Goal: Task Accomplishment & Management: Manage account settings

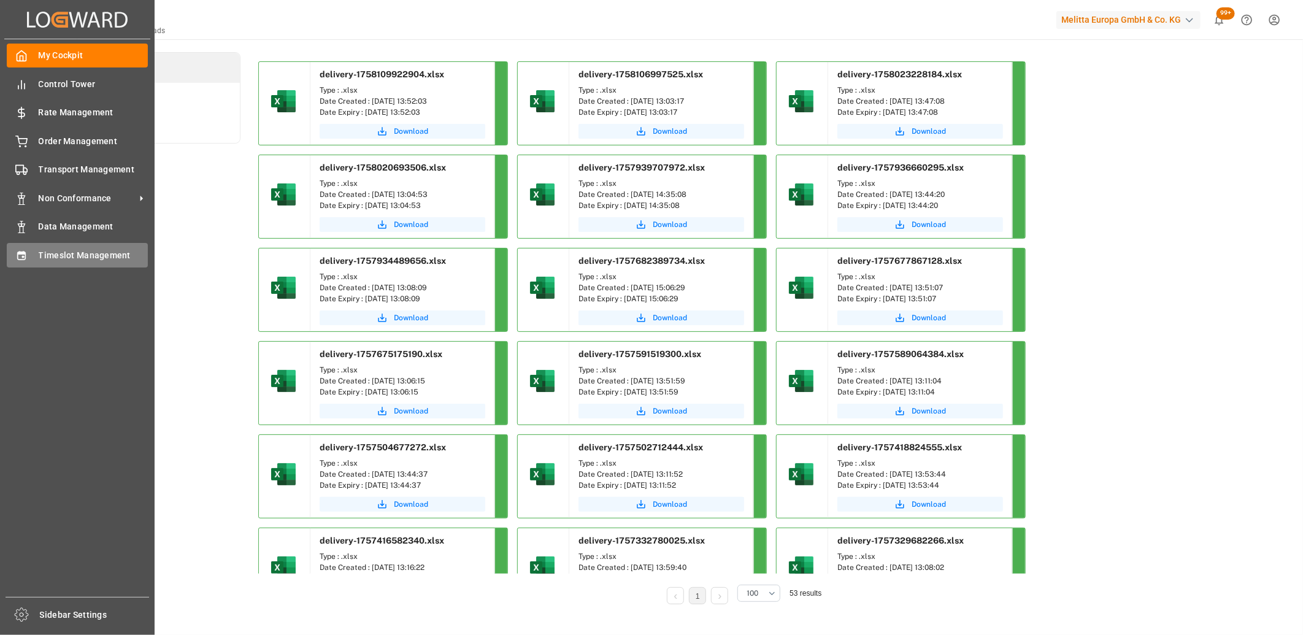
click at [45, 251] on span "Timeslot Management" at bounding box center [94, 255] width 110 height 13
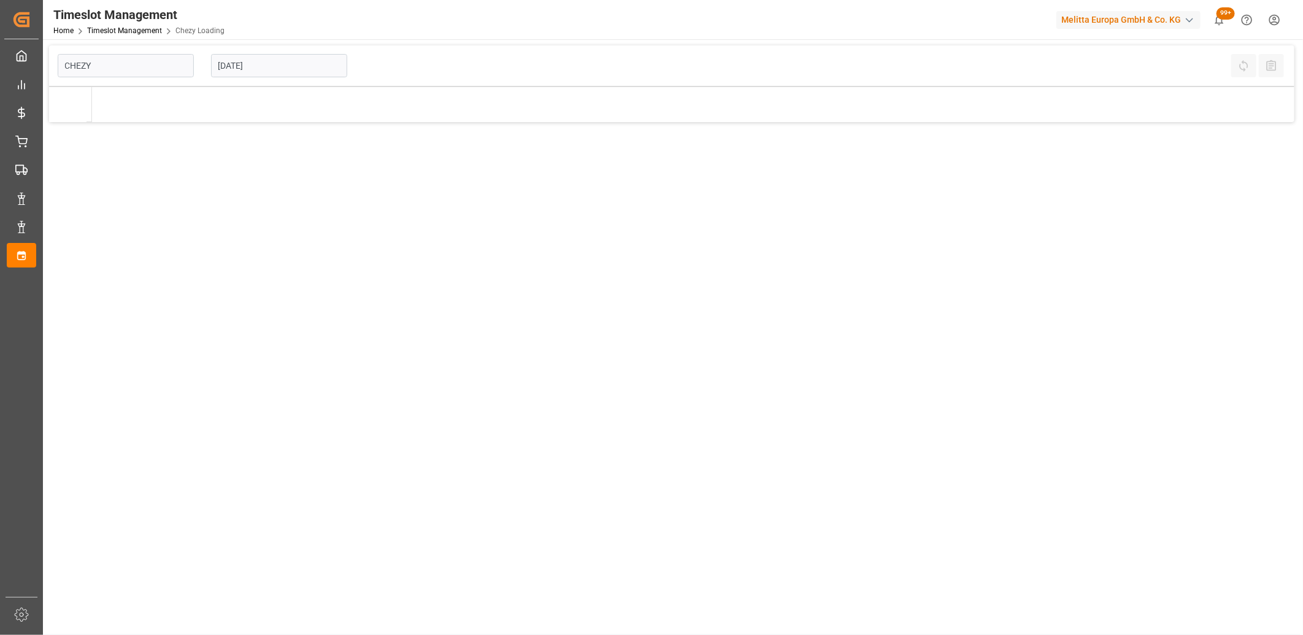
type input "Chezy Loading"
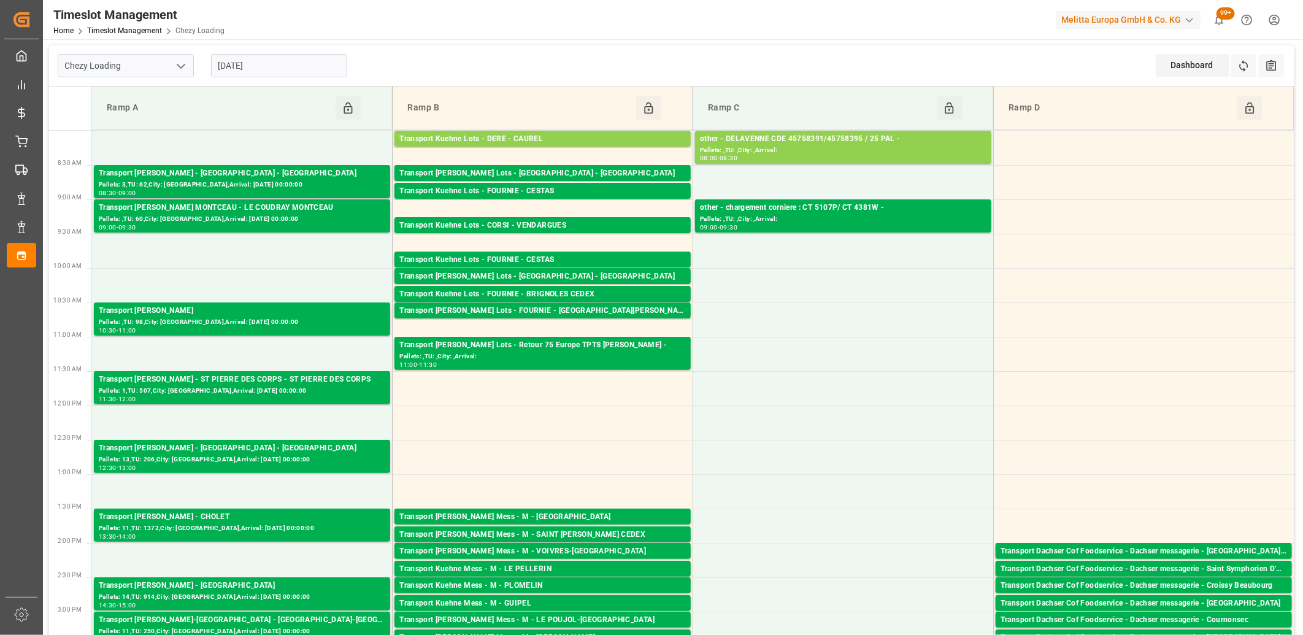
click at [286, 71] on input "[DATE]" at bounding box center [279, 65] width 136 height 23
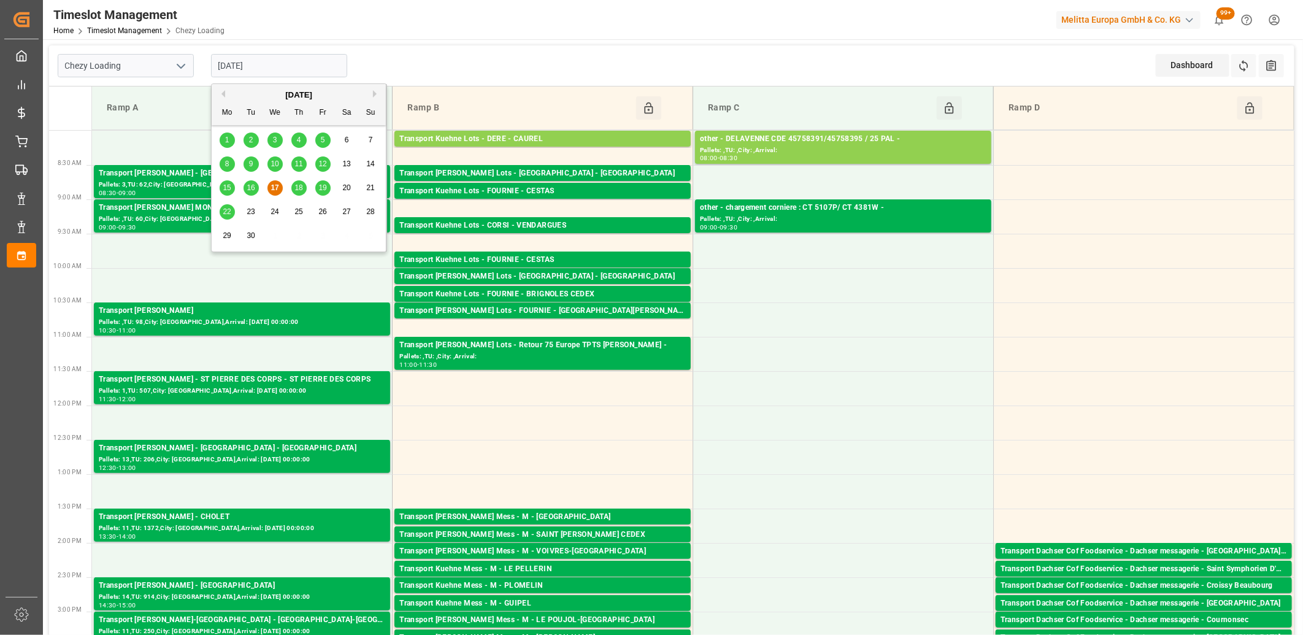
click at [299, 189] on span "18" at bounding box center [298, 187] width 8 height 9
type input "[DATE]"
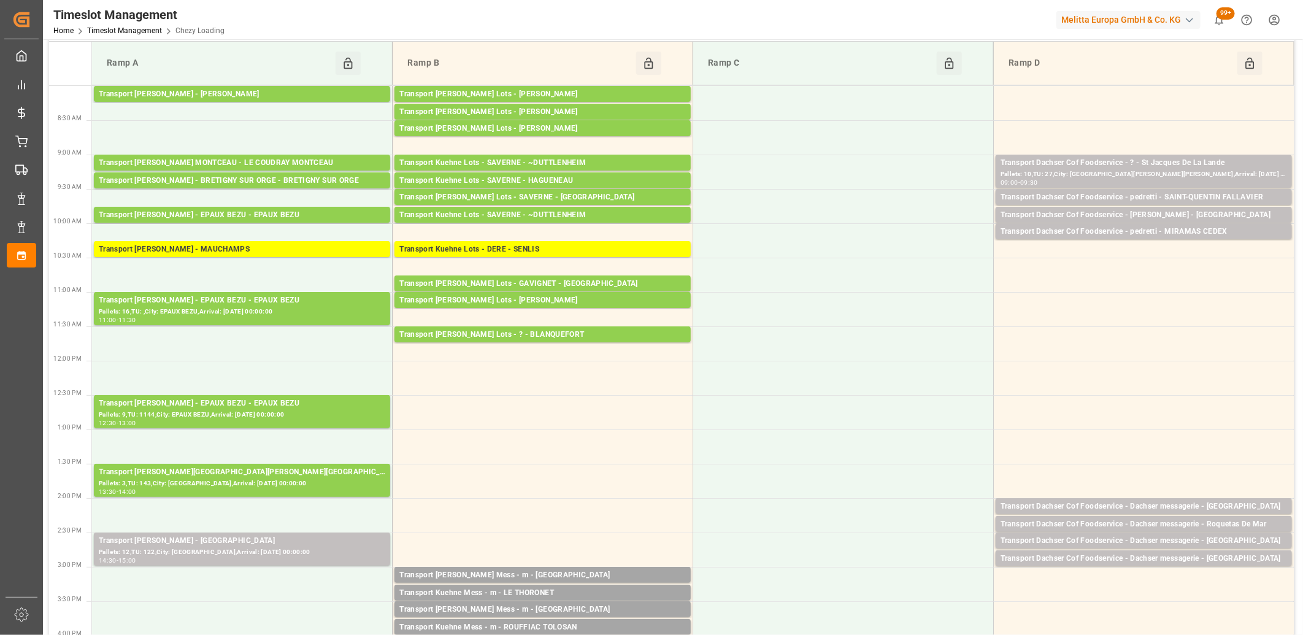
scroll to position [68, 0]
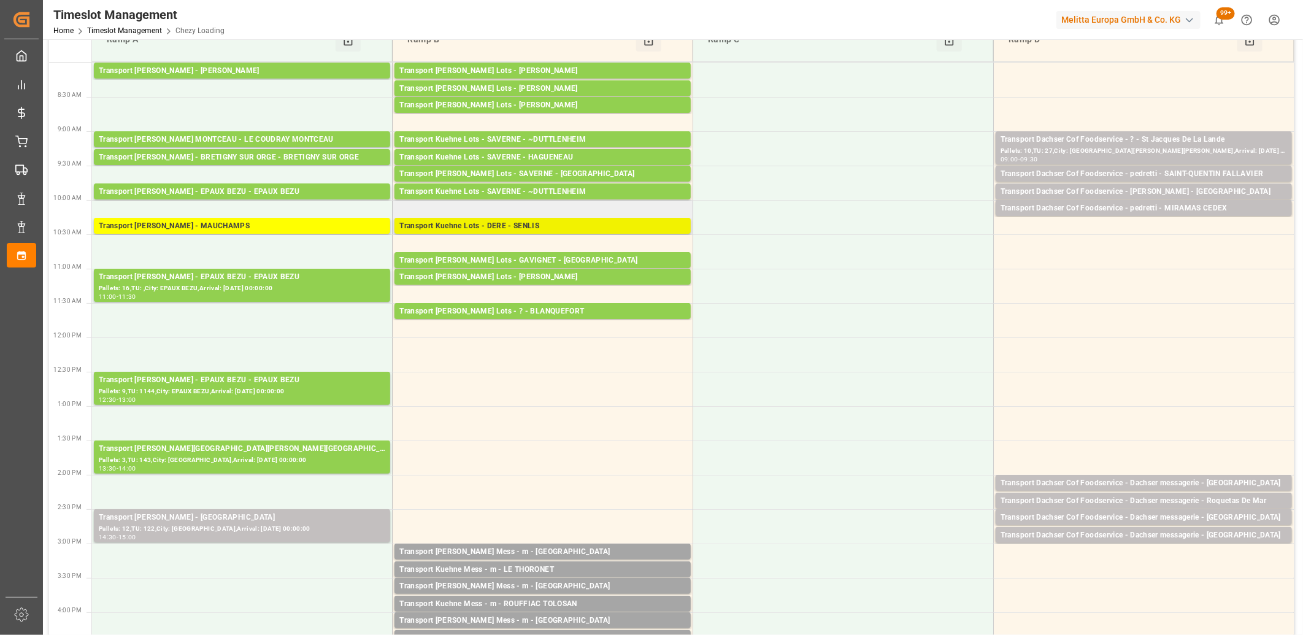
click at [456, 228] on div "Transport Kuehne Lots - DERE - SENLIS" at bounding box center [542, 226] width 286 height 12
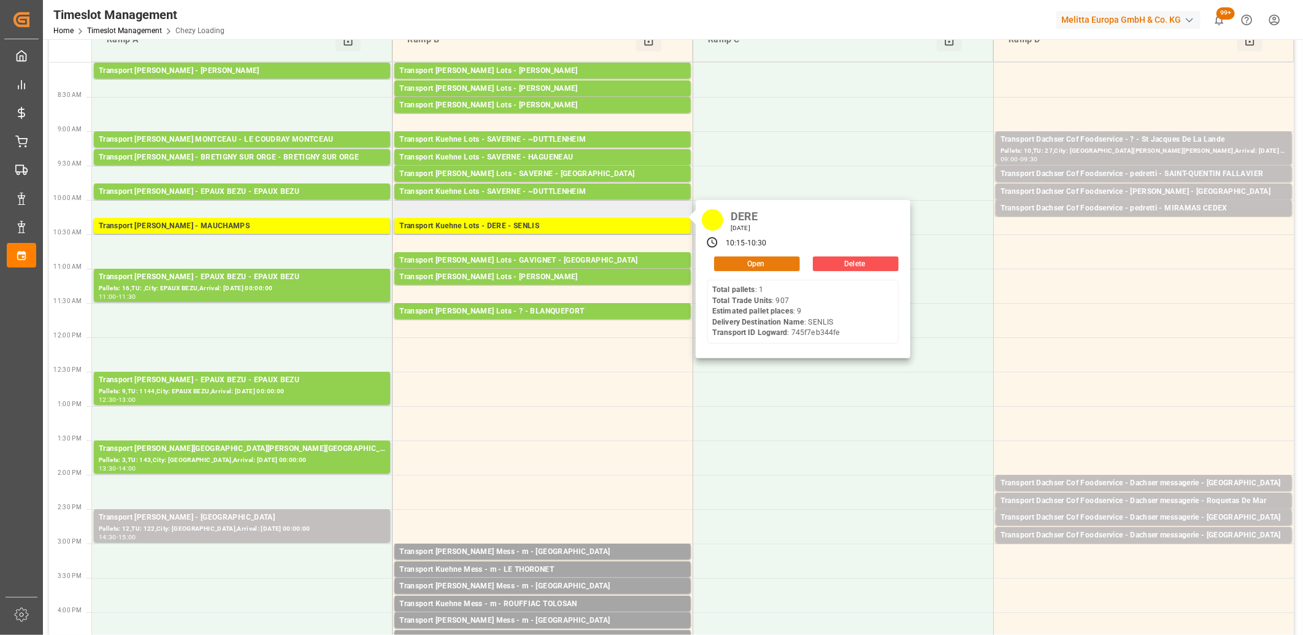
click at [720, 258] on button "Open" at bounding box center [757, 263] width 86 height 15
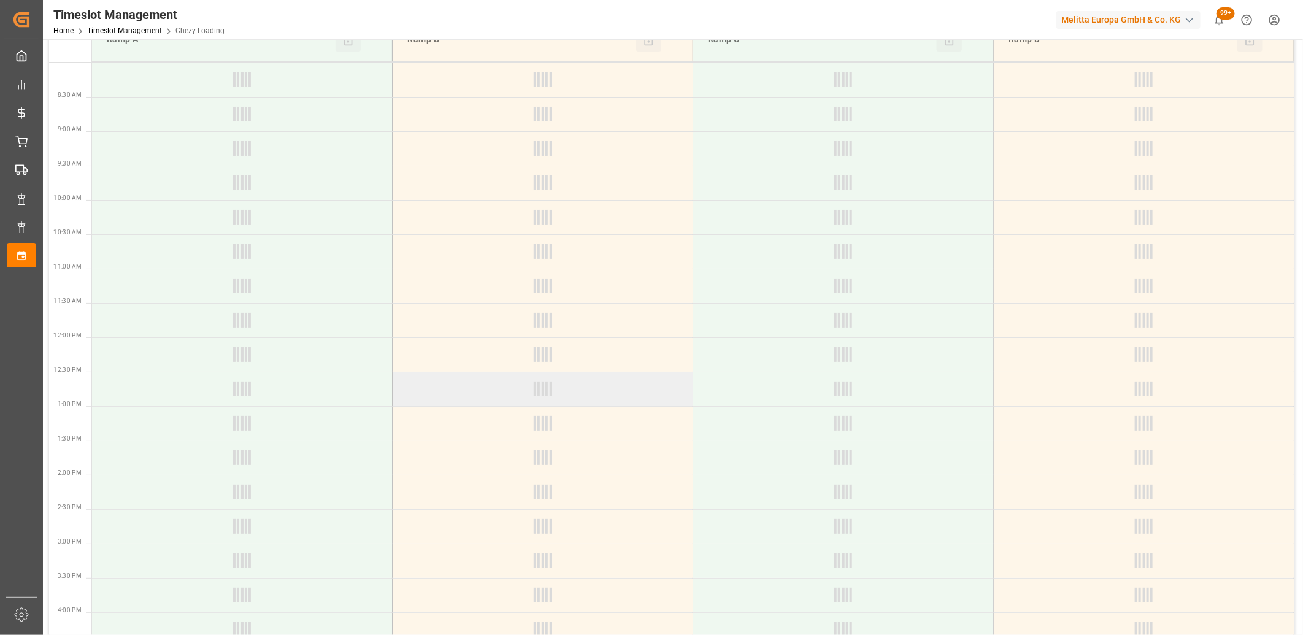
scroll to position [136, 0]
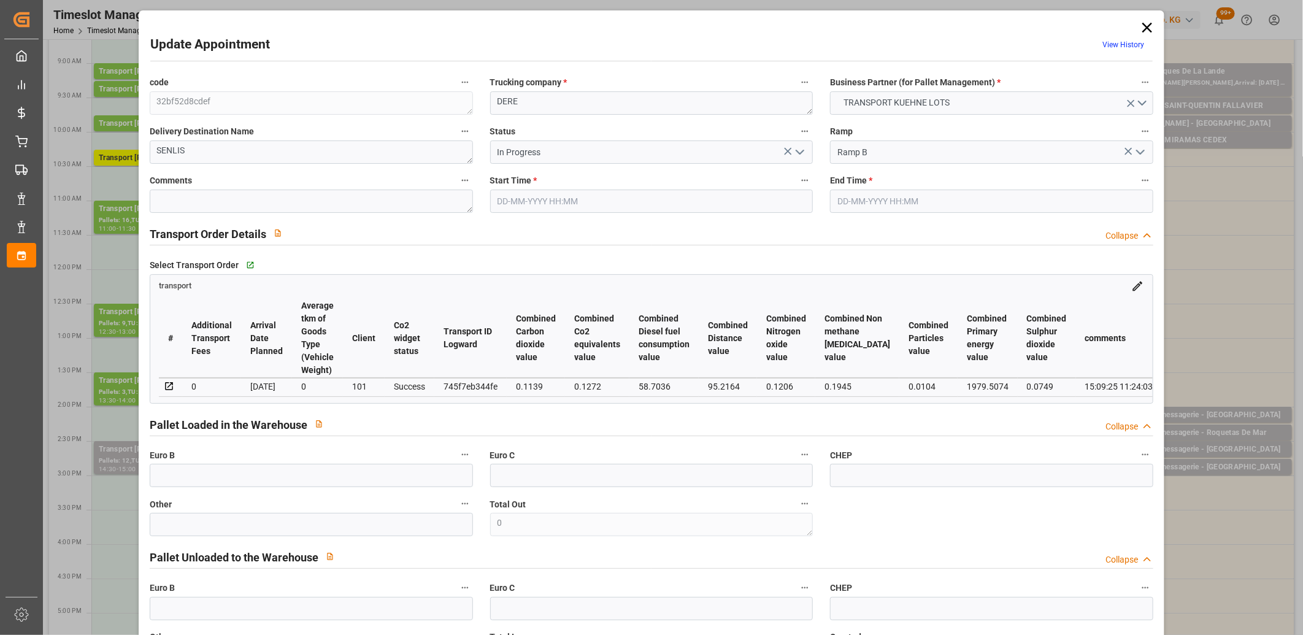
type input "18-09-2025 10:15"
type input "18-09-2025 10:30"
type input "15-09-2025 12:44"
type input "15-09-2025 11:23"
type input "[DATE]"
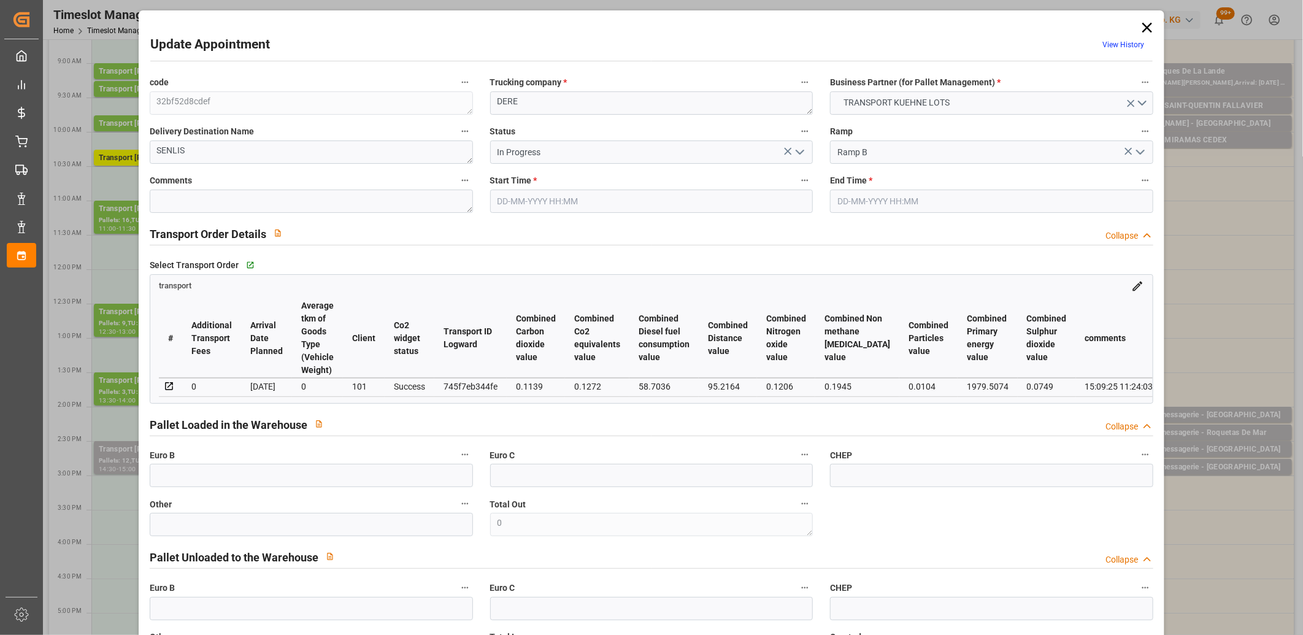
type input "[DATE]"
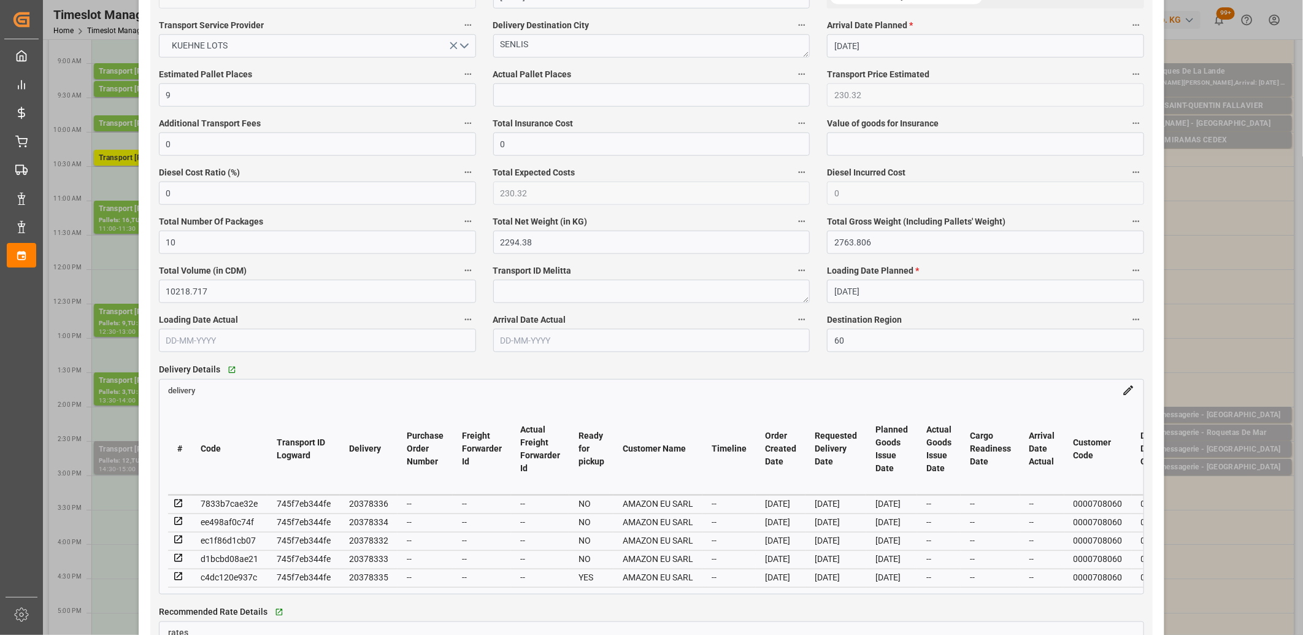
scroll to position [749, 0]
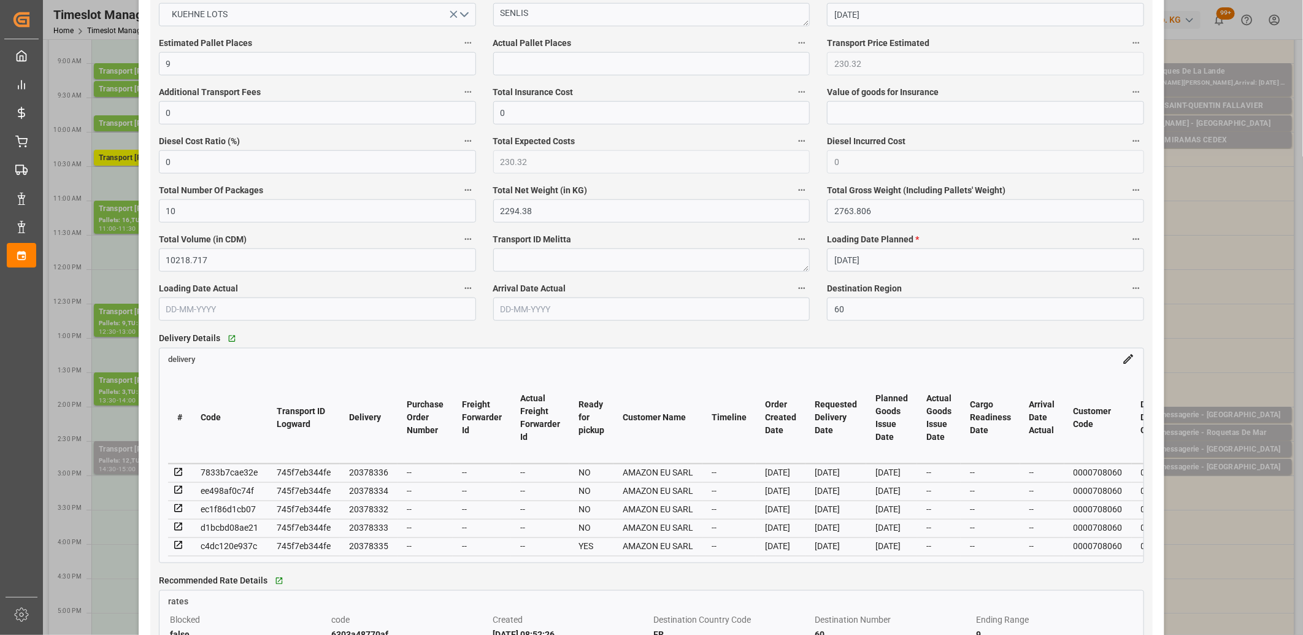
click at [175, 494] on icon at bounding box center [178, 490] width 11 height 11
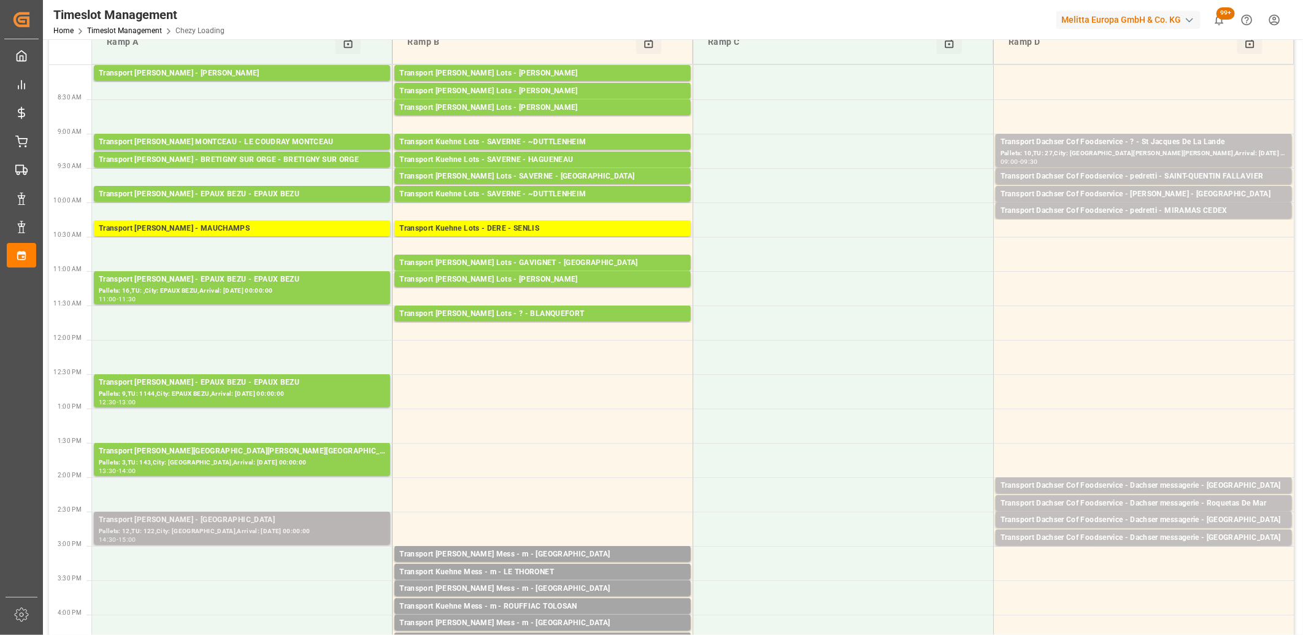
scroll to position [0, 0]
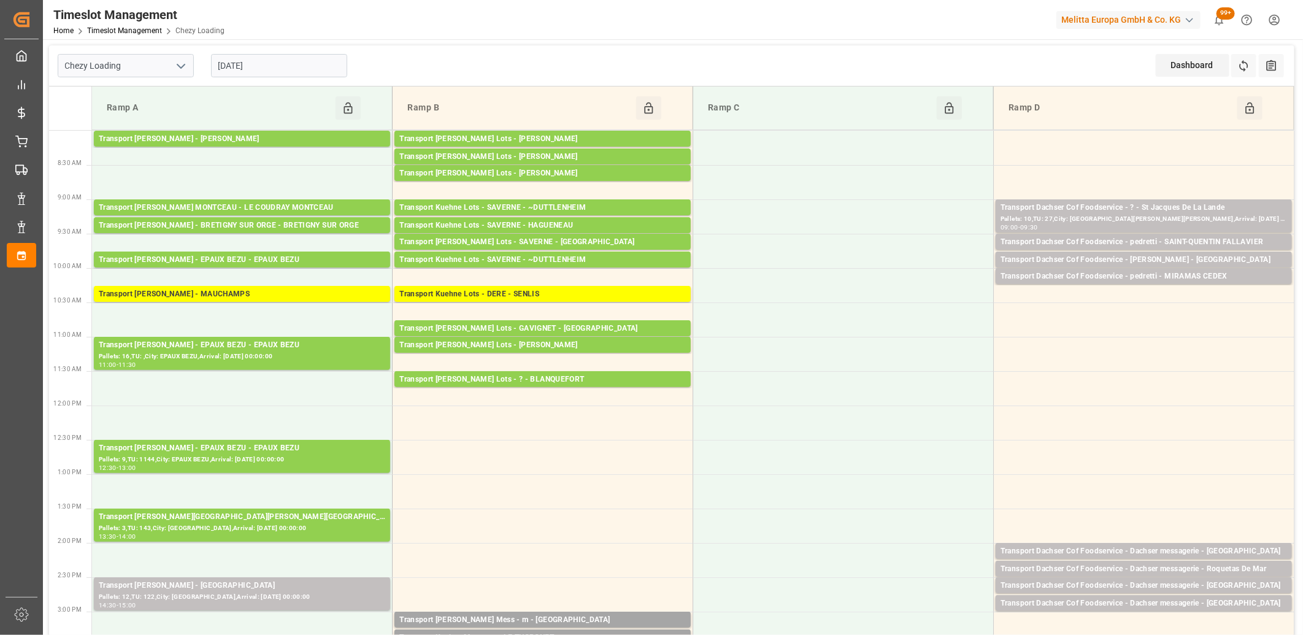
click at [298, 71] on input "[DATE]" at bounding box center [279, 65] width 136 height 23
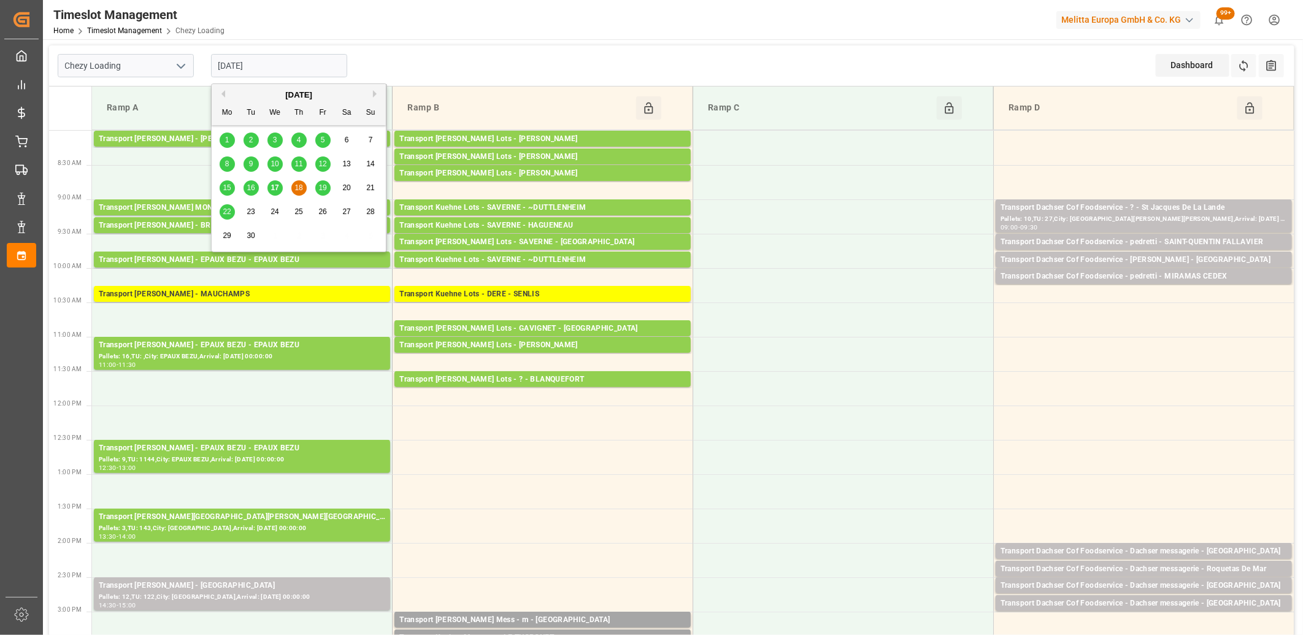
click at [323, 193] on div "19" at bounding box center [322, 188] width 15 height 15
type input "[DATE]"
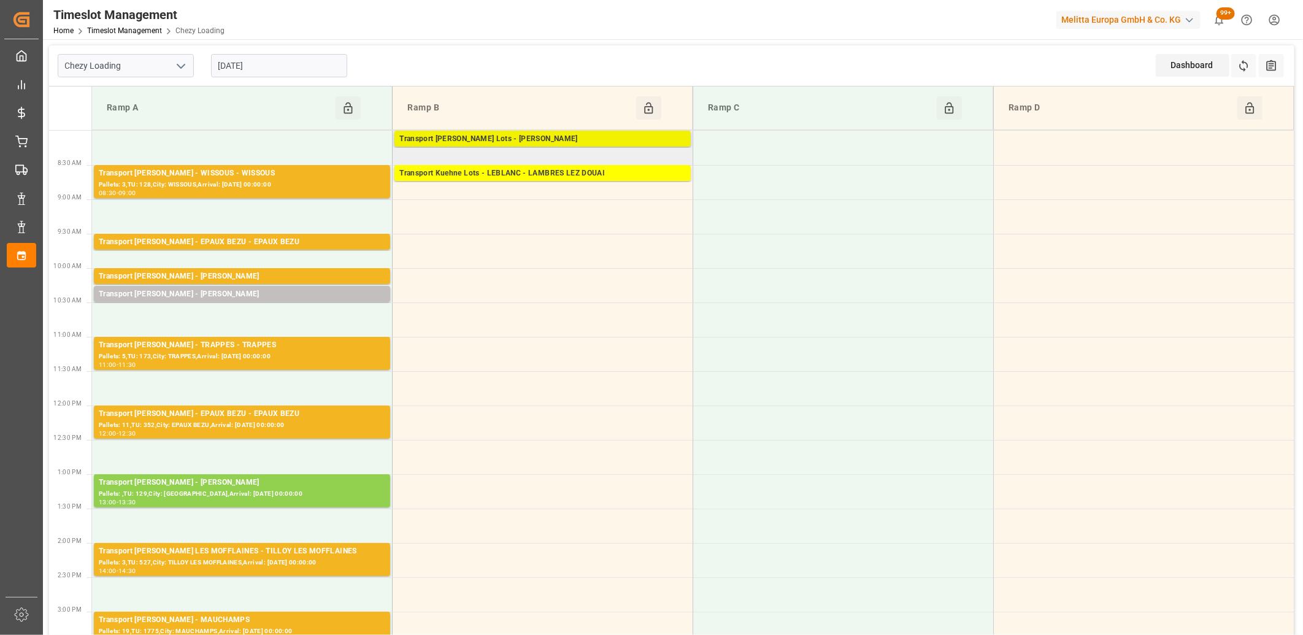
click at [515, 137] on div "Transport Kuehne Lots - ANTOINE - CARQUEFOU" at bounding box center [542, 139] width 286 height 12
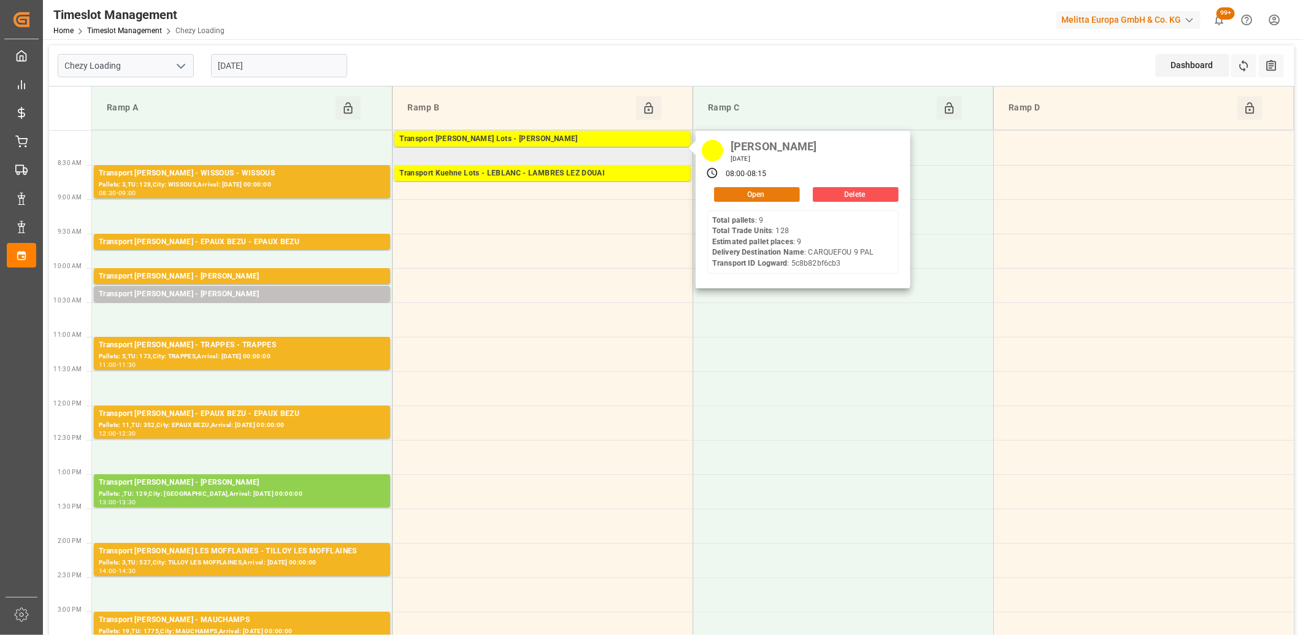
click at [745, 194] on button "Open" at bounding box center [757, 194] width 86 height 15
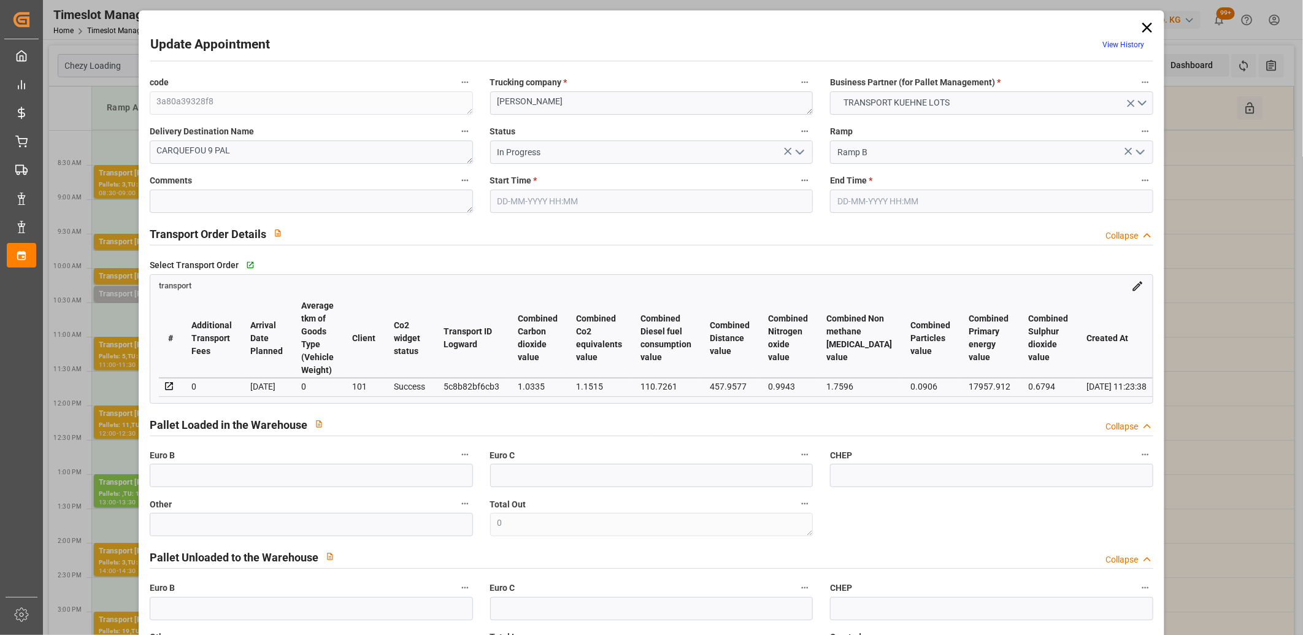
type input "19-09-2025 08:00"
type input "19-09-2025 08:15"
type input "15-09-2025 12:45"
type input "15-09-2025 11:23"
type input "[DATE]"
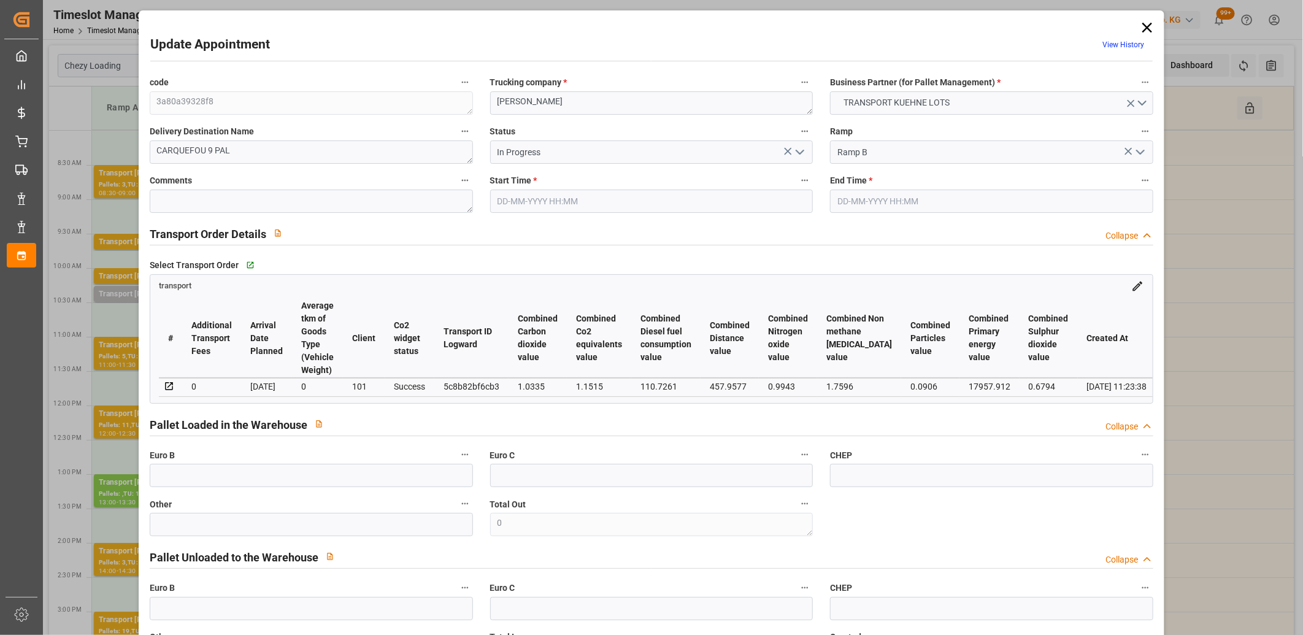
type input "18-09-2025"
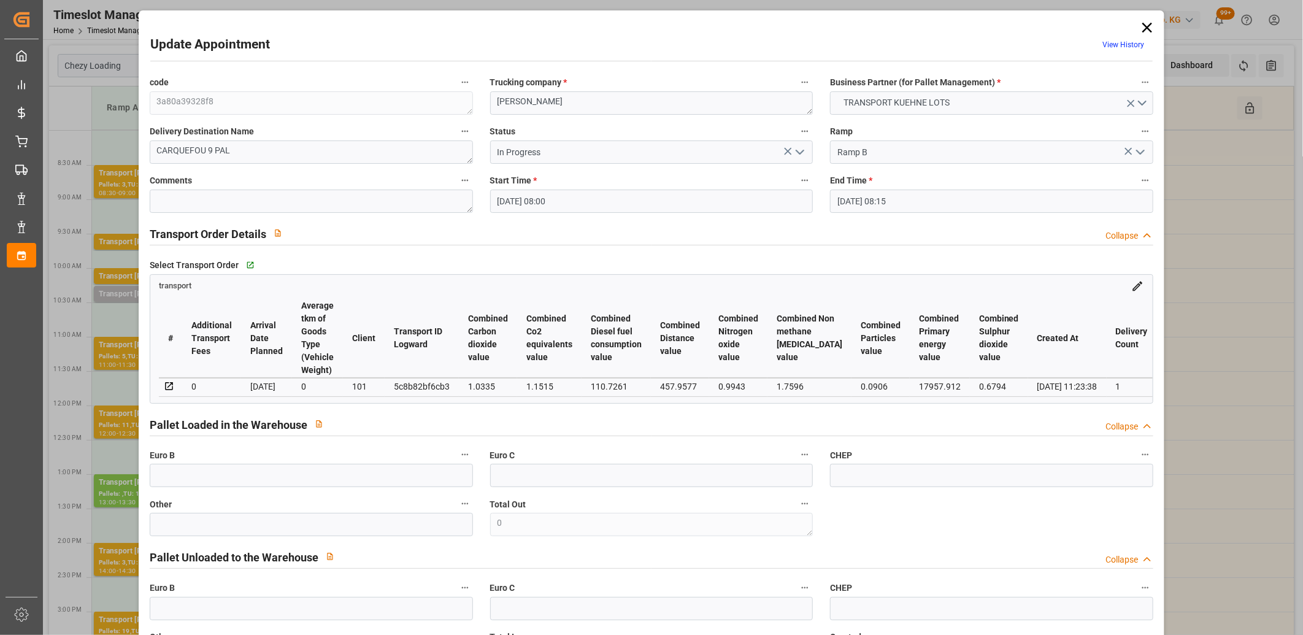
click at [797, 152] on icon "open menu" at bounding box center [799, 152] width 15 height 15
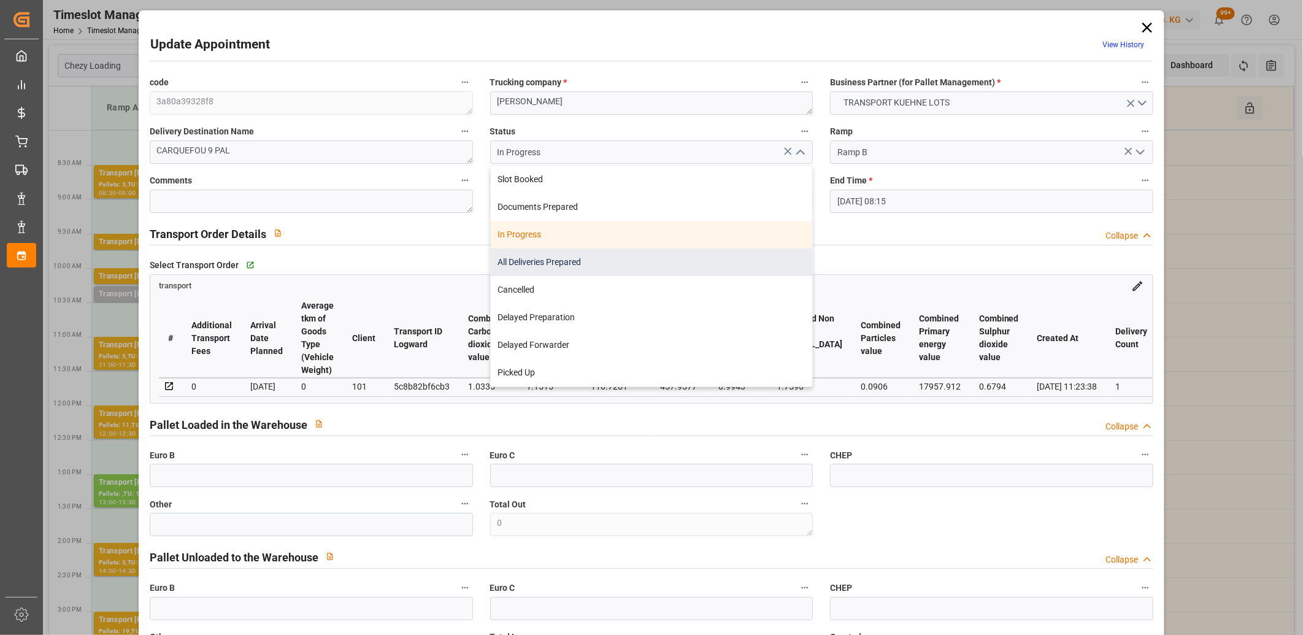
click at [680, 262] on div "All Deliveries Prepared" at bounding box center [652, 262] width 322 height 28
type input "All Deliveries Prepared"
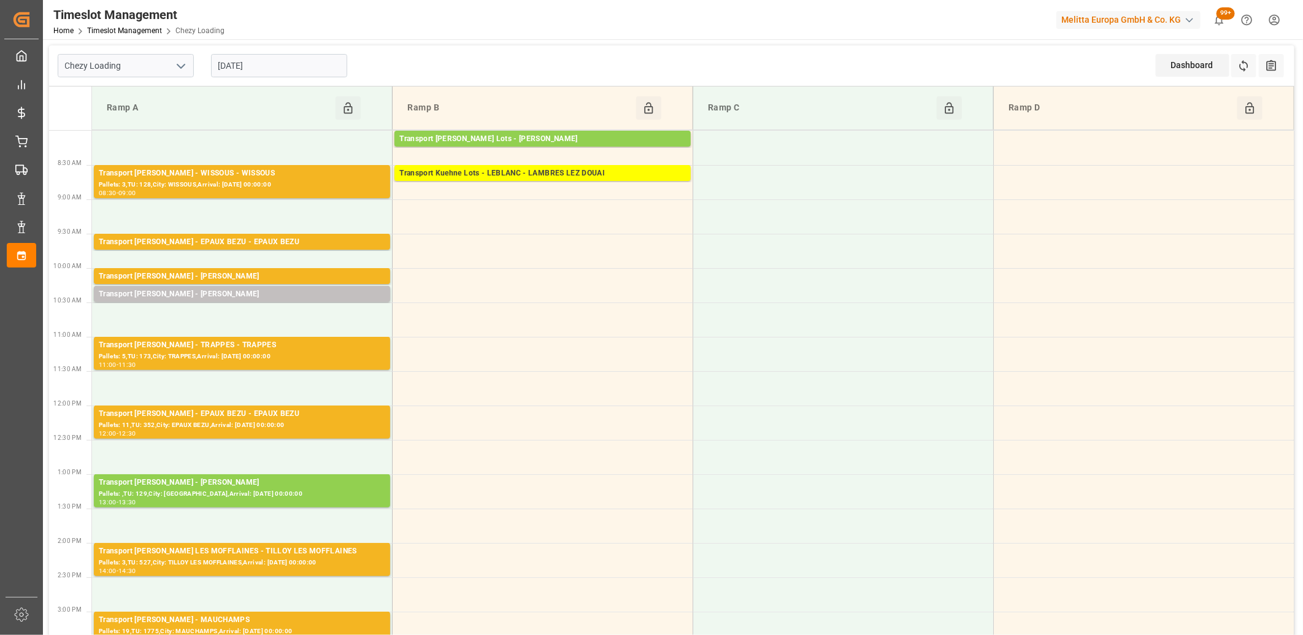
click at [275, 69] on input "[DATE]" at bounding box center [279, 65] width 136 height 23
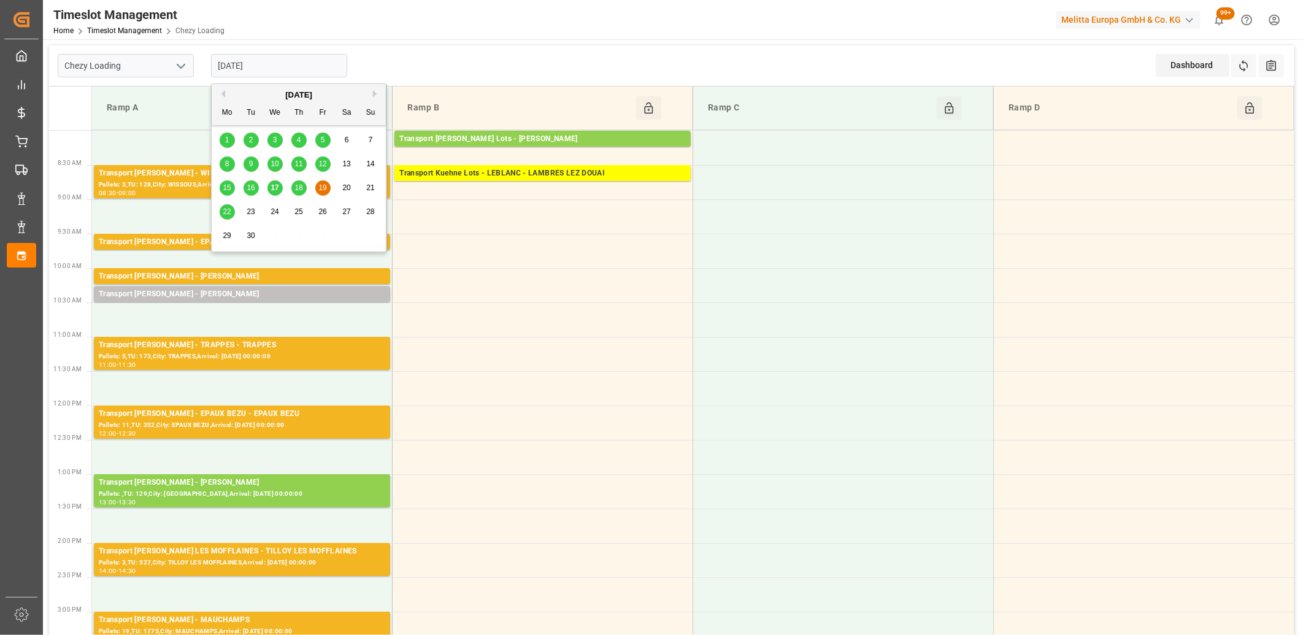
click at [228, 213] on span "22" at bounding box center [227, 211] width 8 height 9
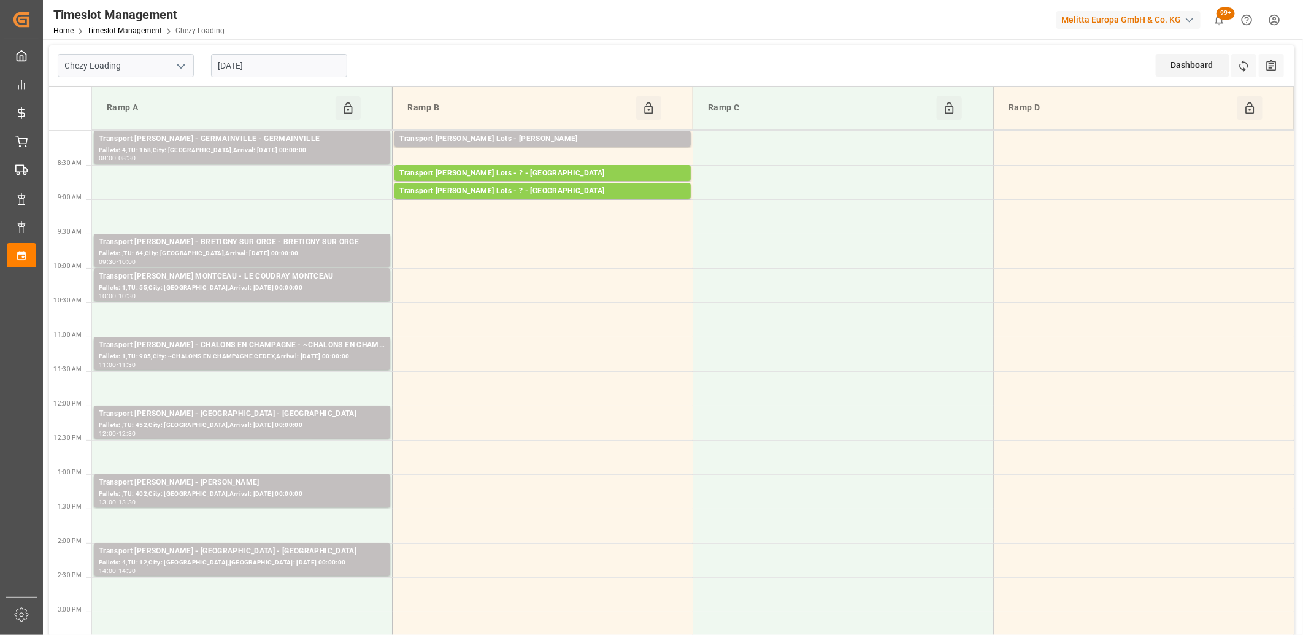
click at [324, 68] on input "[DATE]" at bounding box center [279, 65] width 136 height 23
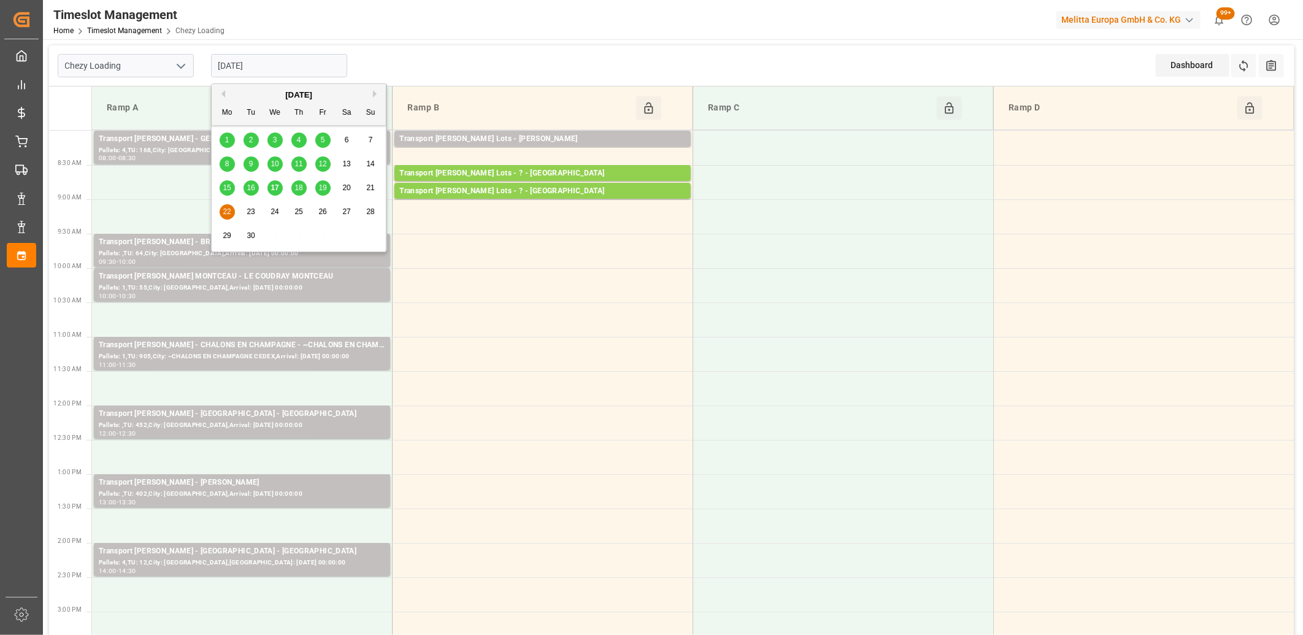
click at [301, 186] on span "18" at bounding box center [298, 187] width 8 height 9
type input "18-09-2025"
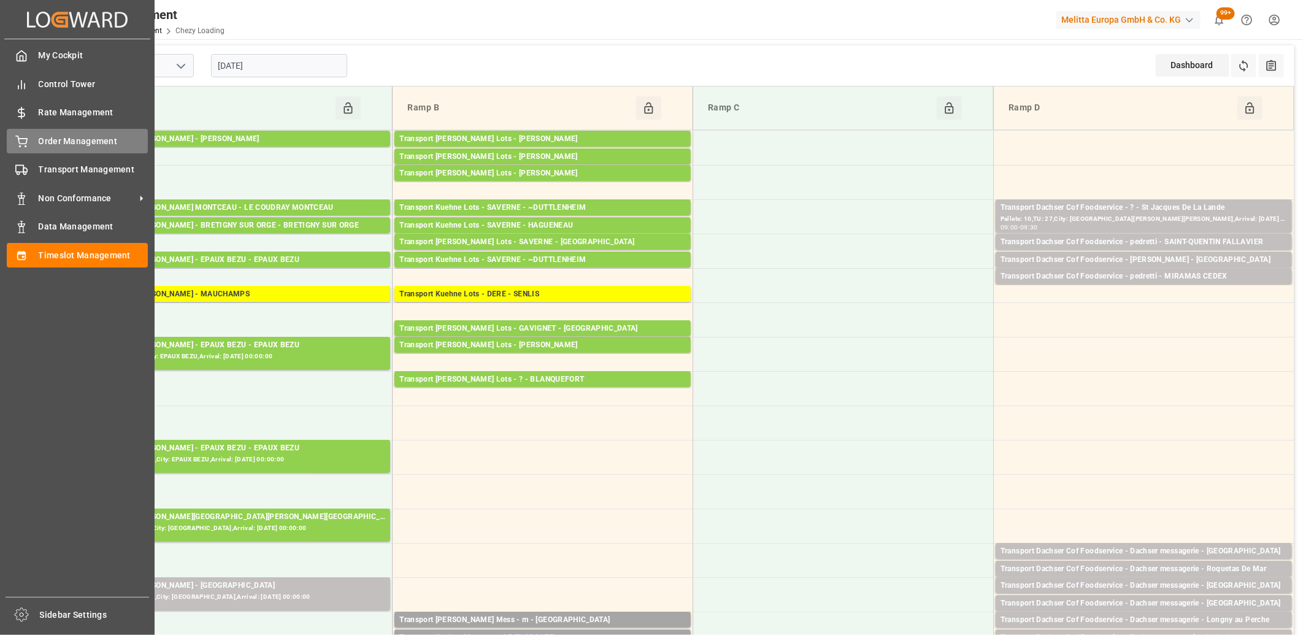
click at [25, 149] on div "Order Management Order Management" at bounding box center [77, 141] width 141 height 24
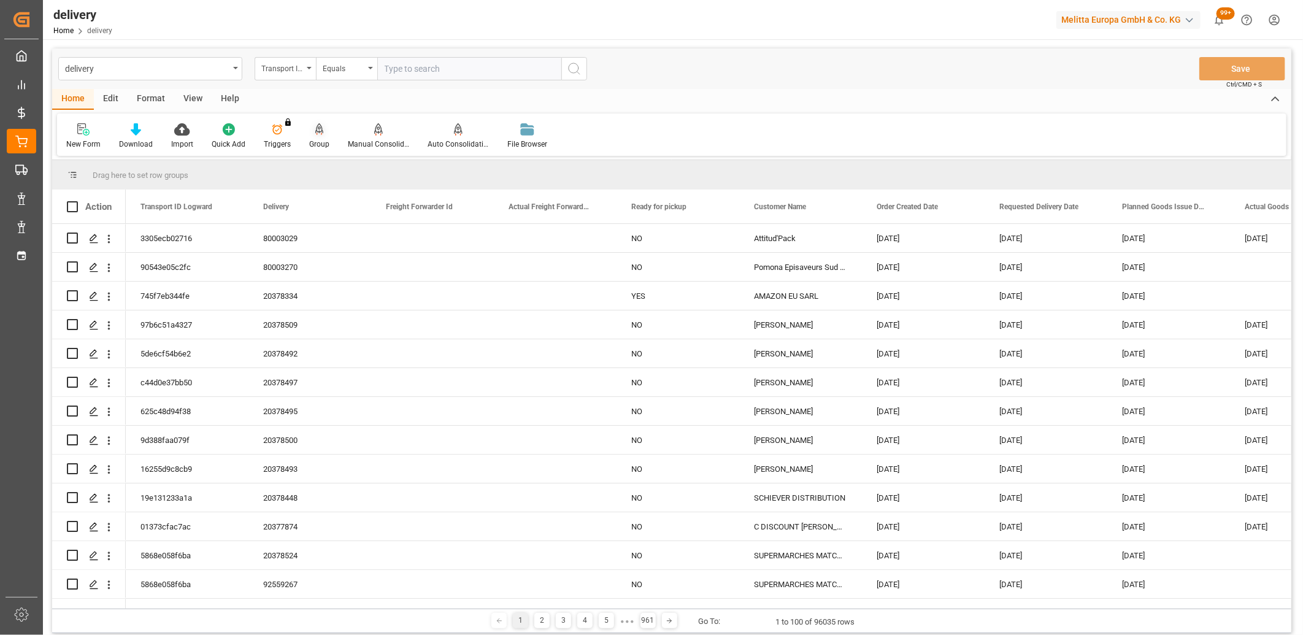
click at [316, 129] on icon at bounding box center [319, 128] width 9 height 10
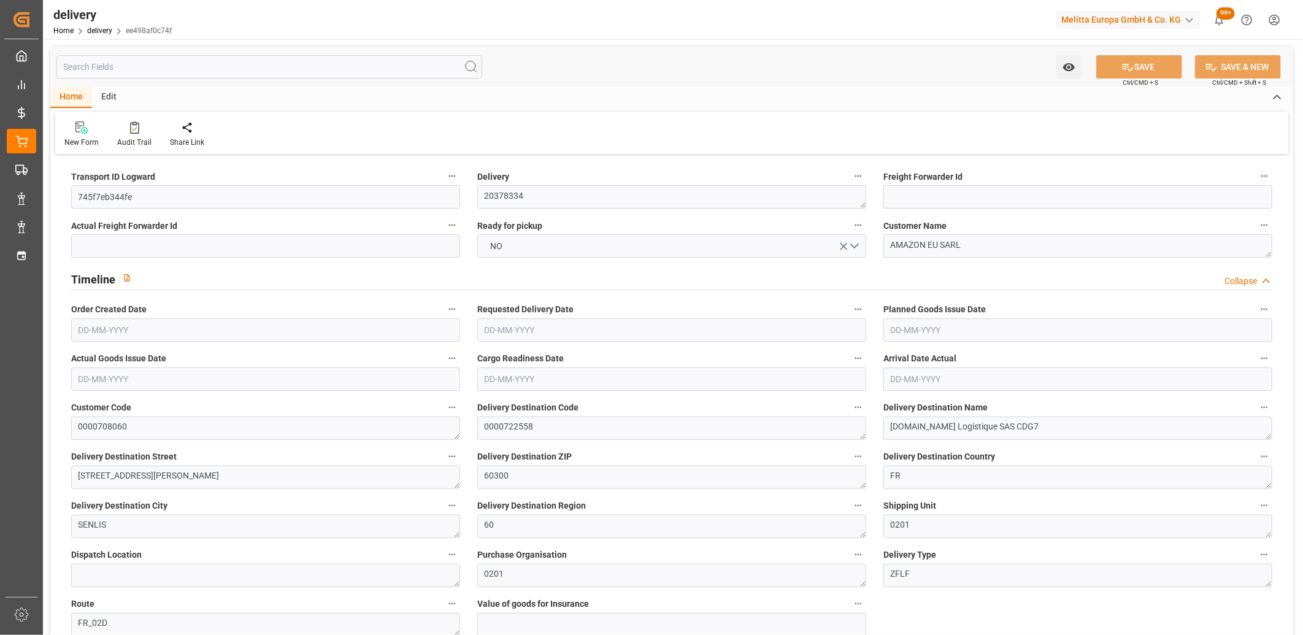
type input "1"
type input "1138.136"
type input "1209.835"
type input "2859.347"
type input "296"
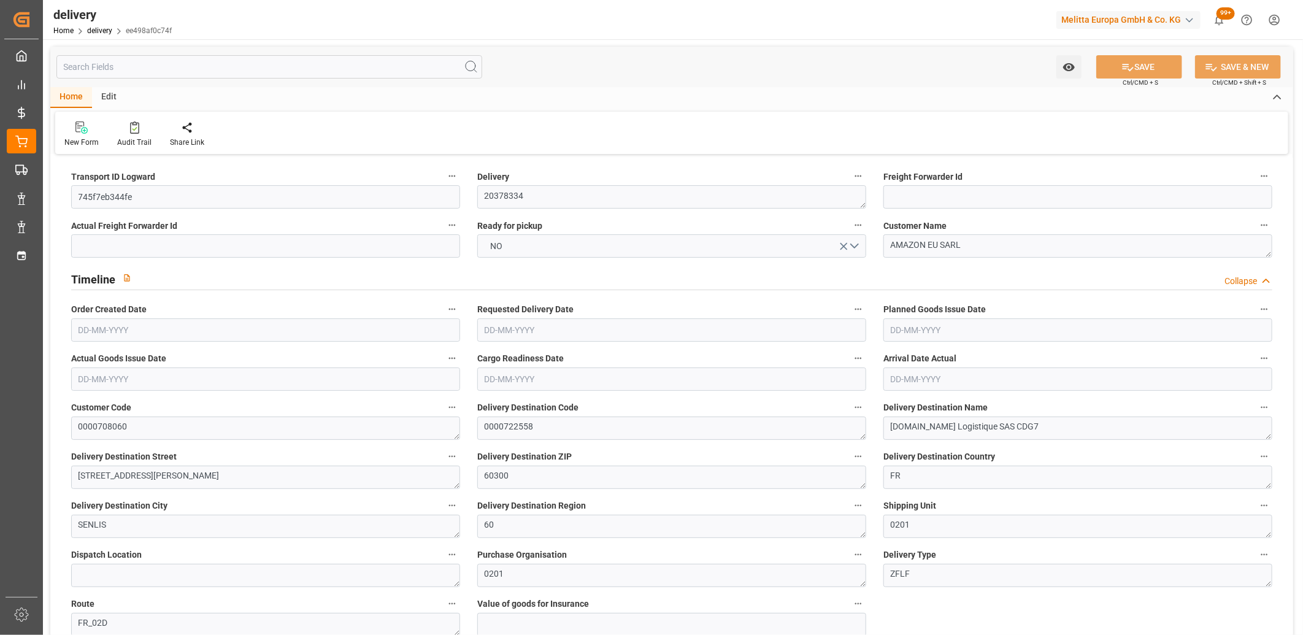
type input "2"
type input "0"
type input "2"
type input "0"
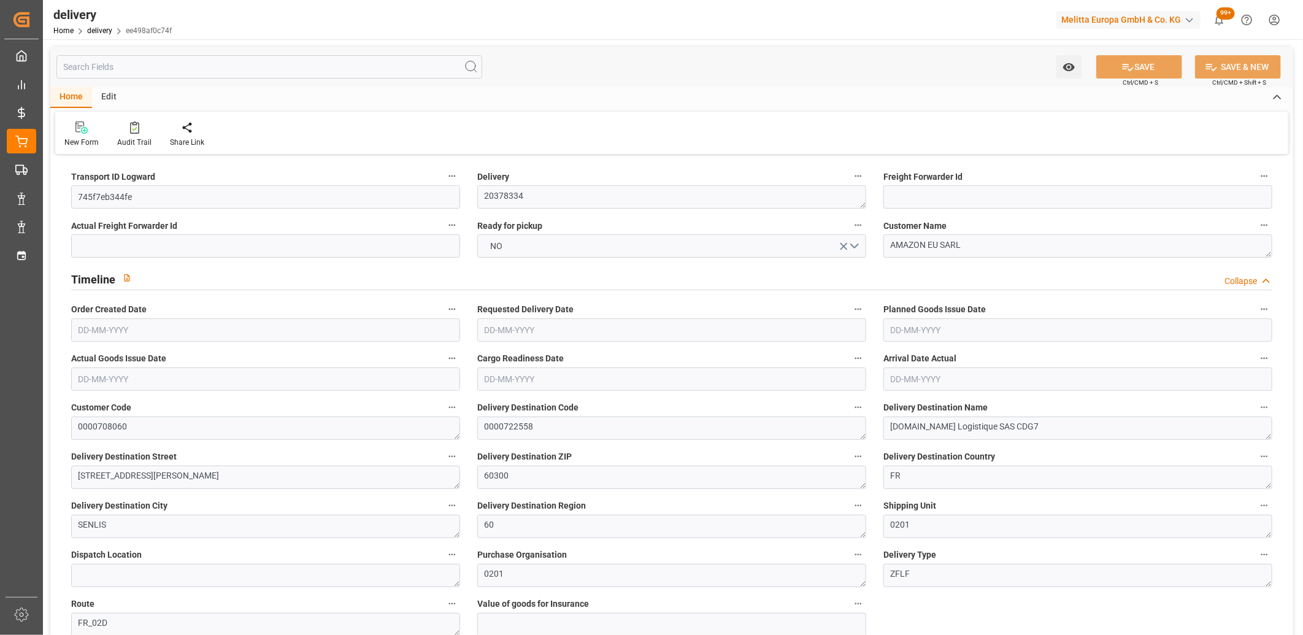
type input "0"
type input "51.1822"
type input "0"
type input "106.56"
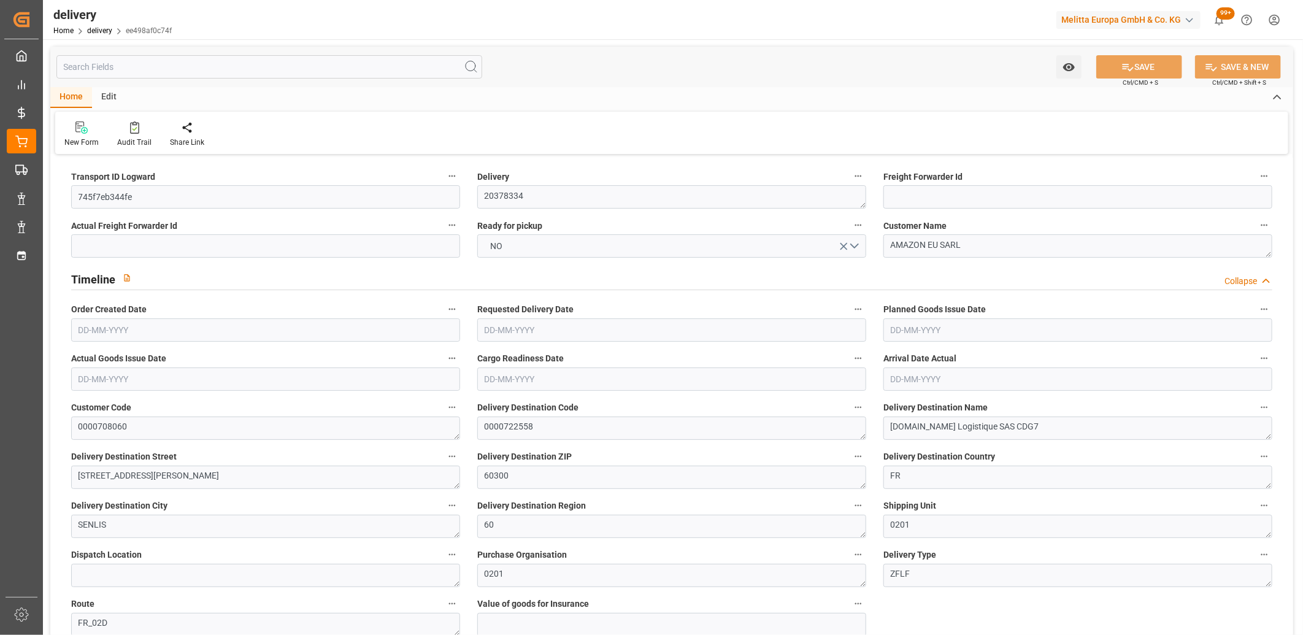
type input "1.5"
type input "1.3"
type input "0"
type input "3"
type input "1163.835"
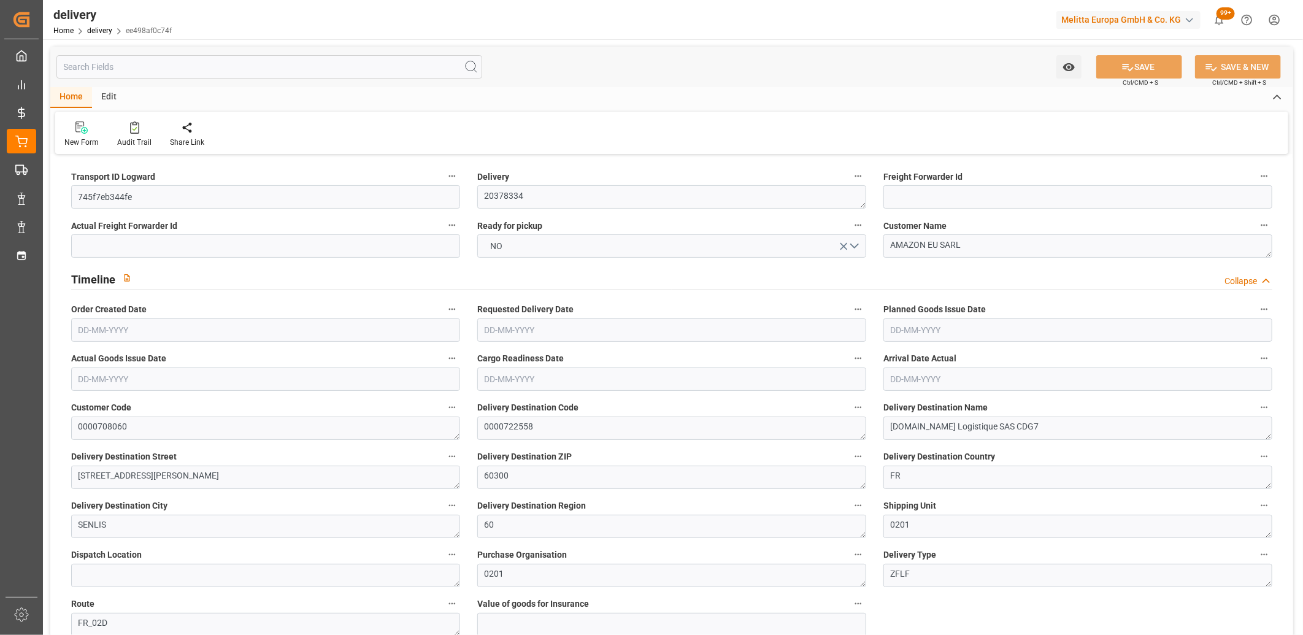
type input "101"
type input "553.8952"
type input "0.0356"
type input "0"
type input "[DATE]"
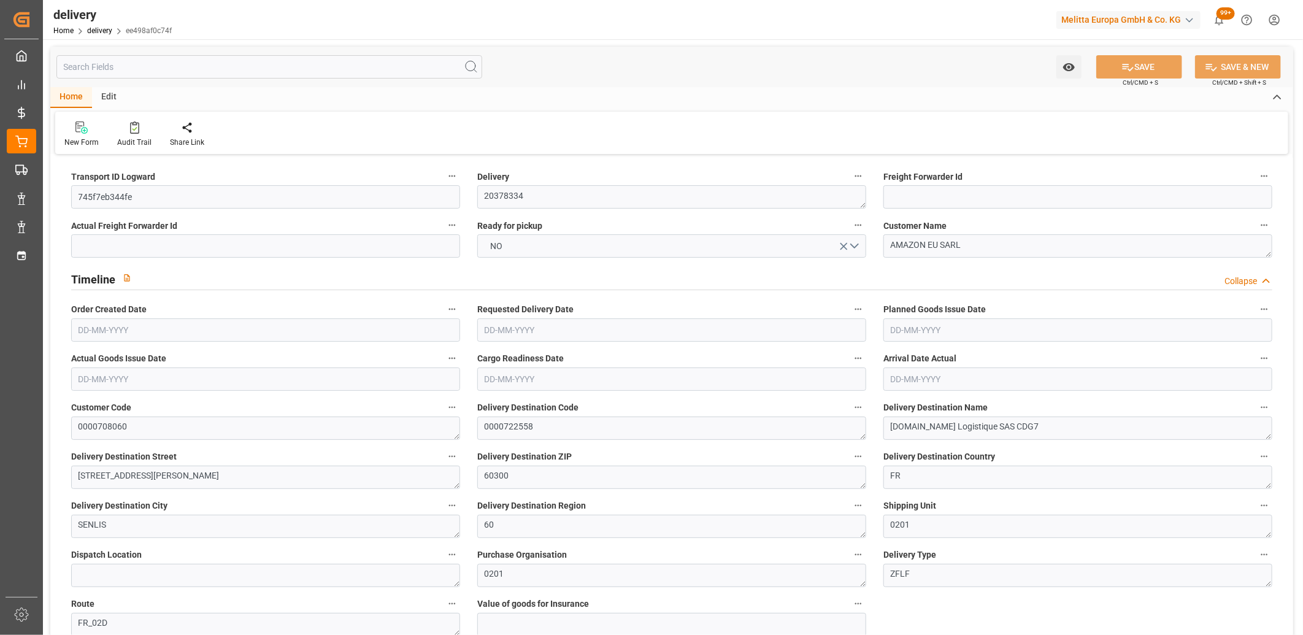
type input "[DATE]"
type input "15-09-2025 11:02"
click at [534, 249] on button "NO" at bounding box center [671, 245] width 389 height 23
click at [534, 249] on div "YES" at bounding box center [672, 249] width 388 height 26
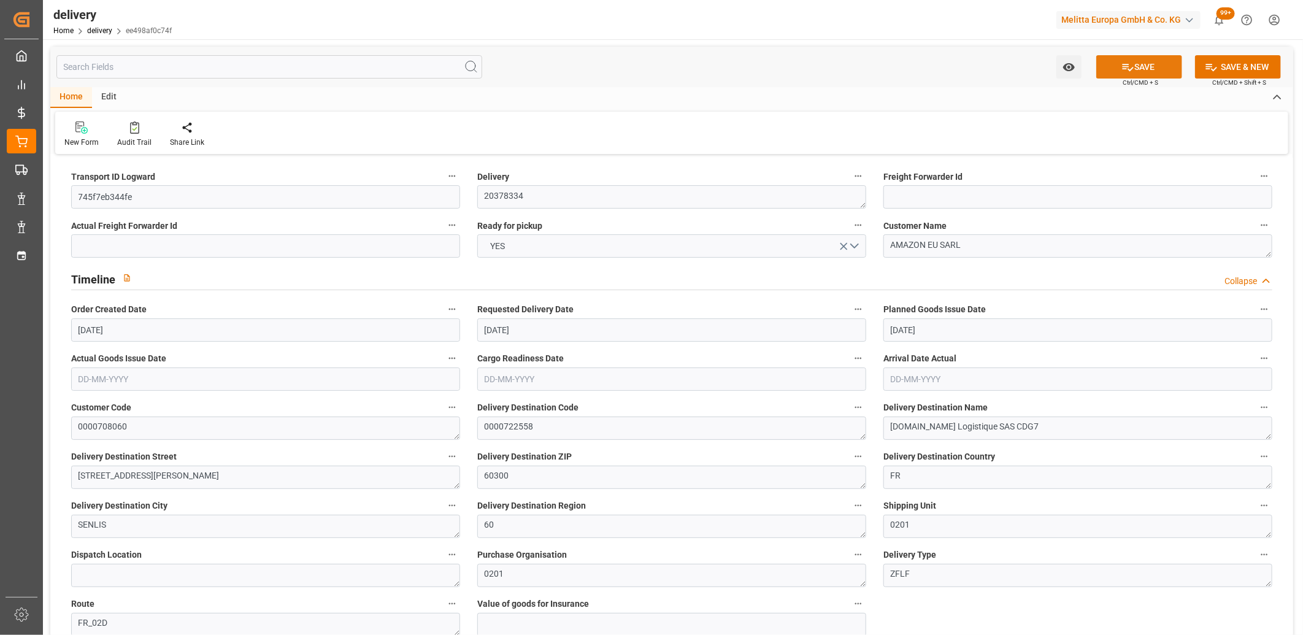
click at [1141, 68] on button "SAVE" at bounding box center [1139, 66] width 86 height 23
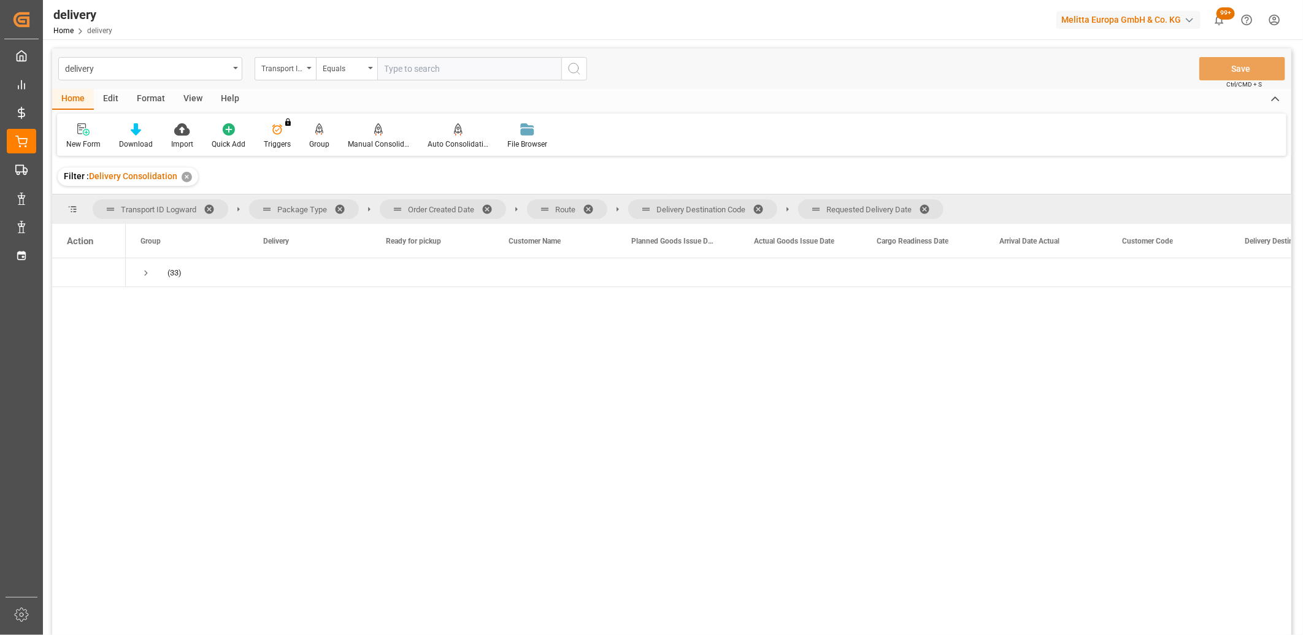
click at [927, 204] on span at bounding box center [929, 209] width 20 height 11
click at [762, 205] on span at bounding box center [763, 209] width 20 height 11
click at [594, 204] on span at bounding box center [593, 209] width 20 height 11
click at [491, 205] on span at bounding box center [491, 209] width 20 height 11
click at [144, 274] on span "Press SPACE to select this row." at bounding box center [145, 272] width 11 height 11
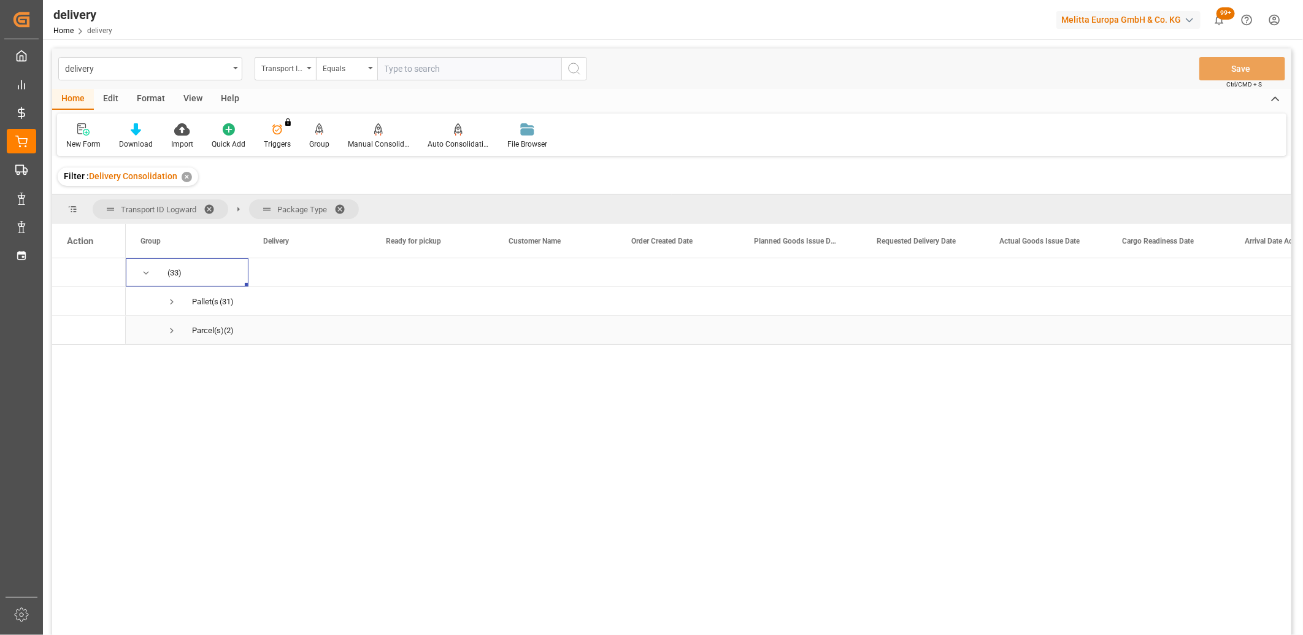
click at [172, 329] on span "Press SPACE to select this row." at bounding box center [171, 330] width 11 height 11
click at [75, 358] on input "Press Space to toggle row selection (unchecked)" at bounding box center [72, 358] width 11 height 11
checkbox input "true"
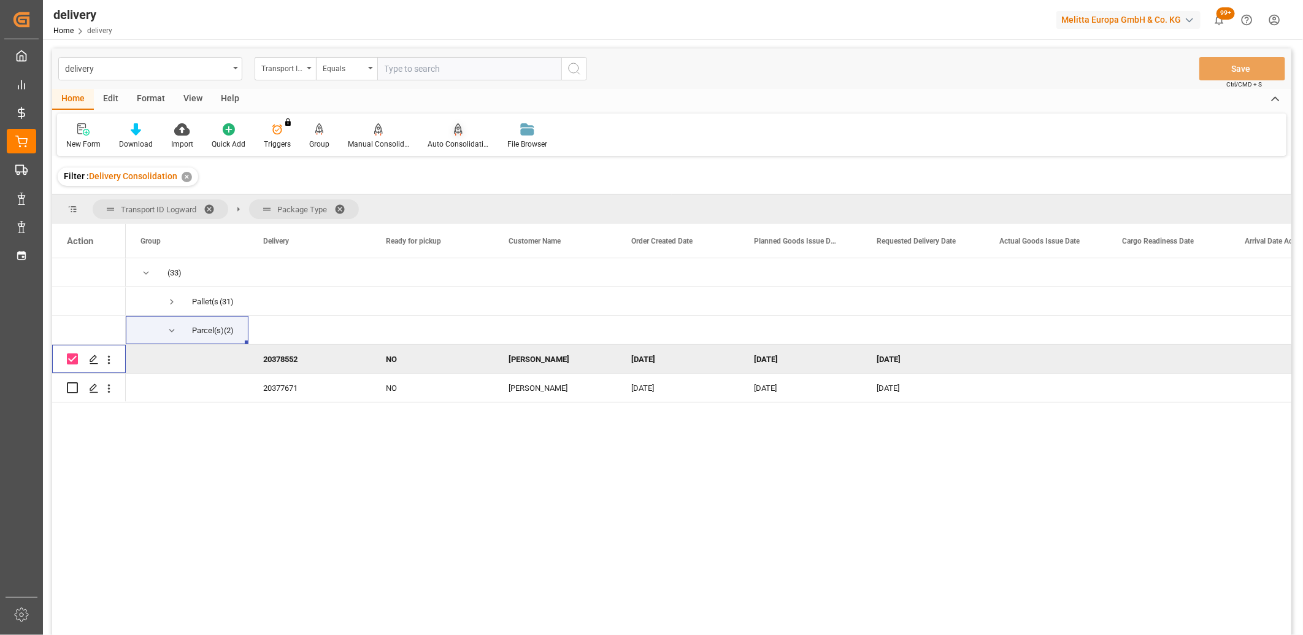
click at [455, 131] on icon at bounding box center [458, 129] width 9 height 12
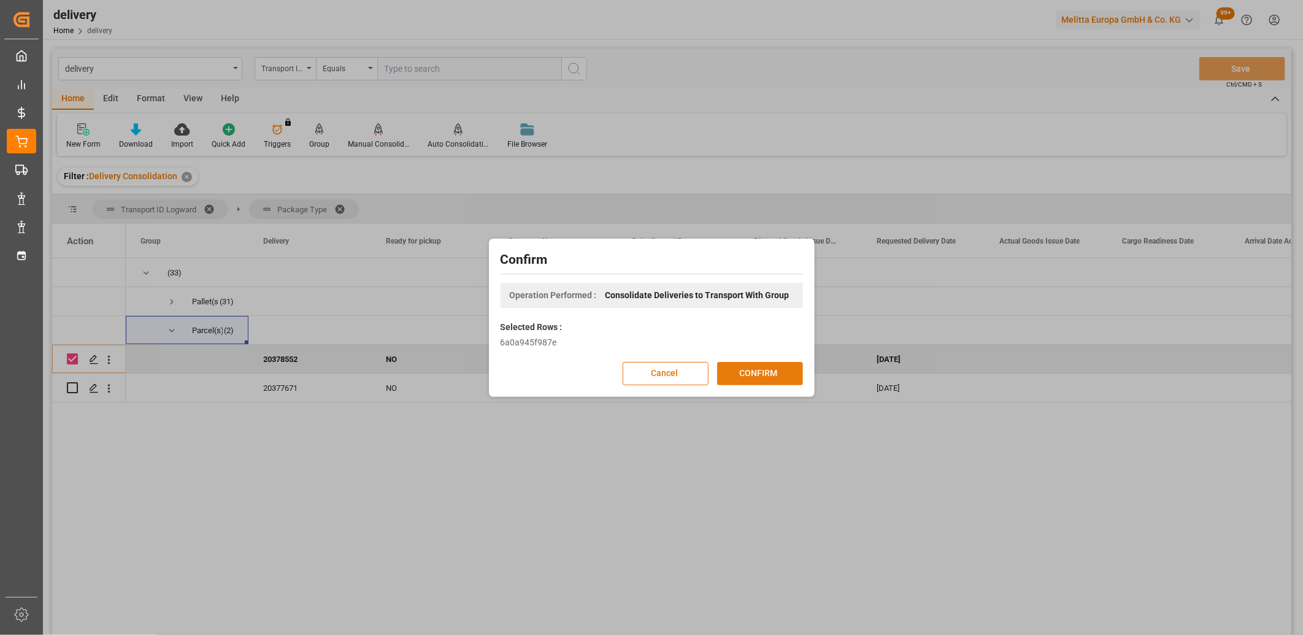
click at [730, 366] on button "CONFIRM" at bounding box center [760, 373] width 86 height 23
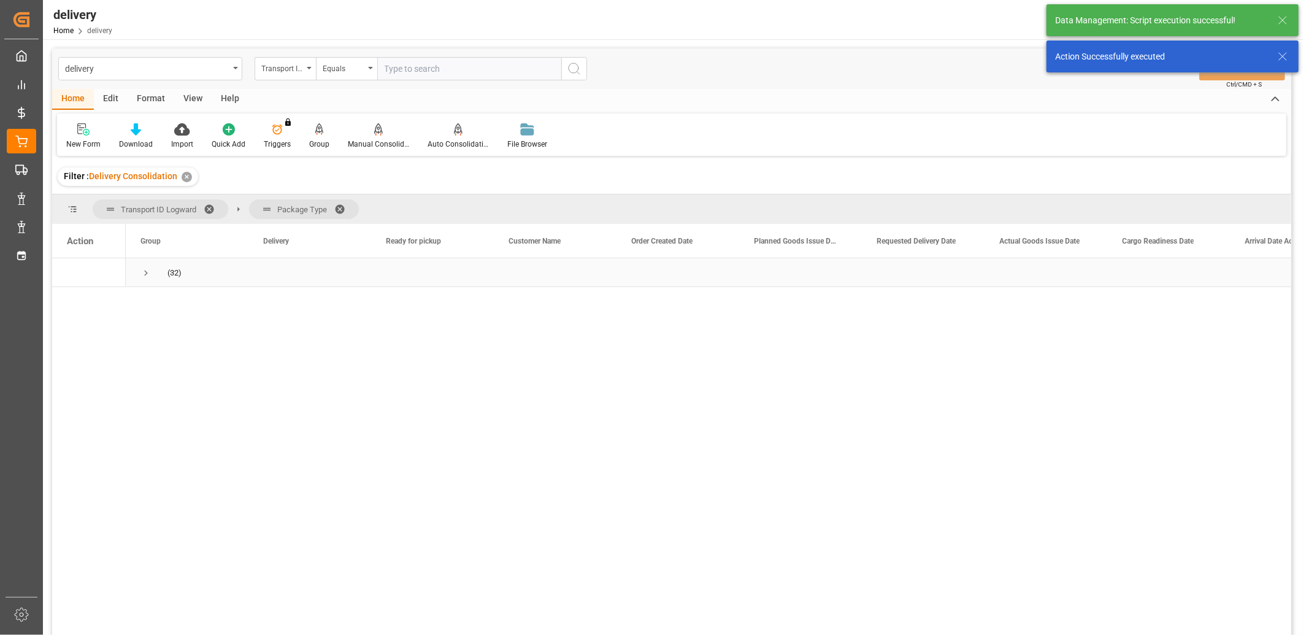
click at [147, 275] on span "Press SPACE to select this row." at bounding box center [145, 272] width 11 height 11
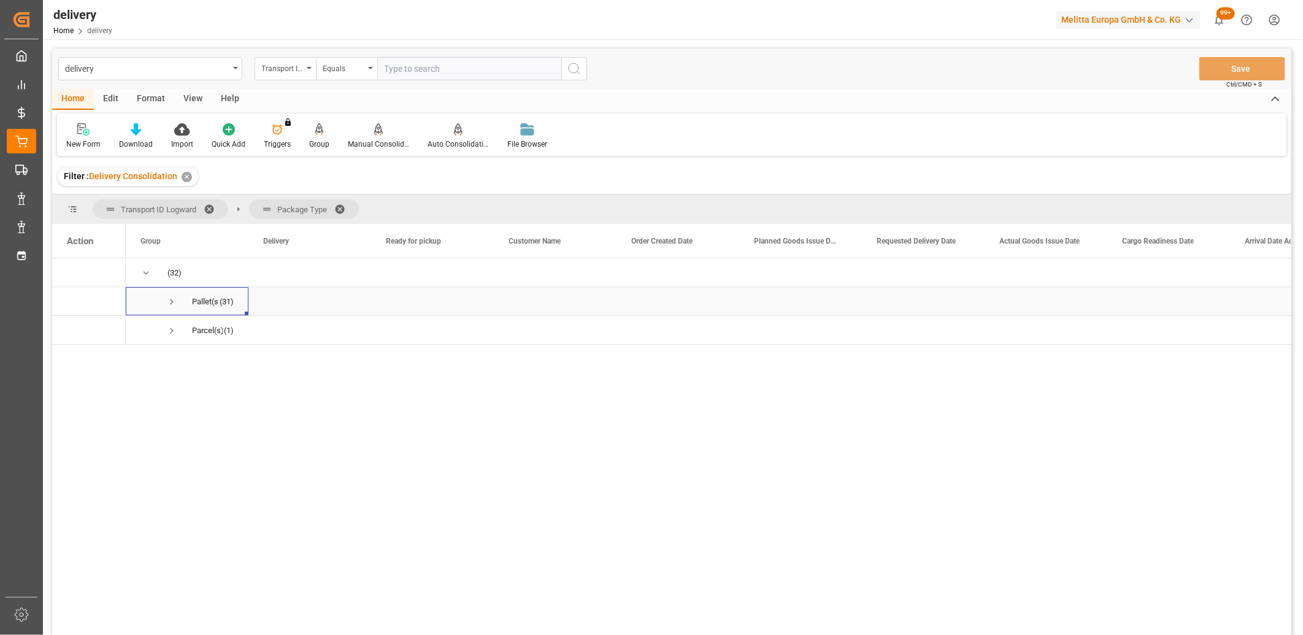
click at [170, 303] on span "Press SPACE to select this row." at bounding box center [171, 301] width 11 height 11
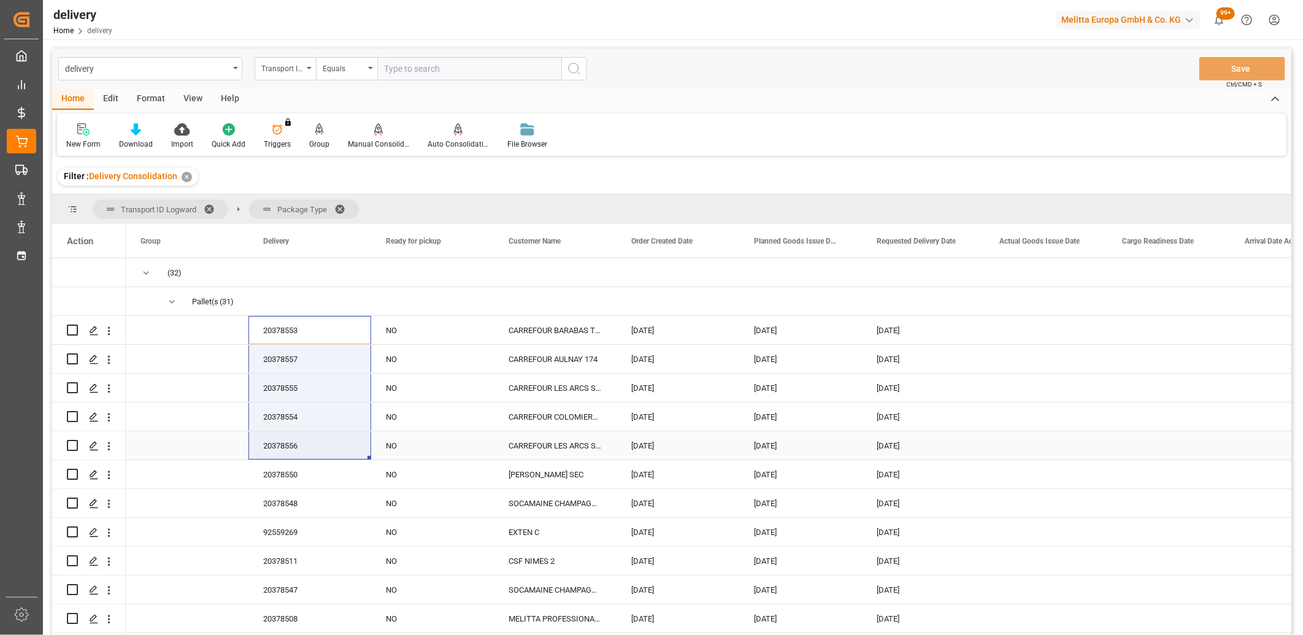
drag, startPoint x: 268, startPoint y: 330, endPoint x: 281, endPoint y: 440, distance: 110.5
click at [186, 175] on div "✕" at bounding box center [187, 177] width 10 height 10
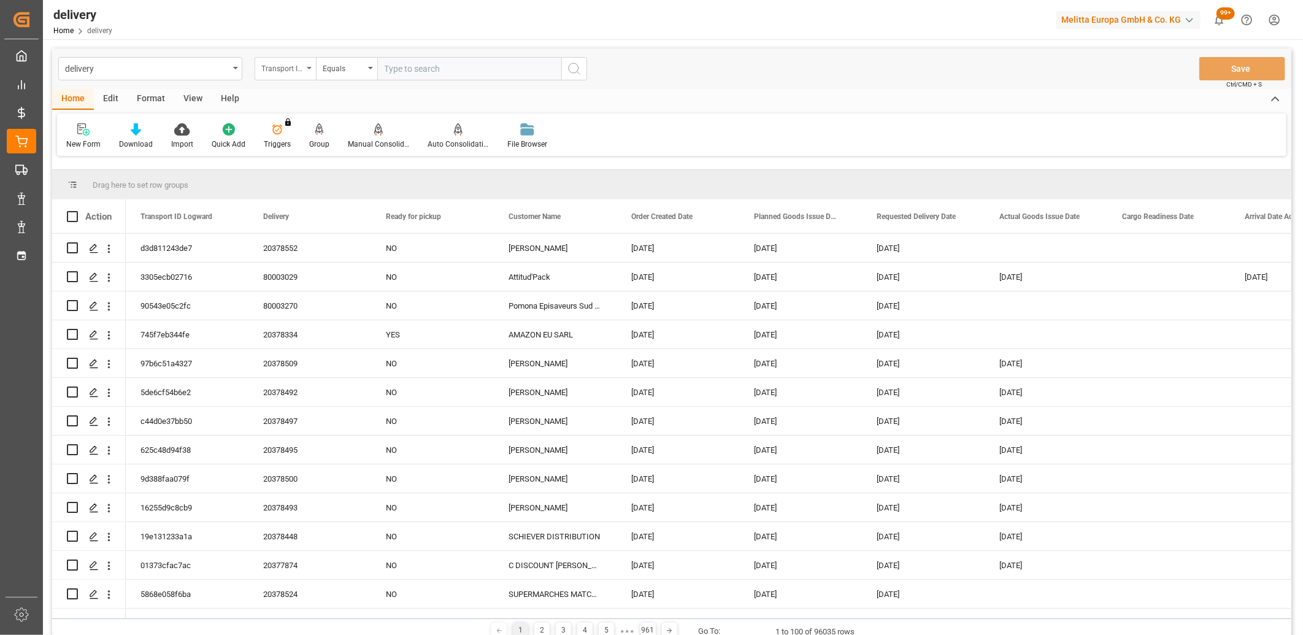
click at [291, 67] on div "Transport ID Logward" at bounding box center [282, 67] width 42 height 14
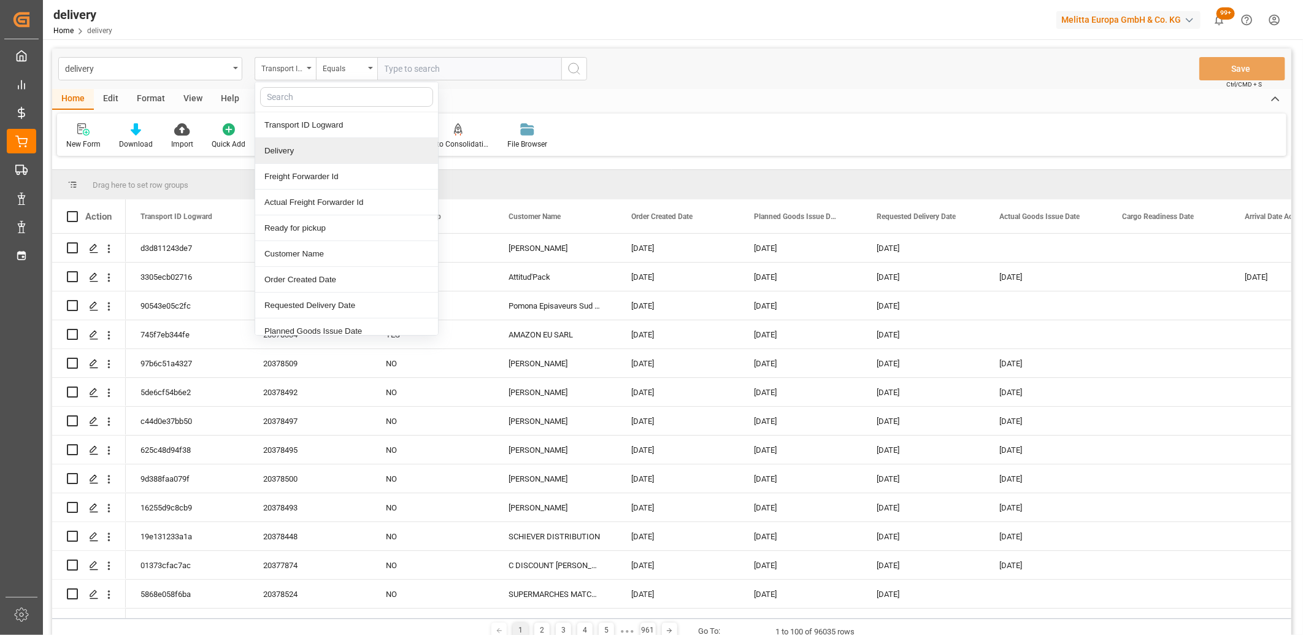
click at [290, 141] on div "Delivery" at bounding box center [346, 151] width 183 height 26
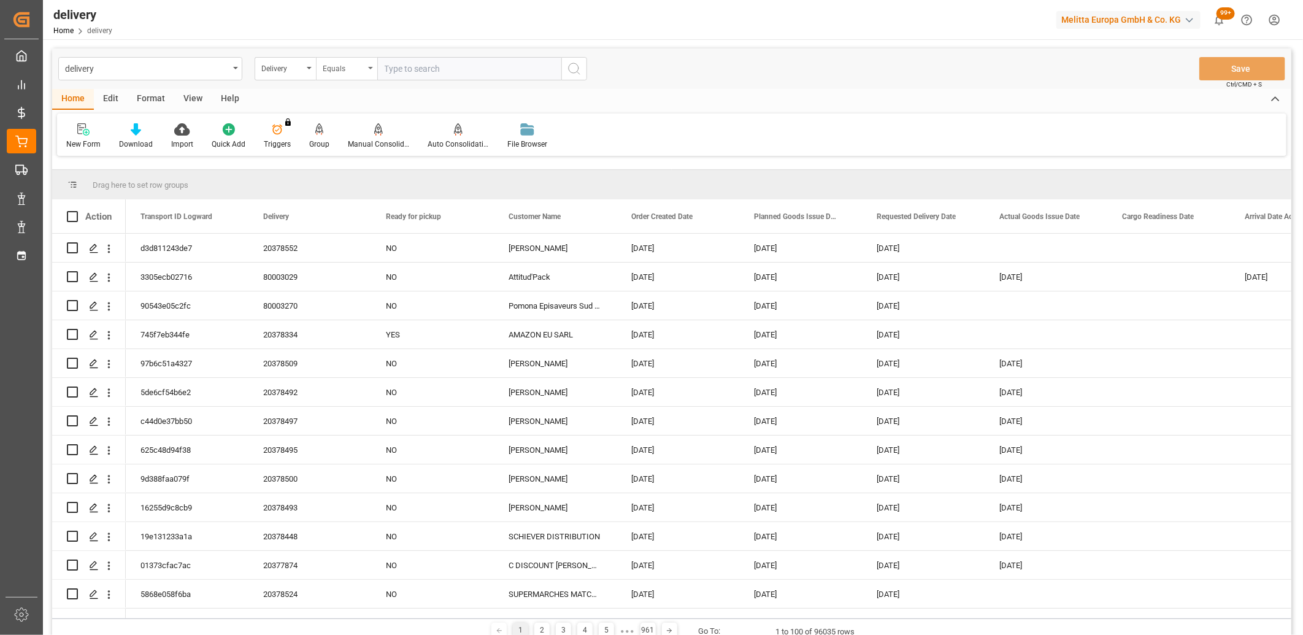
click at [334, 69] on div "Equals" at bounding box center [344, 67] width 42 height 14
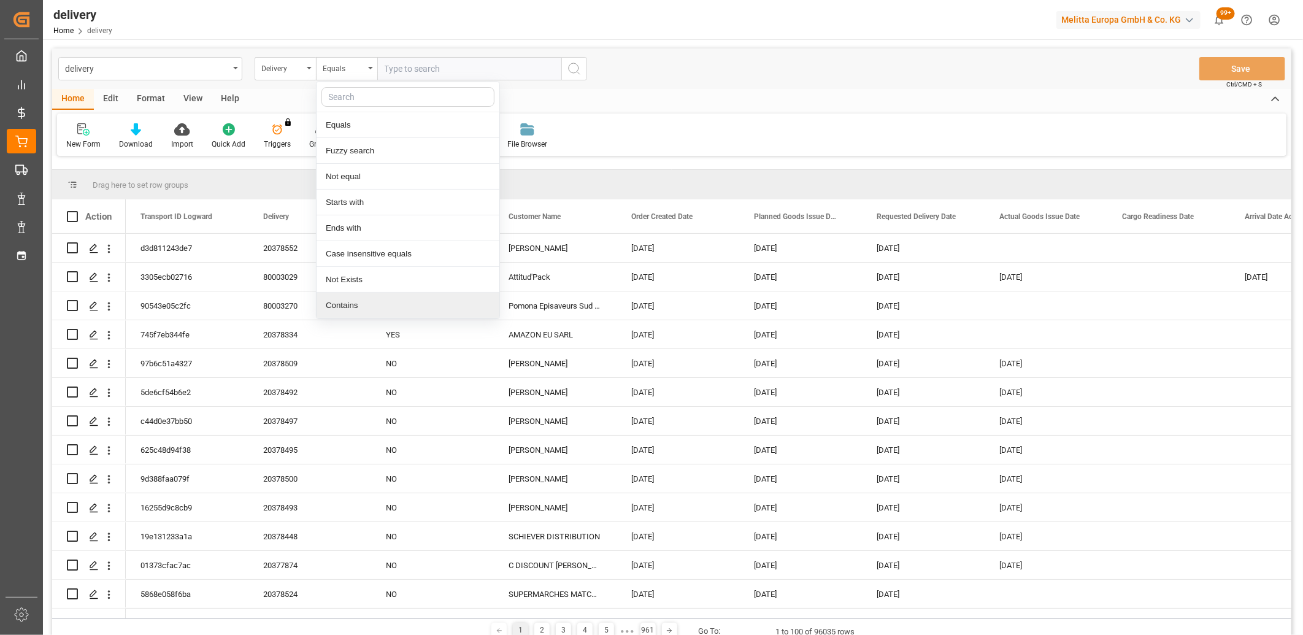
click at [337, 305] on div "Contains" at bounding box center [407, 306] width 183 height 26
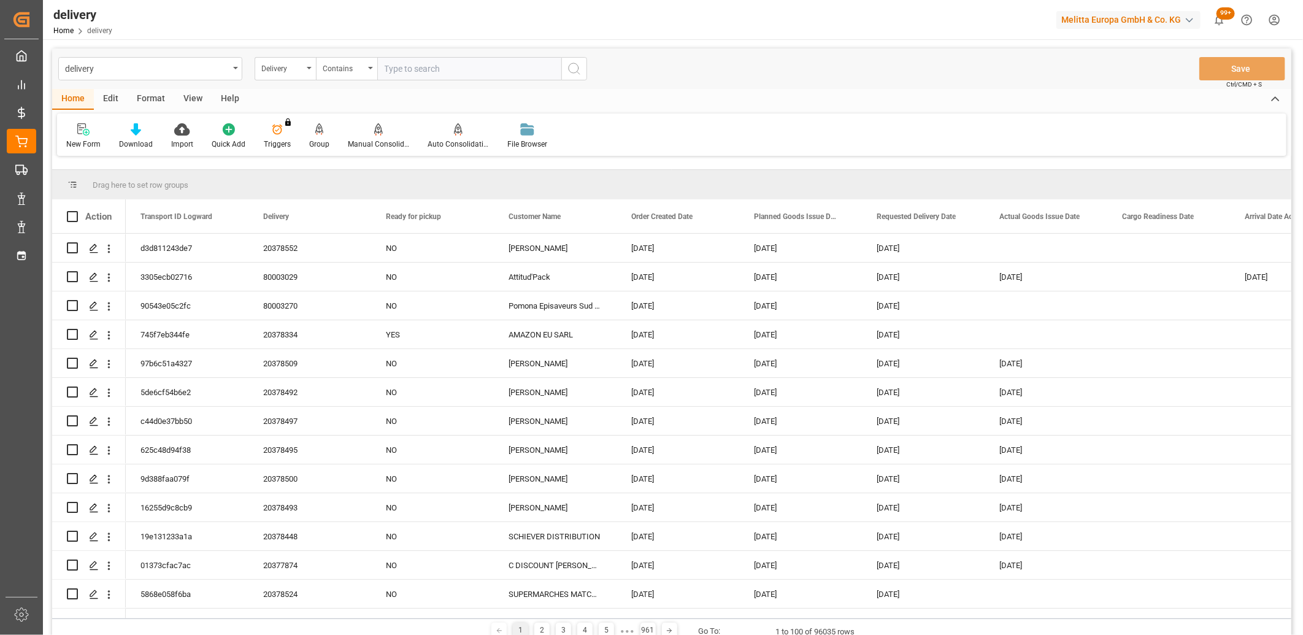
click at [400, 67] on input "text" at bounding box center [469, 68] width 184 height 23
paste input "20378553,20378557,20378555,20378554,20378556,0,0,0,0,0,0,0,0,0,0,0,0,0"
type input "20378553,20378557,20378555,20378554,20378556,0,0,0,0,0,0,0,0,0,0,0,0,0"
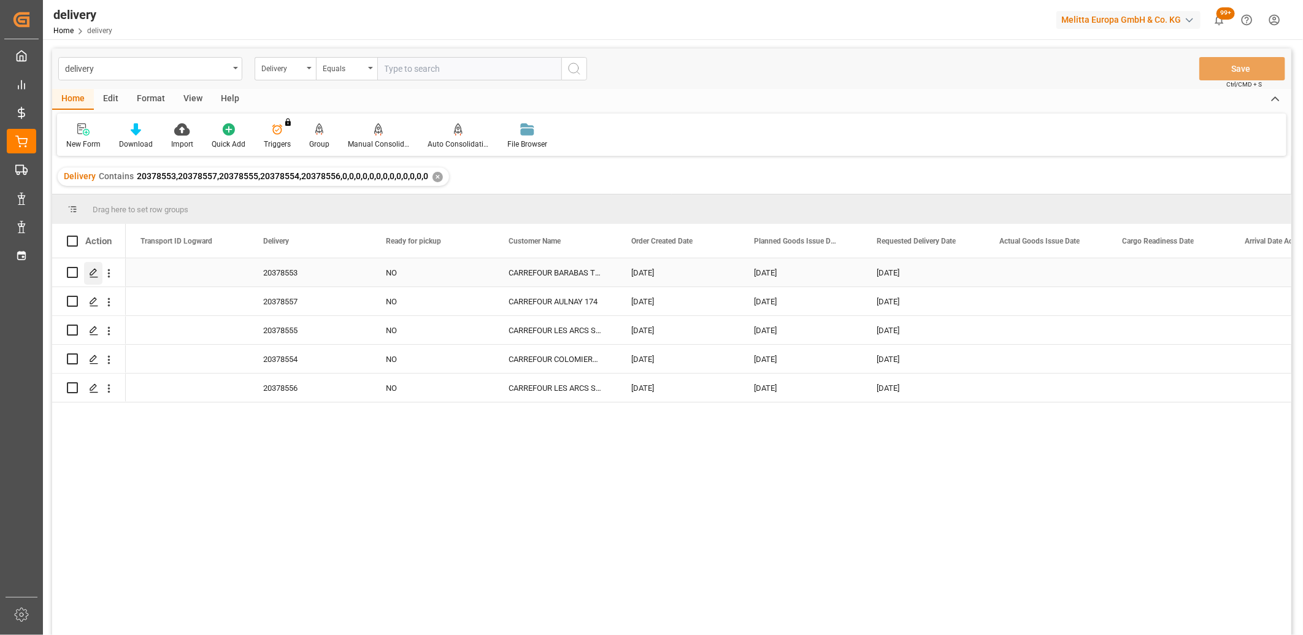
click at [98, 276] on icon "Press SPACE to select this row." at bounding box center [94, 273] width 10 height 10
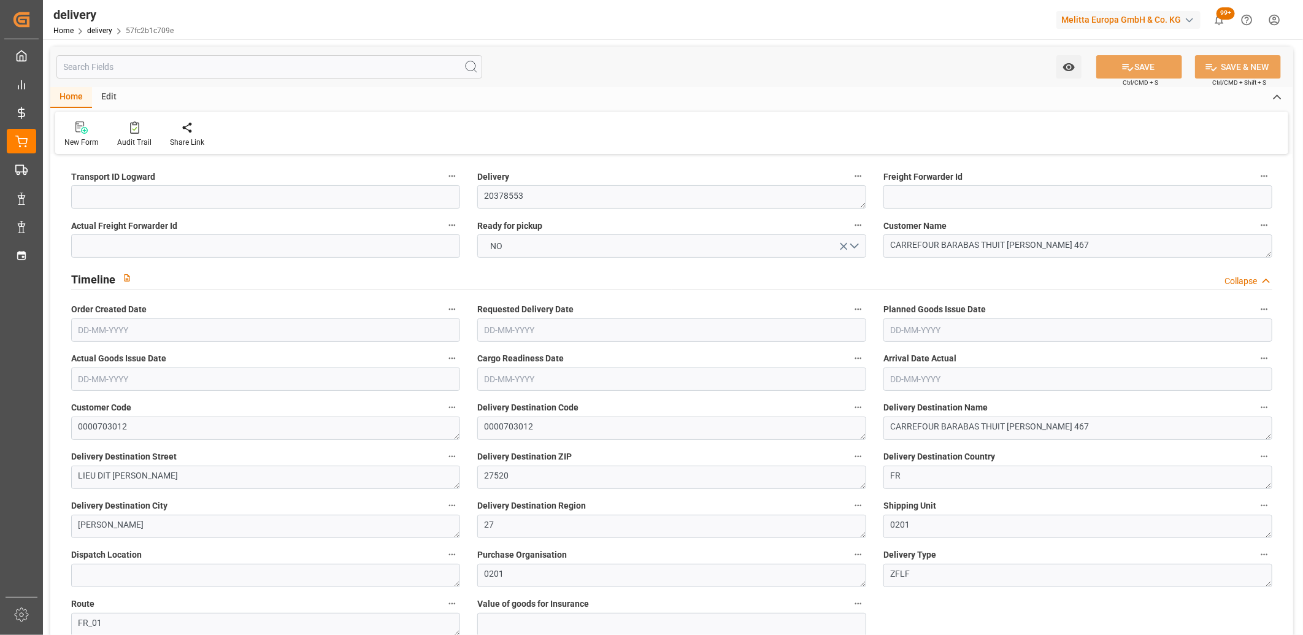
type input "[DATE]"
type input "17-09-2025 12:00"
click at [155, 197] on input at bounding box center [265, 196] width 389 height 23
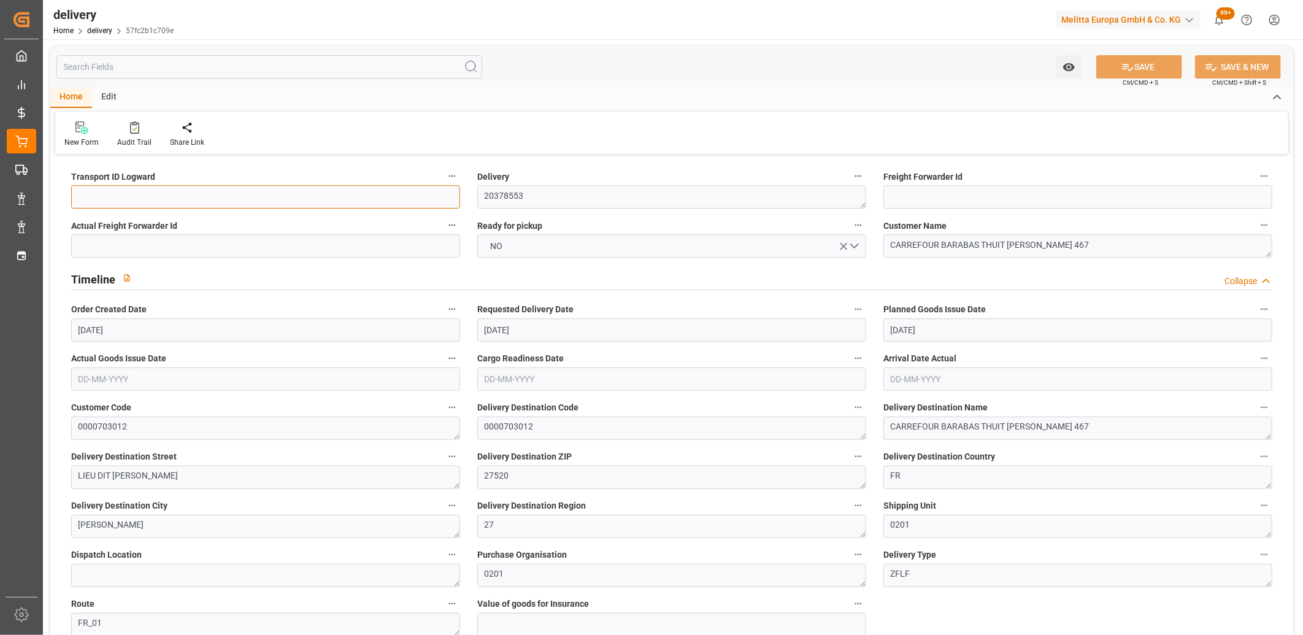
type input "x"
type input "X"
click at [1149, 67] on button "SAVE" at bounding box center [1139, 66] width 86 height 23
type textarea "X ~ Pallet(s) ~ 2025-09-17 00:00:00 ~ FR_01 ~ 2025-09-19 00:00:00~0000703012"
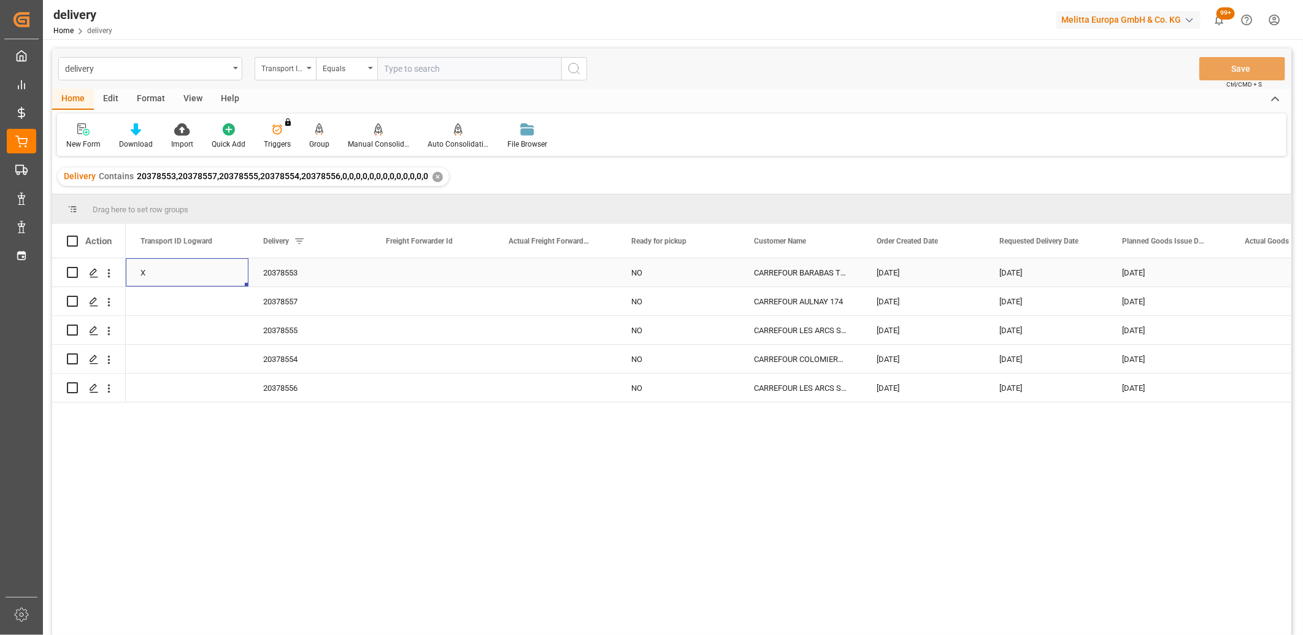
click at [144, 274] on div "X" at bounding box center [187, 272] width 123 height 28
drag, startPoint x: 247, startPoint y: 283, endPoint x: 253, endPoint y: 377, distance: 93.4
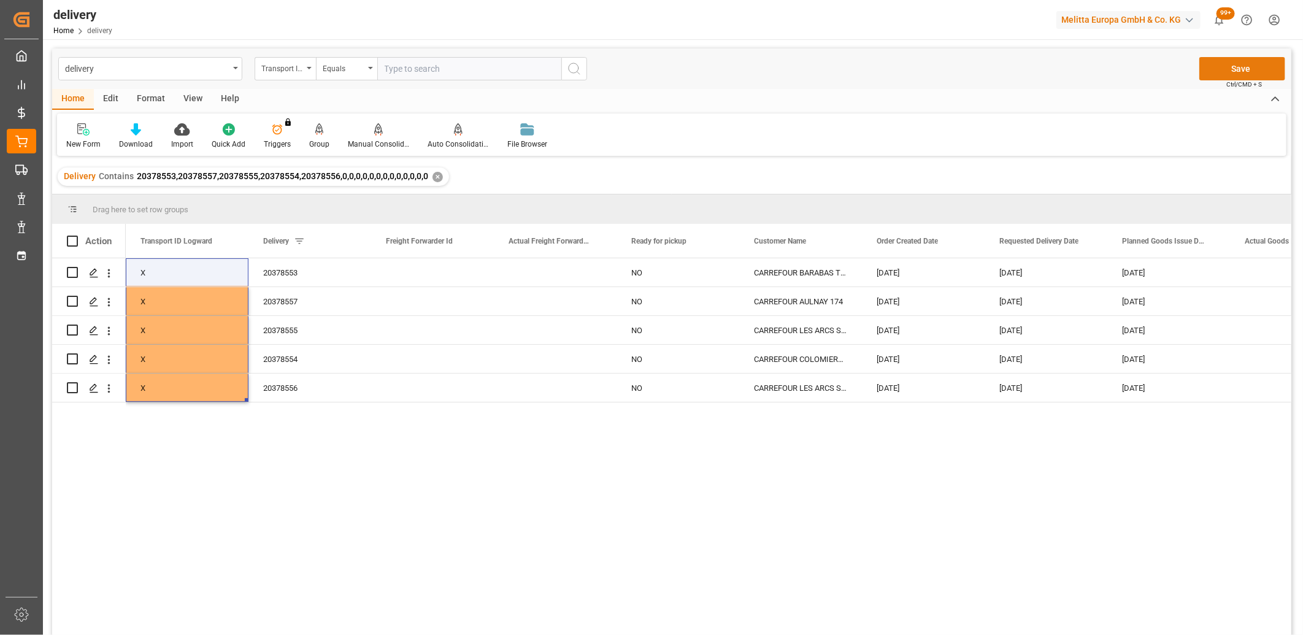
click at [1211, 67] on button "Save" at bounding box center [1242, 68] width 86 height 23
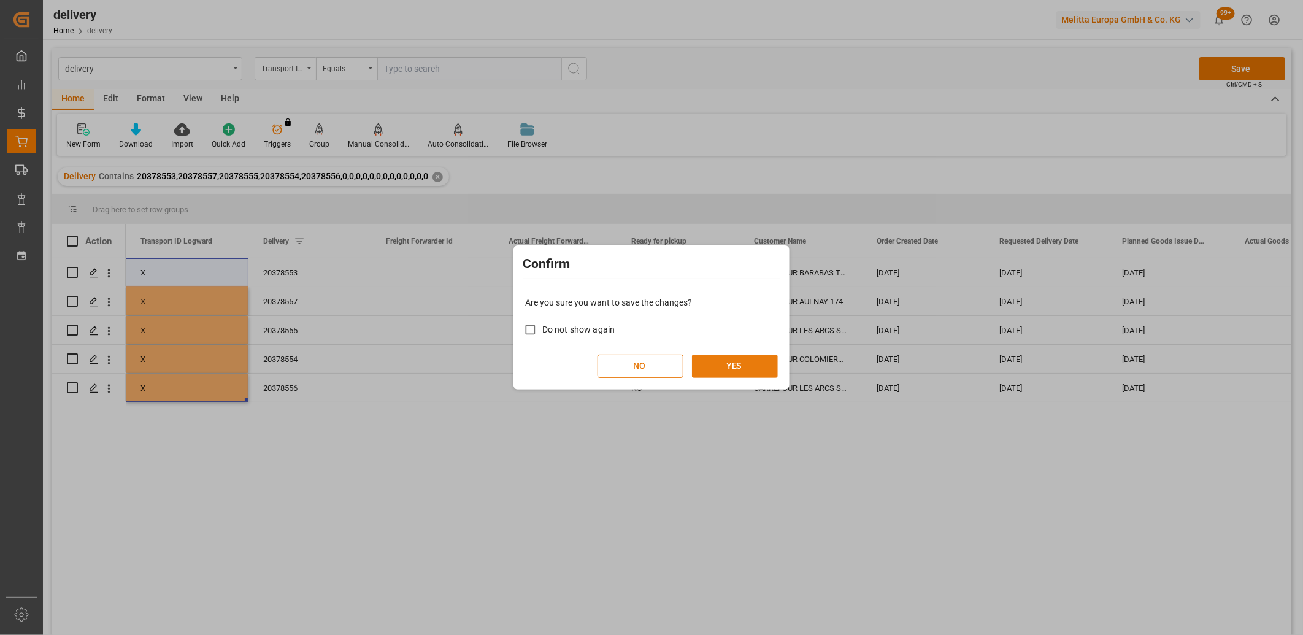
click at [741, 362] on button "YES" at bounding box center [735, 365] width 86 height 23
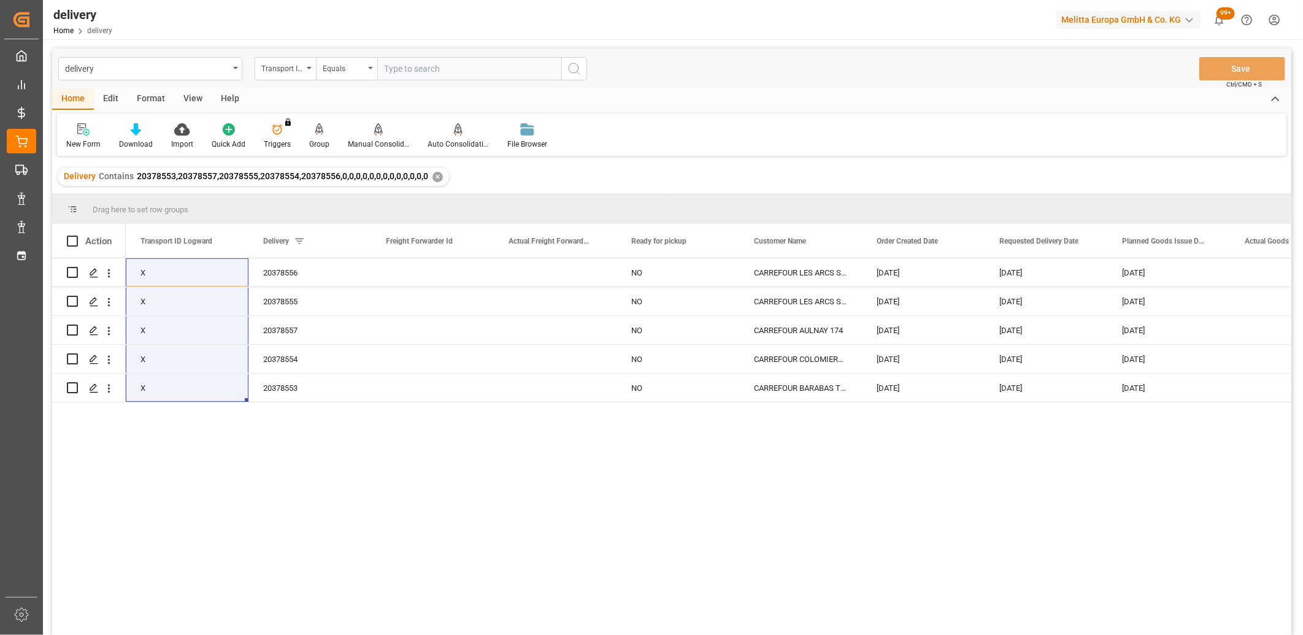
click at [573, 469] on div "X 20378556 NO CARREFOUR LES ARCS S/ARGENS 202 17-09-2025 19-09-2025 18-09-2025 …" at bounding box center [708, 450] width 1165 height 385
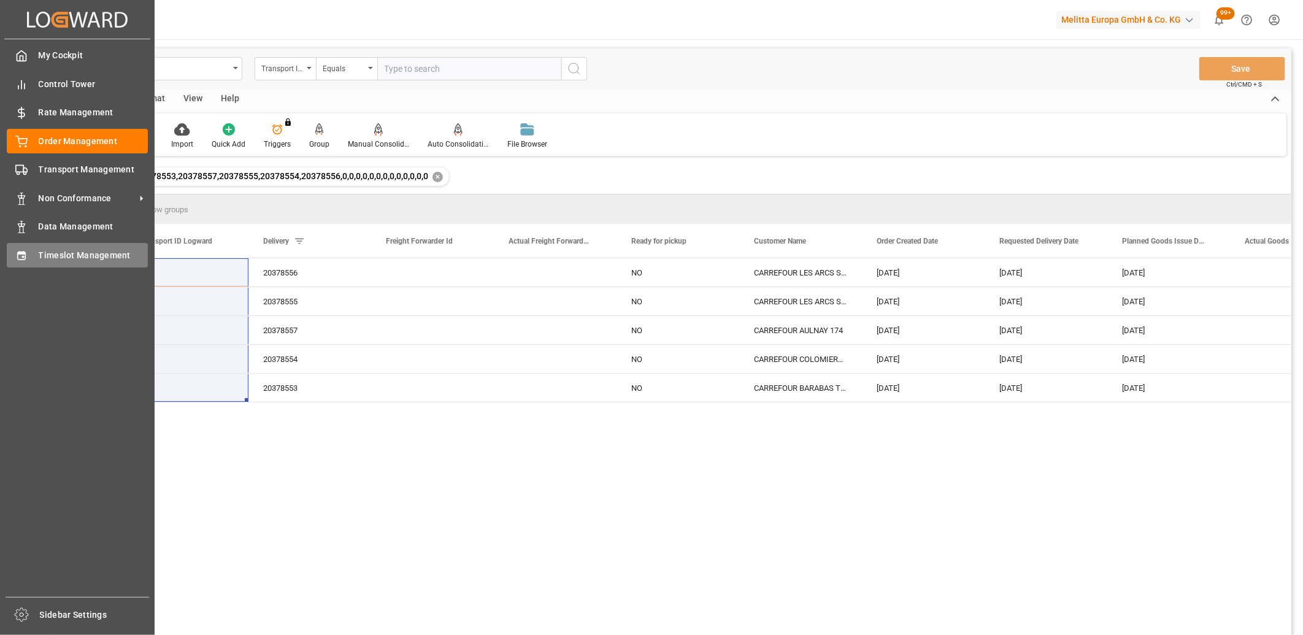
click at [17, 260] on div "Timeslot Management Timeslot Management" at bounding box center [77, 255] width 141 height 24
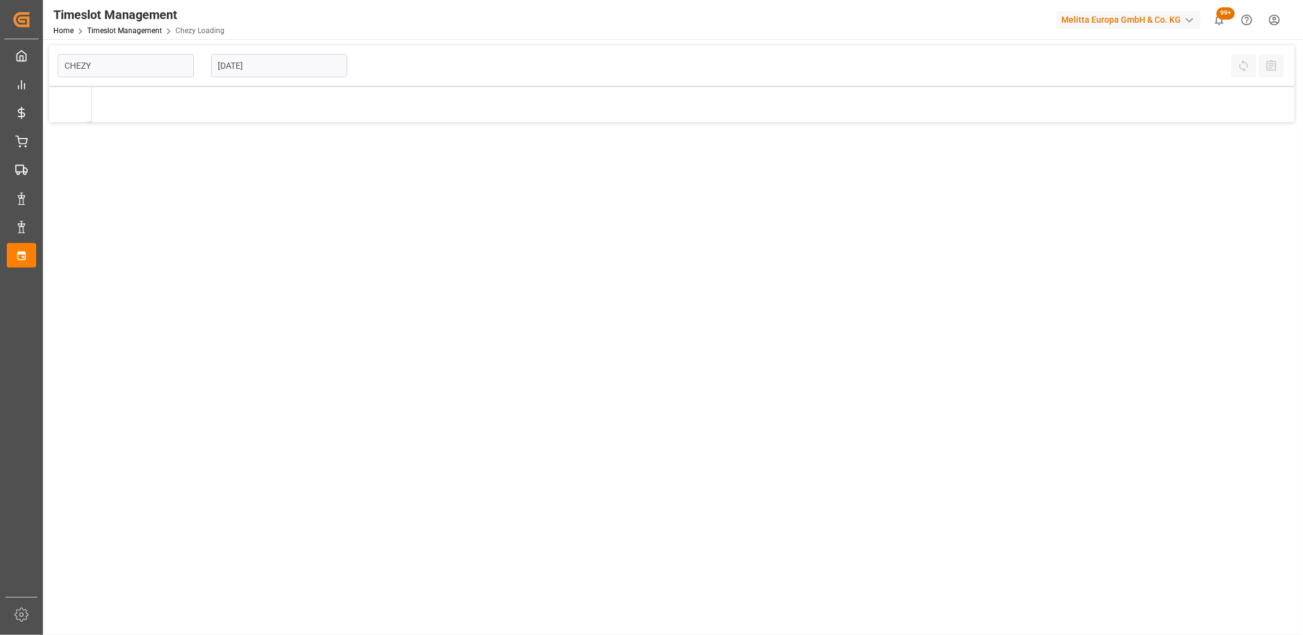
type input "Chezy Loading"
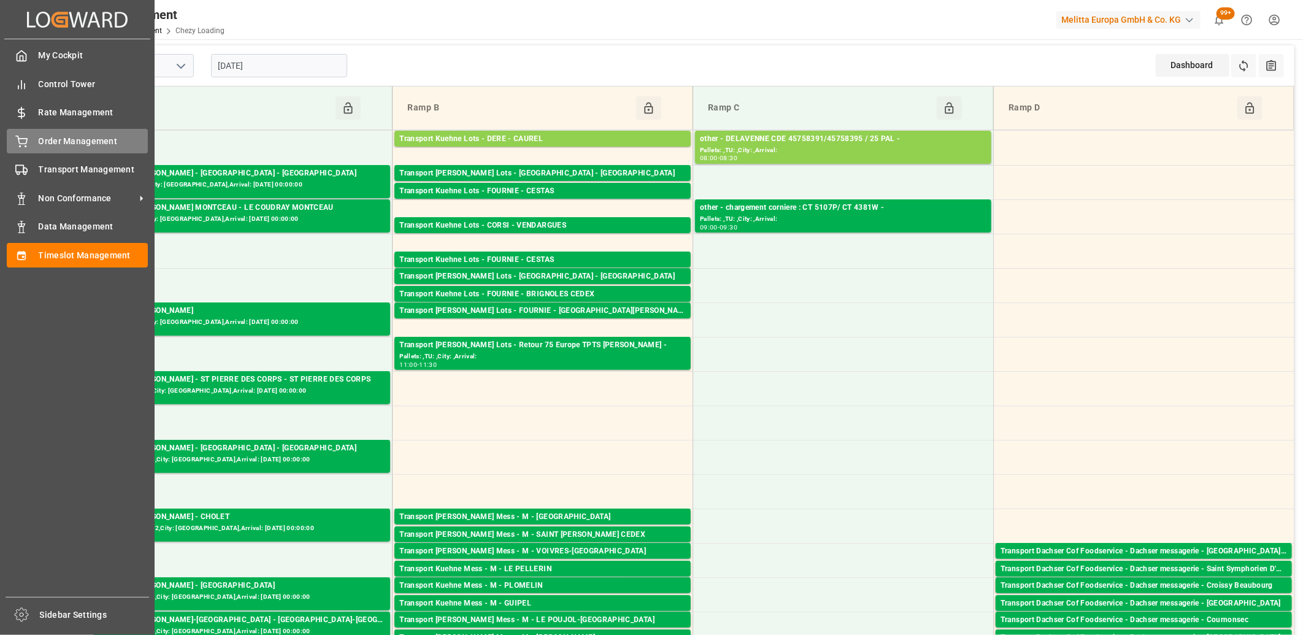
click at [23, 147] on div "Order Management Order Management" at bounding box center [77, 141] width 141 height 24
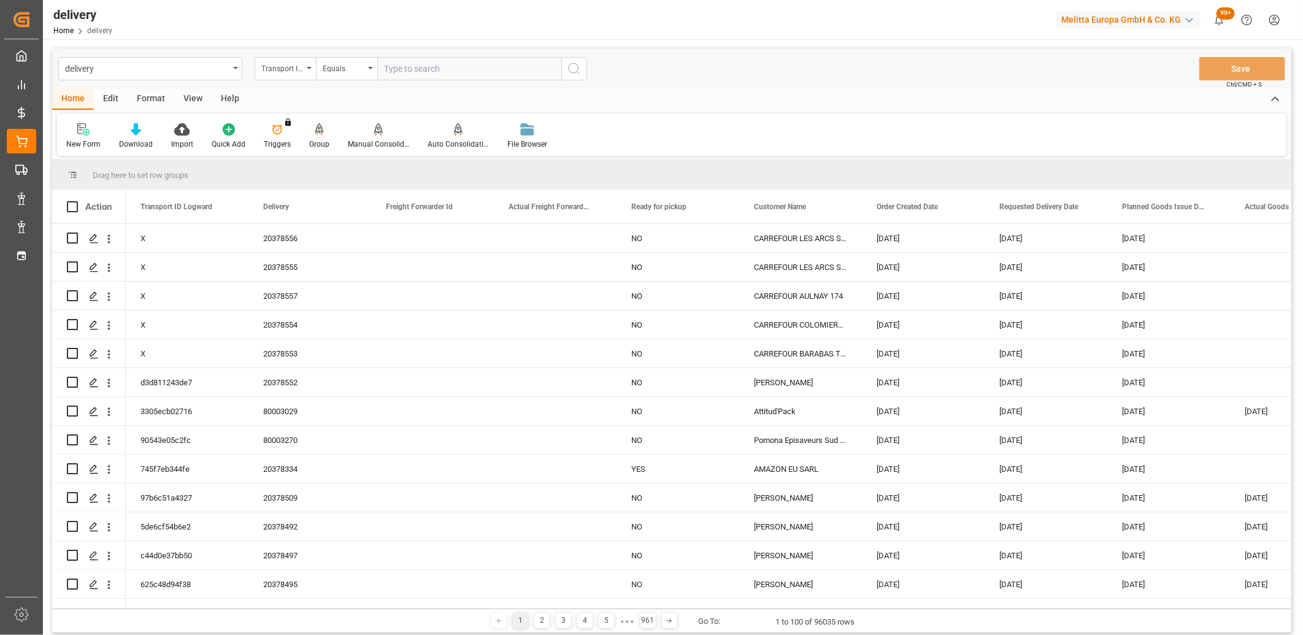
click at [319, 132] on icon at bounding box center [319, 129] width 9 height 12
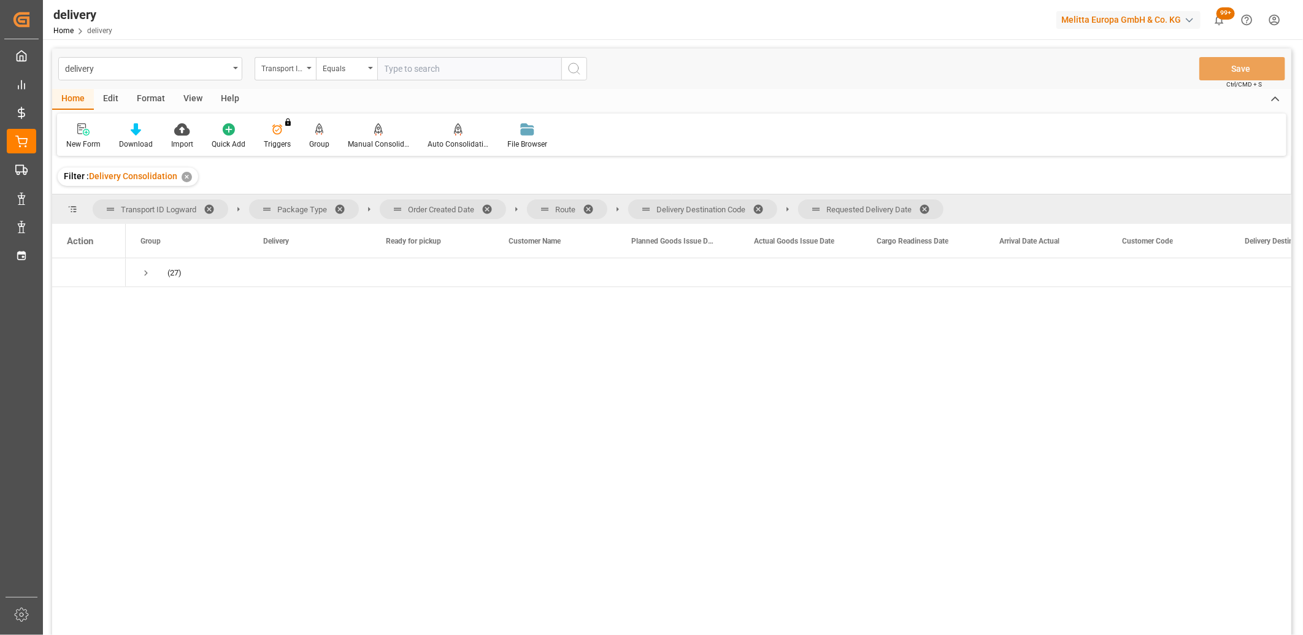
click at [930, 207] on span at bounding box center [929, 209] width 20 height 11
click at [761, 205] on span at bounding box center [763, 209] width 20 height 11
click at [596, 211] on span at bounding box center [593, 209] width 20 height 11
click at [489, 209] on span at bounding box center [491, 209] width 20 height 11
click at [144, 277] on span "Press SPACE to select this row." at bounding box center [145, 272] width 11 height 11
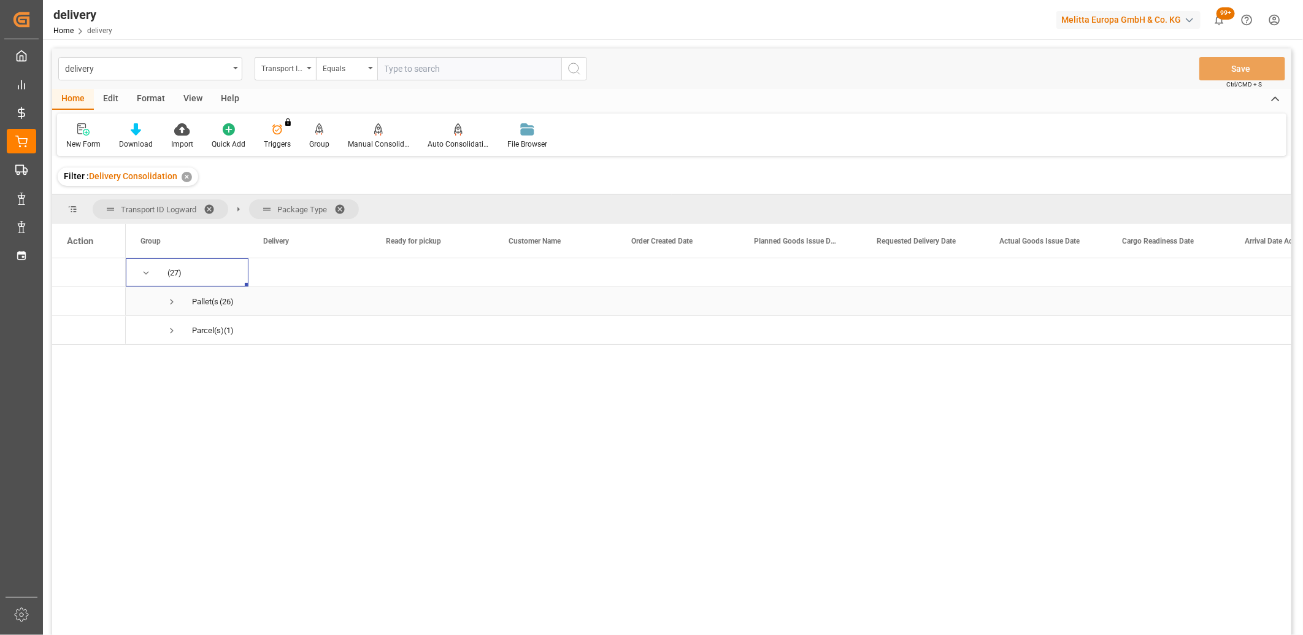
click at [169, 302] on span "Press SPACE to select this row." at bounding box center [171, 301] width 11 height 11
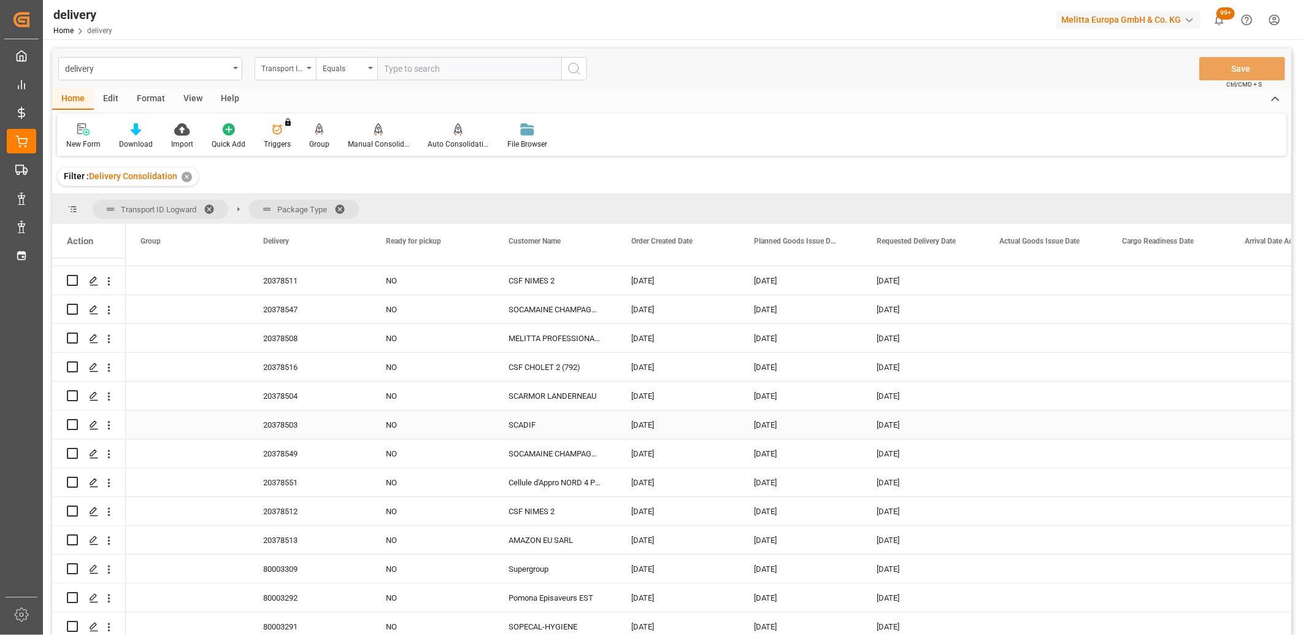
scroll to position [204, 0]
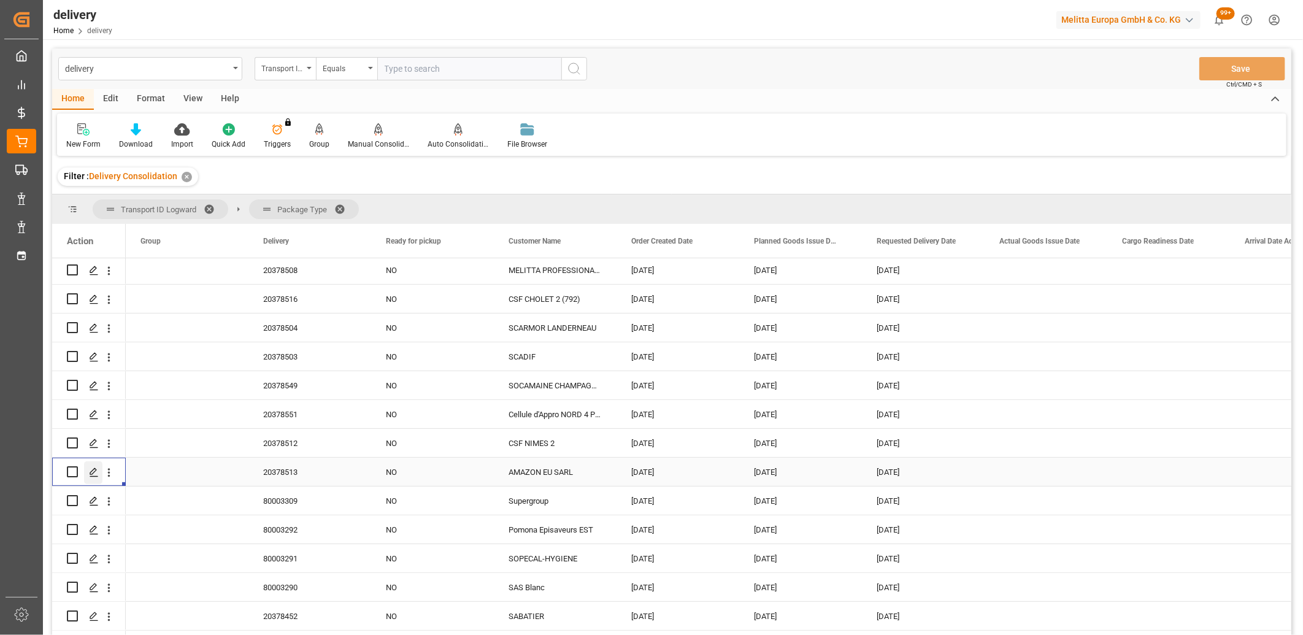
click at [94, 479] on div "Press SPACE to select this row." at bounding box center [93, 472] width 18 height 23
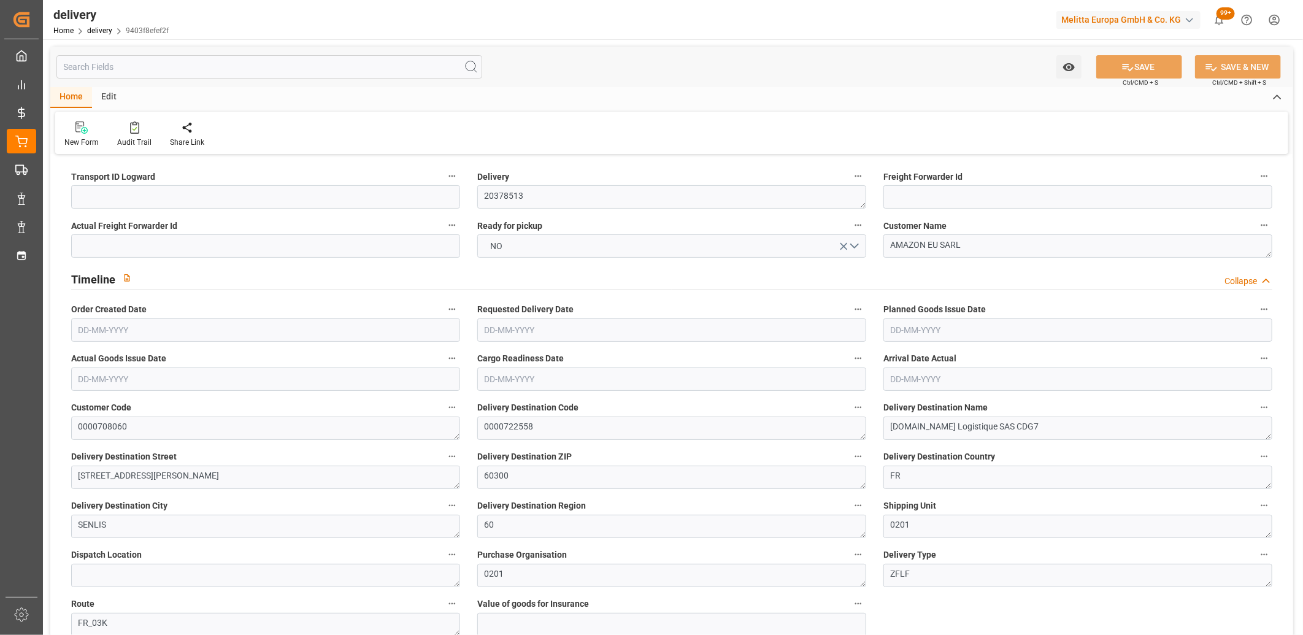
type input "[DATE]"
type input "17-09-2025 10:51"
click at [115, 201] on input at bounding box center [265, 196] width 389 height 23
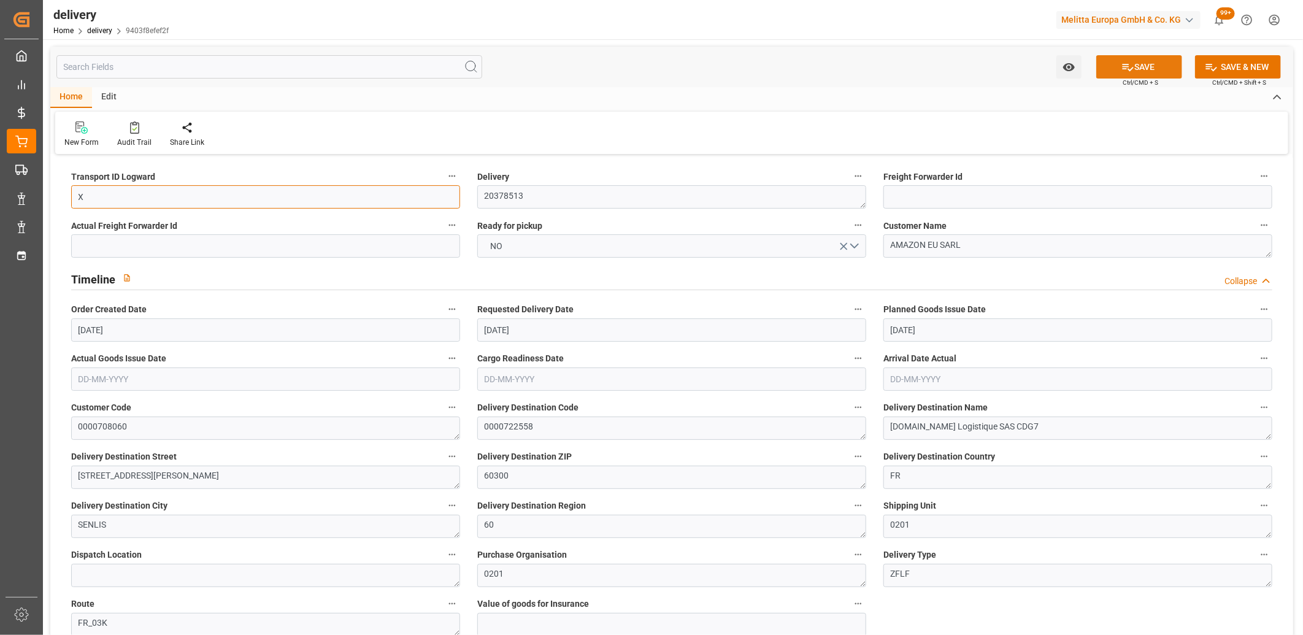
type input "X"
click at [1156, 66] on button "SAVE" at bounding box center [1139, 66] width 86 height 23
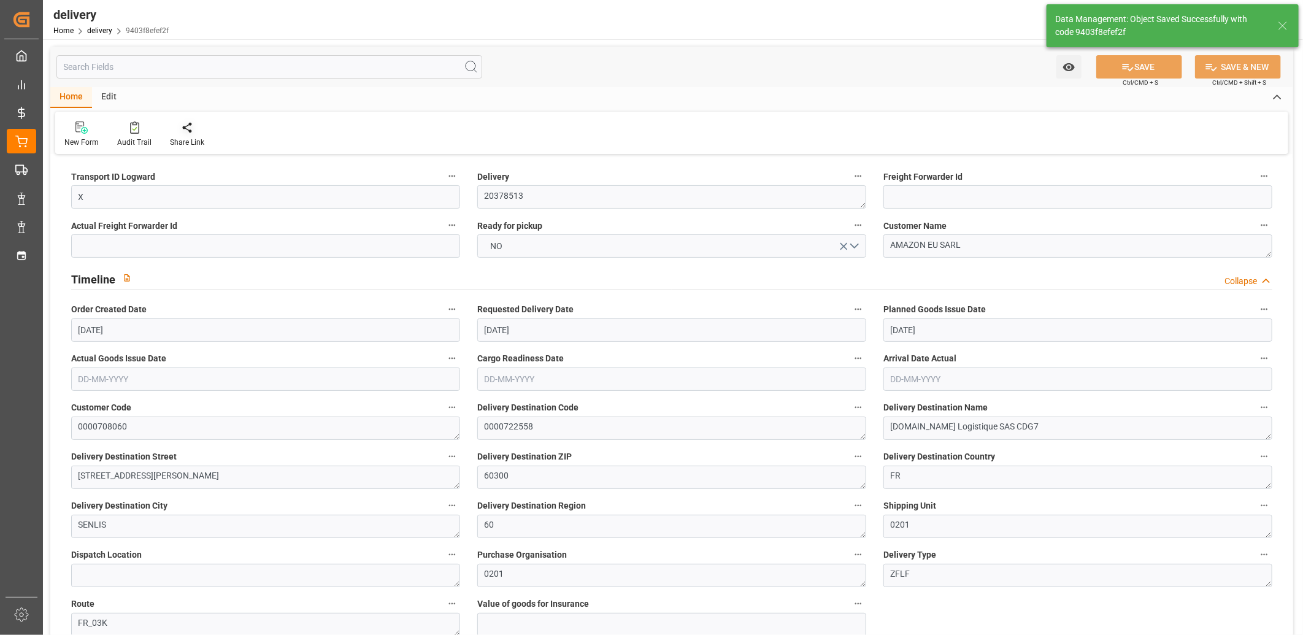
type textarea "X ~ Pallet(s) ~ 2025-09-17 00:00:00 ~ FR_03K ~ 2025-09-22 00:00:00~0000722558"
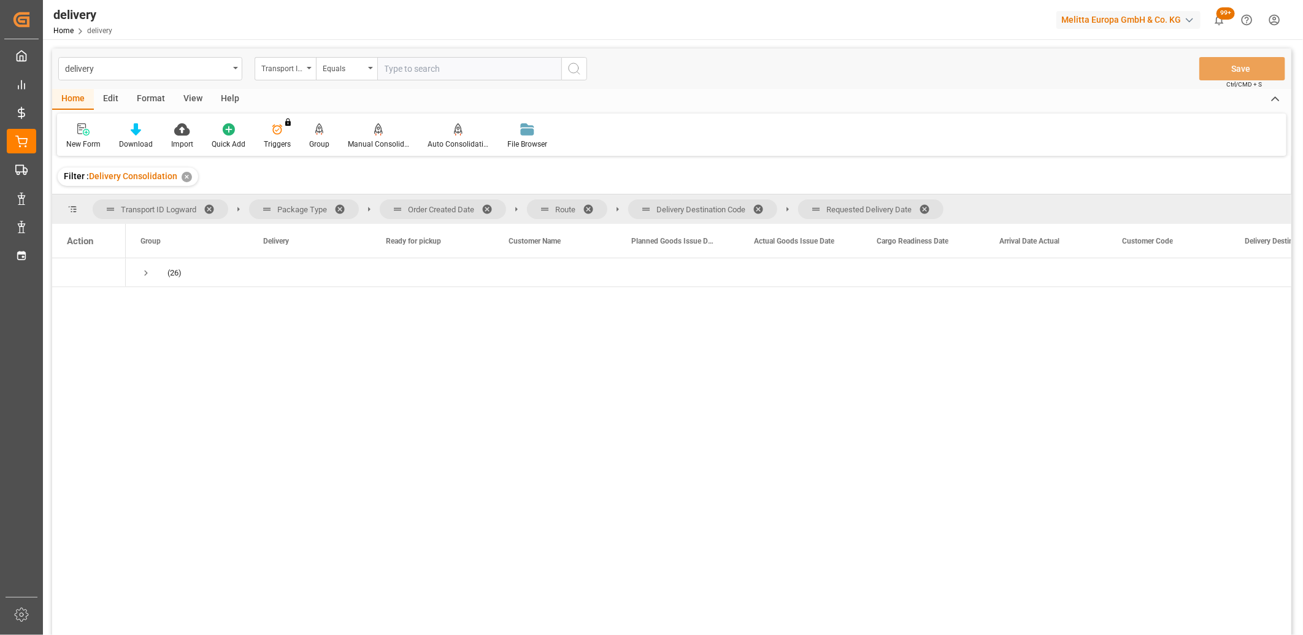
click at [927, 211] on span at bounding box center [929, 209] width 20 height 11
click at [764, 207] on span at bounding box center [763, 209] width 20 height 11
click at [592, 210] on span at bounding box center [593, 209] width 20 height 11
click at [491, 204] on span at bounding box center [491, 209] width 20 height 11
click at [146, 276] on span "Press SPACE to select this row." at bounding box center [145, 272] width 11 height 11
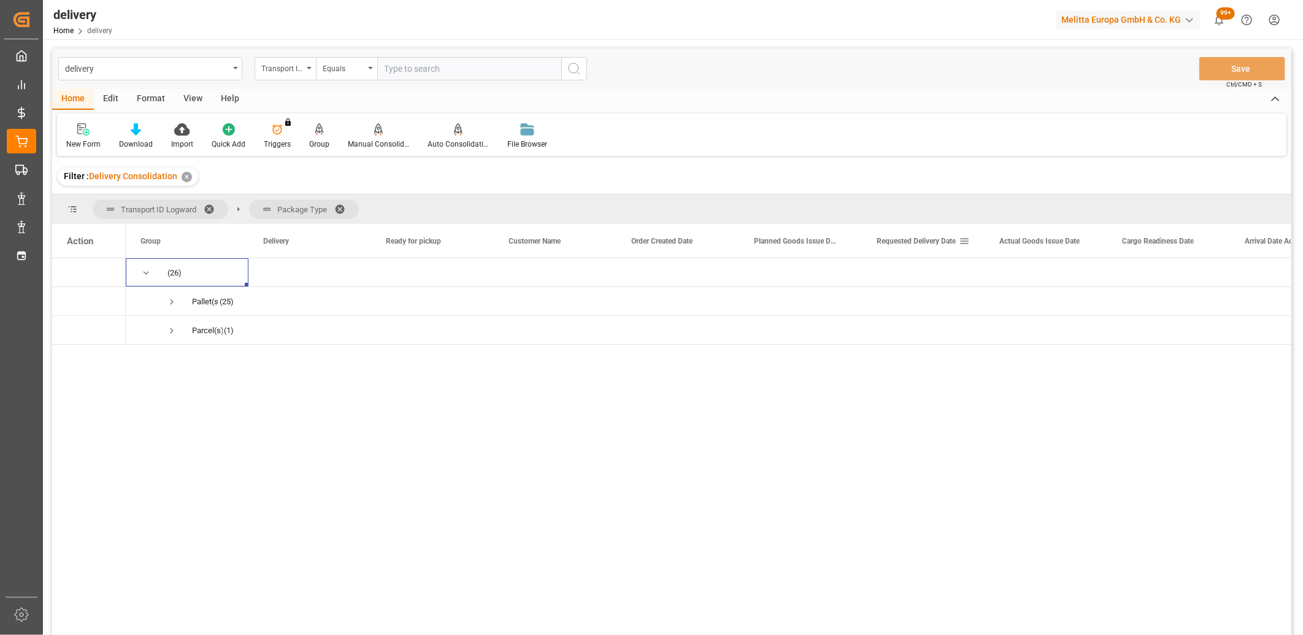
click at [918, 240] on span "Requested Delivery Date" at bounding box center [915, 241] width 79 height 9
click at [143, 270] on span "Press SPACE to select this row." at bounding box center [145, 272] width 11 height 11
click at [171, 299] on span "Press SPACE to select this row." at bounding box center [171, 301] width 11 height 11
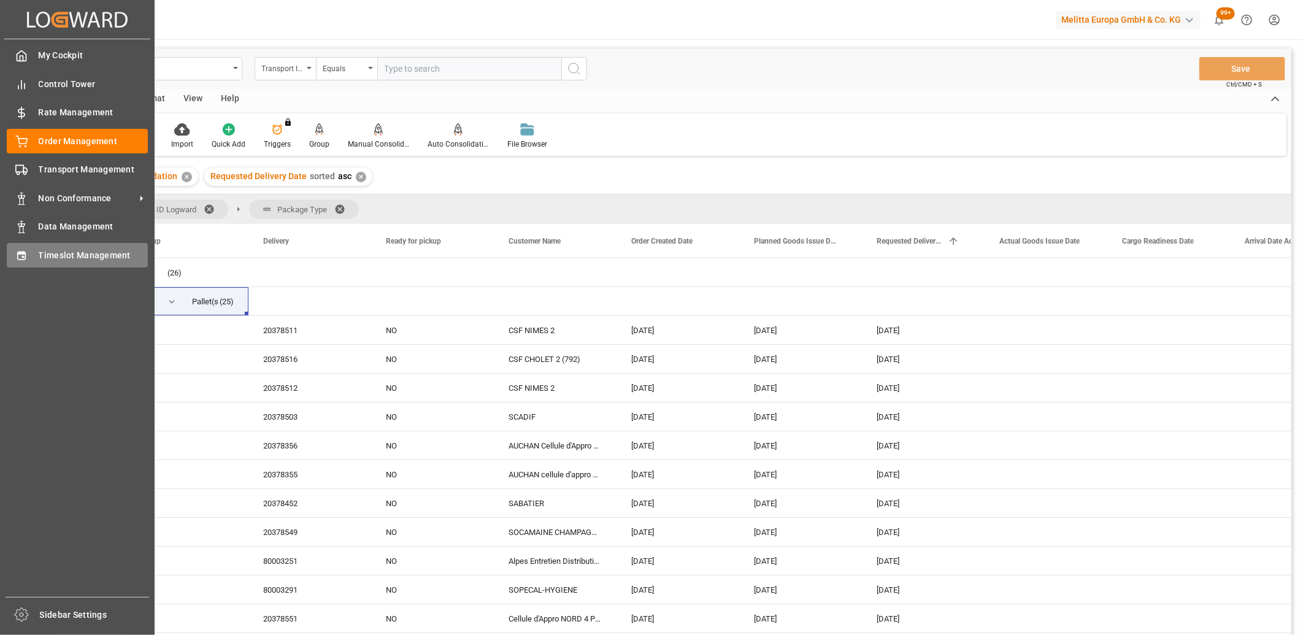
click at [27, 259] on icon at bounding box center [21, 256] width 12 height 12
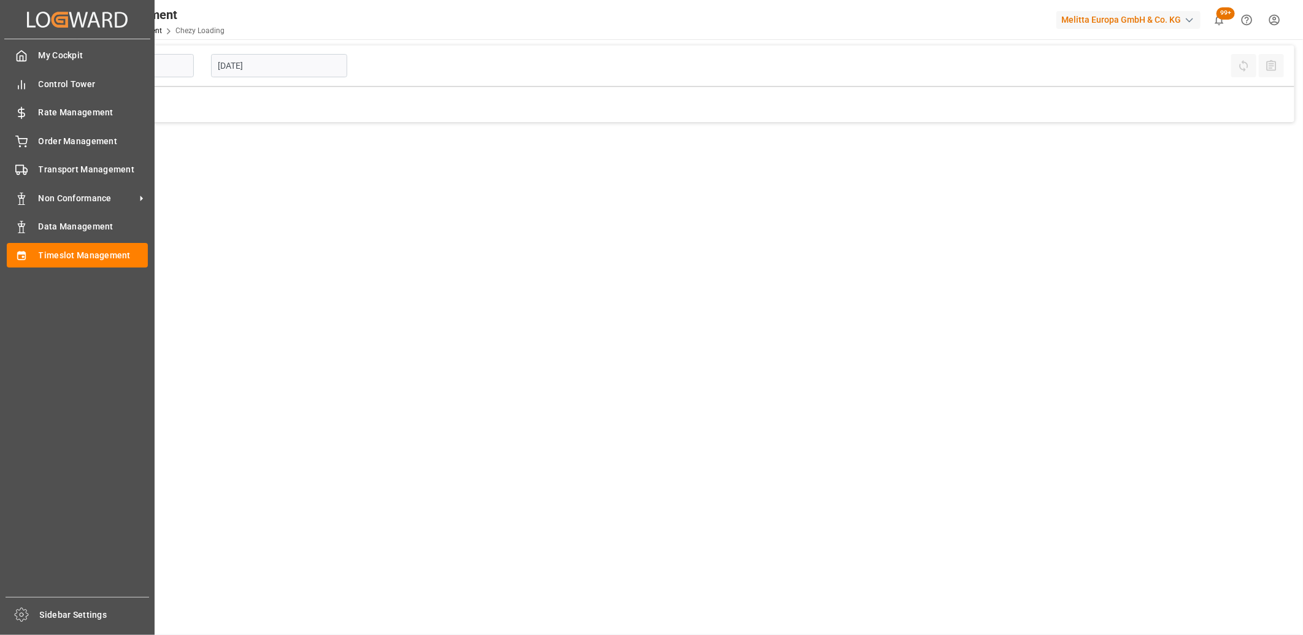
type input "Chezy Loading"
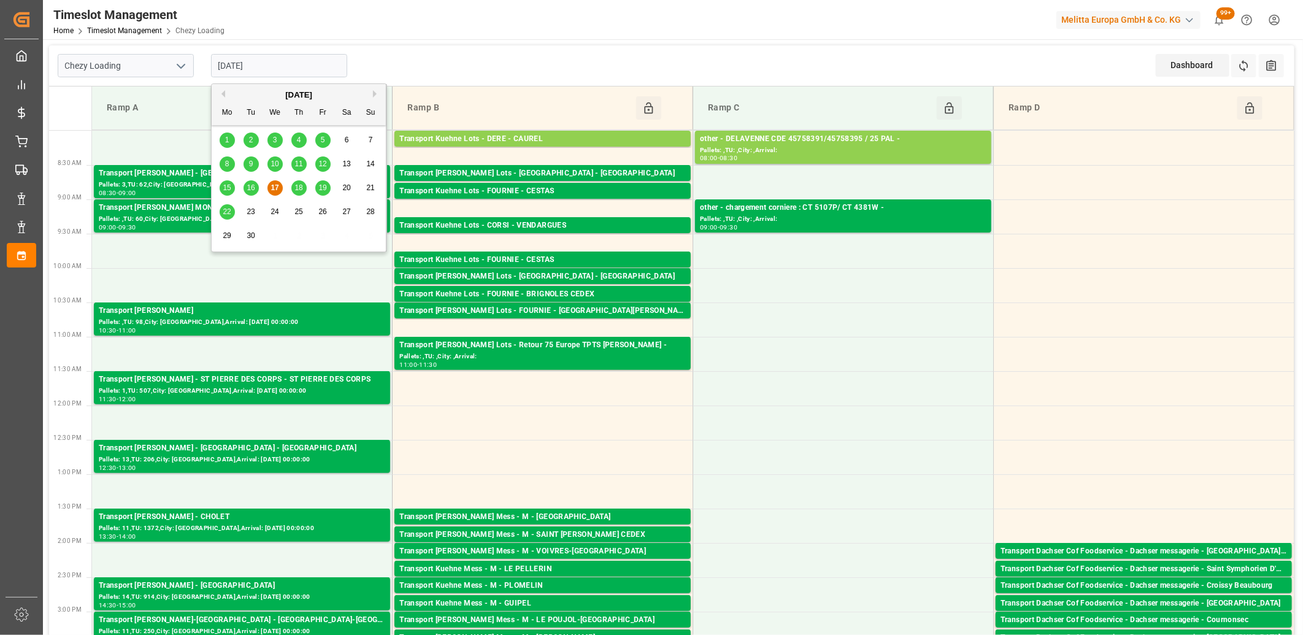
click at [301, 66] on input "[DATE]" at bounding box center [279, 65] width 136 height 23
click at [299, 190] on span "18" at bounding box center [298, 187] width 8 height 9
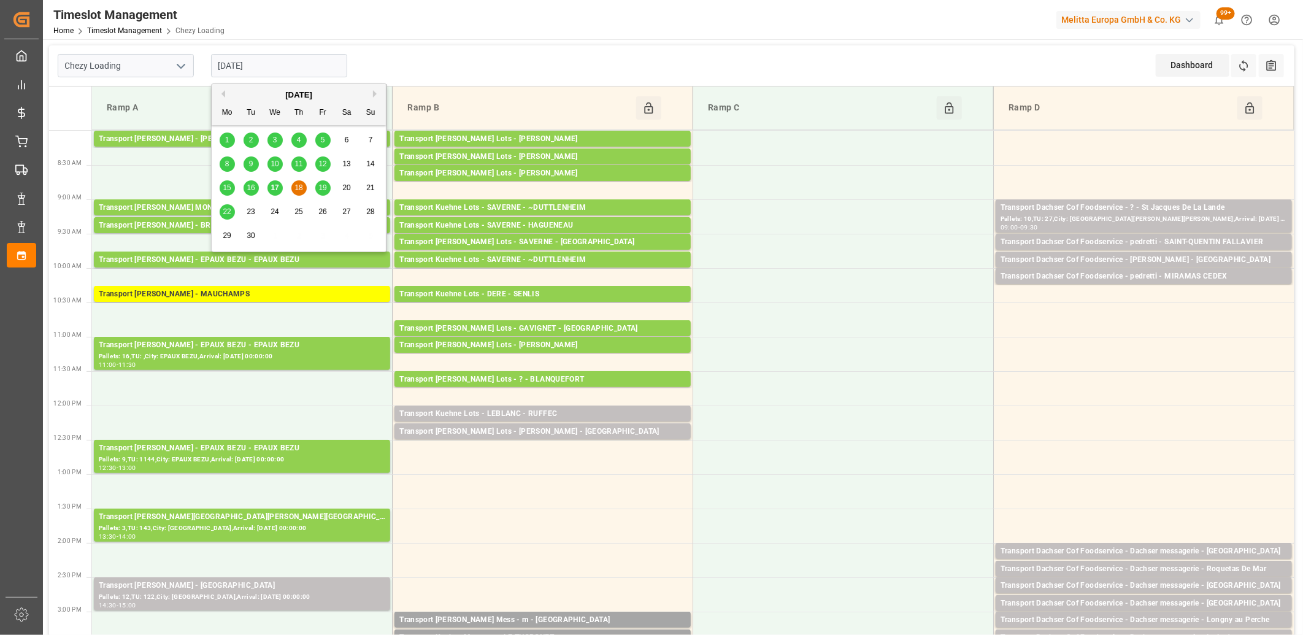
click at [270, 66] on input "[DATE]" at bounding box center [279, 65] width 136 height 23
click at [318, 188] on span "19" at bounding box center [322, 187] width 8 height 9
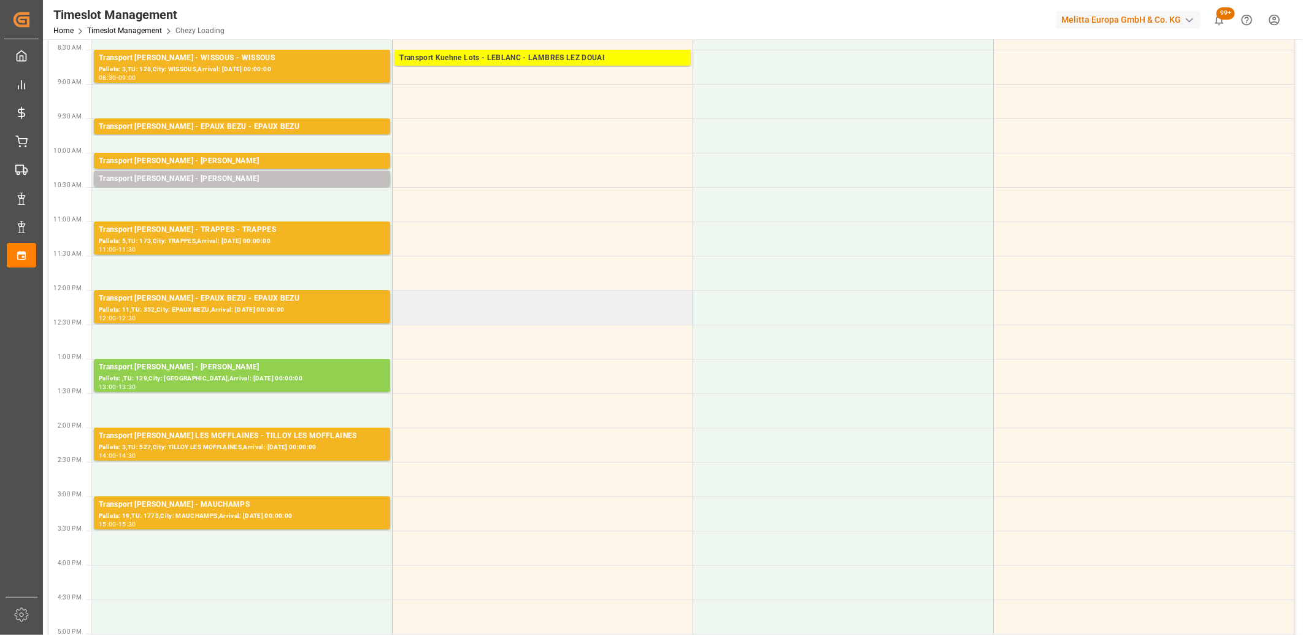
scroll to position [136, 0]
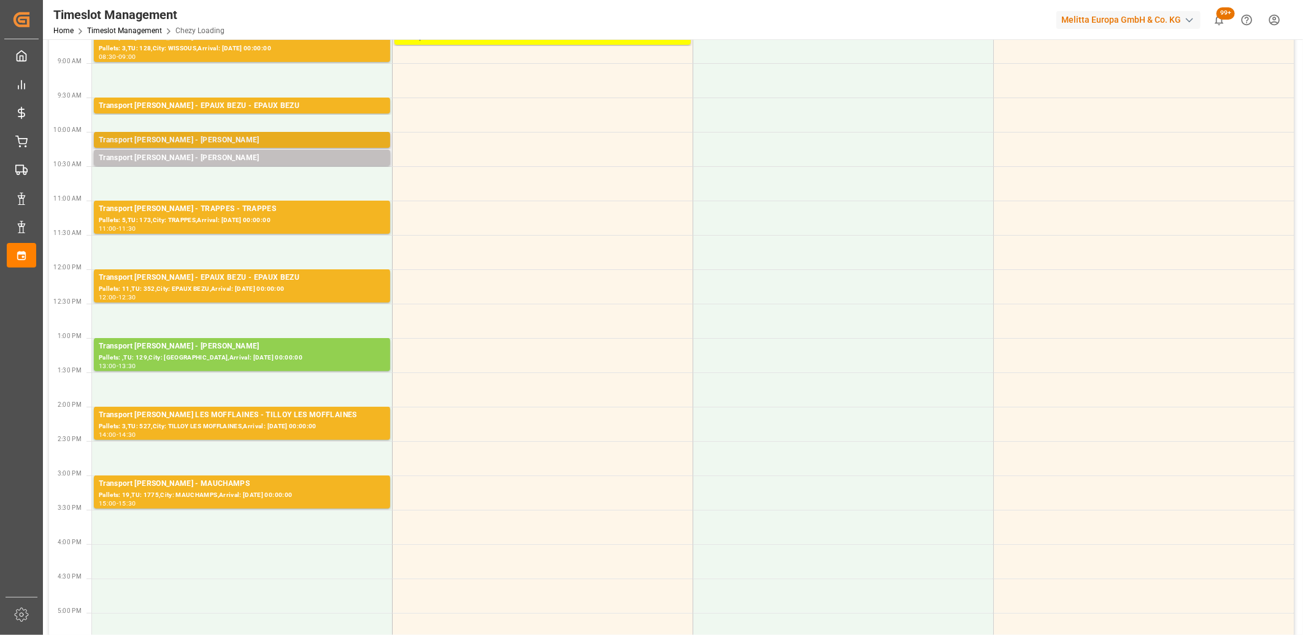
click at [290, 141] on div "Transport [PERSON_NAME] - [PERSON_NAME]" at bounding box center [242, 140] width 286 height 12
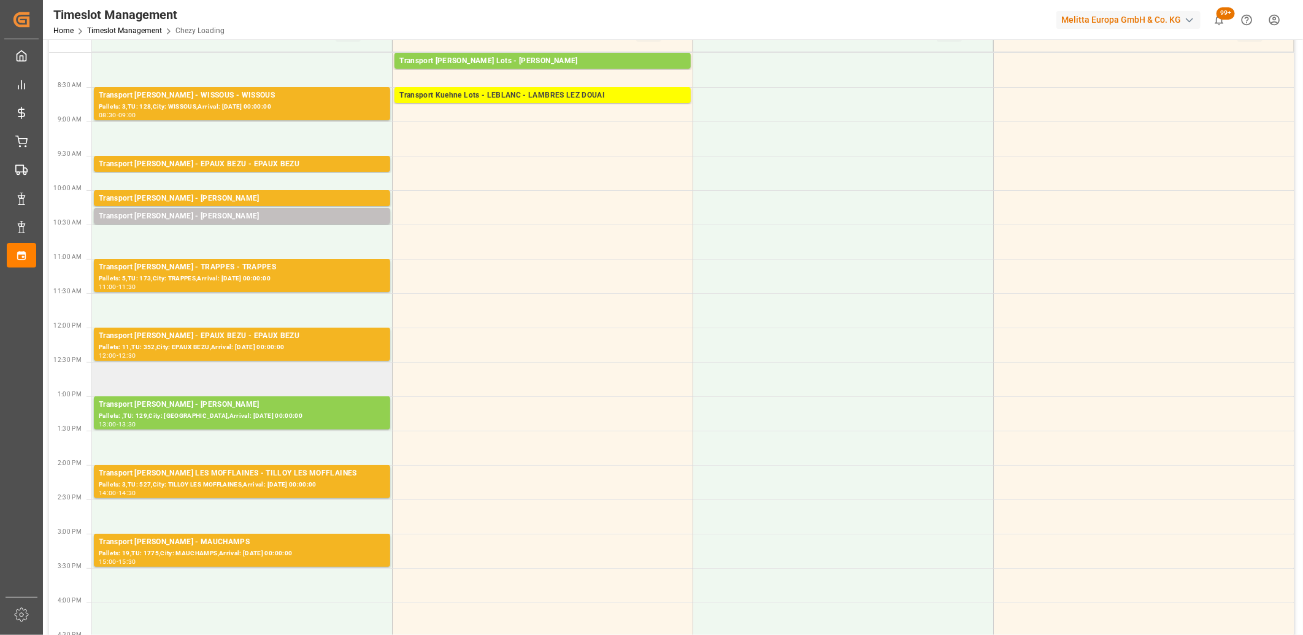
scroll to position [0, 0]
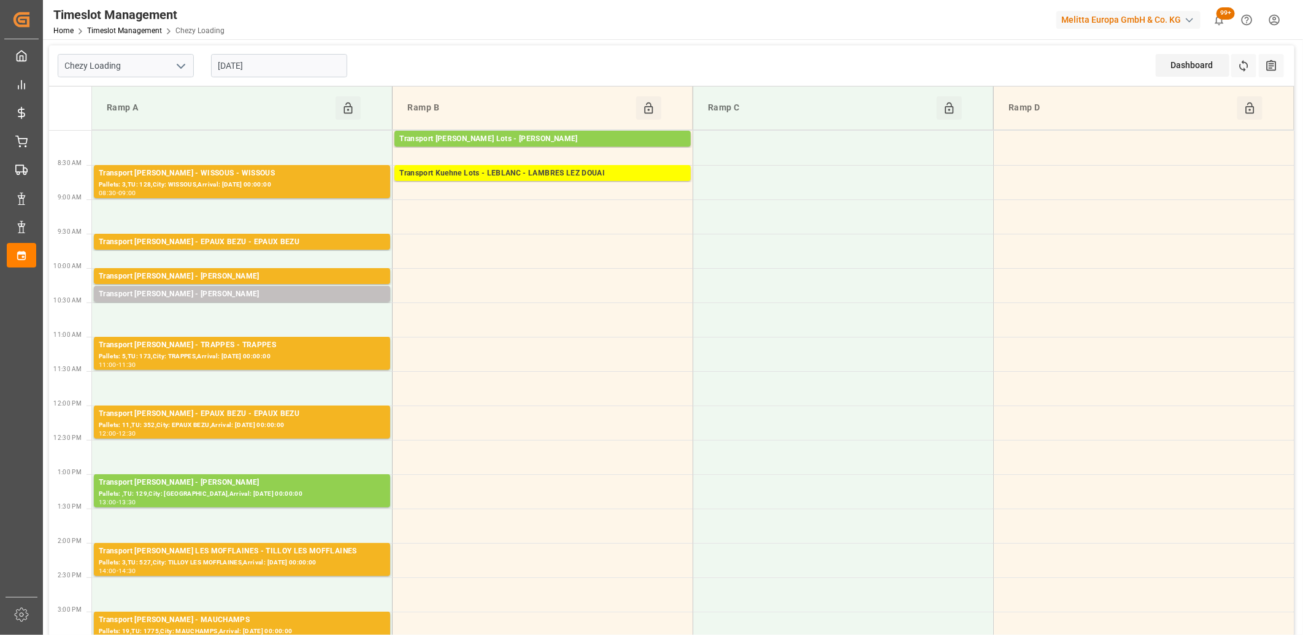
click at [297, 65] on input "[DATE]" at bounding box center [279, 65] width 136 height 23
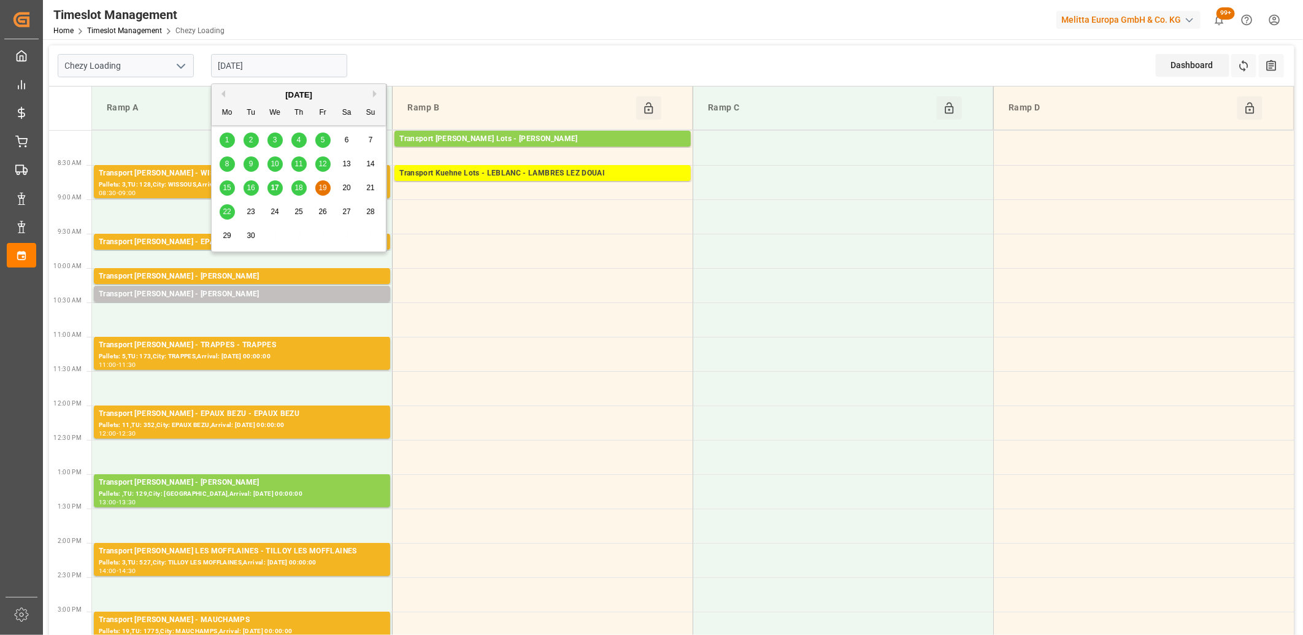
click at [224, 210] on span "22" at bounding box center [227, 211] width 8 height 9
type input "[DATE]"
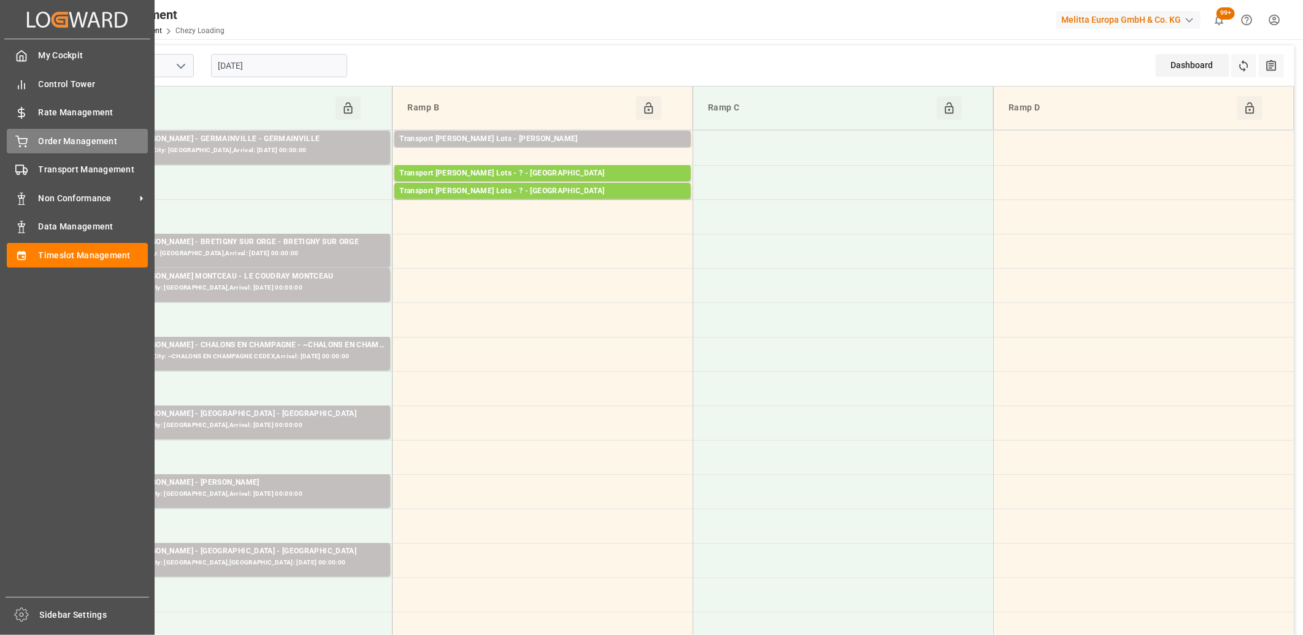
click at [21, 147] on div "Order Management Order Management" at bounding box center [77, 141] width 141 height 24
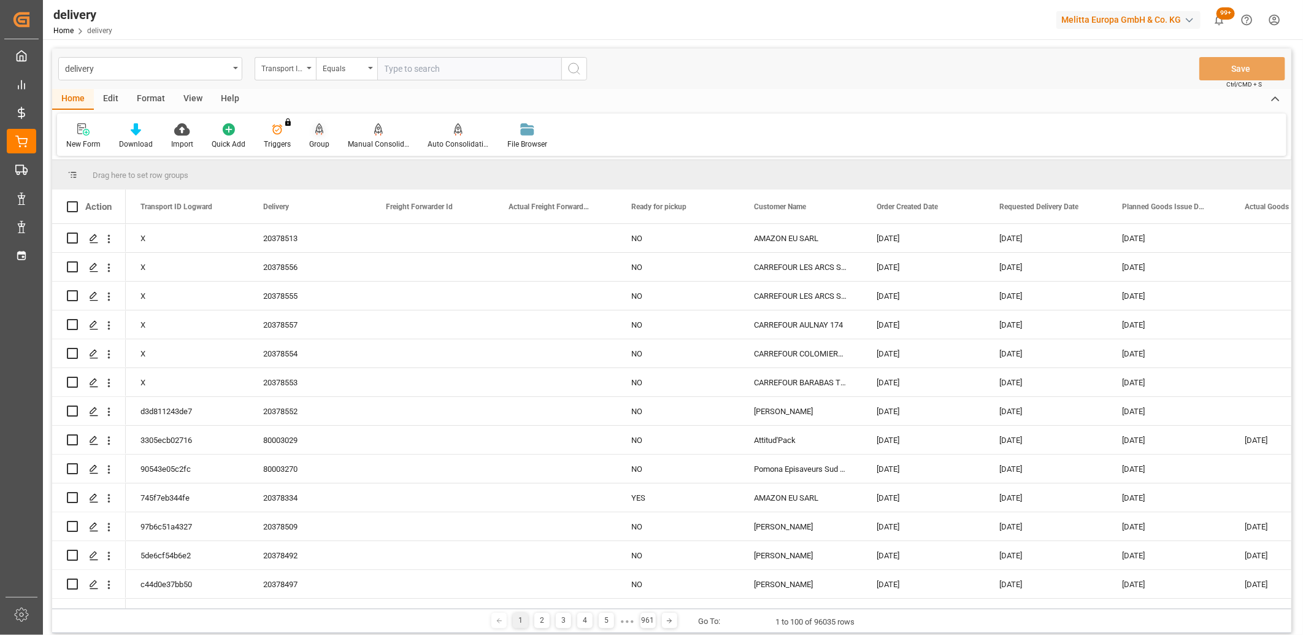
click at [315, 133] on icon at bounding box center [319, 129] width 9 height 12
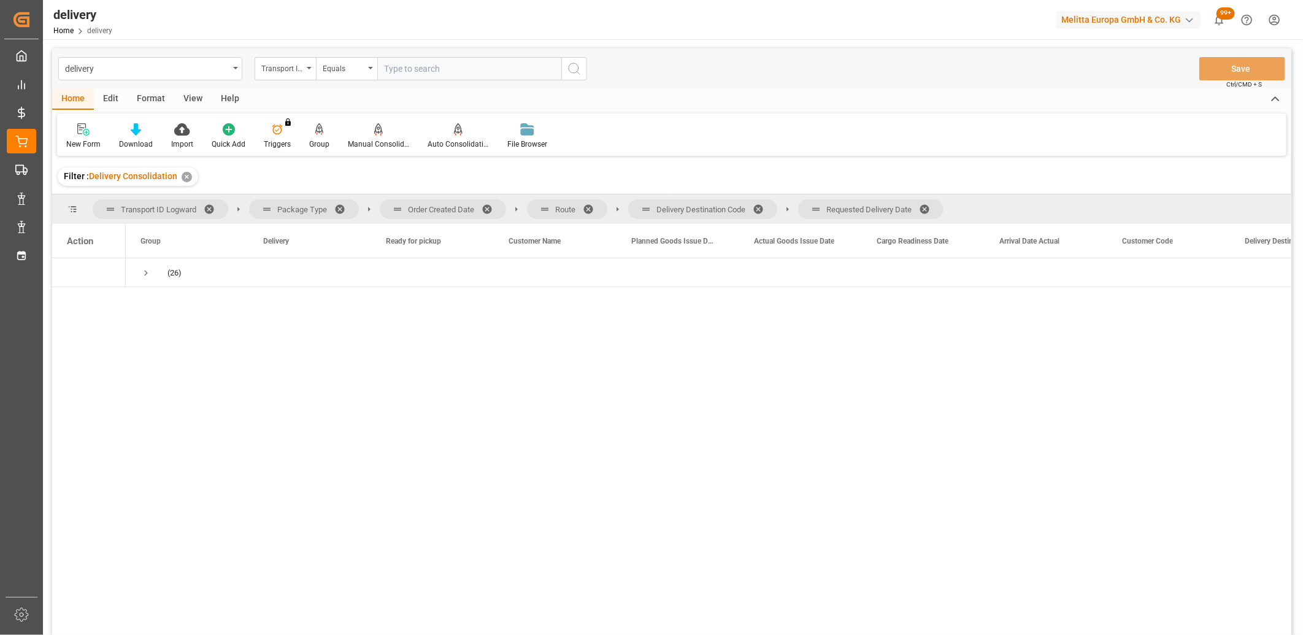
click at [930, 210] on span at bounding box center [929, 209] width 20 height 11
click at [758, 209] on span at bounding box center [763, 209] width 20 height 11
click at [592, 204] on span at bounding box center [593, 209] width 20 height 11
click at [486, 207] on span at bounding box center [491, 209] width 20 height 11
click at [150, 272] on span "Press SPACE to select this row." at bounding box center [145, 272] width 11 height 11
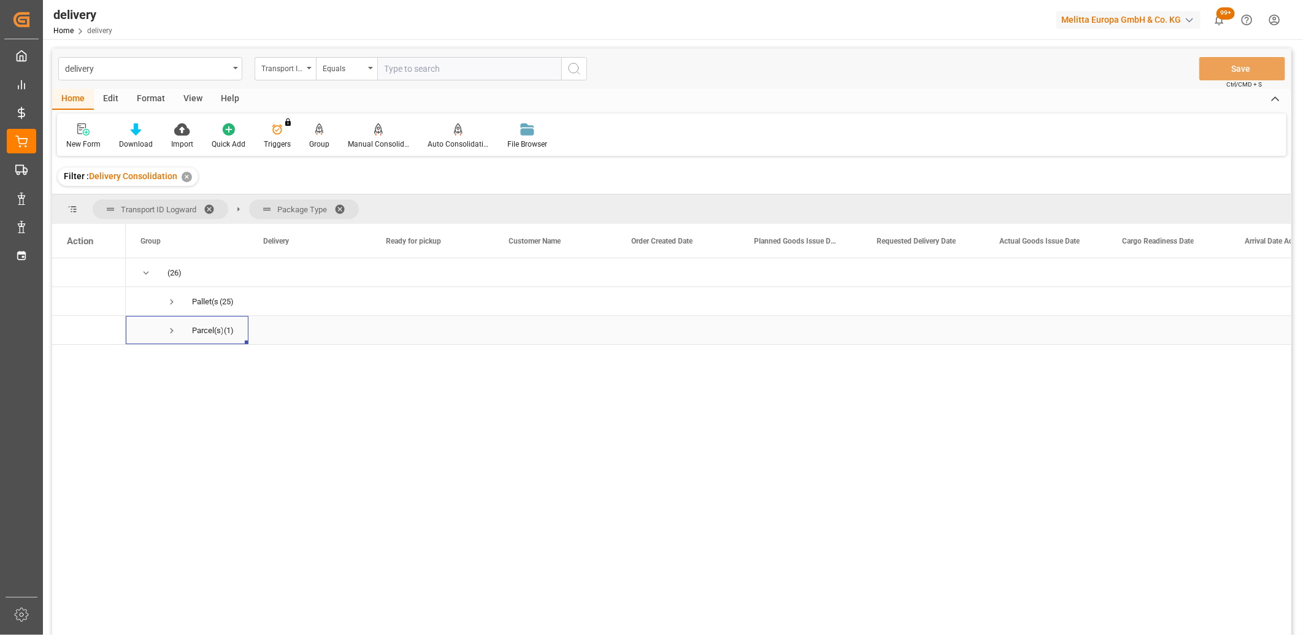
click at [172, 332] on span "Press SPACE to select this row." at bounding box center [171, 330] width 11 height 11
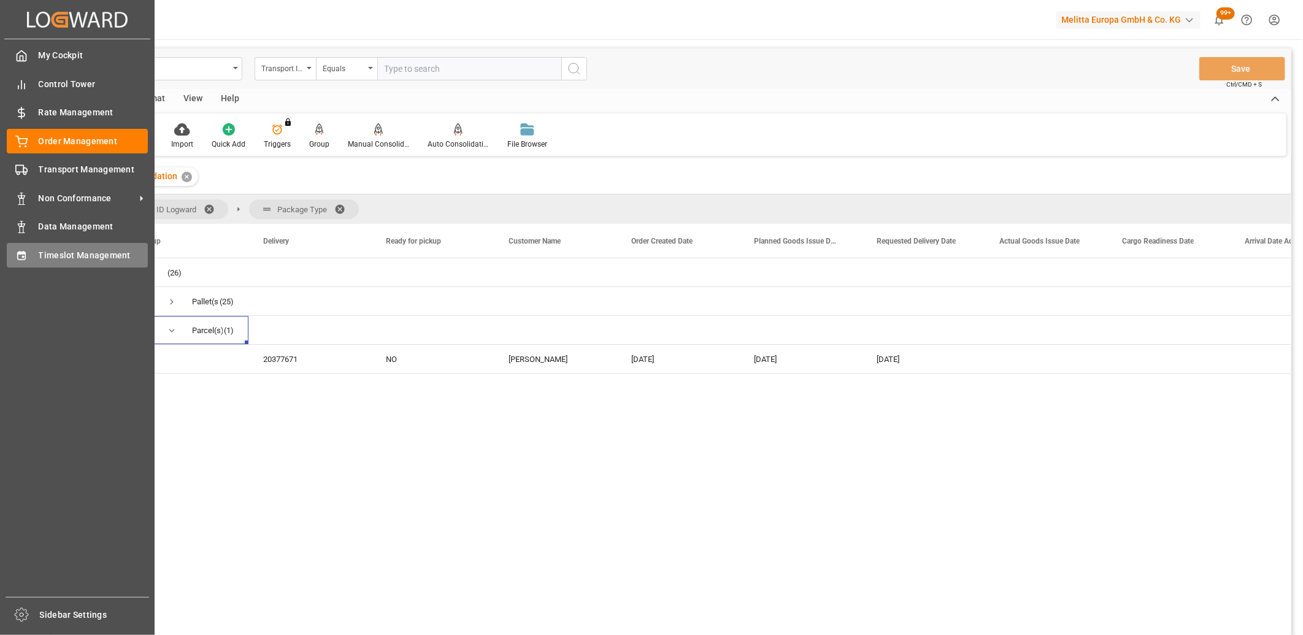
click at [33, 258] on div "Timeslot Management Timeslot Management" at bounding box center [77, 255] width 141 height 24
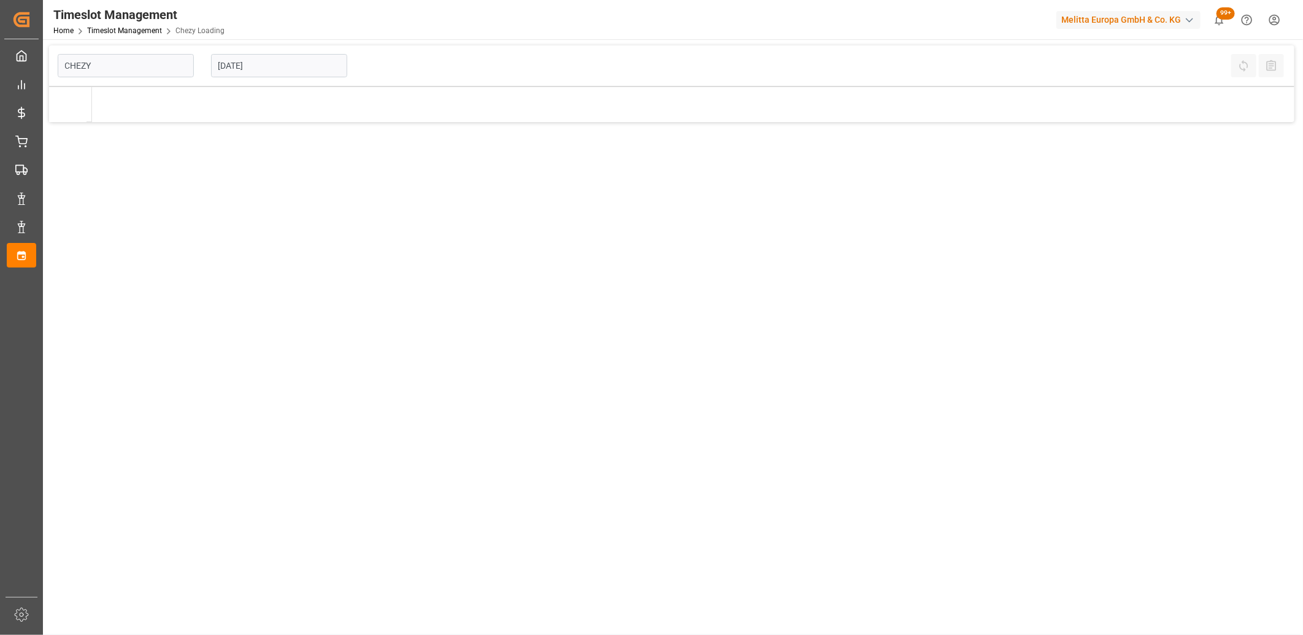
type input "Chezy Loading"
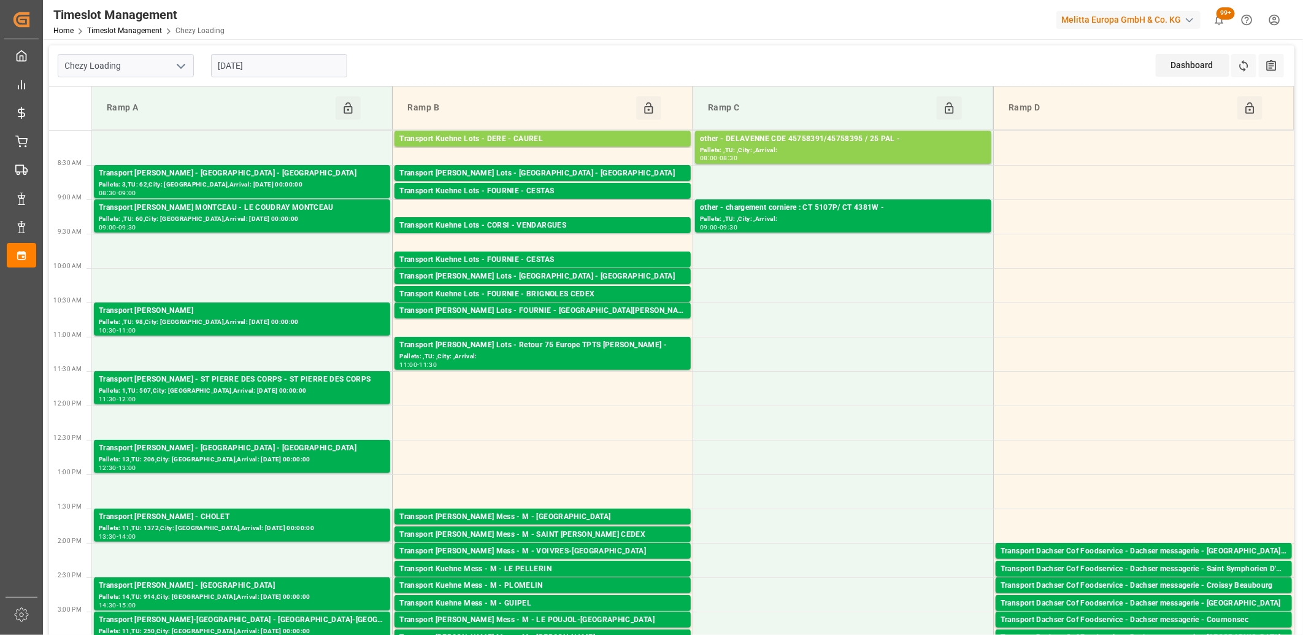
click at [296, 63] on input "[DATE]" at bounding box center [279, 65] width 136 height 23
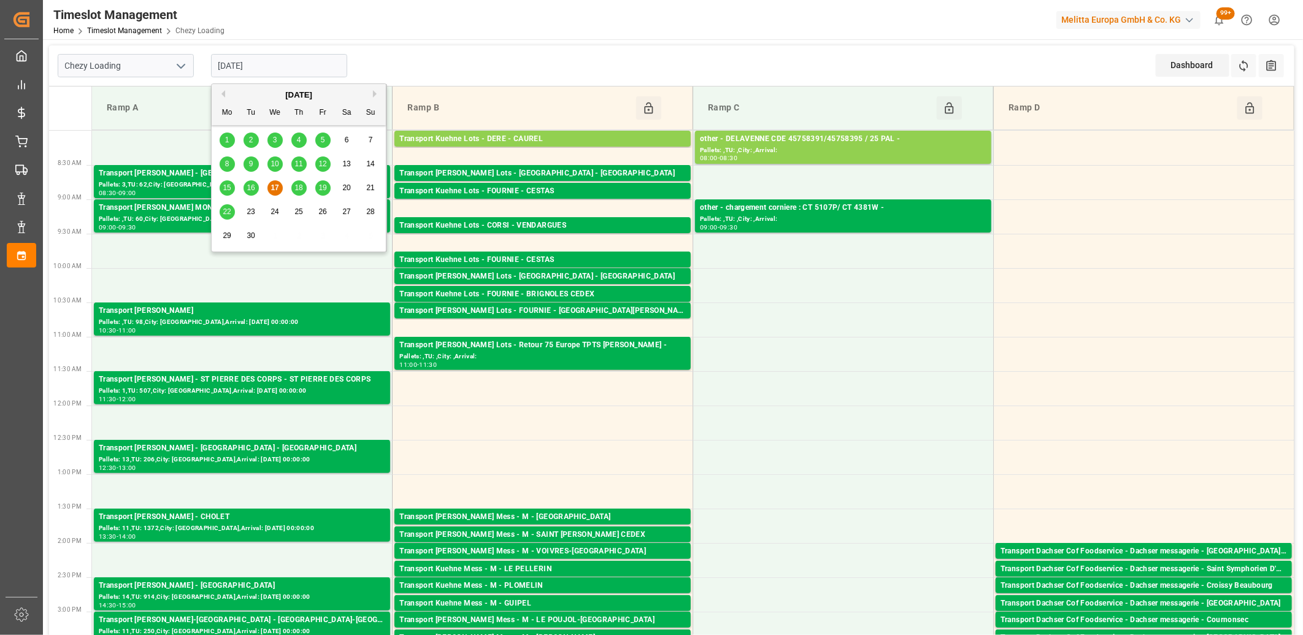
click at [299, 183] on span "18" at bounding box center [298, 187] width 8 height 9
type input "[DATE]"
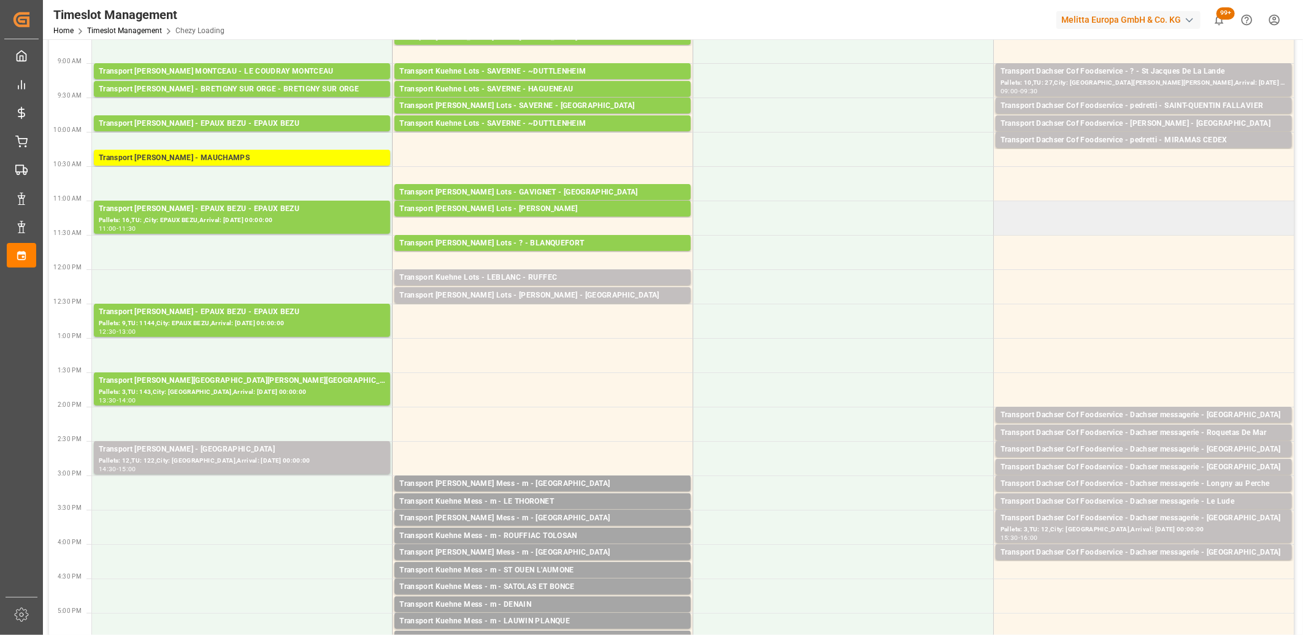
scroll to position [204, 0]
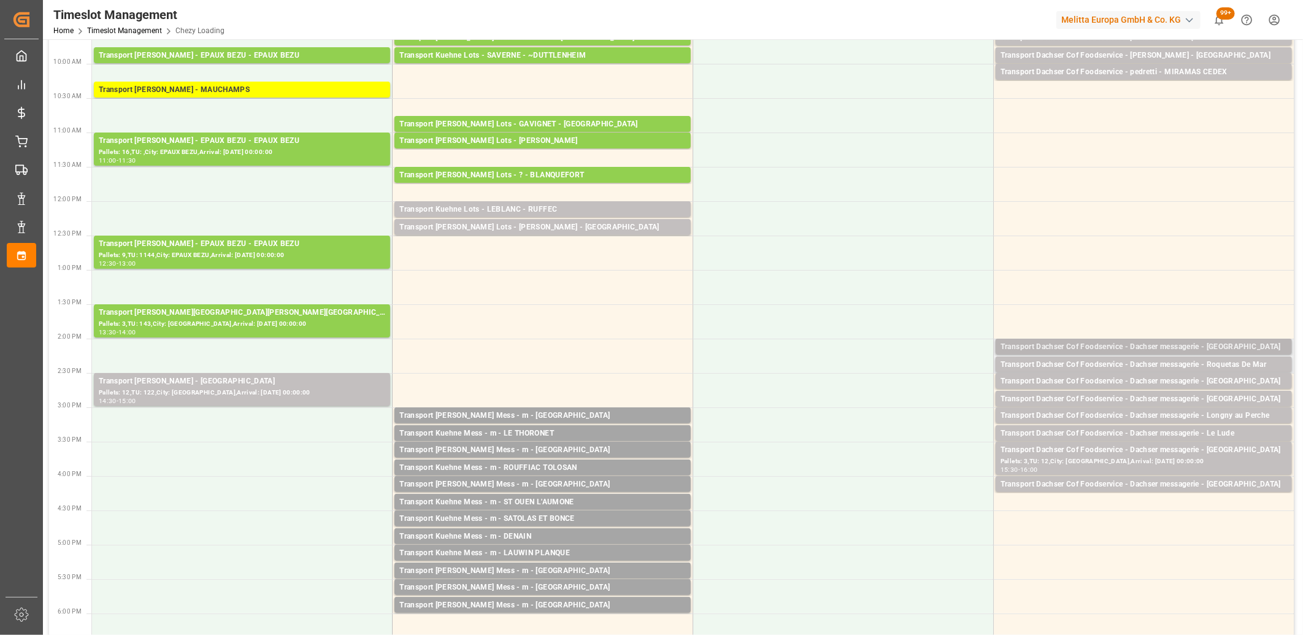
click at [1168, 344] on div "Transport Dachser Cof Foodservice - Dachser messagerie - [GEOGRAPHIC_DATA]" at bounding box center [1143, 347] width 286 height 12
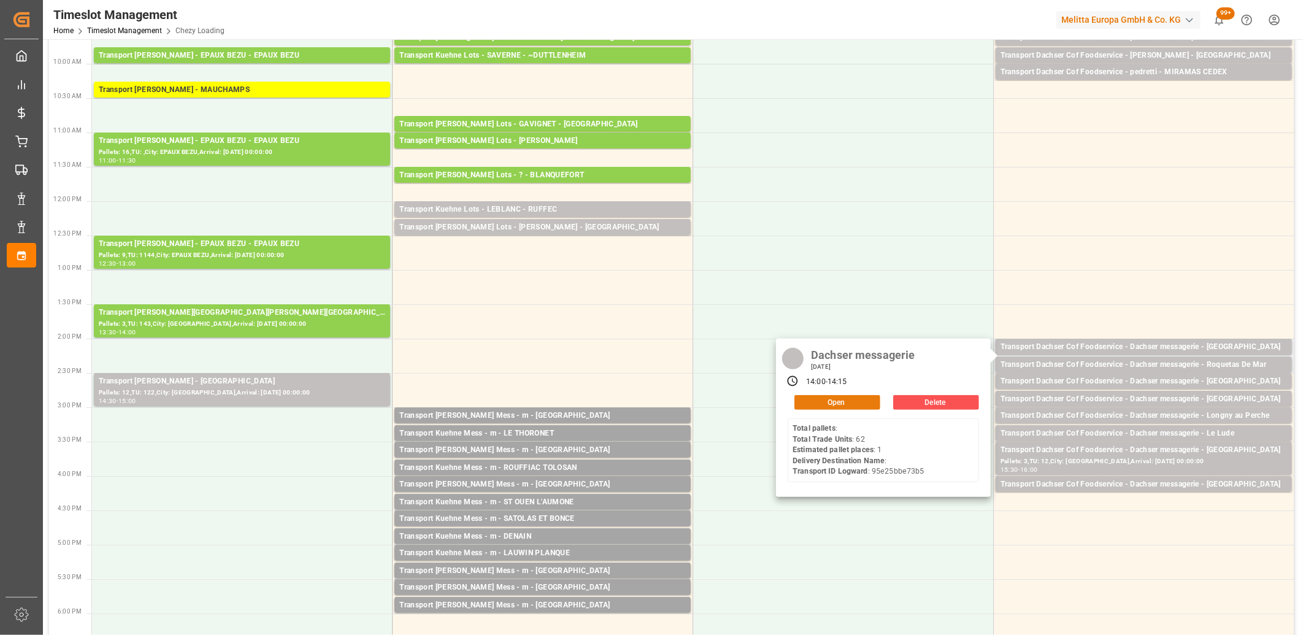
click at [867, 401] on button "Open" at bounding box center [837, 402] width 86 height 15
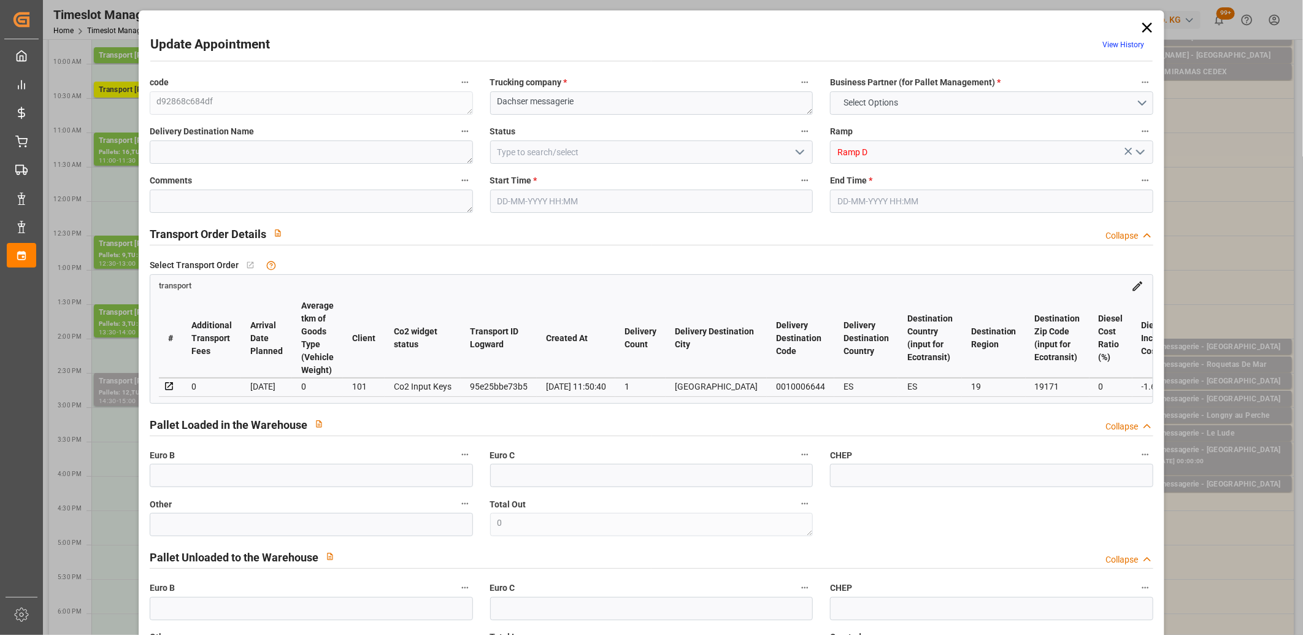
type input "1"
type input "92.3"
type input "0"
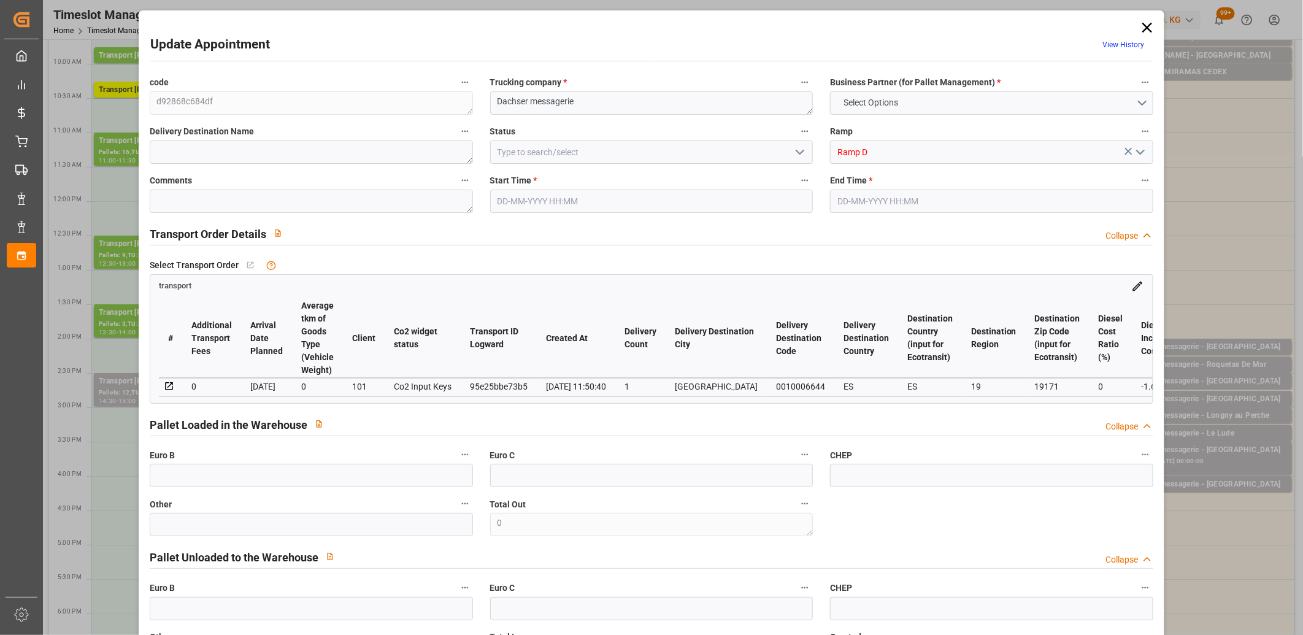
type input "90.6755"
type input "-1.6245"
type input "1"
type input "223.832"
type input "277.508"
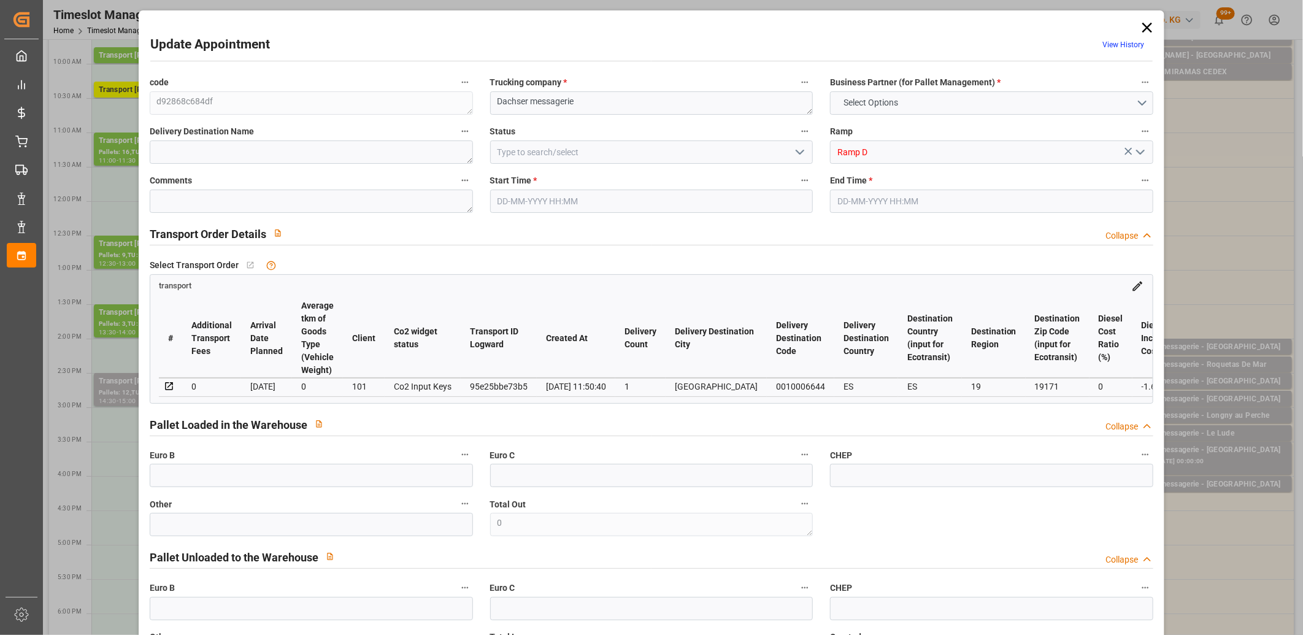
type input "670.236"
type input "19"
type input "0"
type input "62"
type input "1"
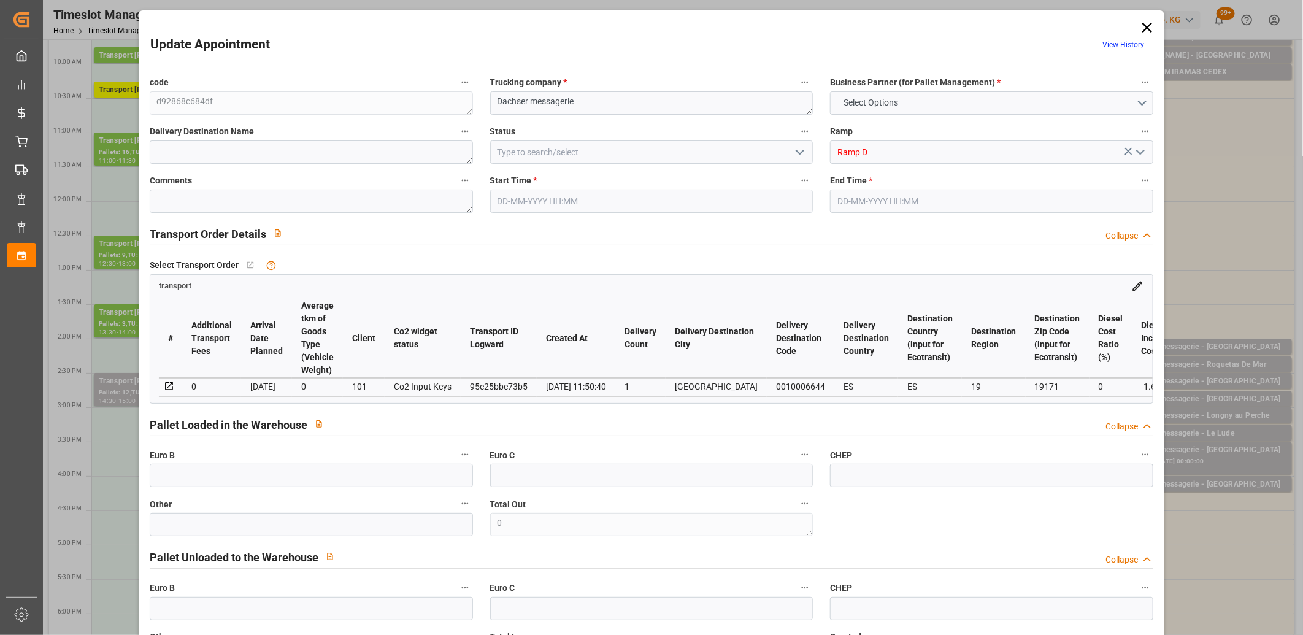
type input "101"
type input "253.508"
type input "0"
type input "4710.8598"
type input "0"
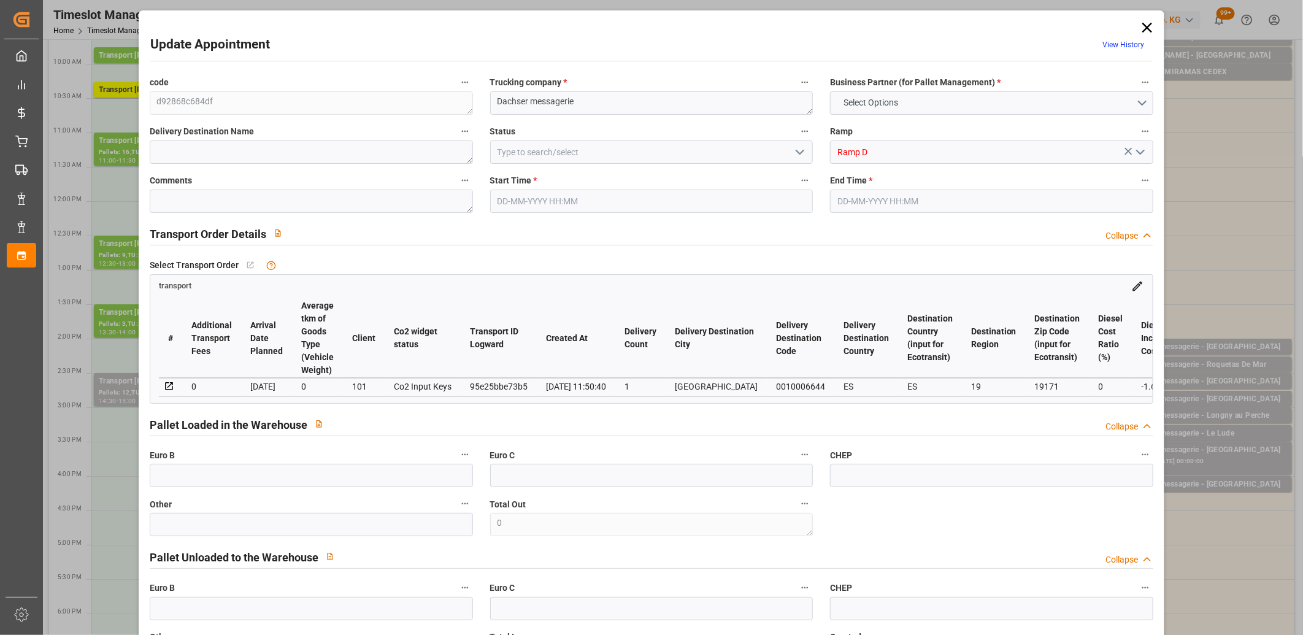
type input "0"
type input "21"
type input "35"
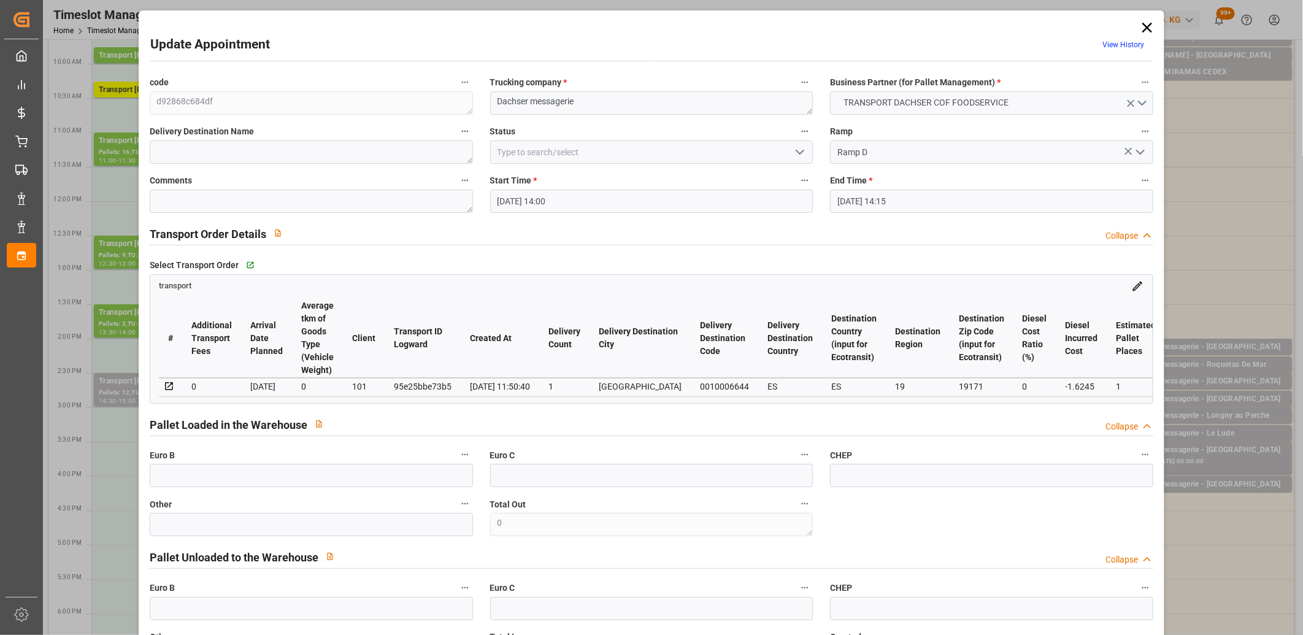
type input "18-09-2025 14:00"
type input "18-09-2025 14:15"
type input "17-09-2025 12:28"
type input "17-09-2025 11:50"
type input "25-09-2025"
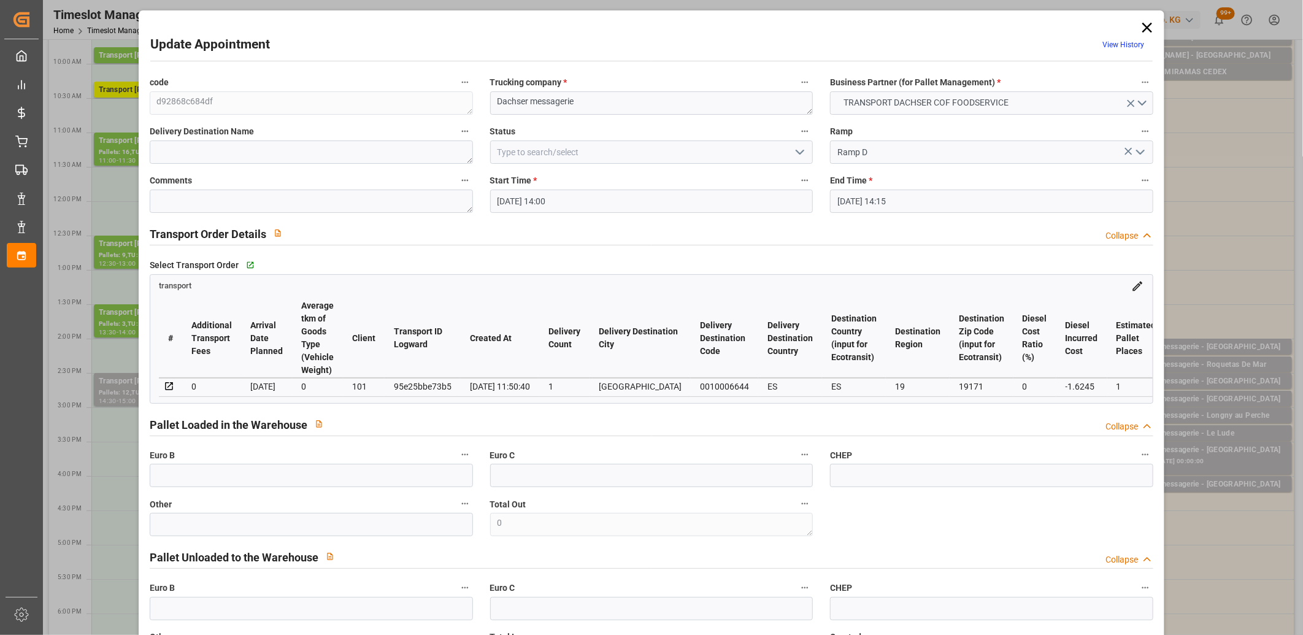
type input "16-09-2025"
type input "15-09-2025"
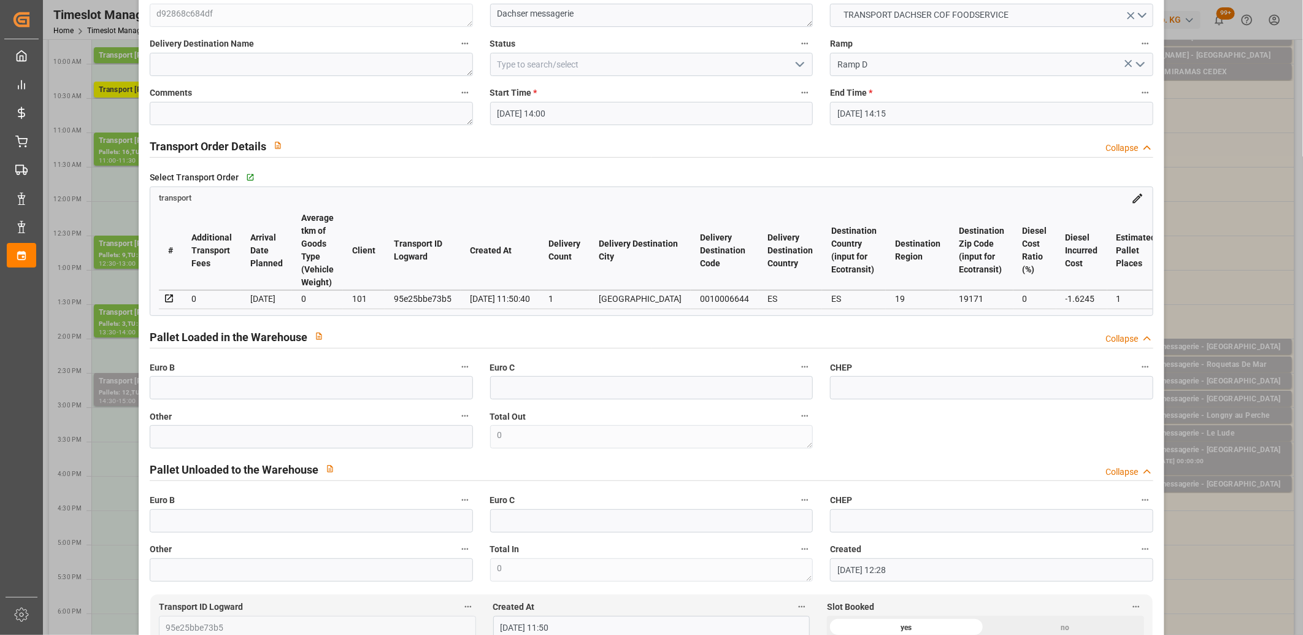
scroll to position [408, 0]
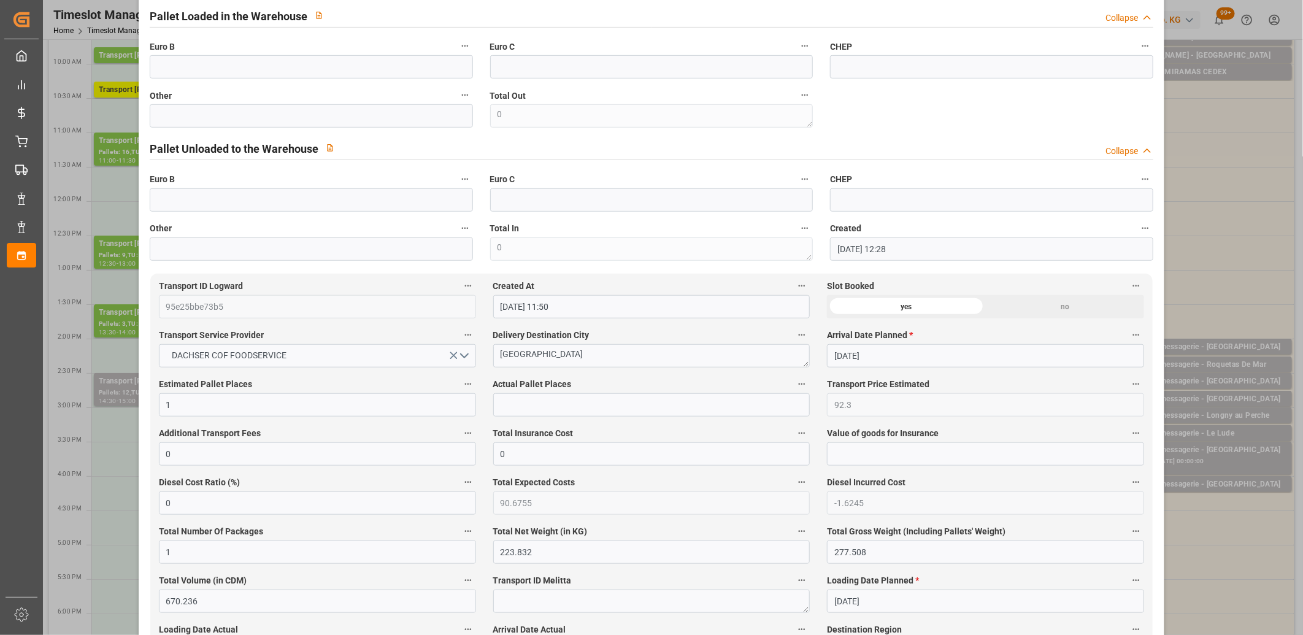
click at [584, 390] on label "Actual Pallet Places" at bounding box center [651, 384] width 317 height 17
click at [794, 390] on button "Actual Pallet Places" at bounding box center [802, 384] width 16 height 16
click at [583, 405] on div at bounding box center [651, 317] width 1303 height 635
click at [583, 405] on input "text" at bounding box center [651, 404] width 317 height 23
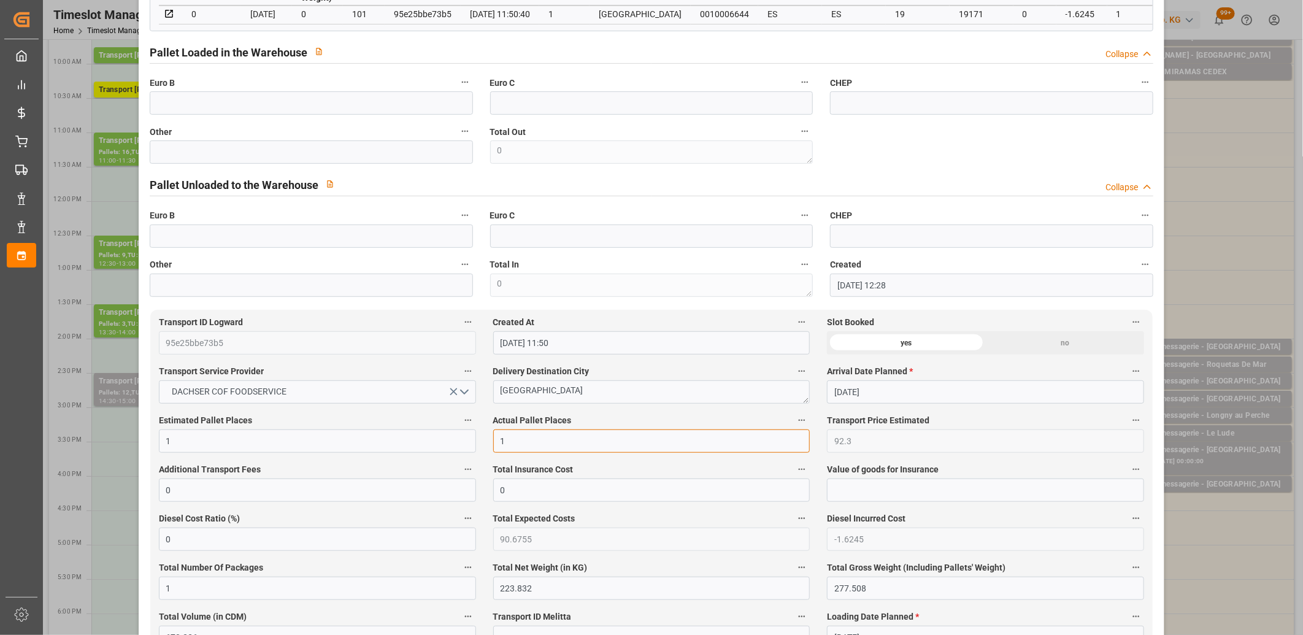
scroll to position [340, 0]
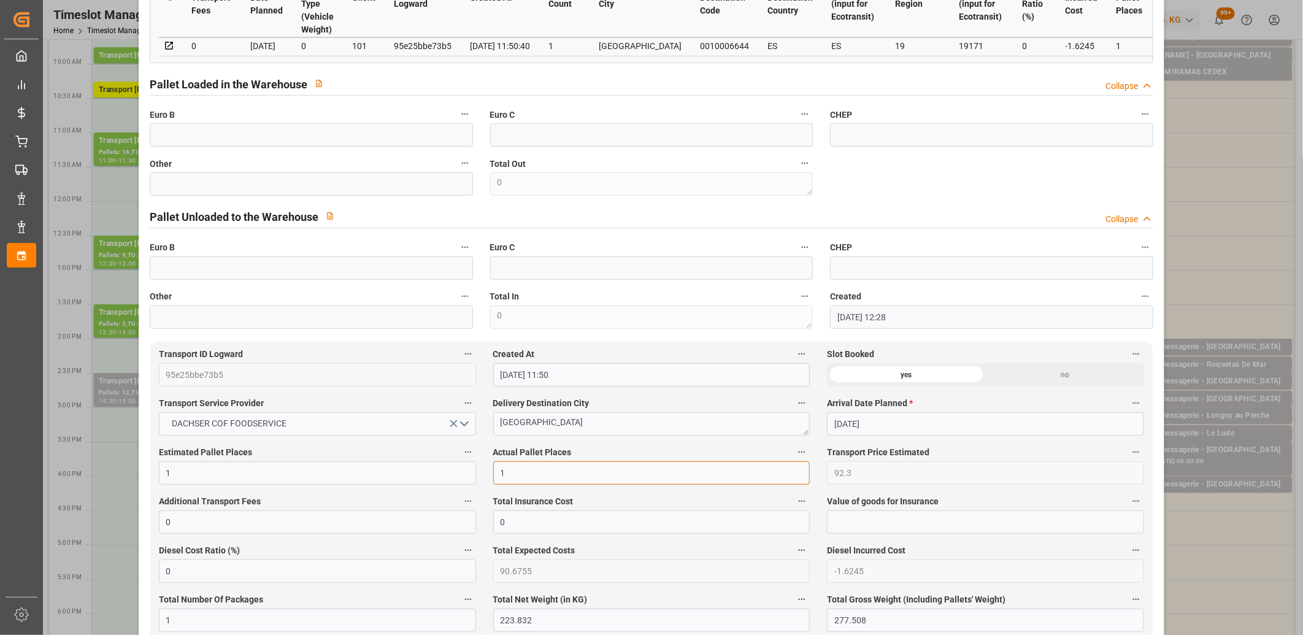
type input "1"
click at [236, 140] on input "text" at bounding box center [311, 134] width 323 height 23
click at [237, 186] on input "text" at bounding box center [311, 183] width 323 height 23
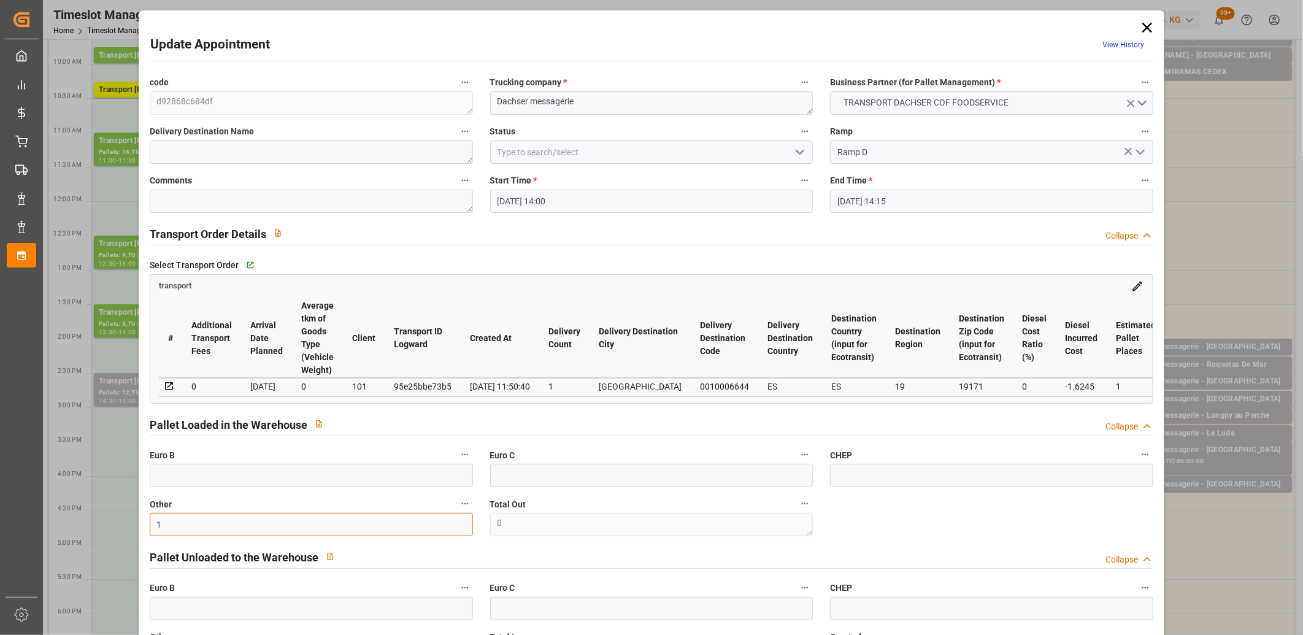
type input "1"
click at [799, 155] on icon "open menu" at bounding box center [799, 152] width 15 height 15
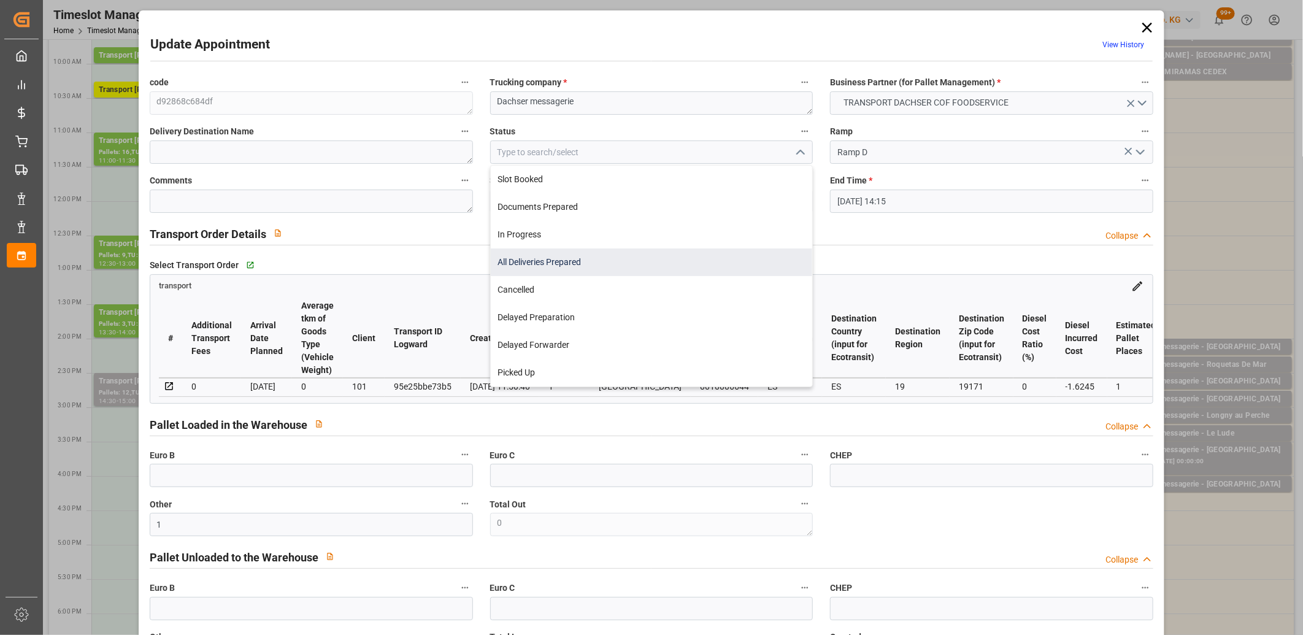
click at [735, 262] on div "All Deliveries Prepared" at bounding box center [652, 262] width 322 height 28
type input "All Deliveries Prepared"
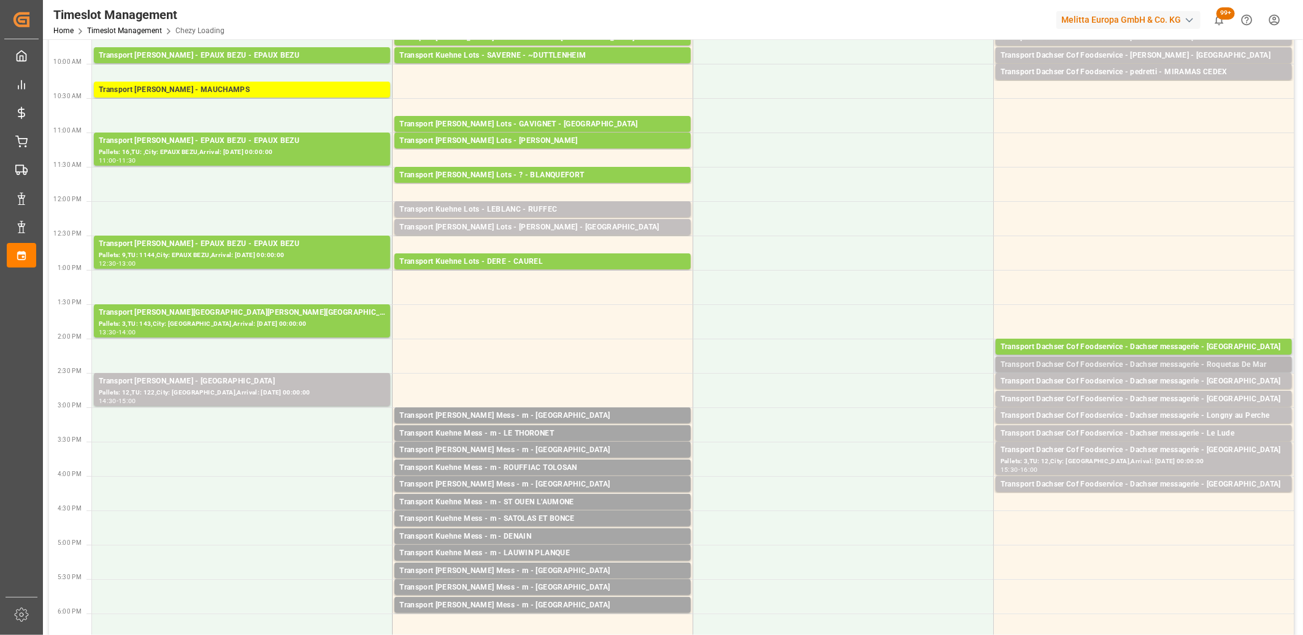
click at [1067, 362] on div "Transport Dachser Cof Foodservice - Dachser messagerie - Roquetas De Mar" at bounding box center [1143, 365] width 286 height 12
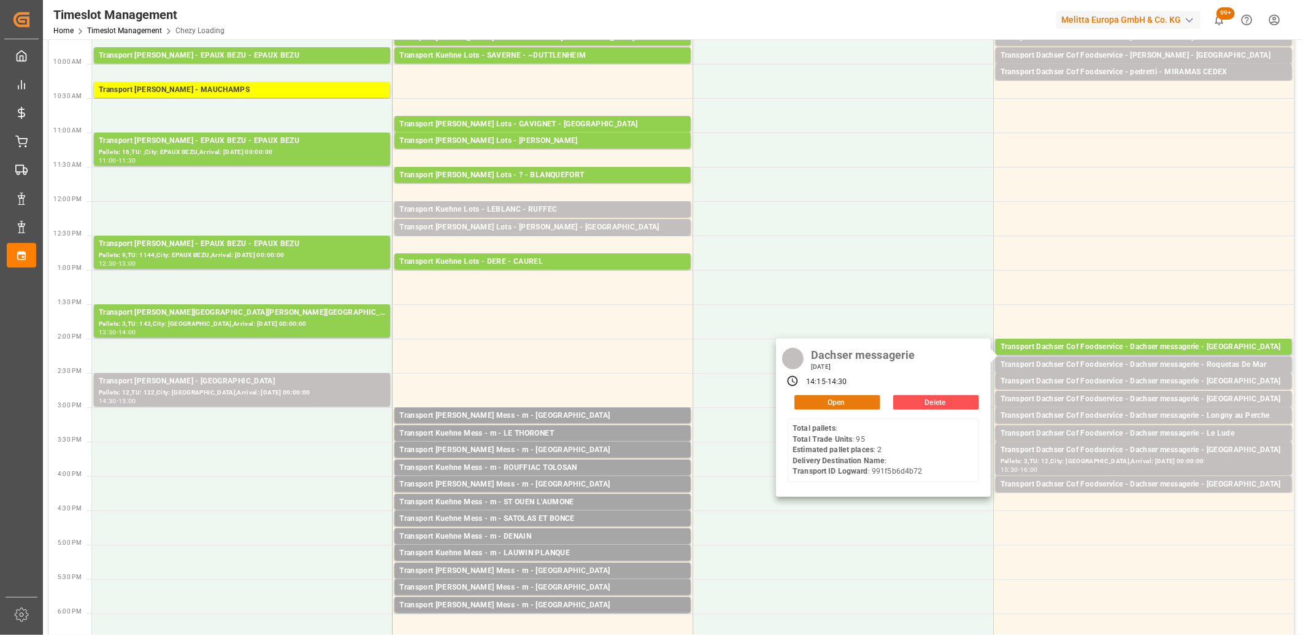
click at [867, 397] on button "Open" at bounding box center [837, 402] width 86 height 15
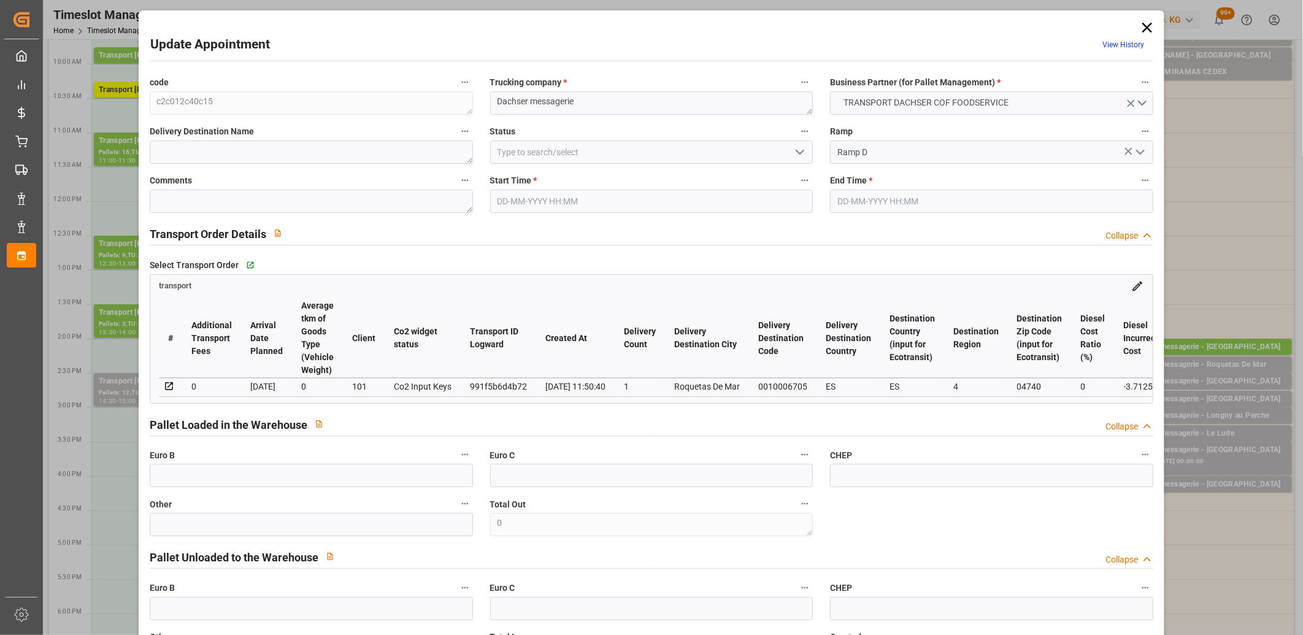
type input "18-09-2025 14:15"
type input "18-09-2025 14:30"
type input "17-09-2025 12:29"
type input "17-09-2025 11:50"
type input "29-09-2025"
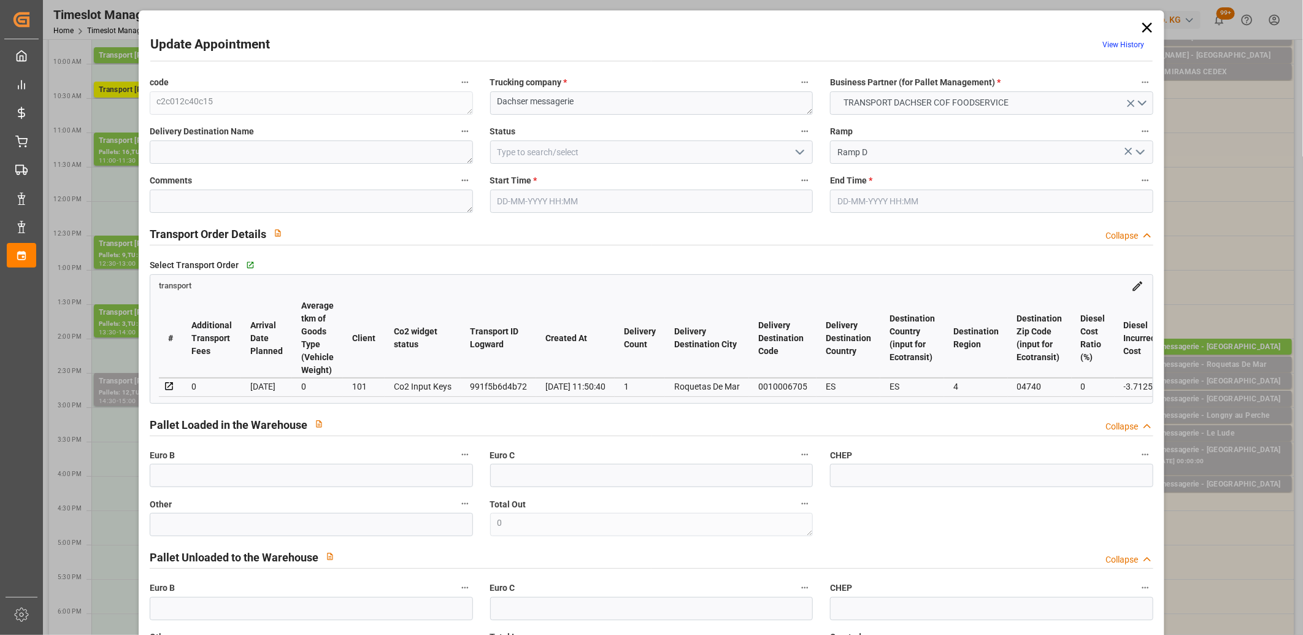
type input "[DATE]"
type input "15-09-2025"
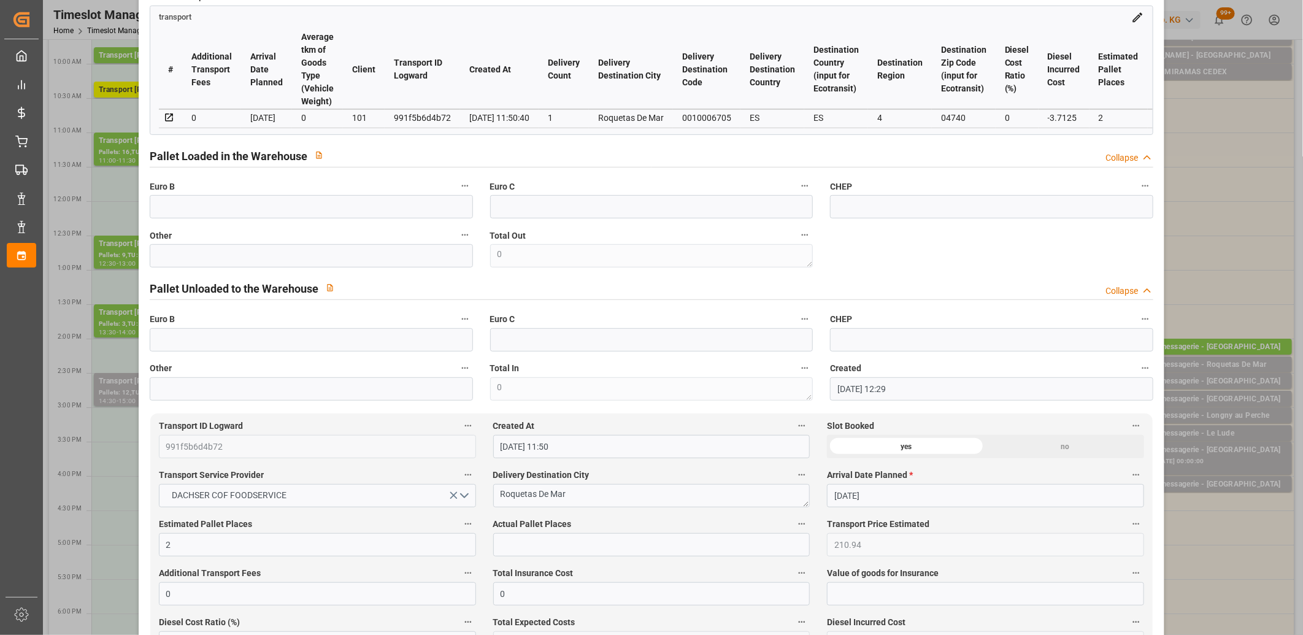
scroll to position [272, 0]
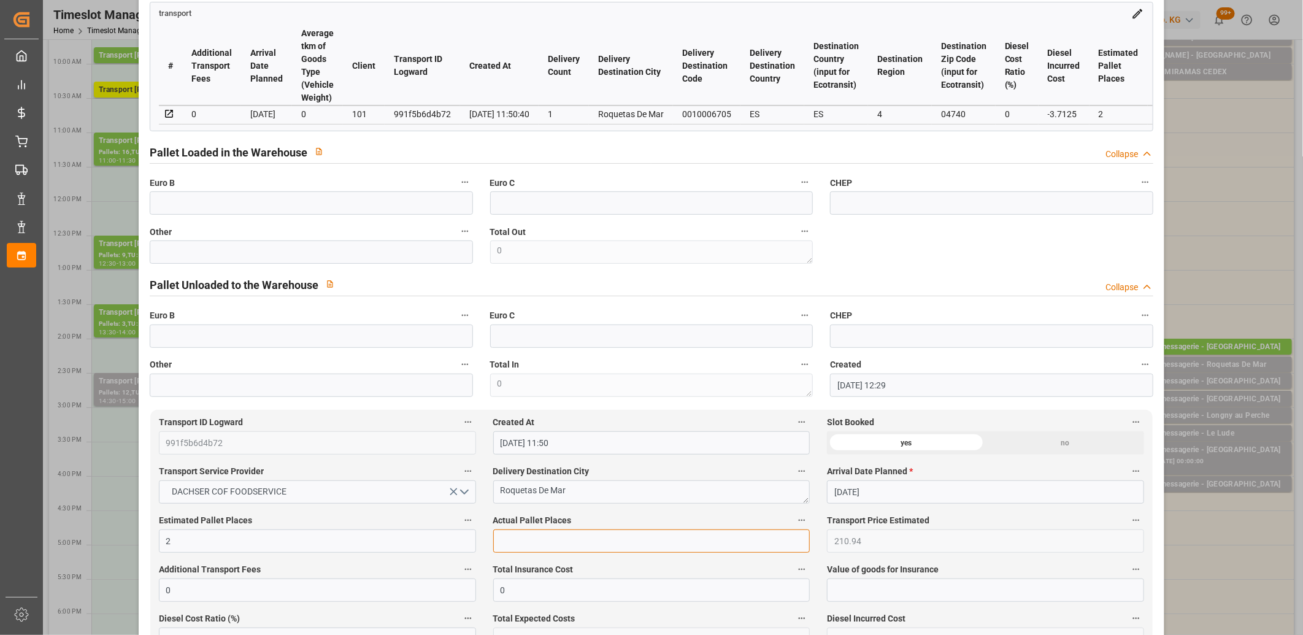
click at [530, 535] on input "text" at bounding box center [651, 540] width 317 height 23
type input "1"
click at [333, 261] on input "text" at bounding box center [311, 251] width 323 height 23
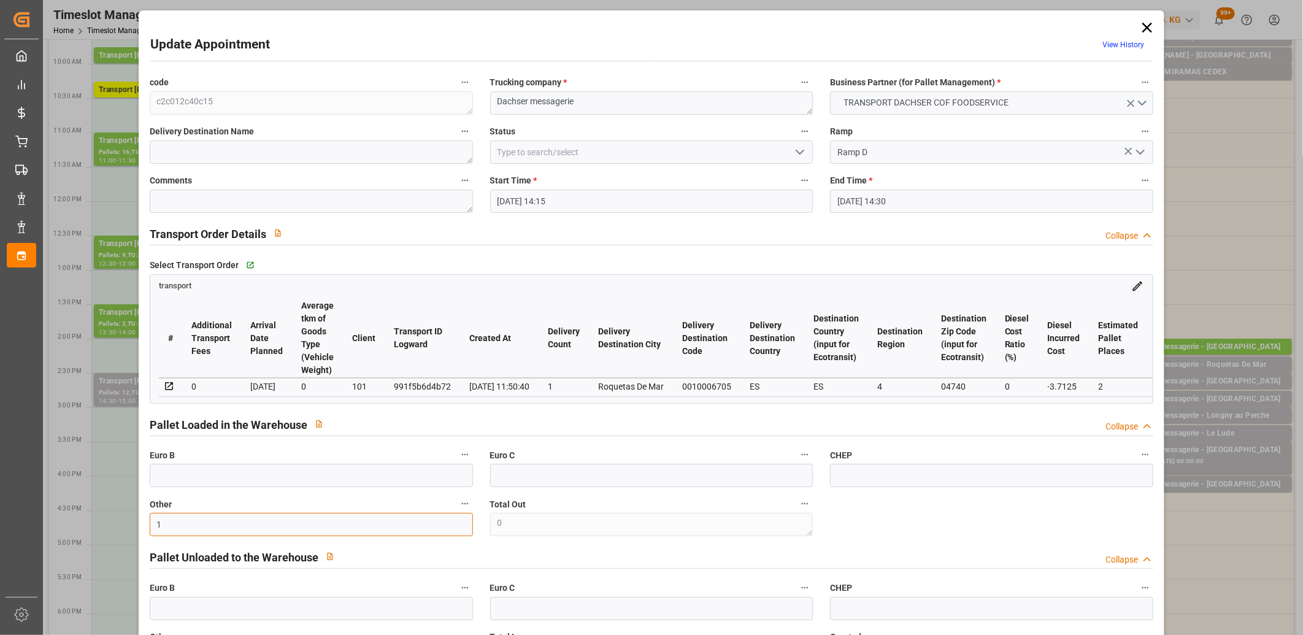
type input "1"
click at [798, 153] on polyline "open menu" at bounding box center [799, 152] width 7 height 4
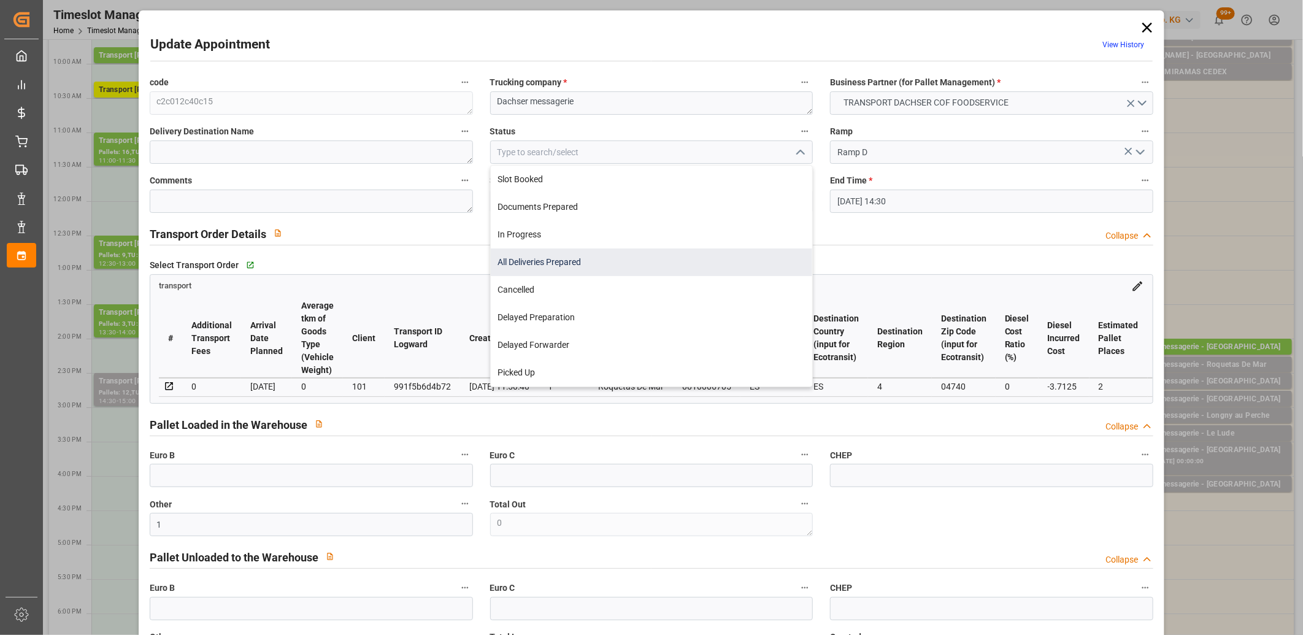
click at [699, 258] on div "All Deliveries Prepared" at bounding box center [652, 262] width 322 height 28
type input "All Deliveries Prepared"
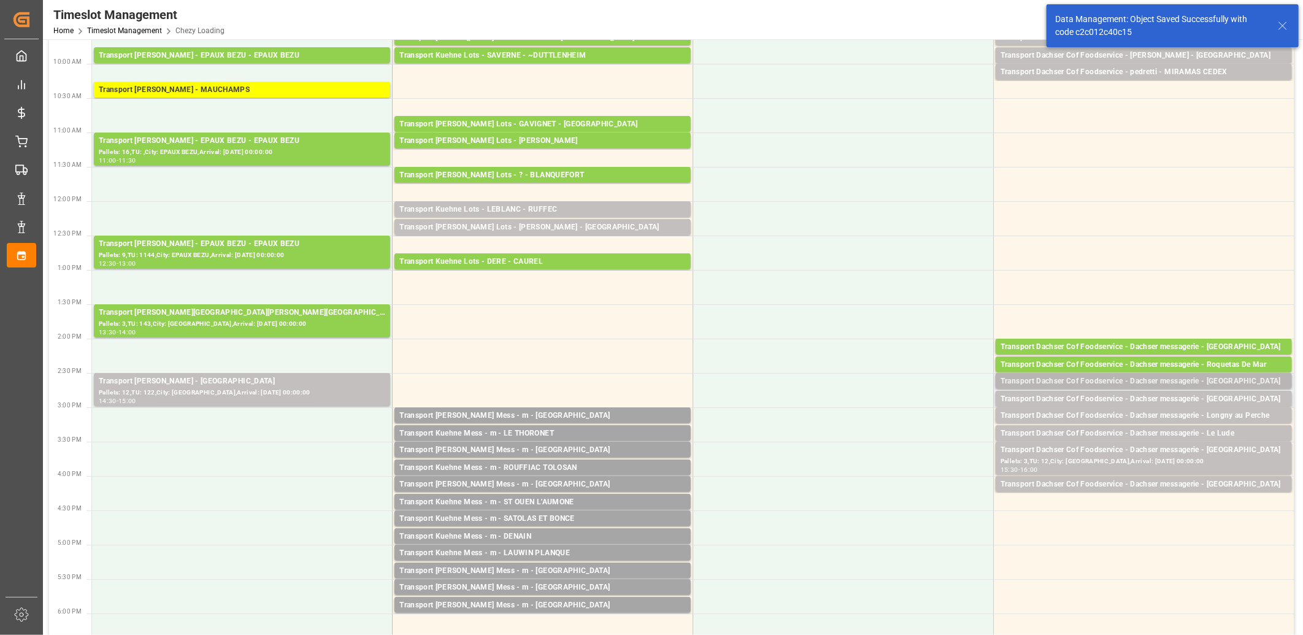
click at [1084, 381] on div "Transport Dachser Cof Foodservice - Dachser messagerie - [GEOGRAPHIC_DATA]" at bounding box center [1143, 381] width 286 height 12
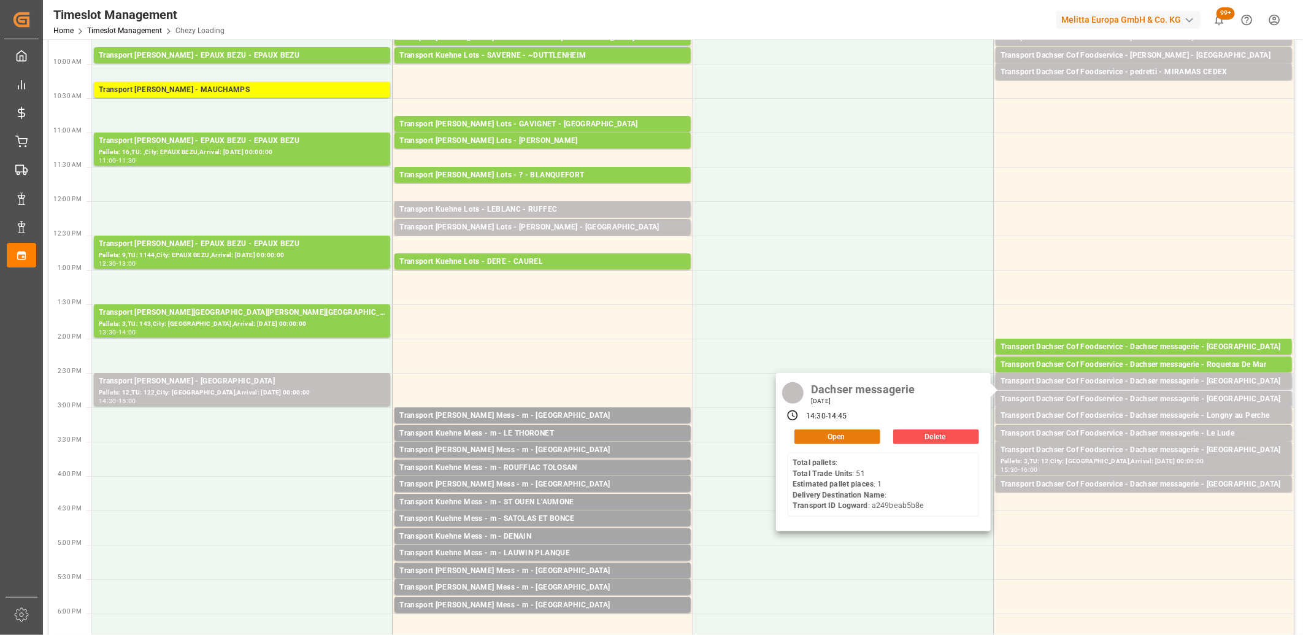
click at [850, 432] on button "Open" at bounding box center [837, 436] width 86 height 15
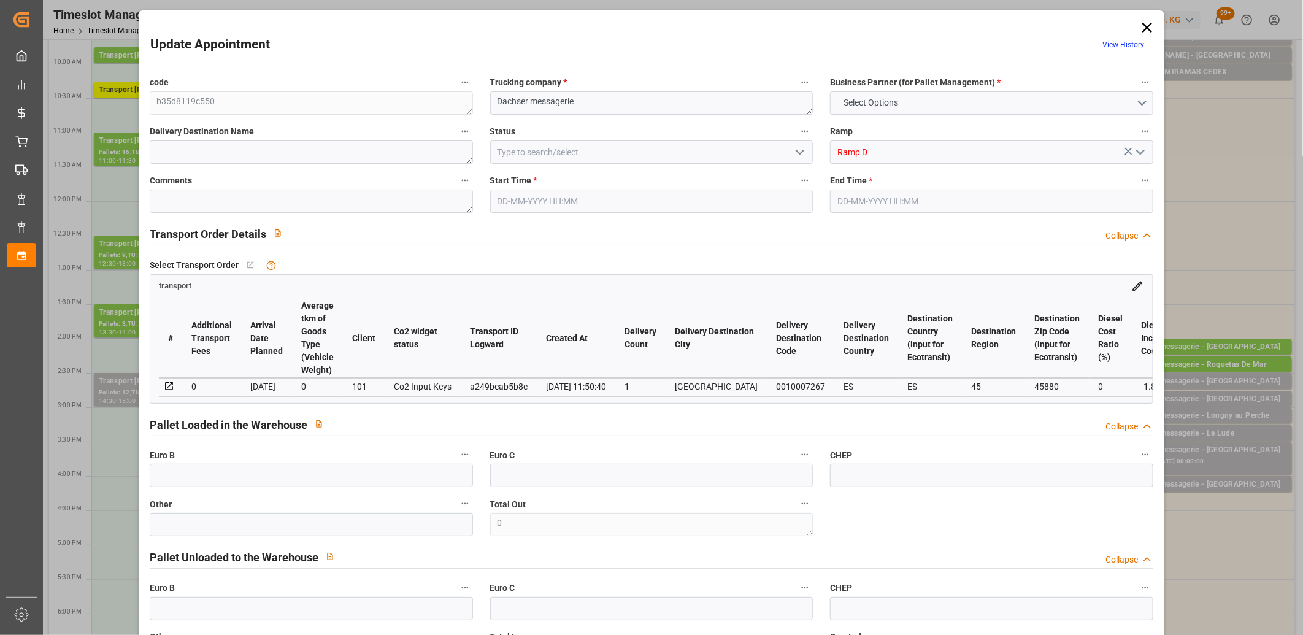
type input "1"
type input "104.88"
type input "0"
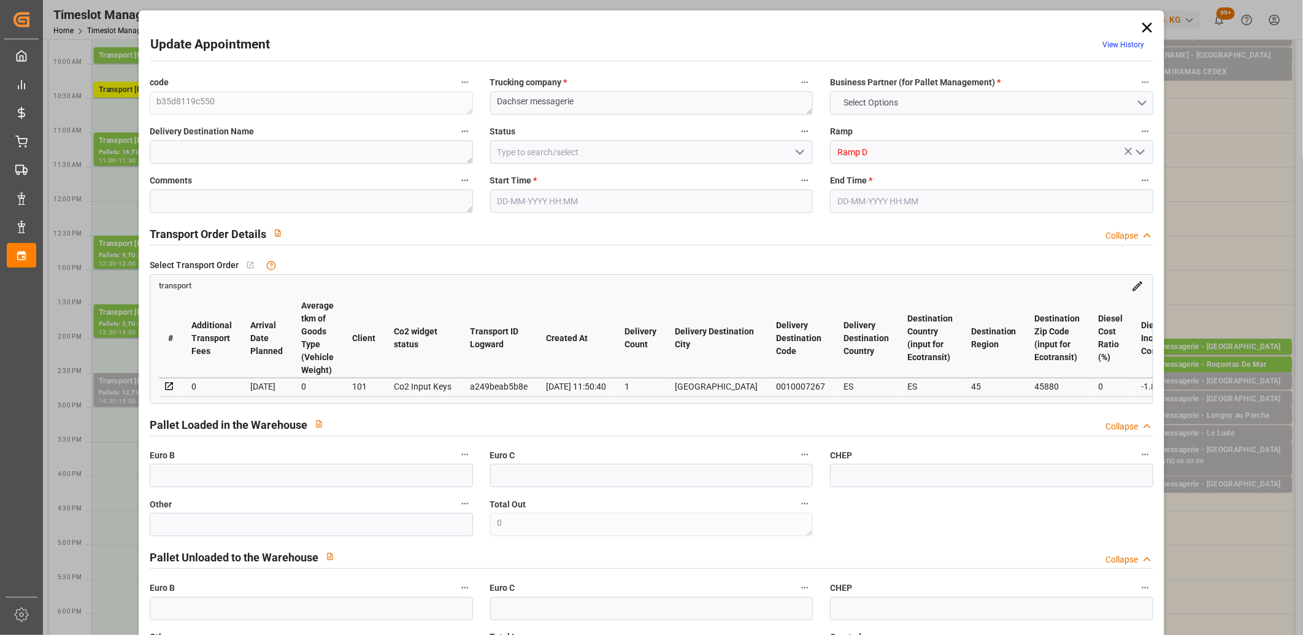
type input "103.0341"
type input "-1.8459"
type input "1"
type input "223.31"
type input "271.063"
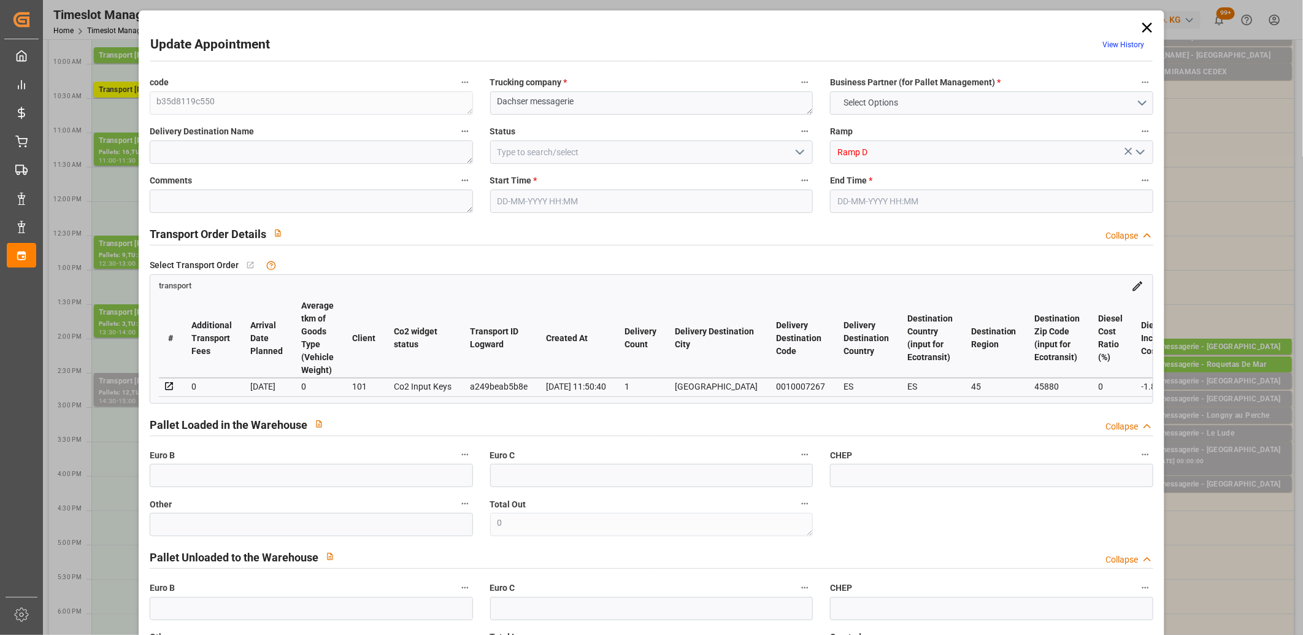
type input "594.865"
type input "45"
type input "0"
type input "51"
type input "1"
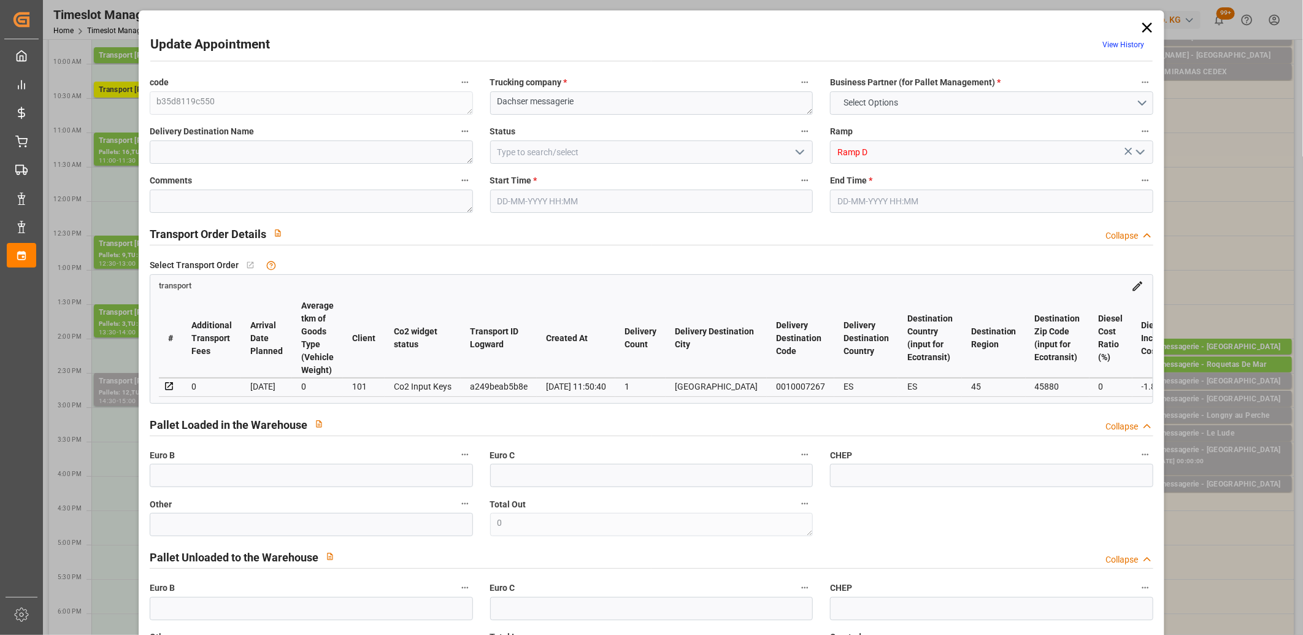
type input "101"
type input "247.063"
type input "0"
type input "4710.8598"
type input "0"
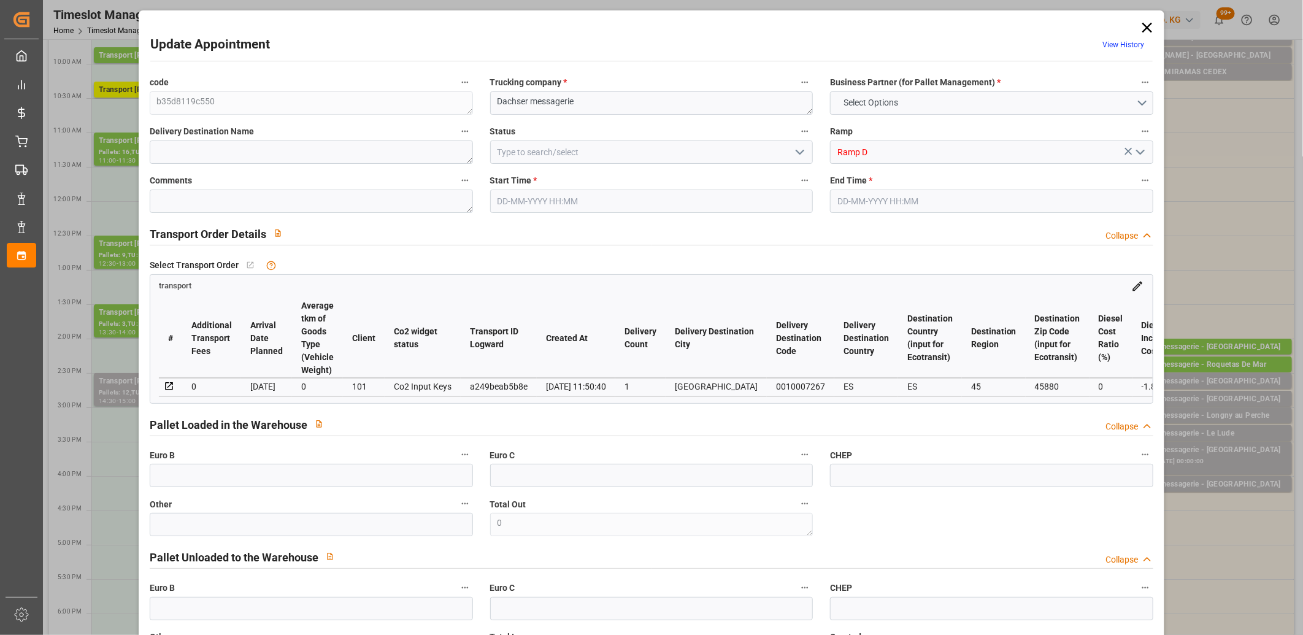
type input "0"
type input "21"
type input "35"
type input "18-09-2025 14:30"
type input "18-09-2025 14:45"
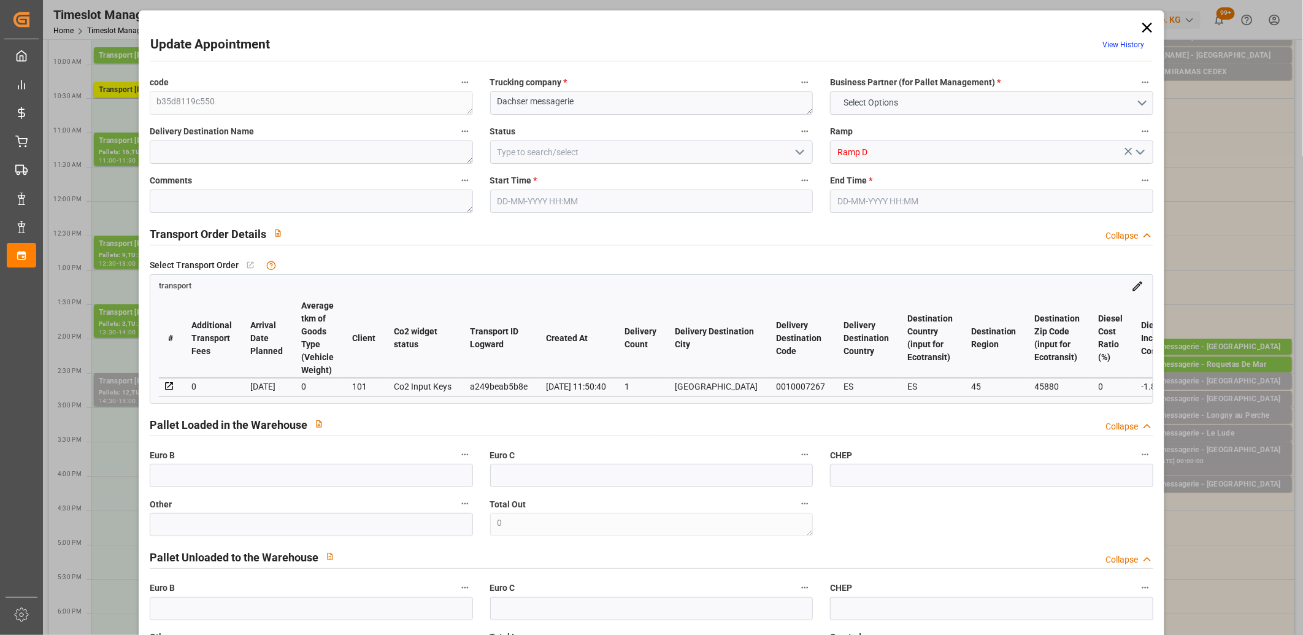
type input "17-09-2025 12:29"
type input "17-09-2025 11:50"
type input "29-09-2025"
type input "[DATE]"
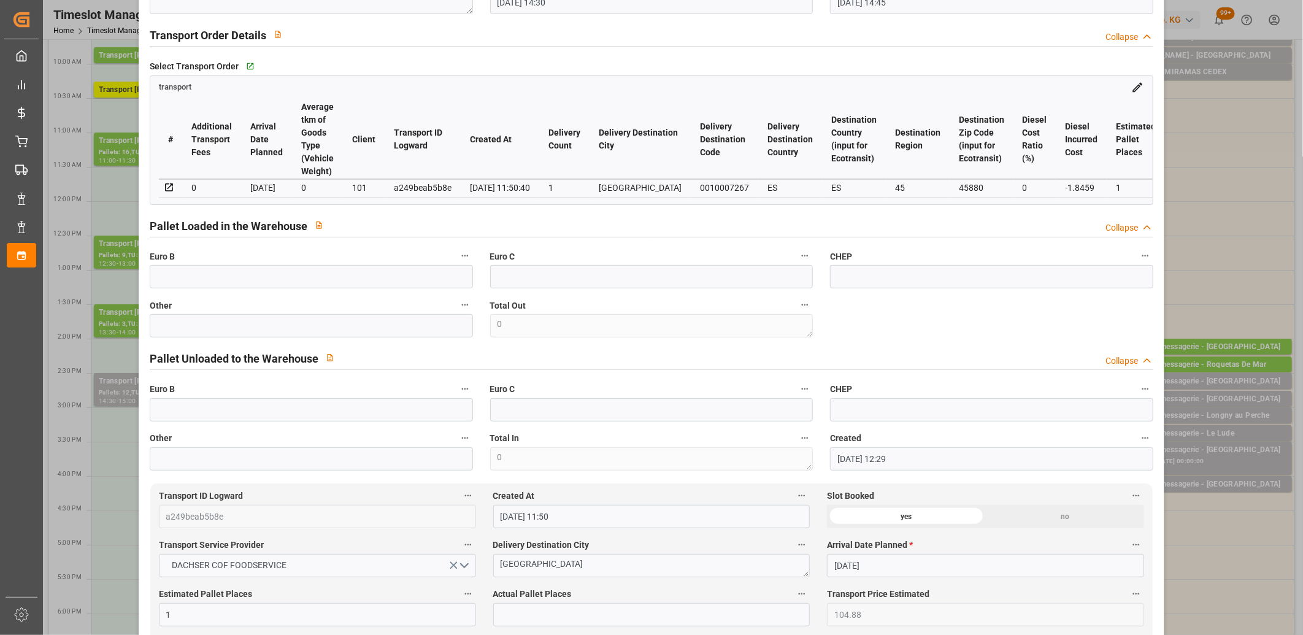
scroll to position [272, 0]
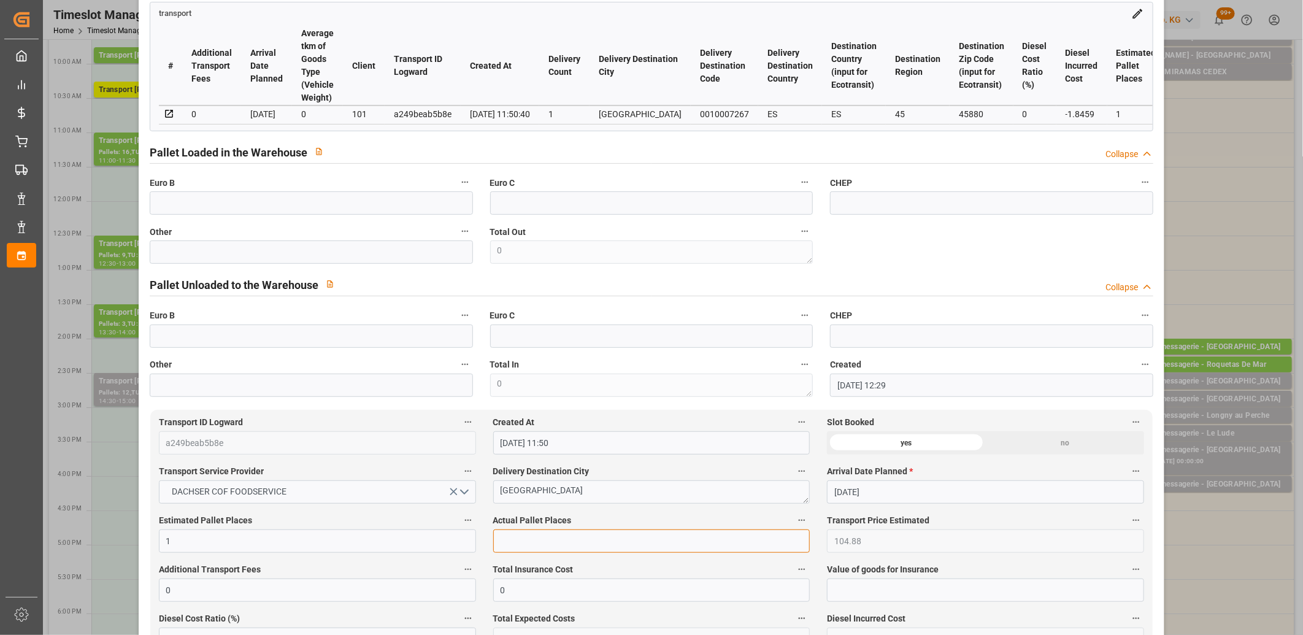
click at [556, 544] on input "text" at bounding box center [651, 540] width 317 height 23
type input "1"
click at [320, 261] on input "text" at bounding box center [311, 251] width 323 height 23
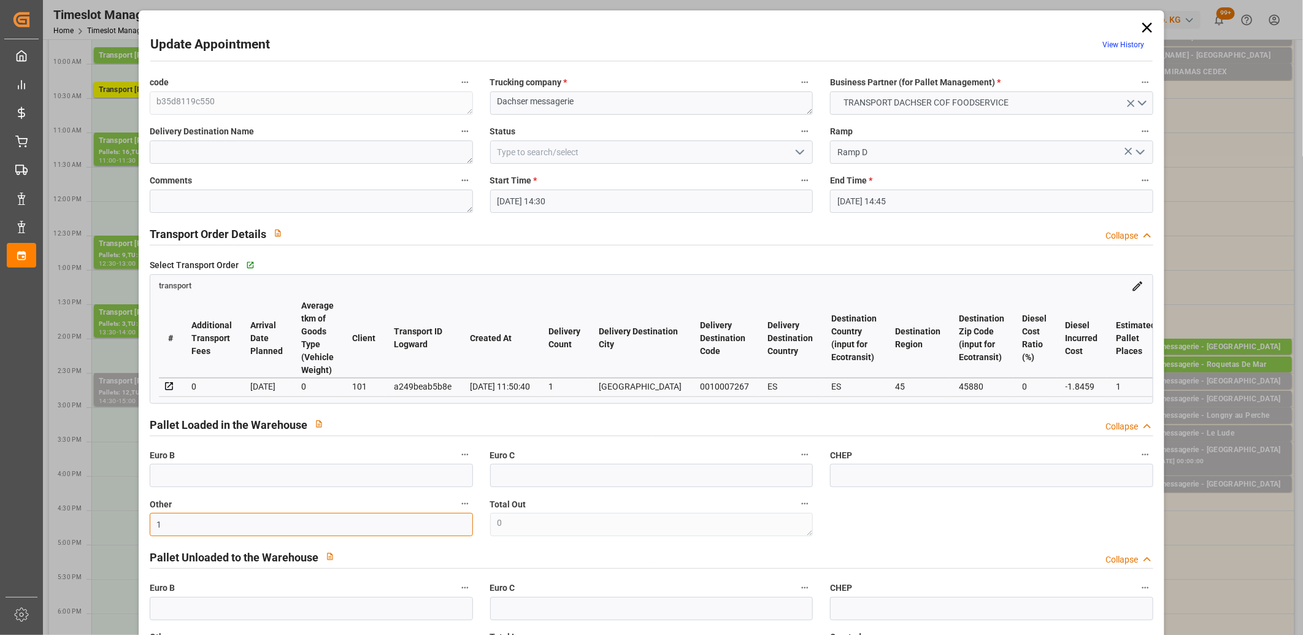
type input "1"
drag, startPoint x: 799, startPoint y: 148, endPoint x: 793, endPoint y: 156, distance: 9.2
click at [798, 150] on icon "open menu" at bounding box center [799, 152] width 15 height 15
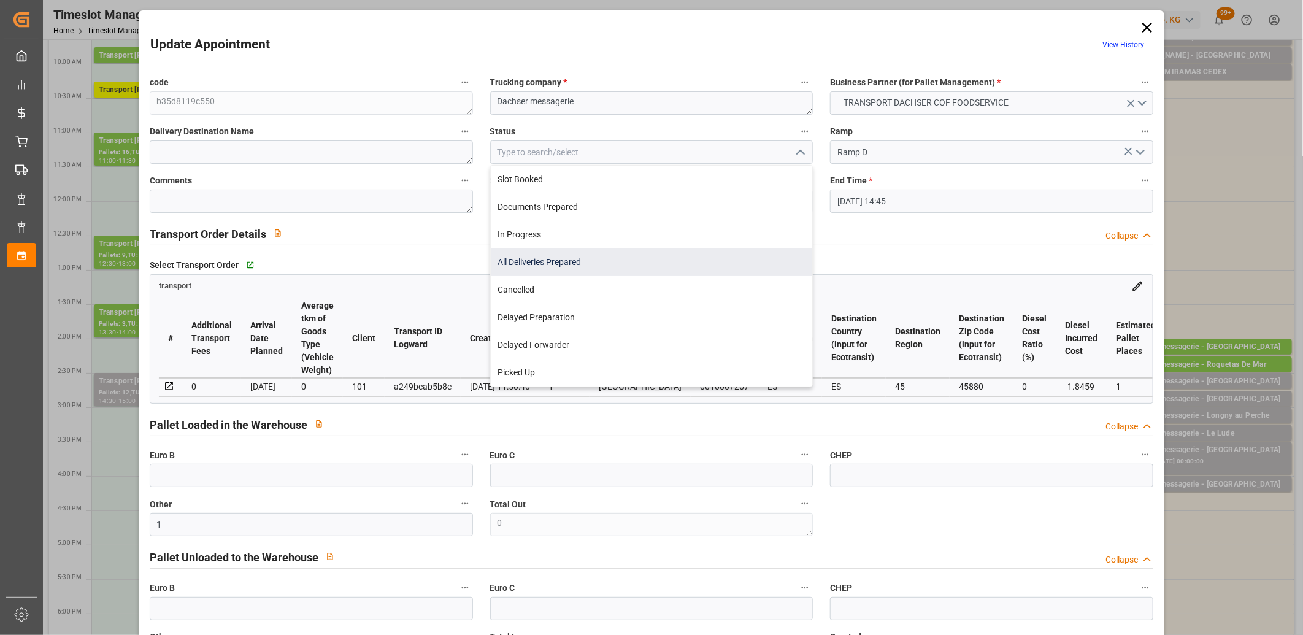
click at [735, 254] on div "All Deliveries Prepared" at bounding box center [652, 262] width 322 height 28
type input "All Deliveries Prepared"
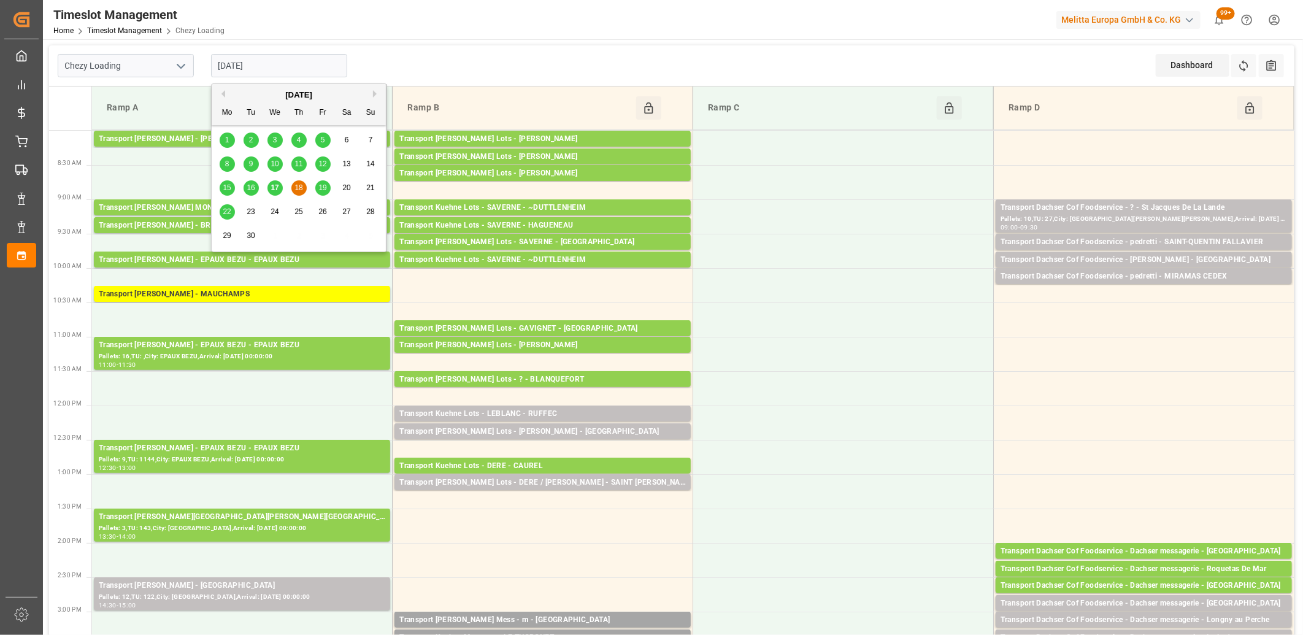
click at [267, 54] on input "[DATE]" at bounding box center [279, 65] width 136 height 23
click at [274, 183] on span "17" at bounding box center [274, 187] width 8 height 9
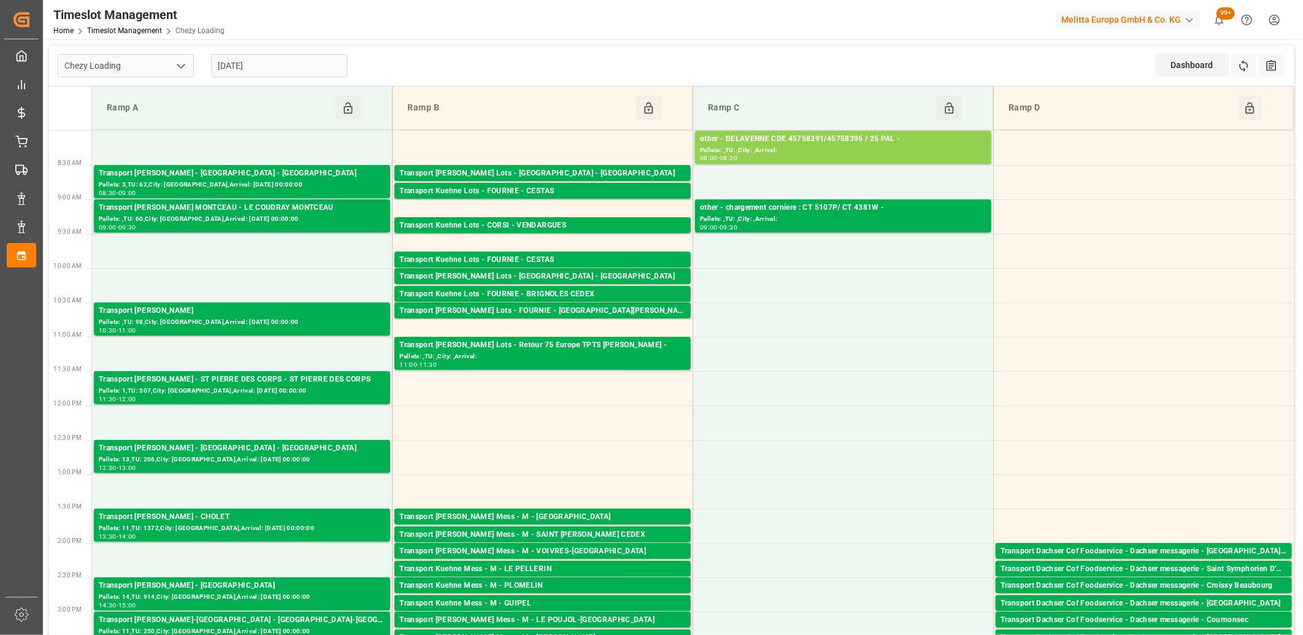
click at [299, 51] on div "[DATE]" at bounding box center [278, 65] width 153 height 40
click at [304, 63] on input "[DATE]" at bounding box center [279, 65] width 136 height 23
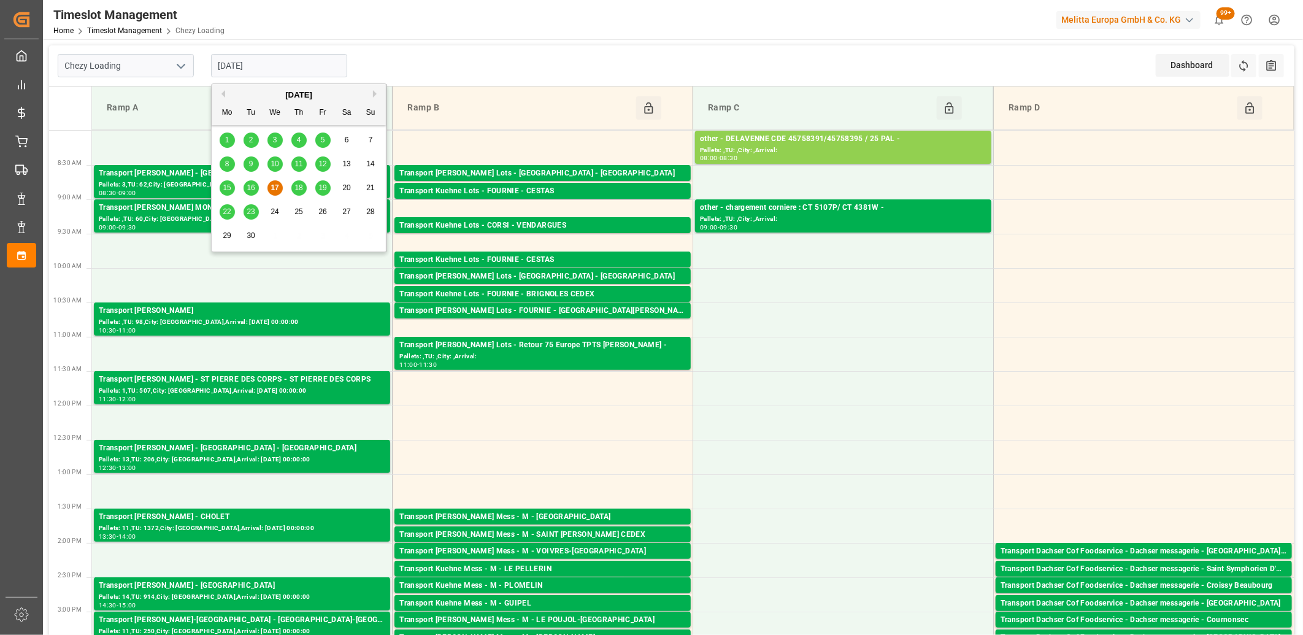
click at [301, 184] on span "18" at bounding box center [298, 187] width 8 height 9
type input "[DATE]"
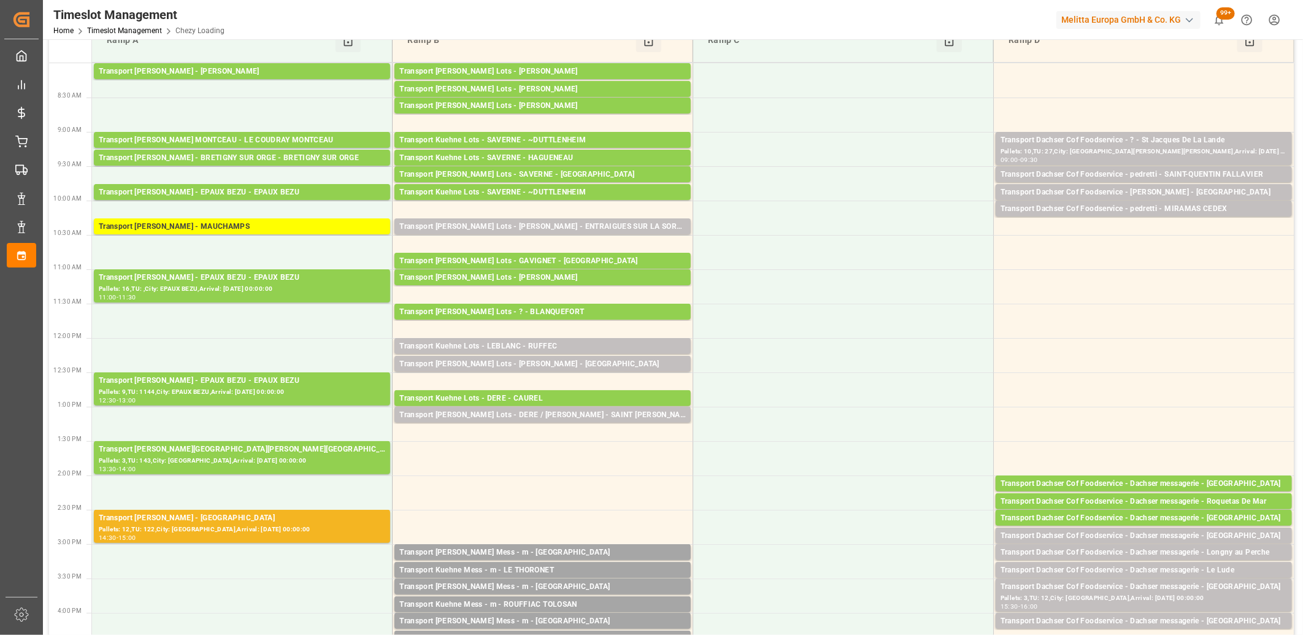
scroll to position [68, 0]
click at [480, 413] on div "Transport [PERSON_NAME] Lots - DERE / [PERSON_NAME] - SAINT [PERSON_NAME] DU CR…" at bounding box center [542, 414] width 286 height 12
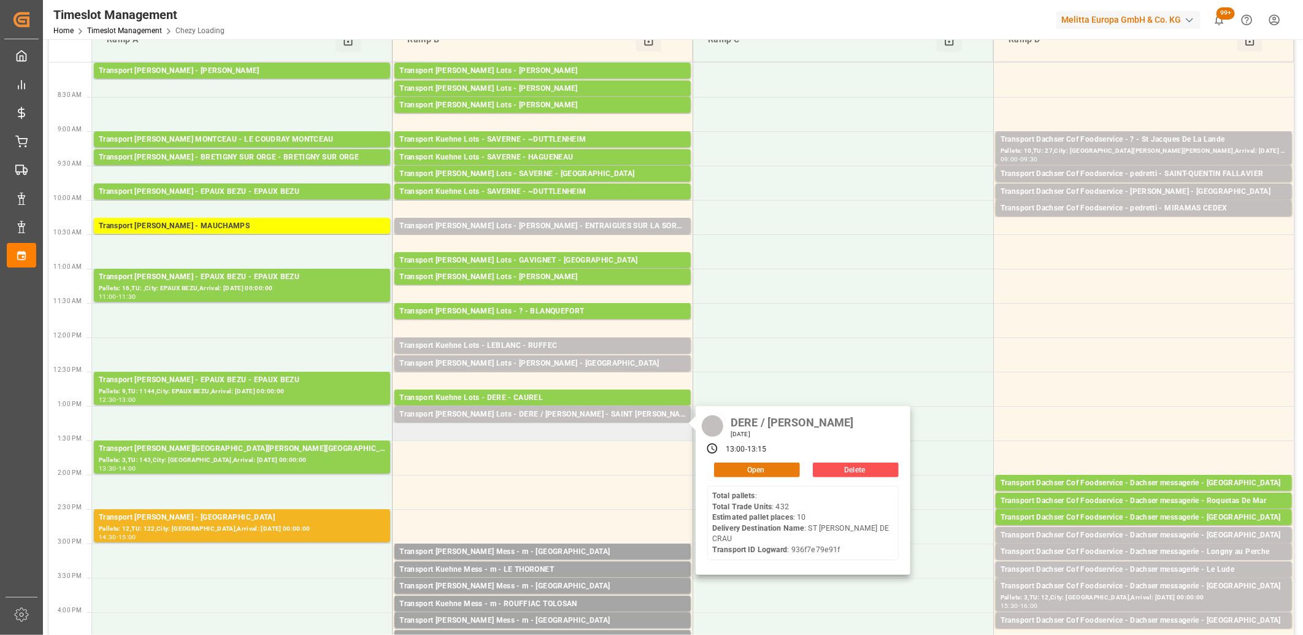
click at [739, 465] on button "Open" at bounding box center [757, 469] width 86 height 15
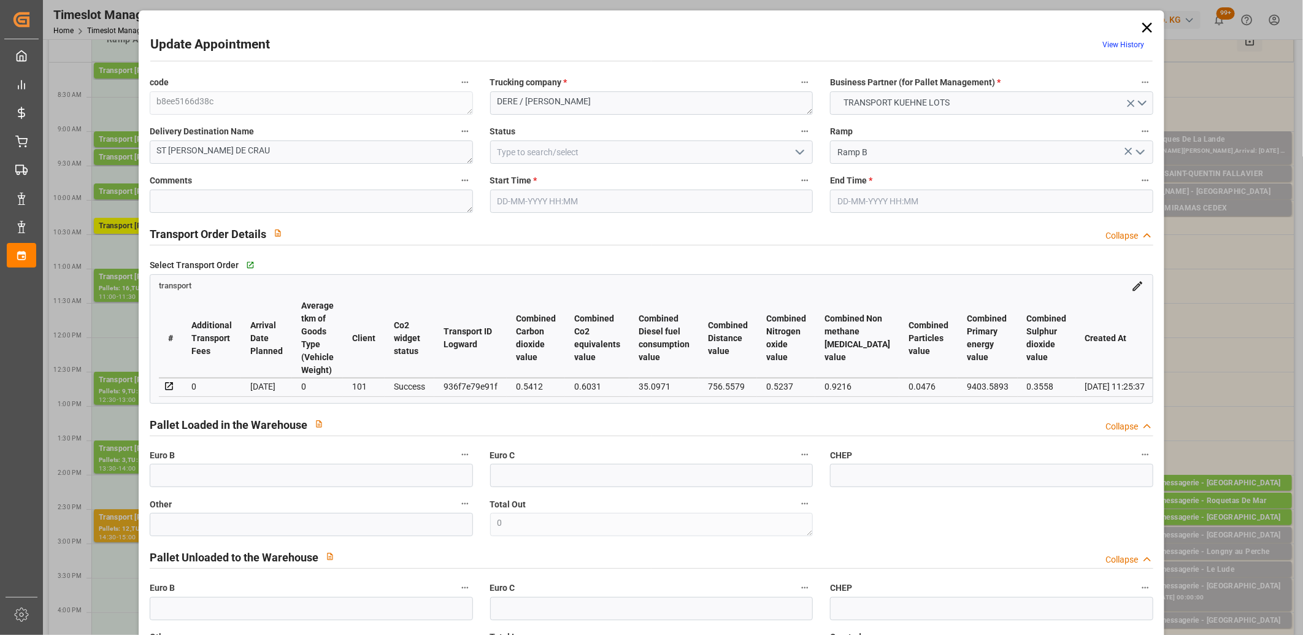
type input "18-09-2025 13:00"
type input "18-09-2025 13:15"
type input "17-09-2025 12:53"
type input "17-09-2025 11:25"
type input "23-09-2025"
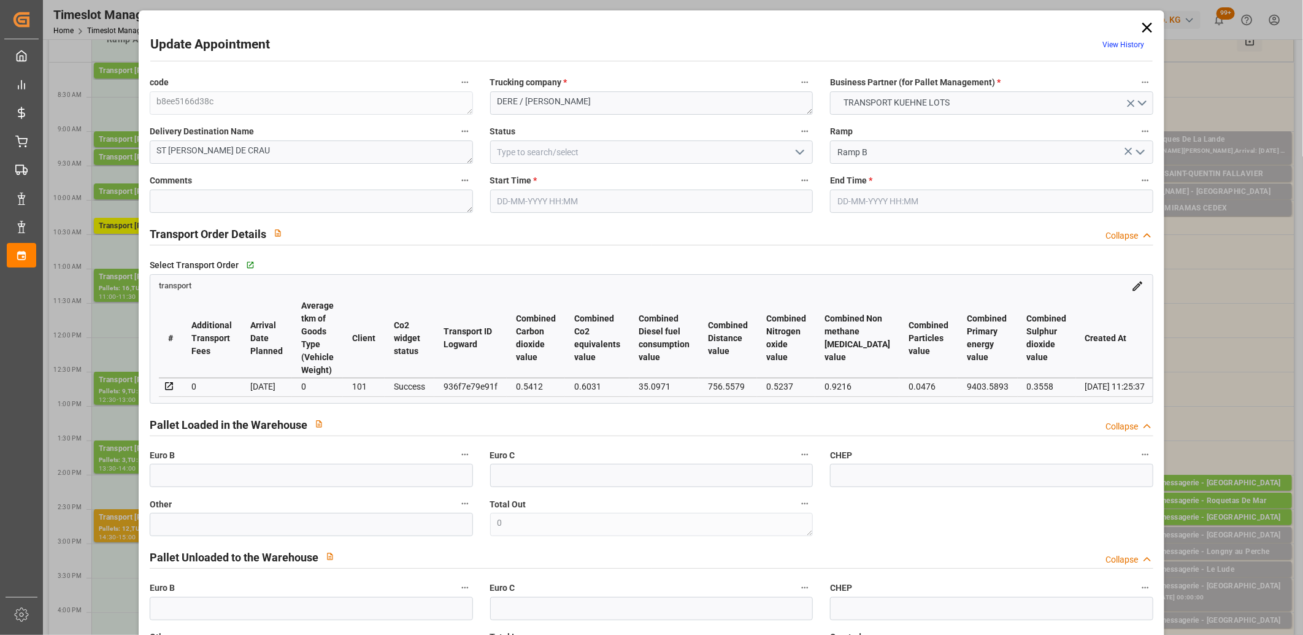
type input "[DATE]"
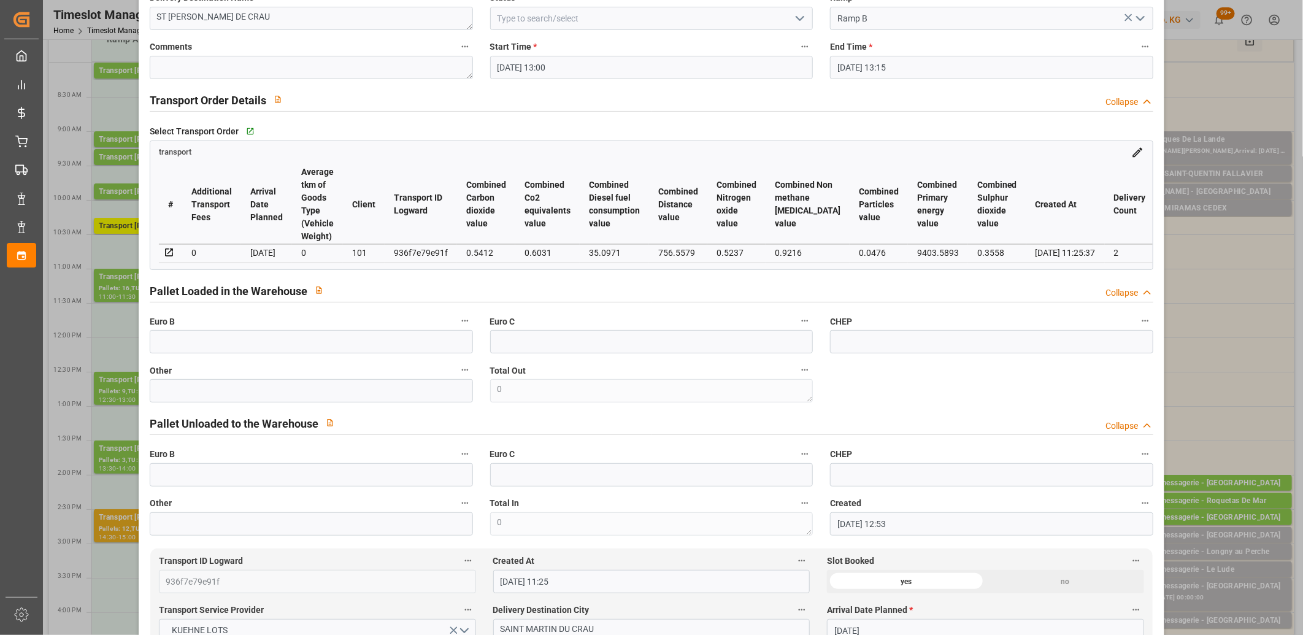
scroll to position [0, 0]
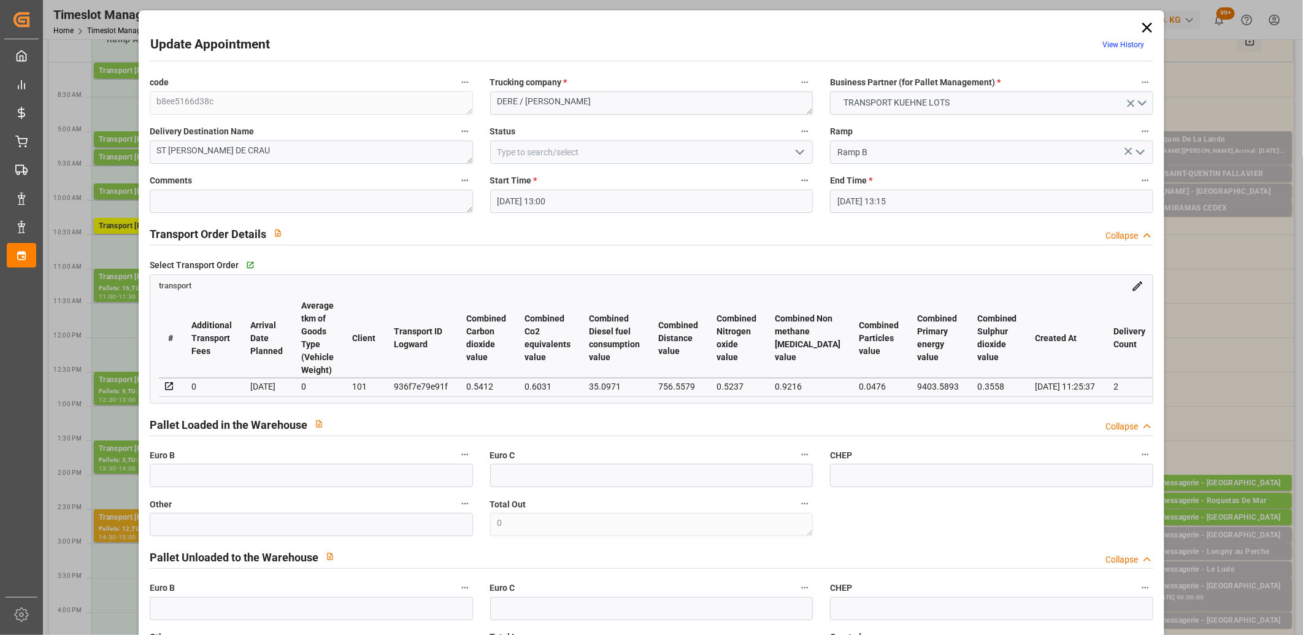
click at [1142, 25] on icon at bounding box center [1147, 28] width 10 height 10
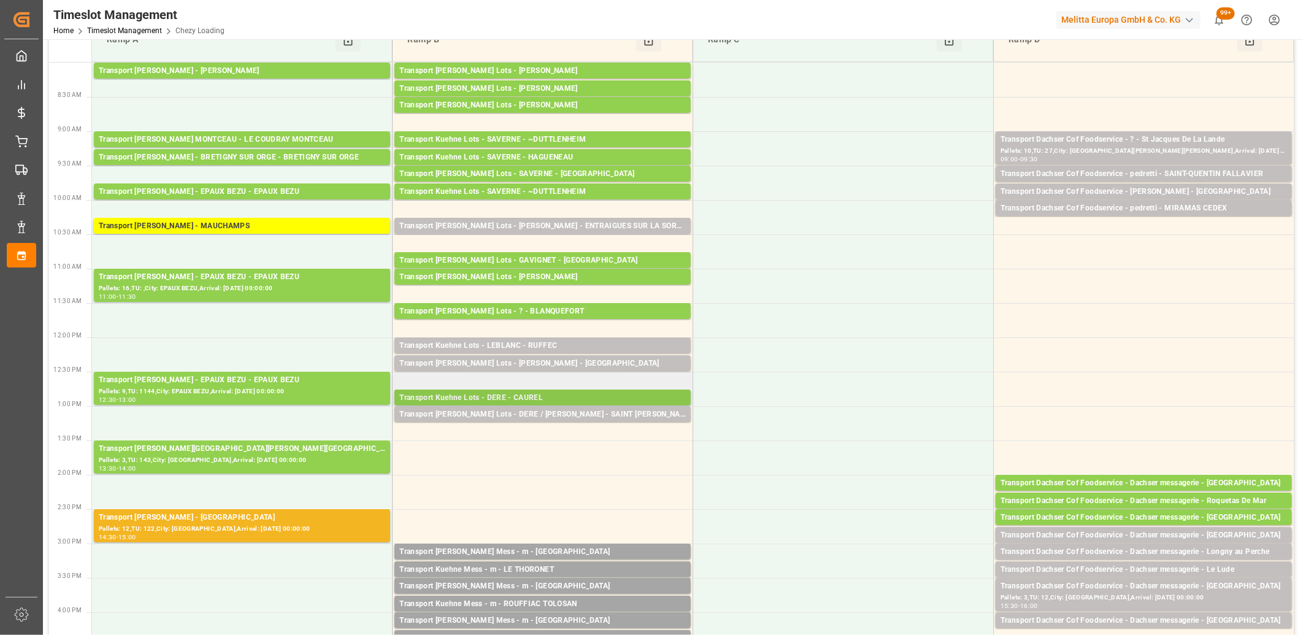
click at [540, 400] on div "Transport Kuehne Lots - DERE - CAUREL" at bounding box center [542, 398] width 286 height 12
click at [575, 411] on div "Transport Kuehne Lots - DERE / FOSSIER - SAINT MARTIN DU CRAU" at bounding box center [542, 414] width 286 height 12
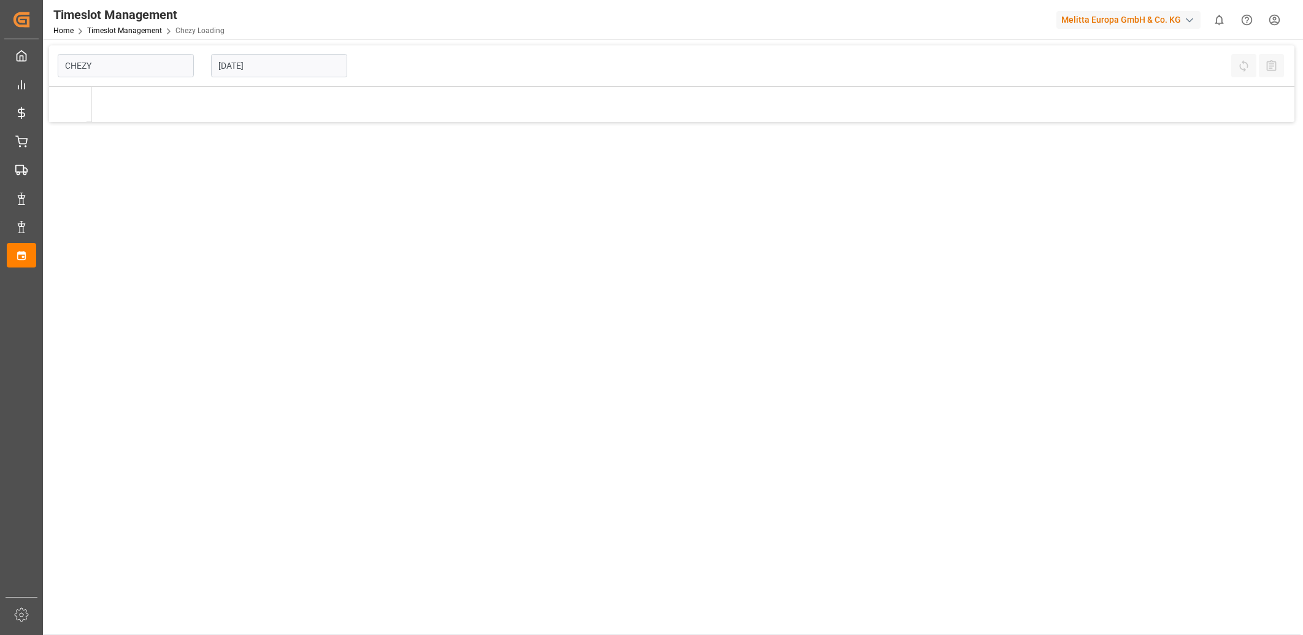
type input "Chezy Loading"
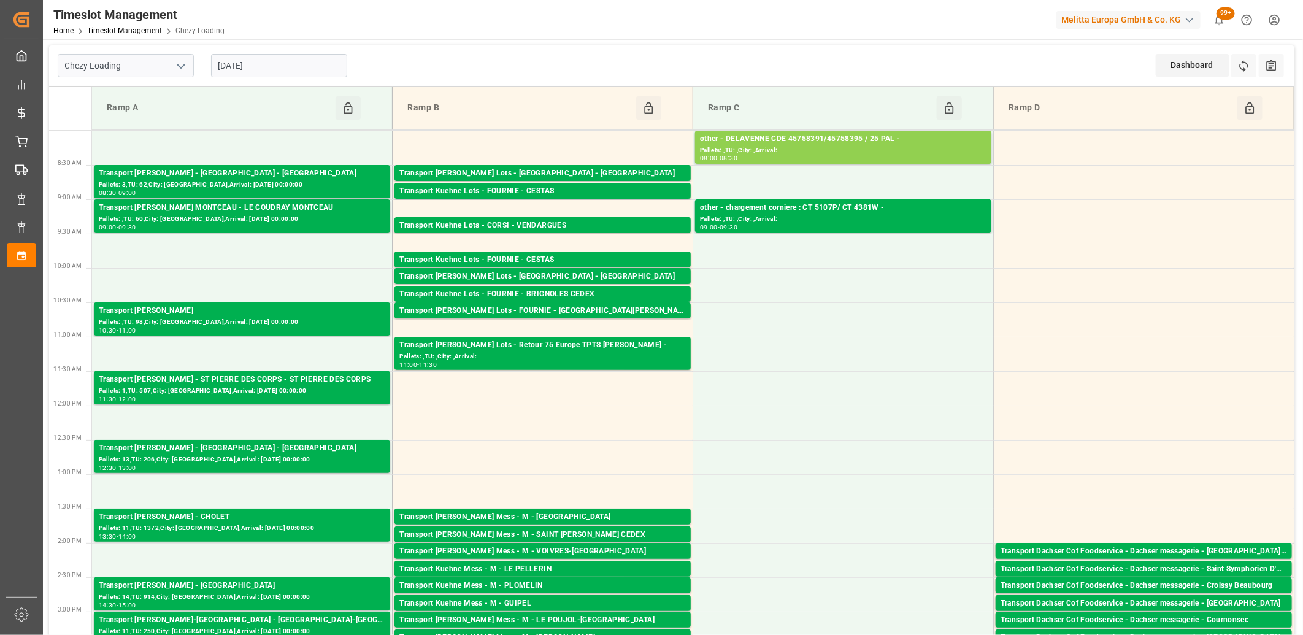
click at [302, 80] on div "[DATE]" at bounding box center [278, 65] width 153 height 40
click at [294, 66] on input "[DATE]" at bounding box center [279, 65] width 136 height 23
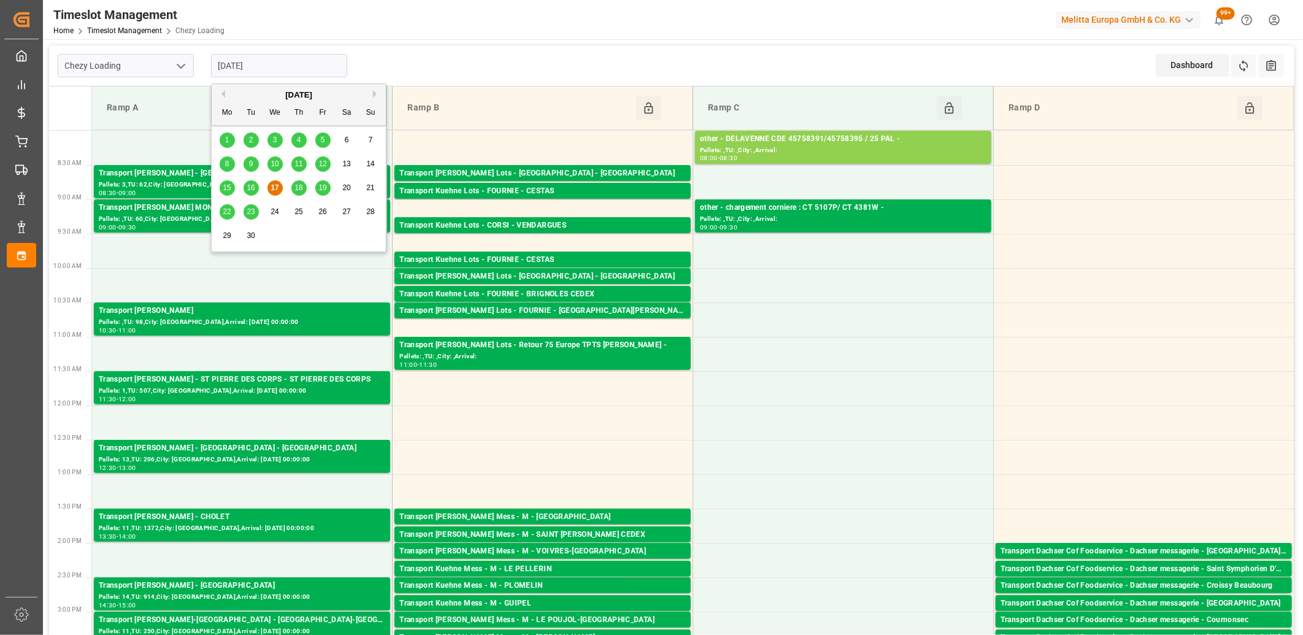
click at [293, 186] on div "18" at bounding box center [298, 188] width 15 height 15
type input "[DATE]"
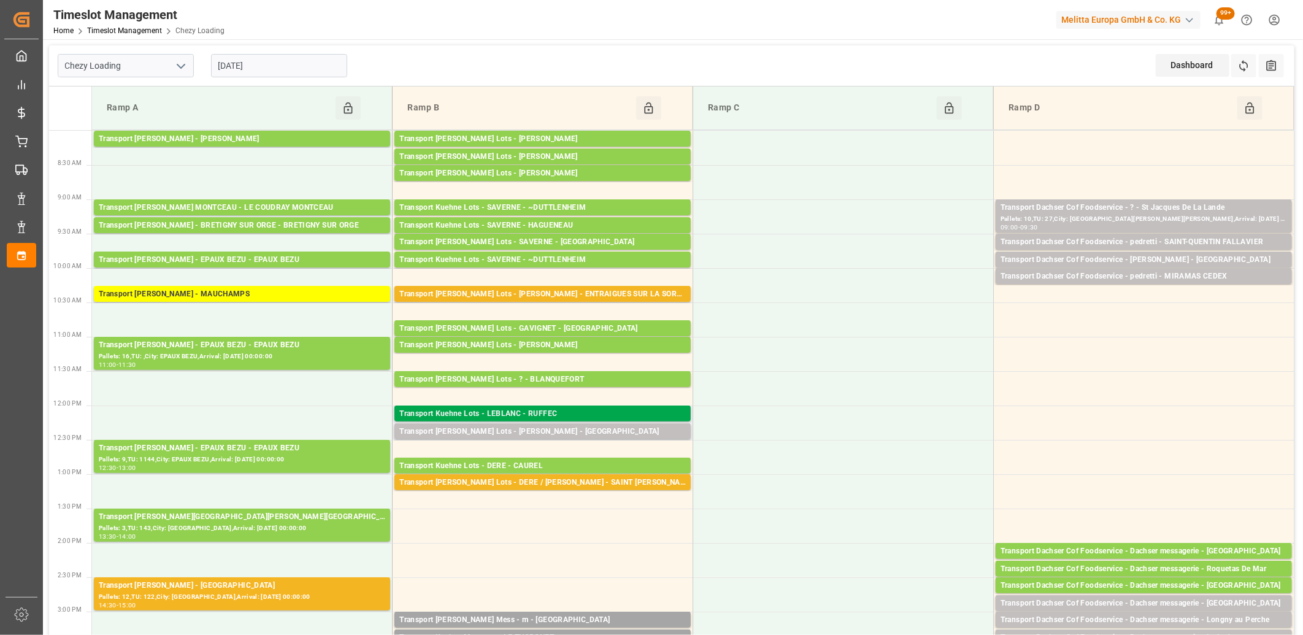
click at [565, 412] on div "Transport Kuehne Lots - LEBLANC - RUFFEC" at bounding box center [542, 414] width 286 height 12
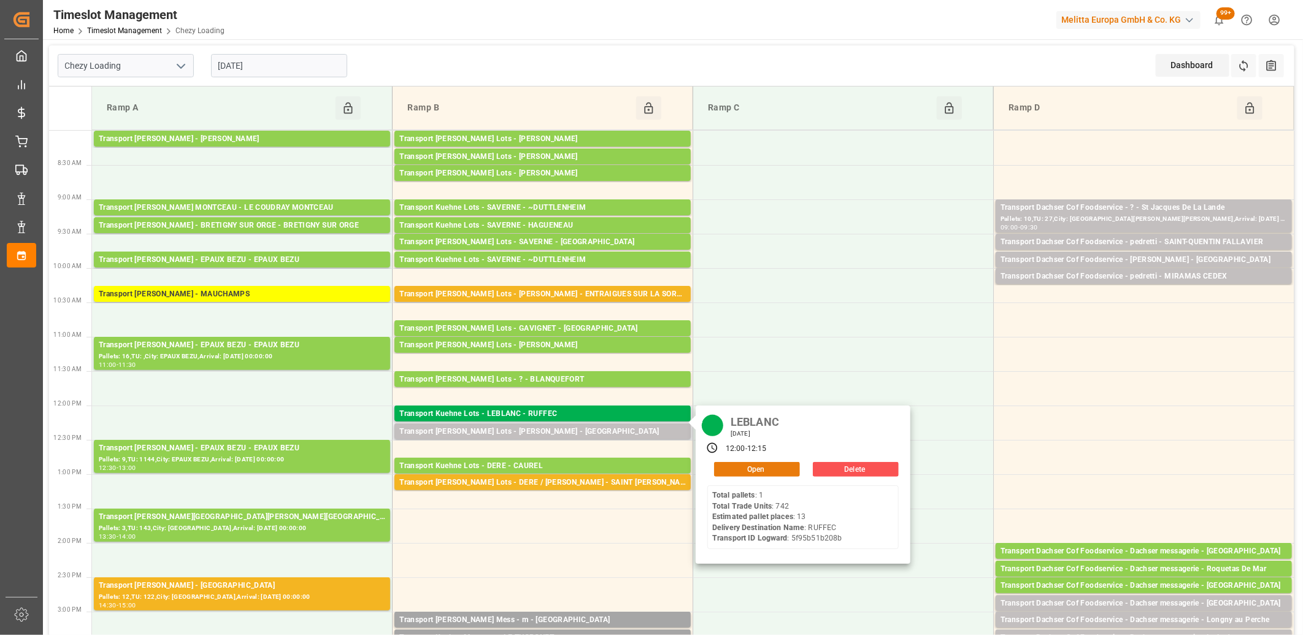
click at [729, 465] on button "Open" at bounding box center [757, 469] width 86 height 15
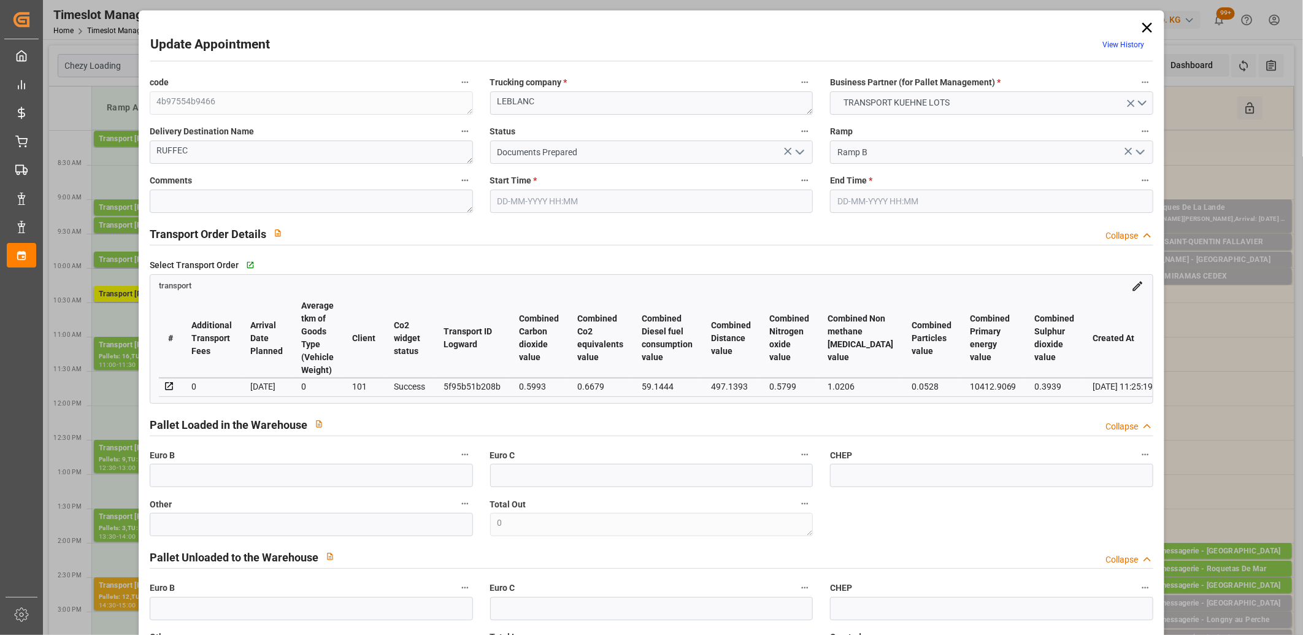
type input "[DATE] 12:00"
type input "[DATE] 12:15"
type input "[DATE] 12:41"
type input "17-09-2025 11:25"
type input "[DATE]"
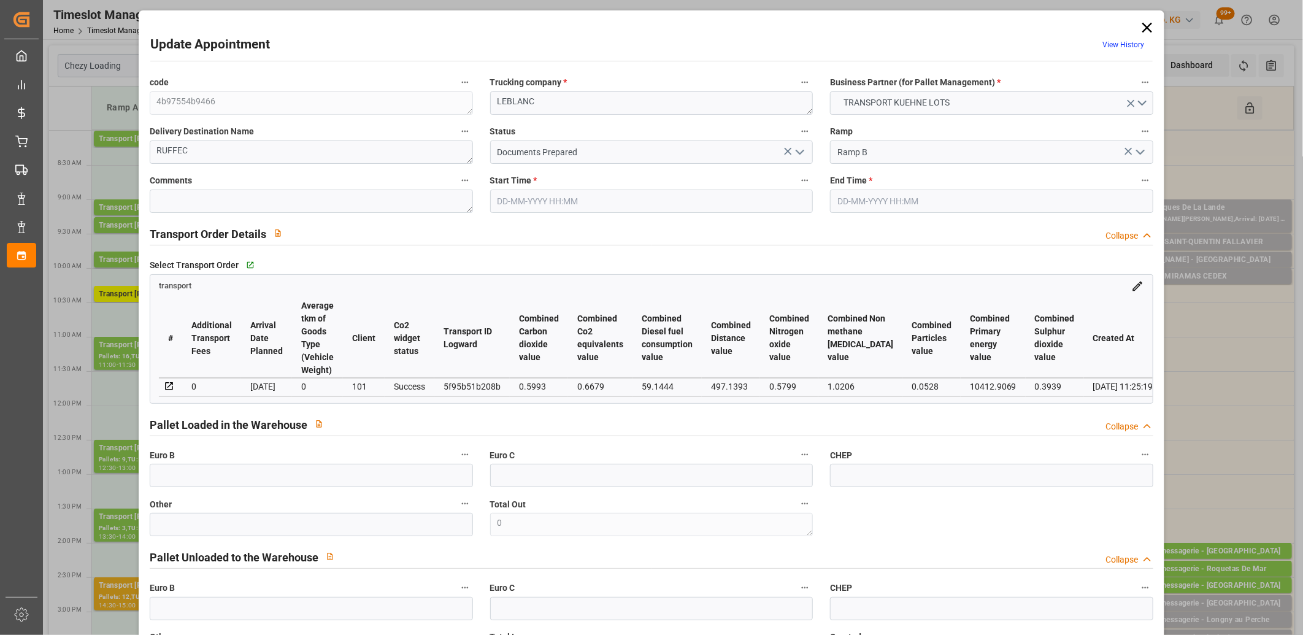
type input "[DATE]"
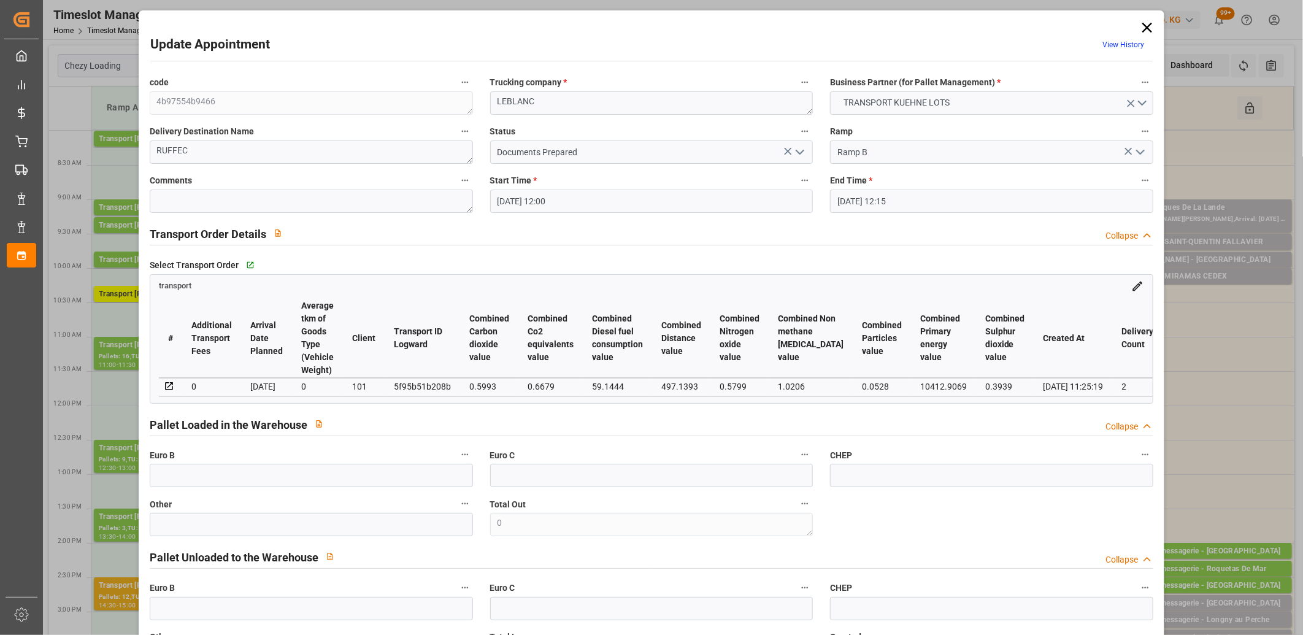
click at [1151, 28] on icon at bounding box center [1146, 27] width 17 height 17
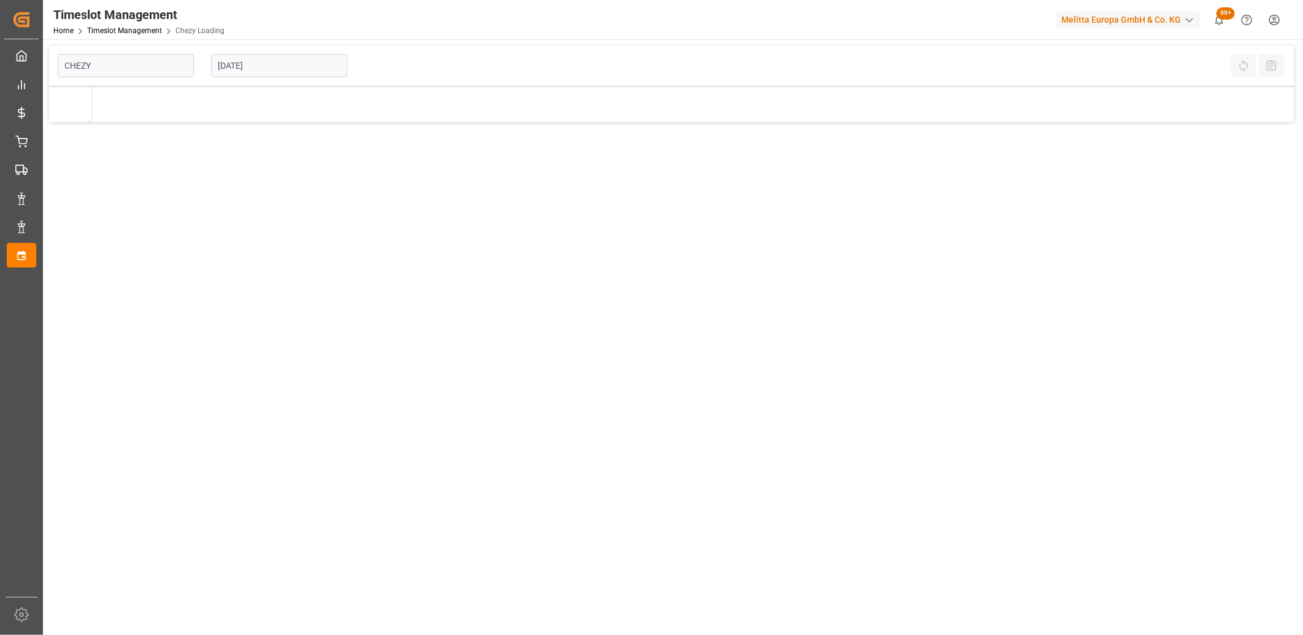
type input "Chezy Loading"
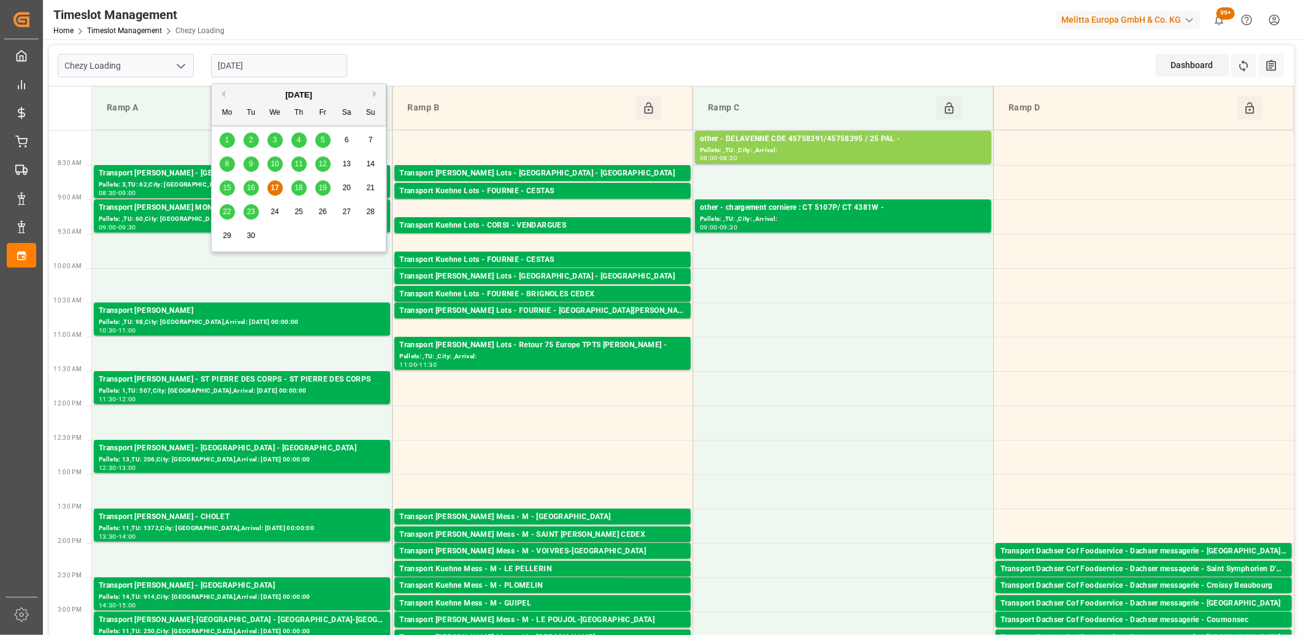
click at [319, 66] on input "[DATE]" at bounding box center [279, 65] width 136 height 23
click at [297, 189] on span "18" at bounding box center [298, 187] width 8 height 9
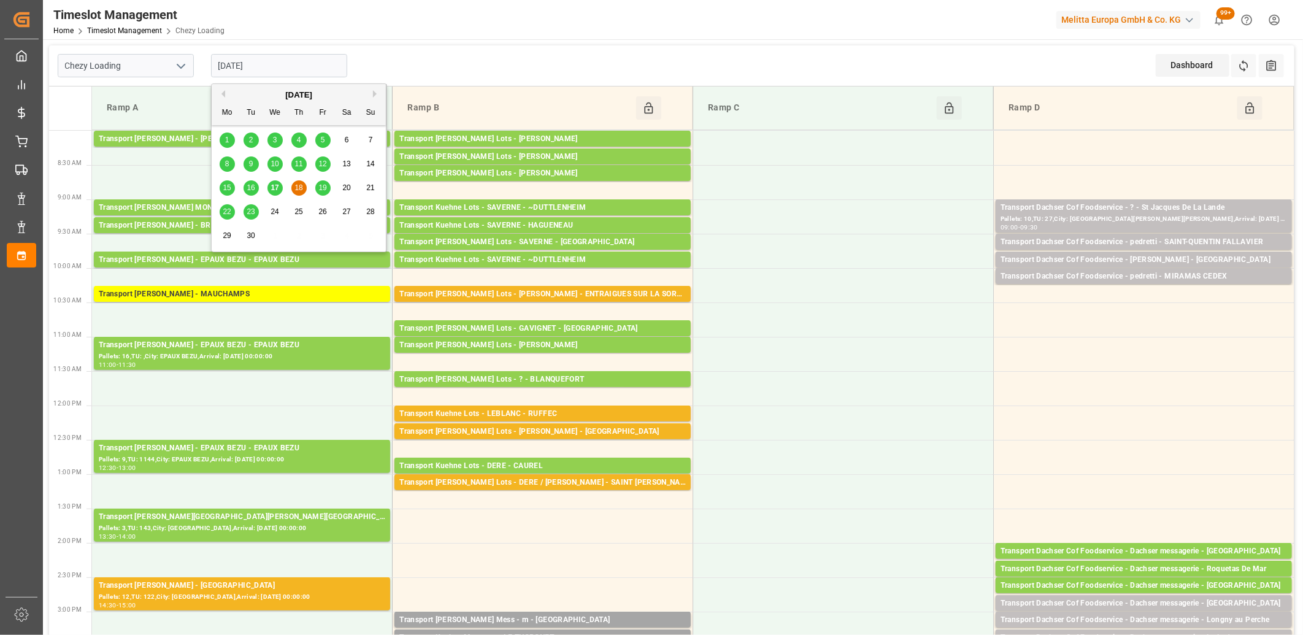
click at [319, 66] on input "[DATE]" at bounding box center [279, 65] width 136 height 23
click at [274, 186] on span "17" at bounding box center [274, 187] width 8 height 9
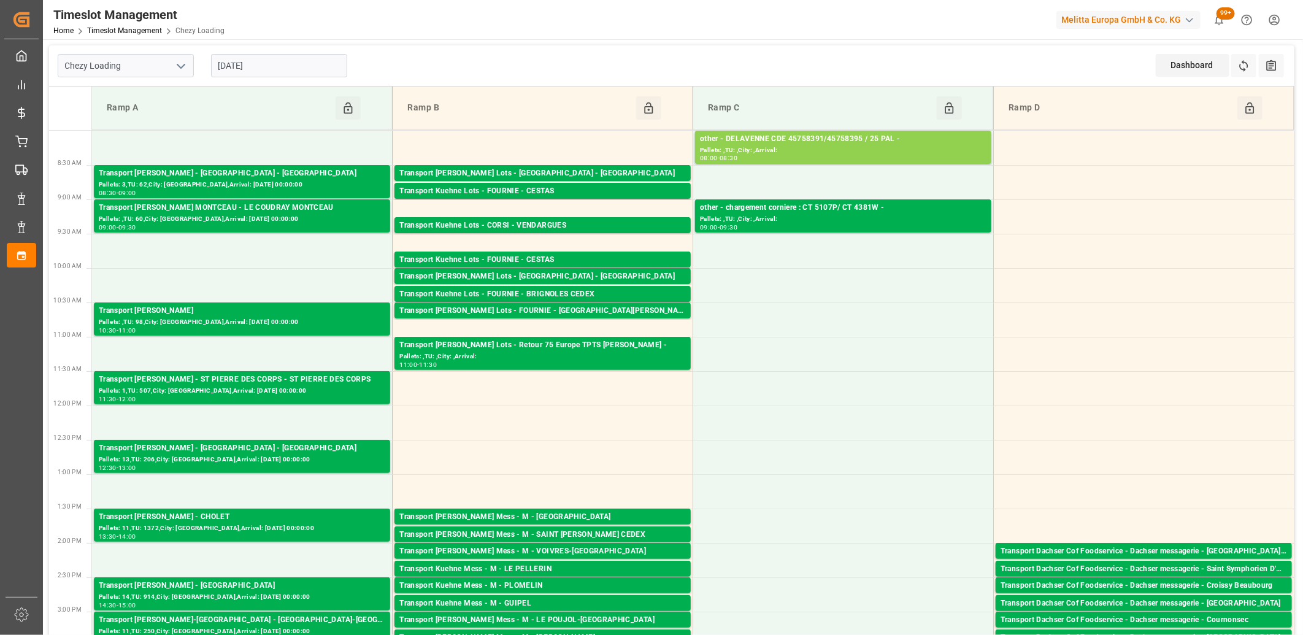
click at [297, 66] on input "[DATE]" at bounding box center [279, 65] width 136 height 23
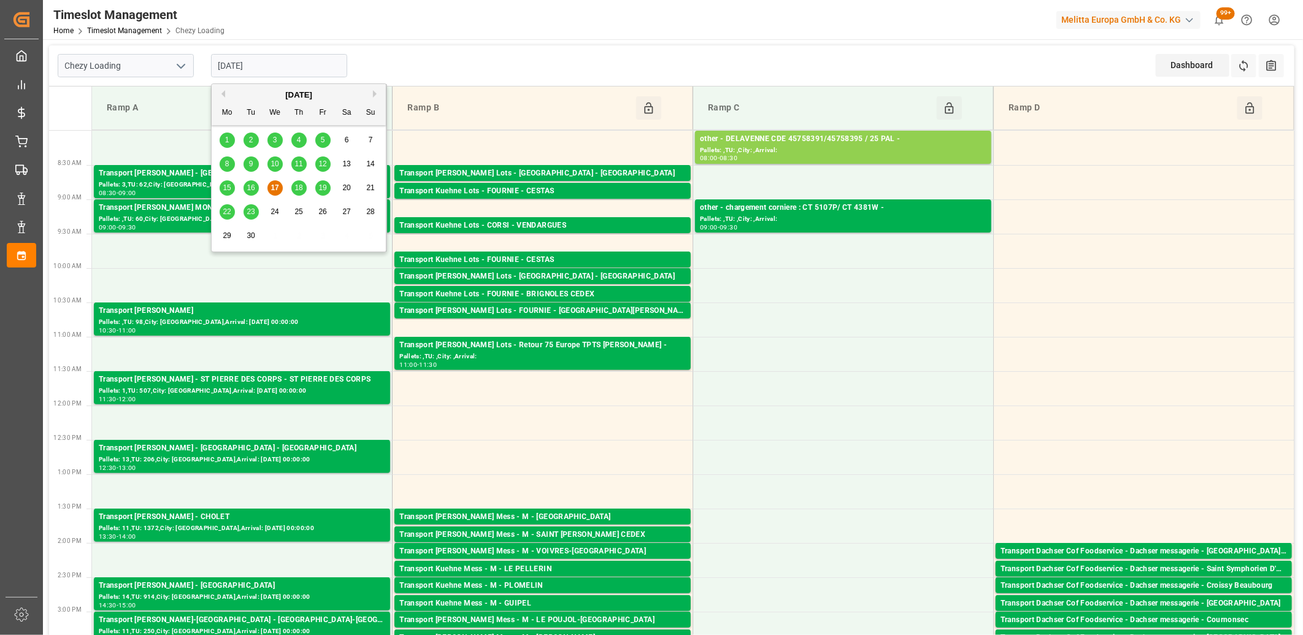
click at [296, 191] on span "18" at bounding box center [298, 187] width 8 height 9
type input "[DATE]"
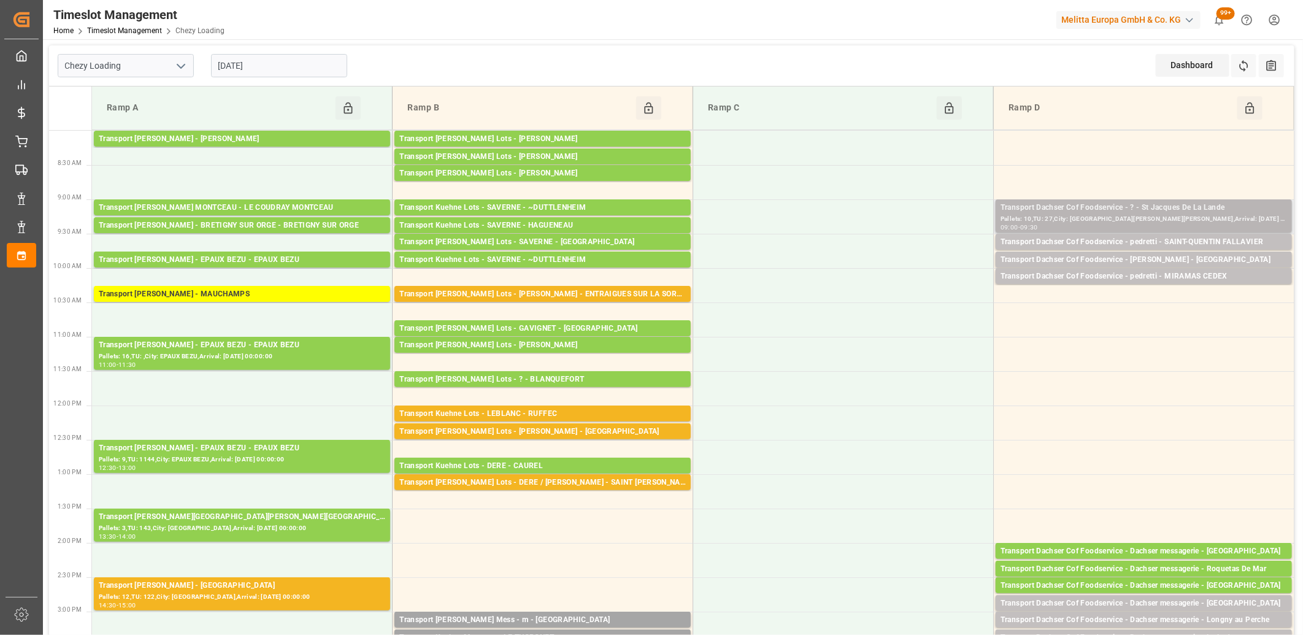
click at [1058, 218] on div "Pallets: 10,TU: 27,City: [GEOGRAPHIC_DATA][PERSON_NAME][PERSON_NAME],Arrival: […" at bounding box center [1143, 219] width 286 height 10
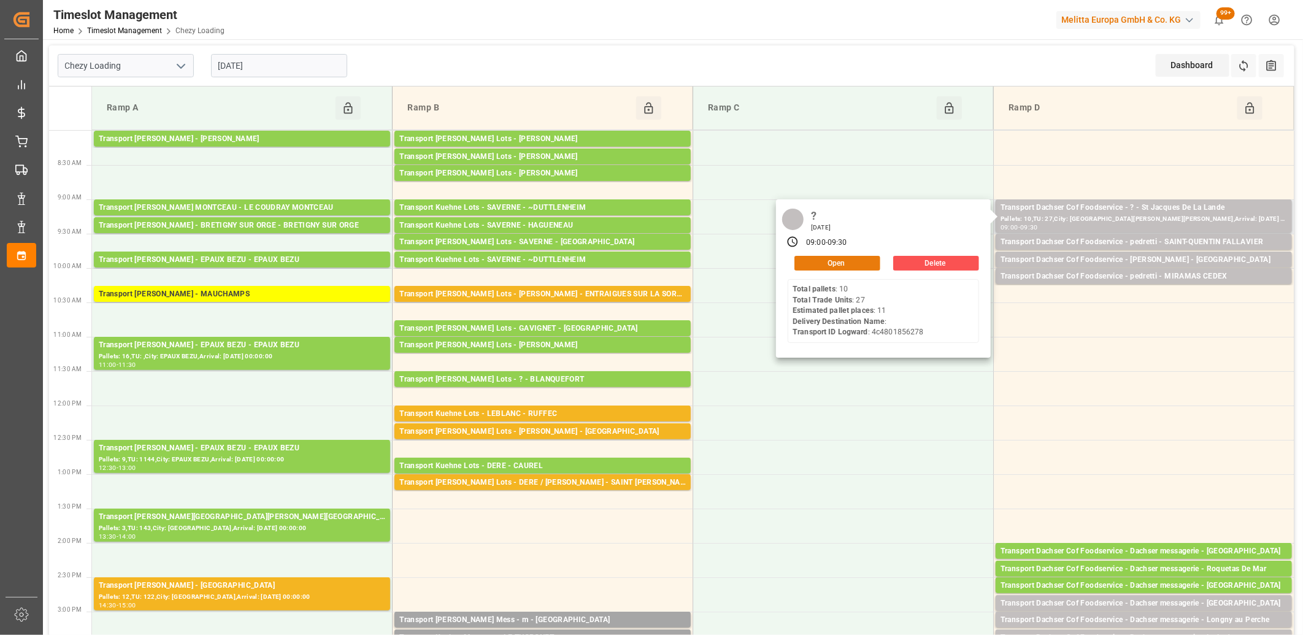
click at [864, 261] on button "Open" at bounding box center [837, 263] width 86 height 15
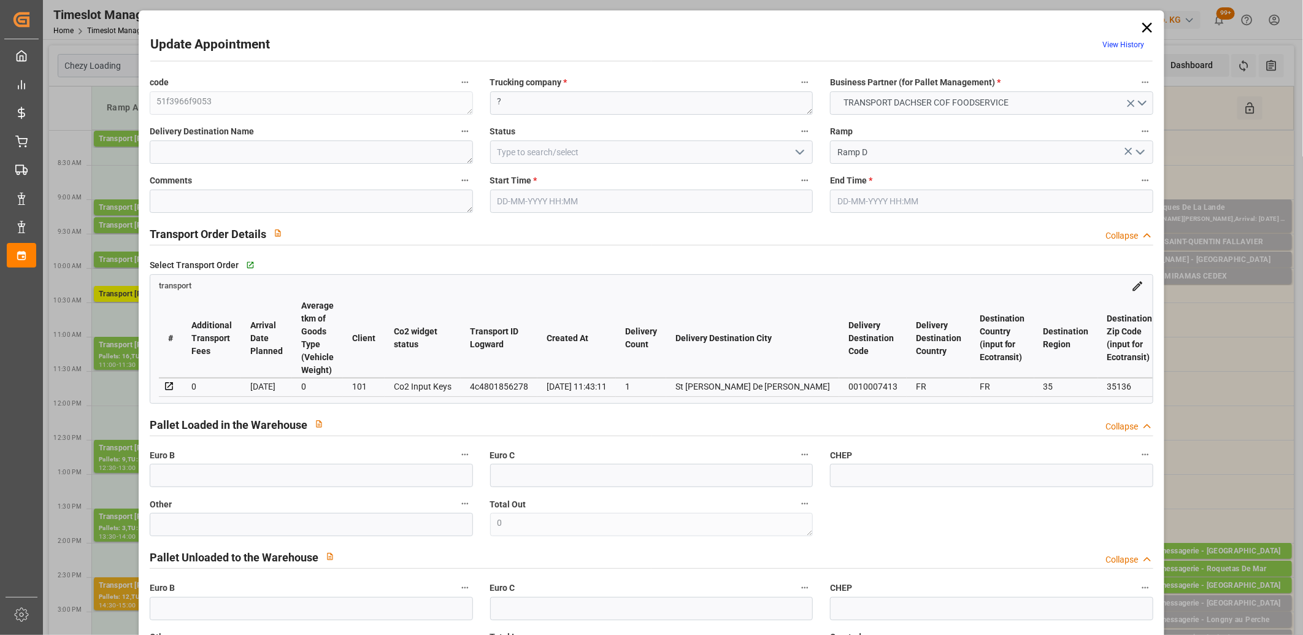
type input "[DATE] 09:00"
type input "[DATE] 09:30"
type input "[DATE] 09:12"
type input "[DATE] 11:43"
type input "[DATE]"
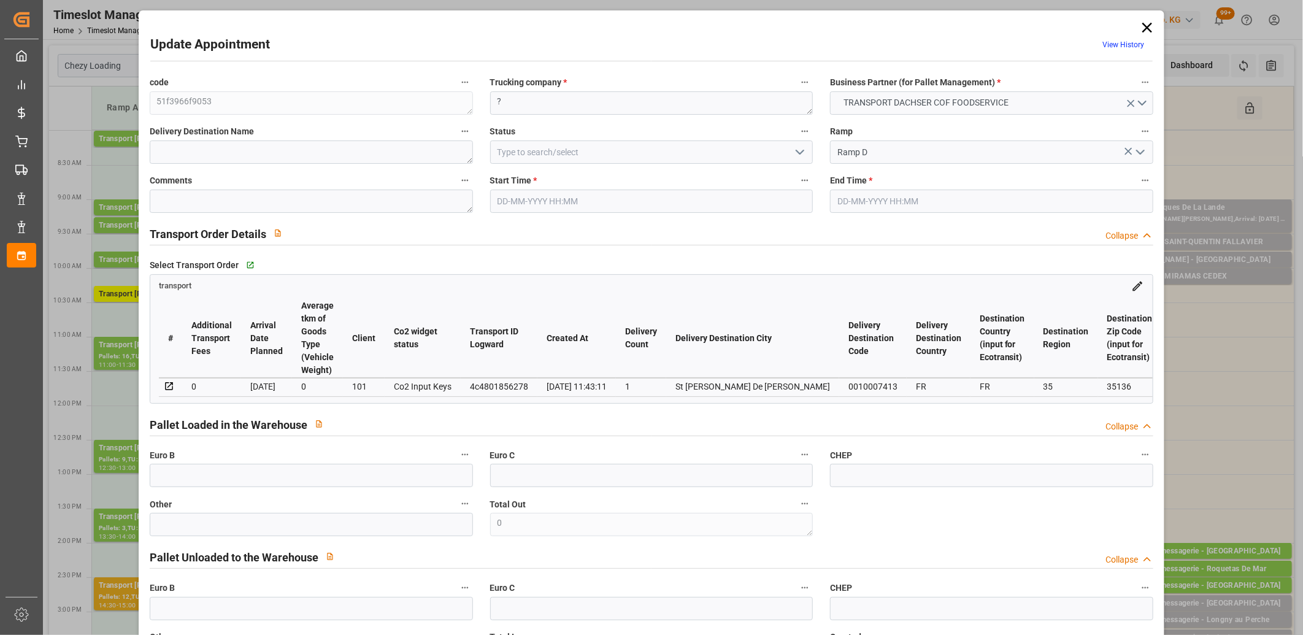
type input "[DATE]"
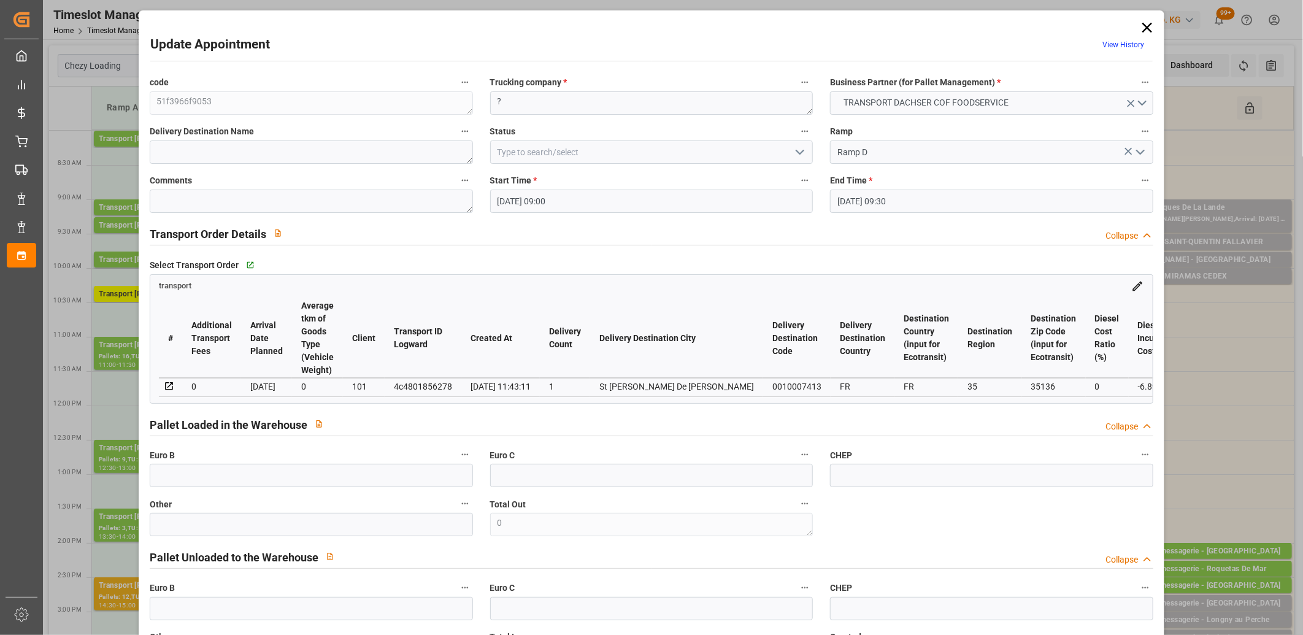
click at [798, 154] on polyline "open menu" at bounding box center [799, 152] width 7 height 4
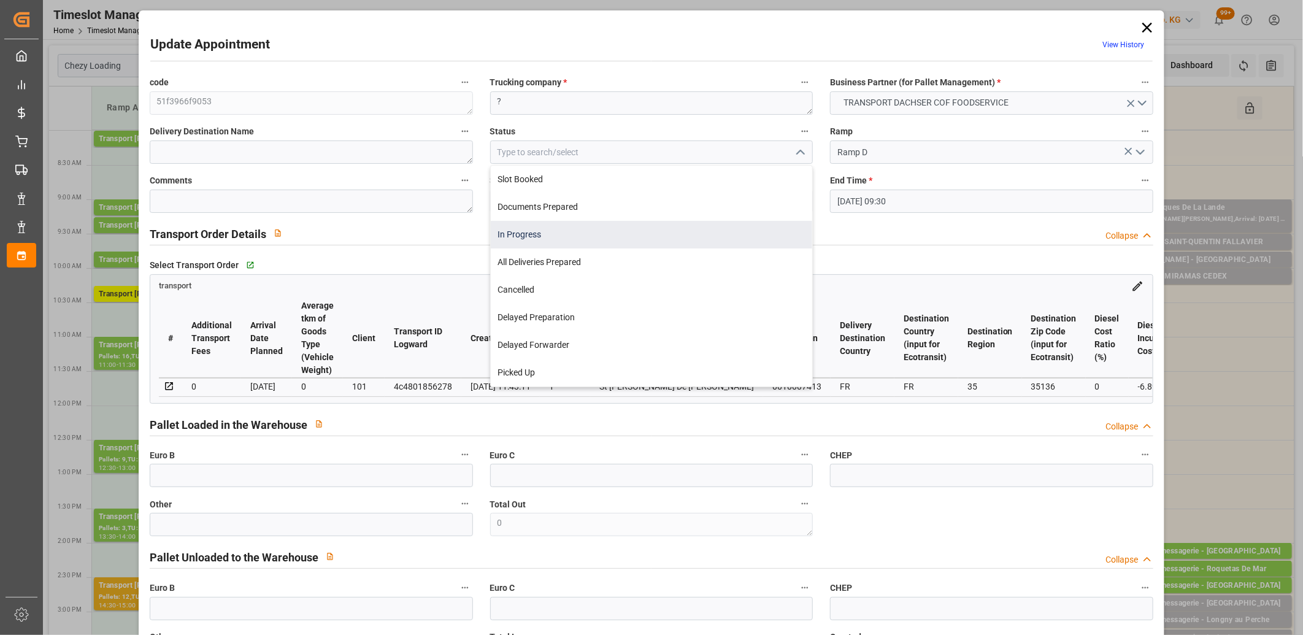
click at [692, 239] on div "In Progress" at bounding box center [652, 235] width 322 height 28
type input "In Progress"
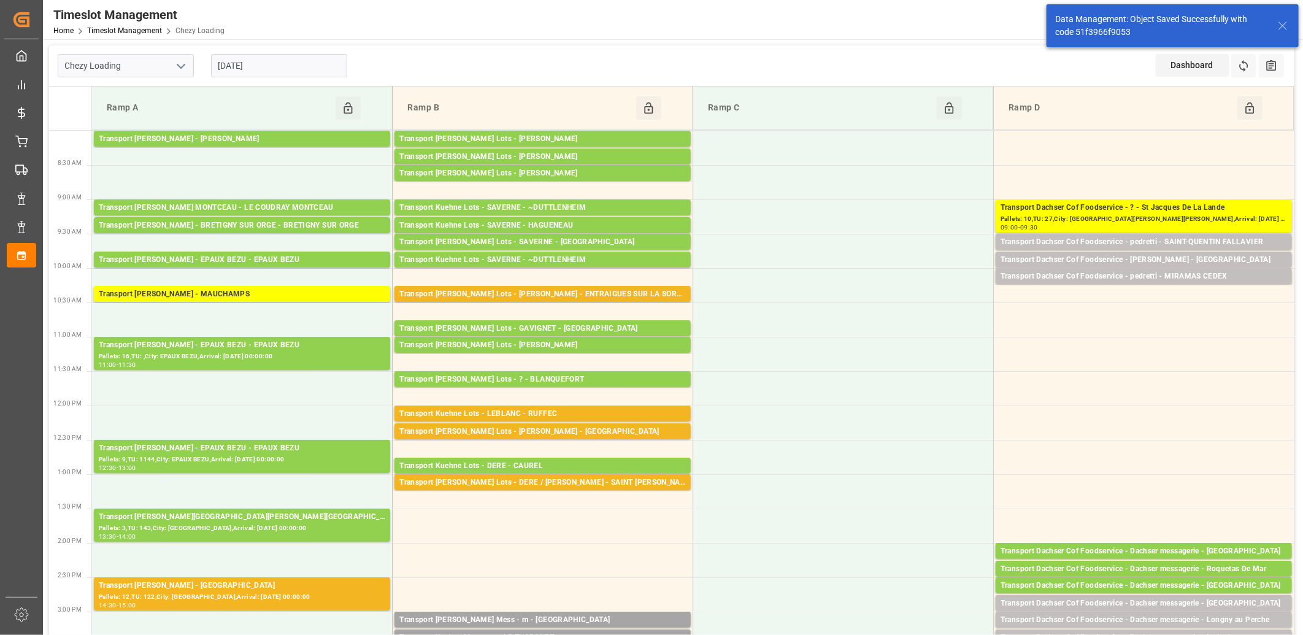
click at [1051, 239] on div "Transport Dachser Cof Foodservice - pedretti - SAINT-QUENTIN FALLAVIER" at bounding box center [1143, 242] width 286 height 12
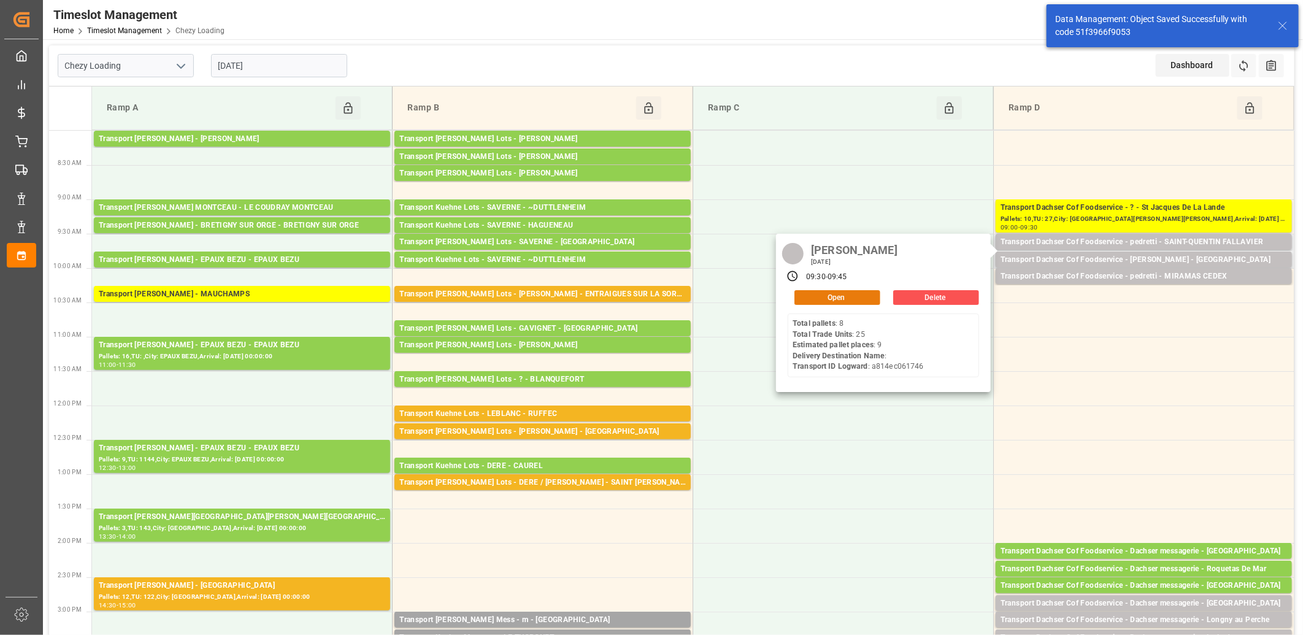
click at [865, 299] on button "Open" at bounding box center [837, 297] width 86 height 15
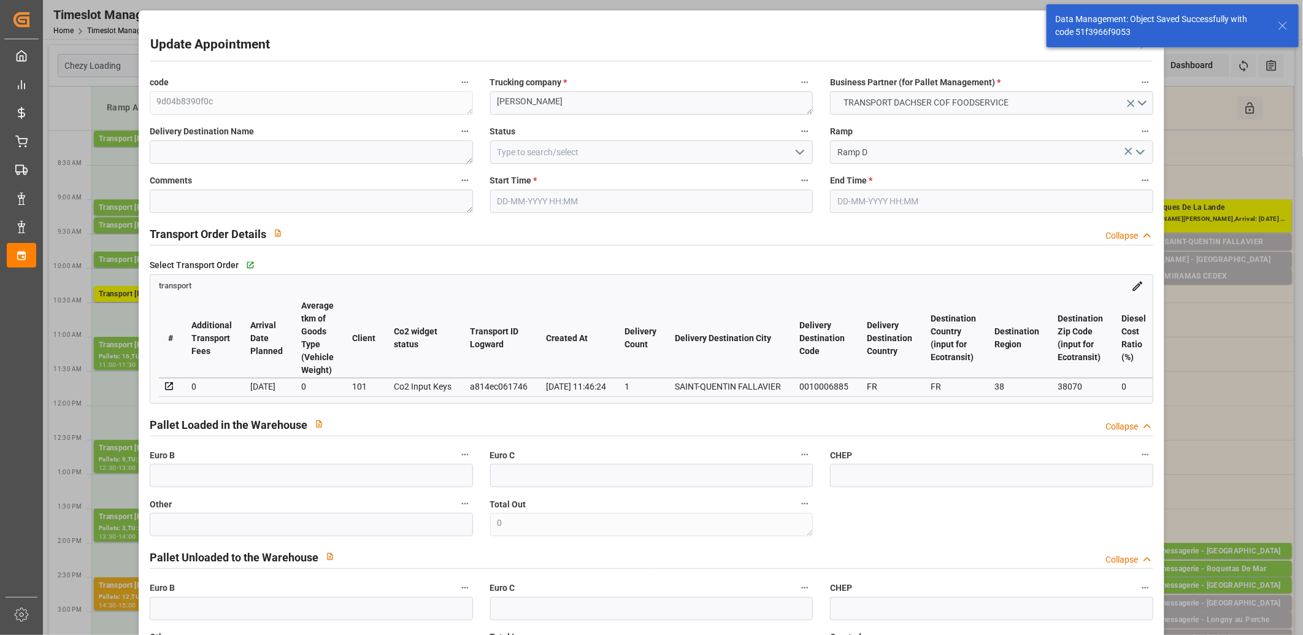
type input "[DATE] 09:30"
type input "[DATE] 09:45"
type input "[DATE] 13:01"
type input "[DATE] 11:46"
type input "[DATE]"
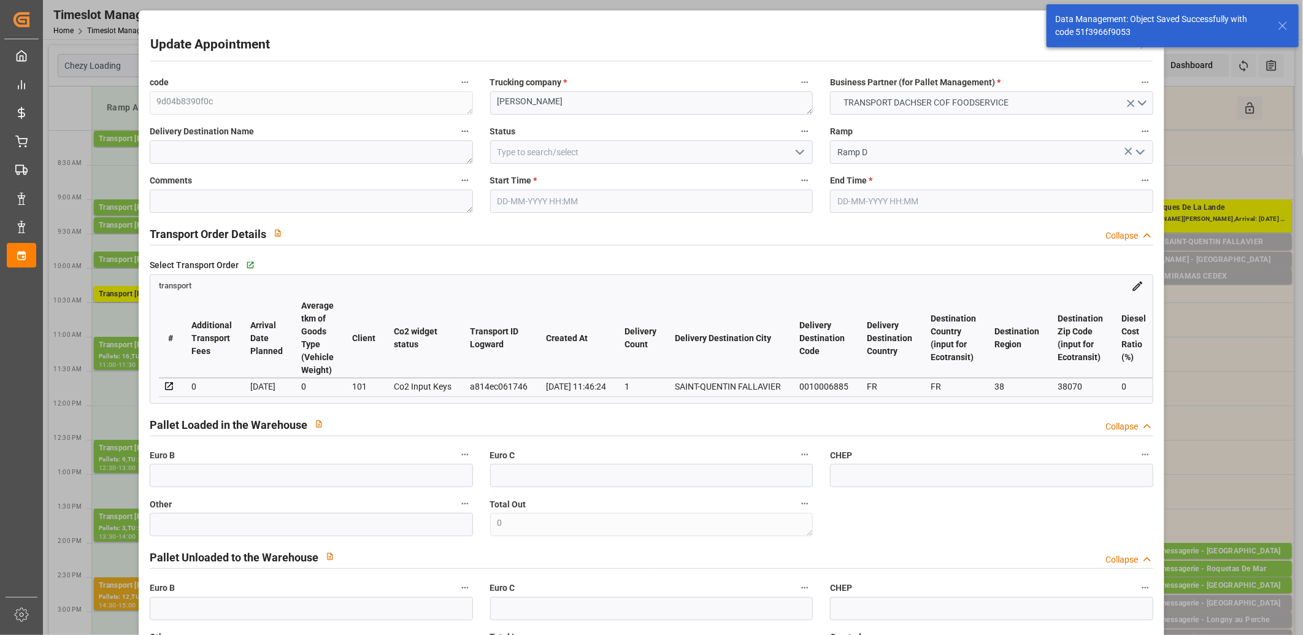
type input "[DATE]"
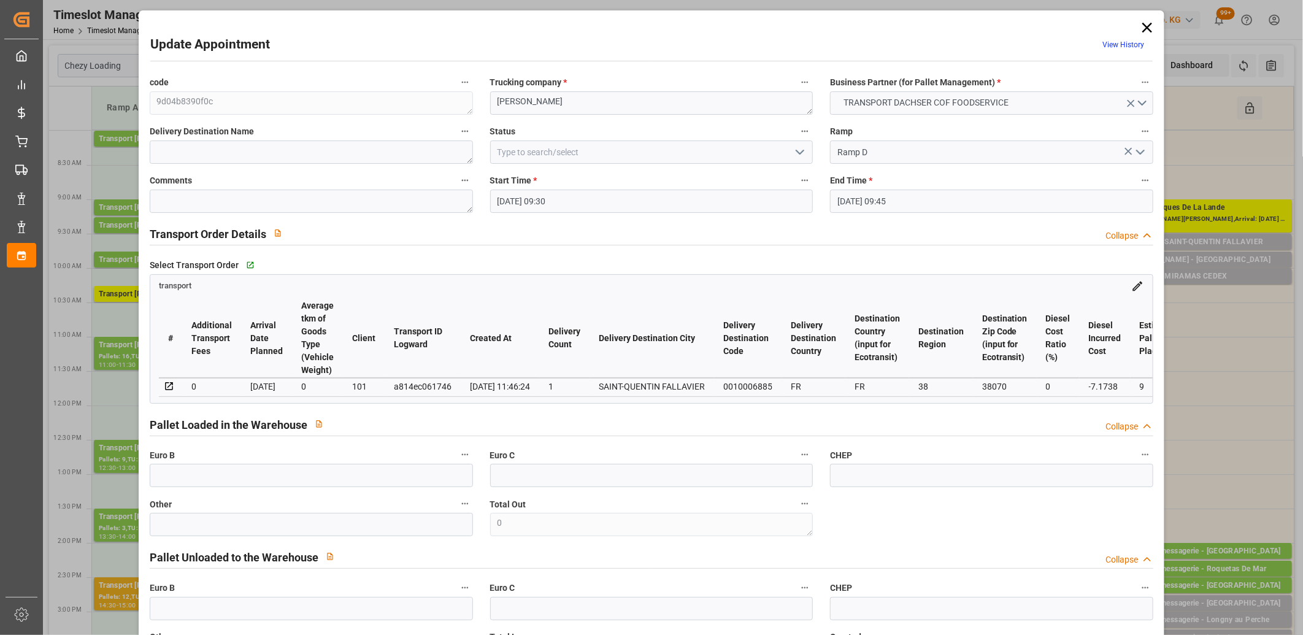
click at [800, 156] on icon "open menu" at bounding box center [799, 152] width 15 height 15
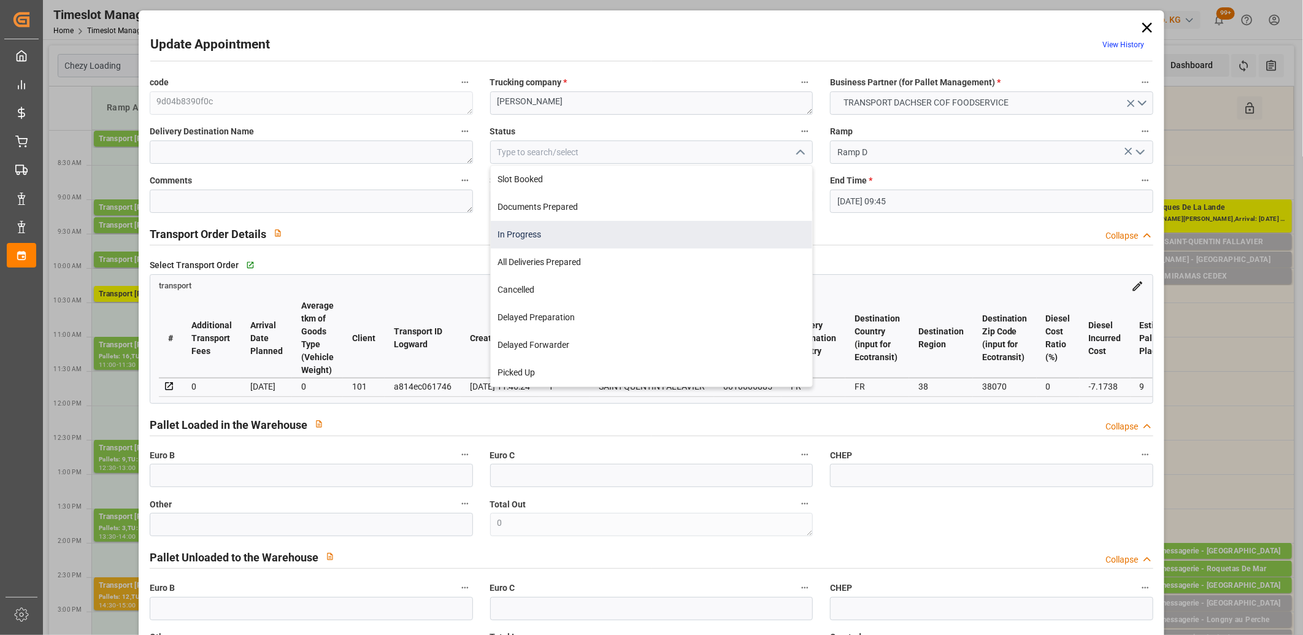
click at [750, 221] on div "In Progress" at bounding box center [652, 235] width 322 height 28
type input "In Progress"
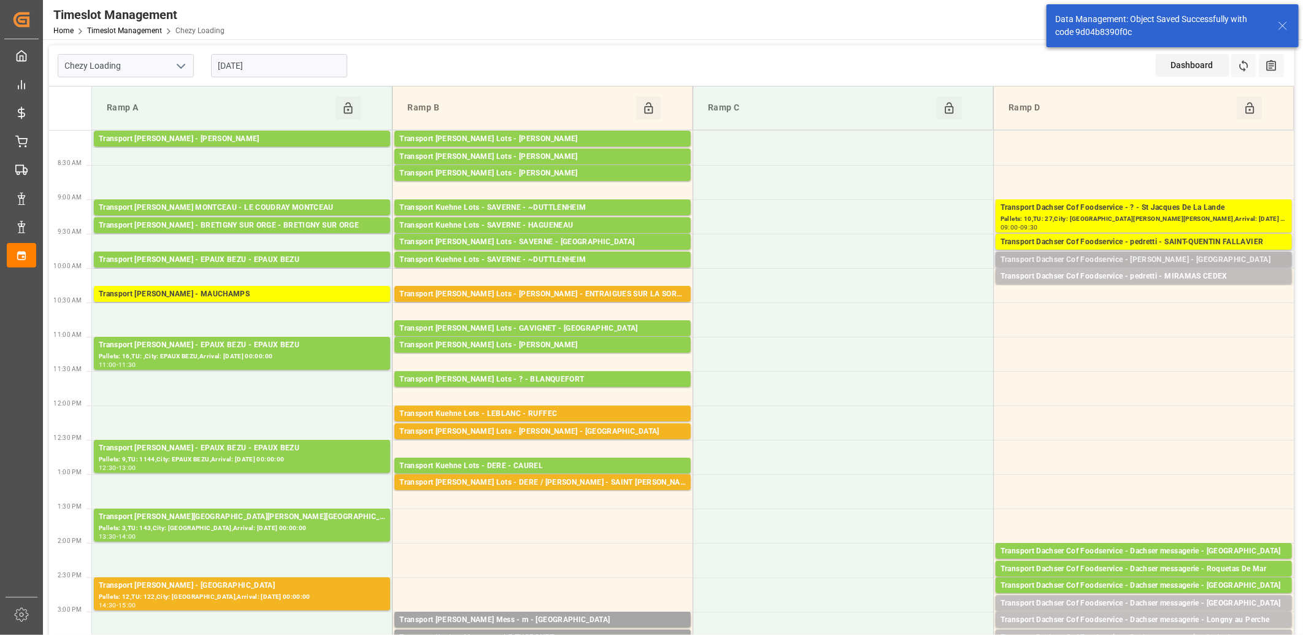
click at [1024, 255] on div "Transport Dachser Cof Foodservice - [PERSON_NAME] - [GEOGRAPHIC_DATA]" at bounding box center [1143, 260] width 286 height 12
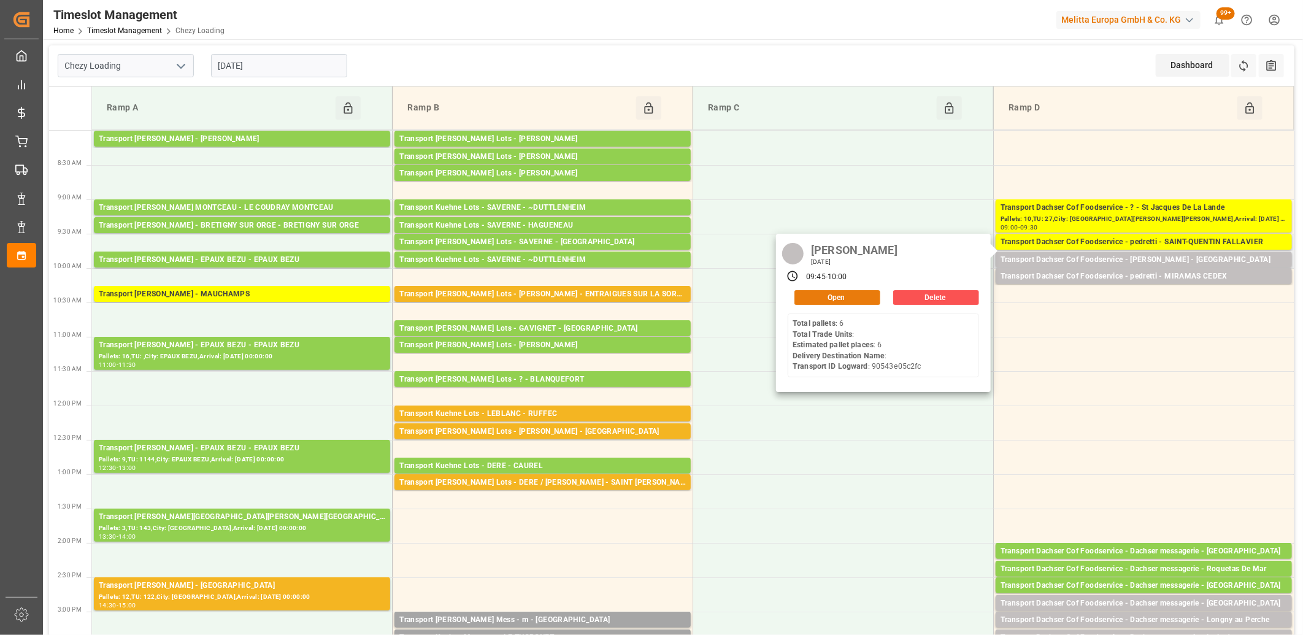
click at [862, 297] on button "Open" at bounding box center [837, 297] width 86 height 15
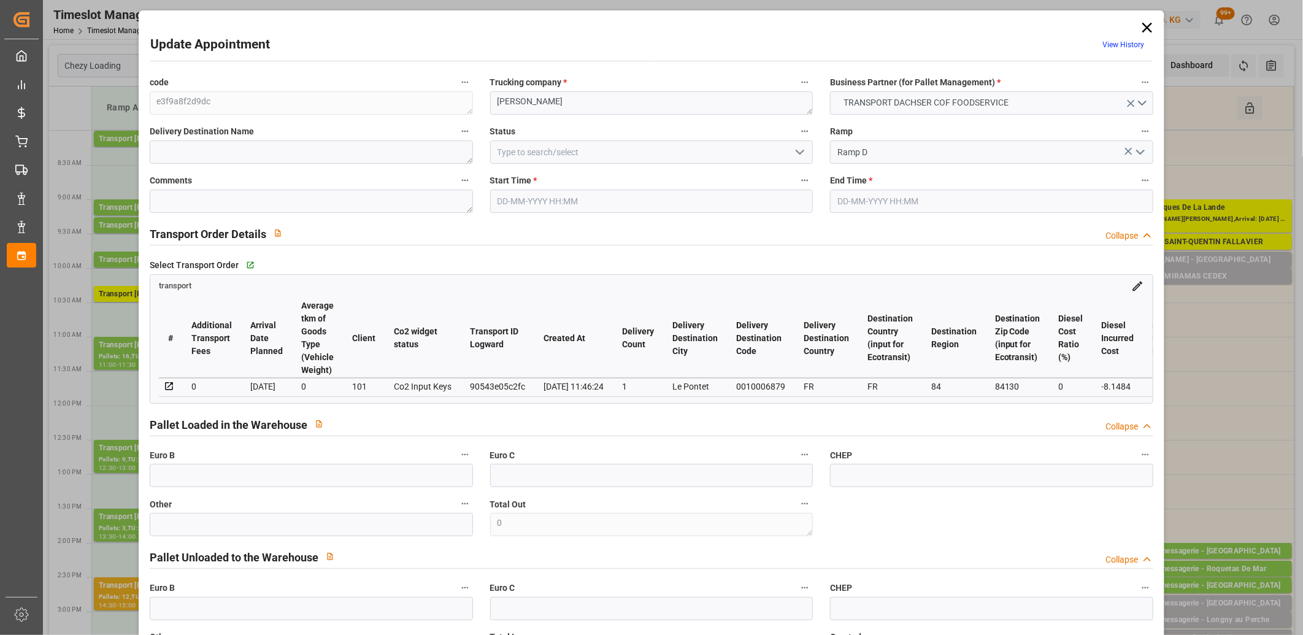
type input "[DATE] 09:45"
type input "[DATE] 10:00"
type input "[DATE] 13:01"
type input "[DATE] 11:46"
type input "[DATE]"
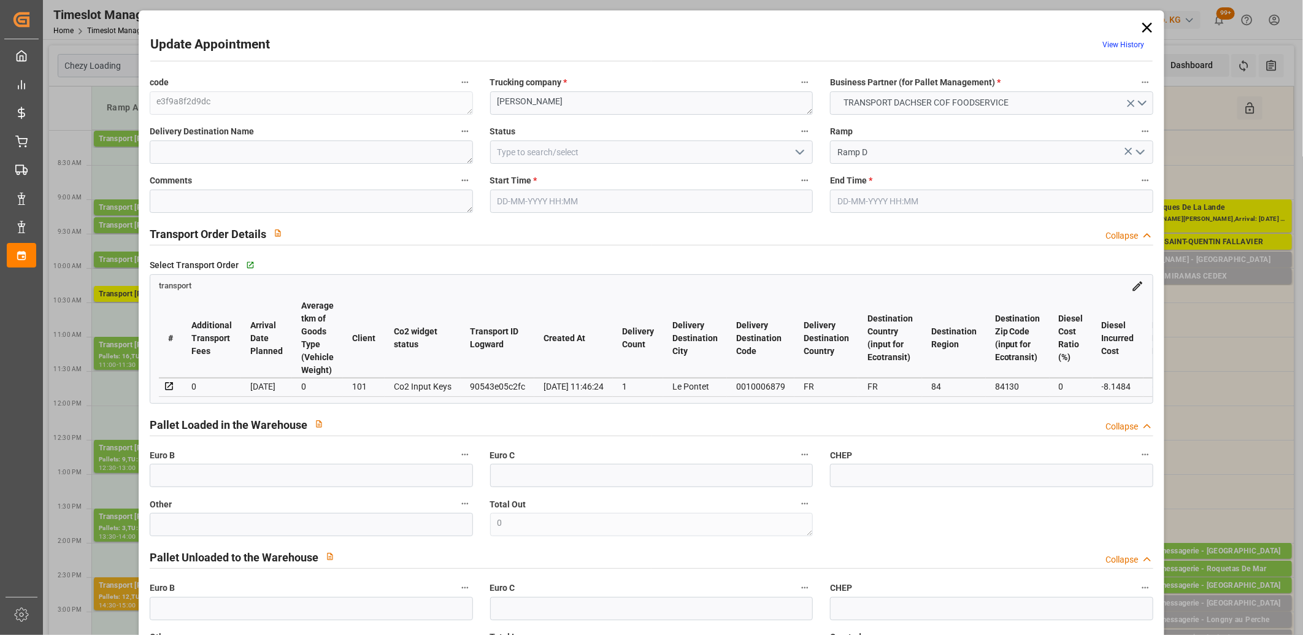
type input "[DATE]"
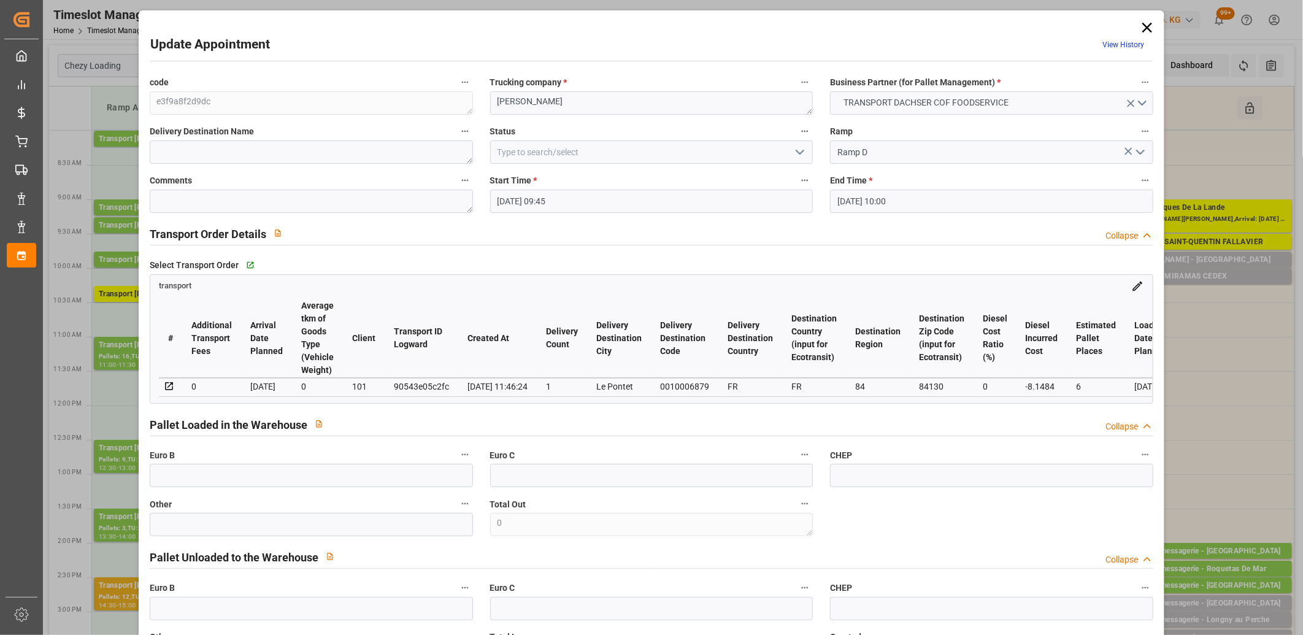
click at [797, 151] on icon "open menu" at bounding box center [799, 152] width 15 height 15
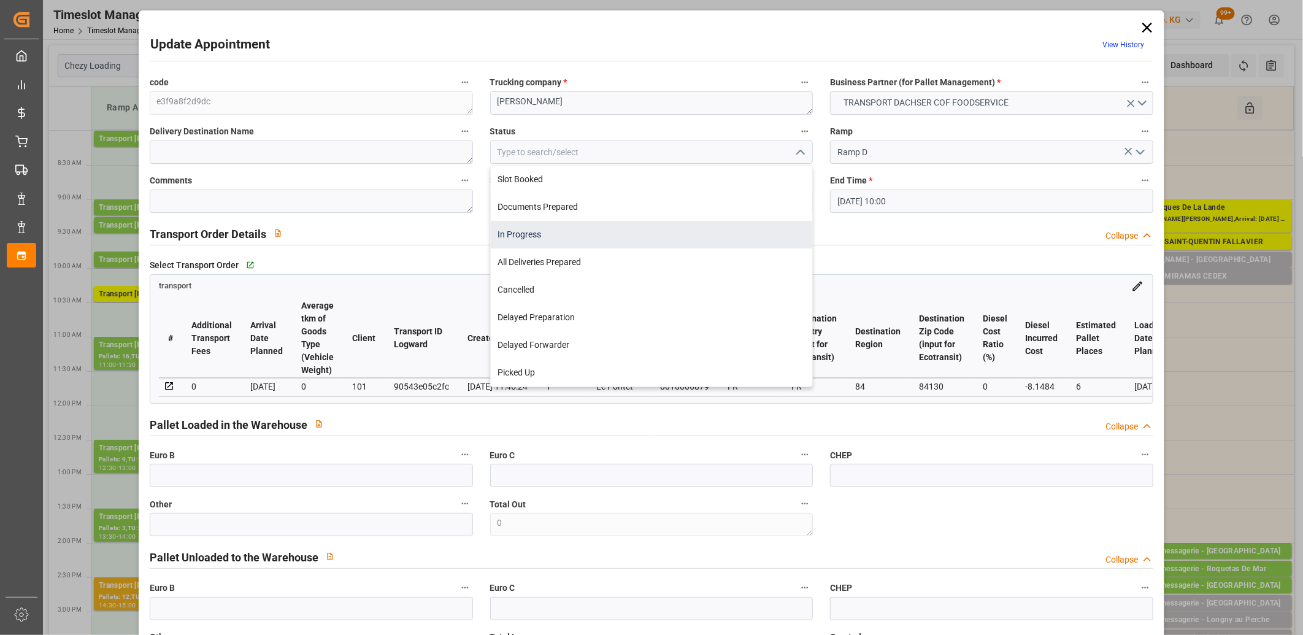
click at [712, 246] on div "In Progress" at bounding box center [652, 235] width 322 height 28
type input "In Progress"
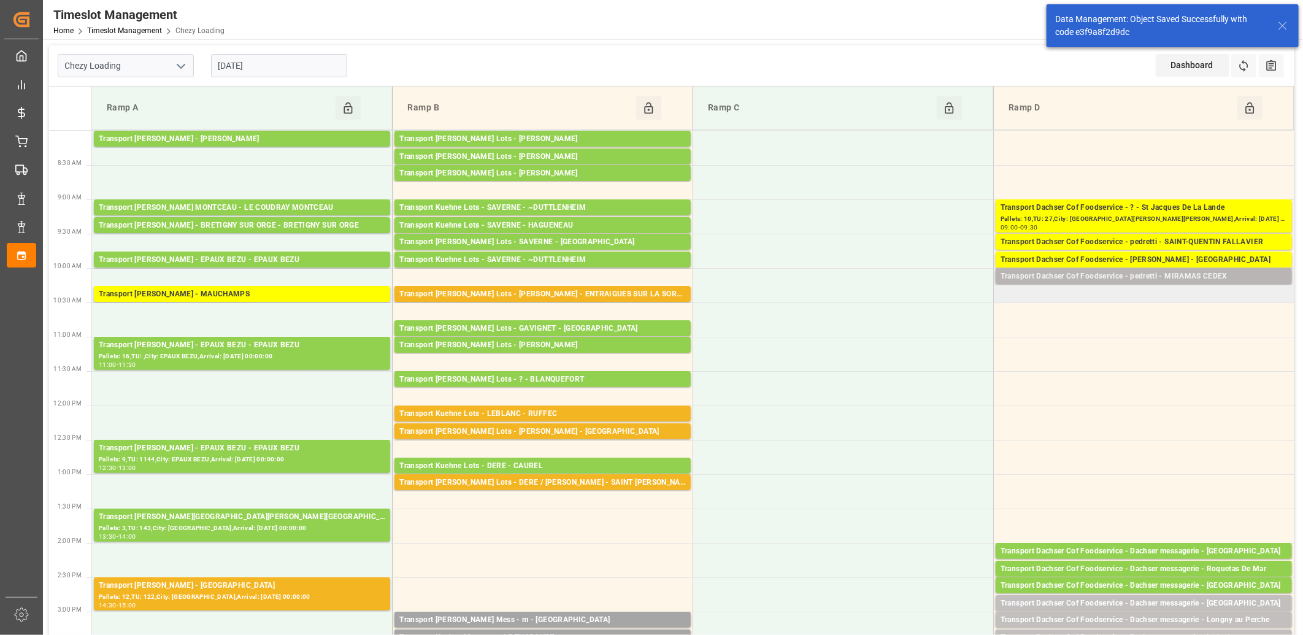
click at [1031, 277] on div "Transport Dachser Cof Foodservice - pedretti - MIRAMAS CEDEX" at bounding box center [1143, 276] width 286 height 12
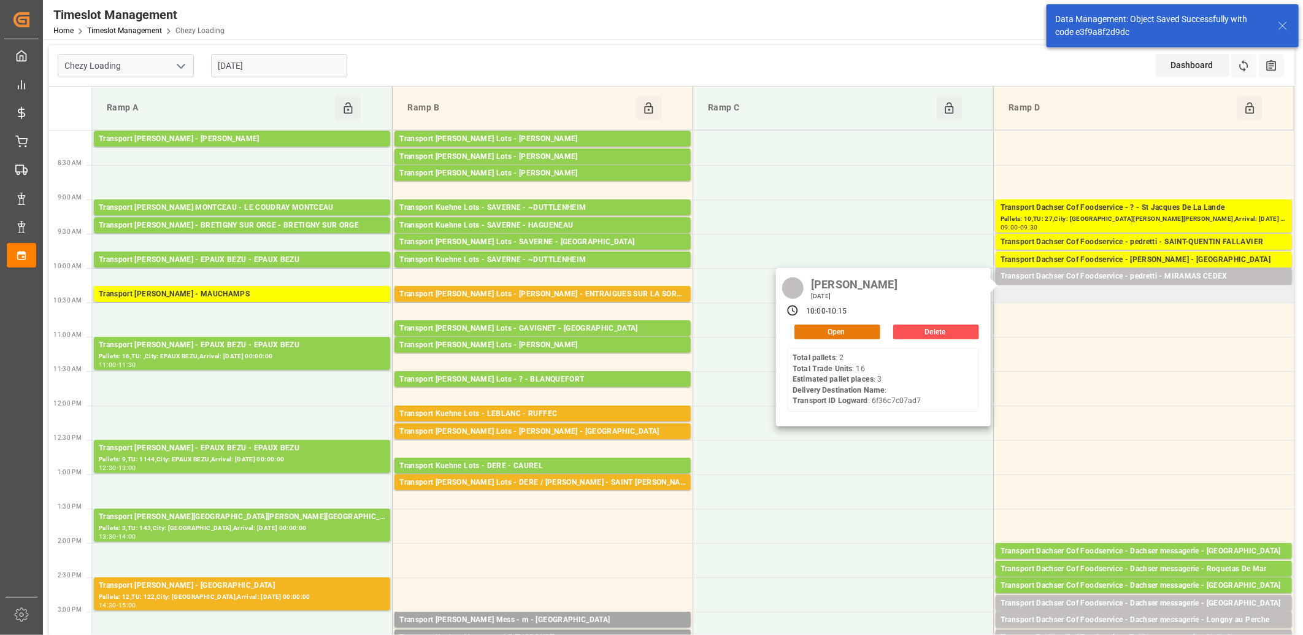
click at [835, 328] on button "Open" at bounding box center [837, 331] width 86 height 15
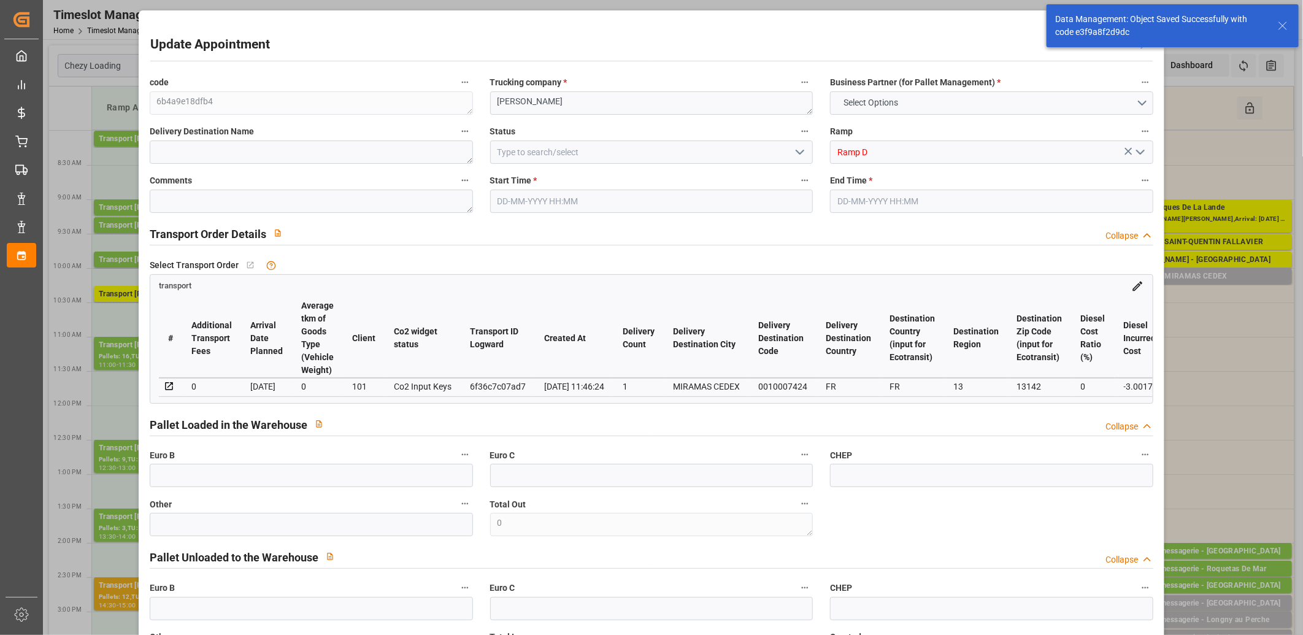
type input "3"
type input "170.55"
type input "0"
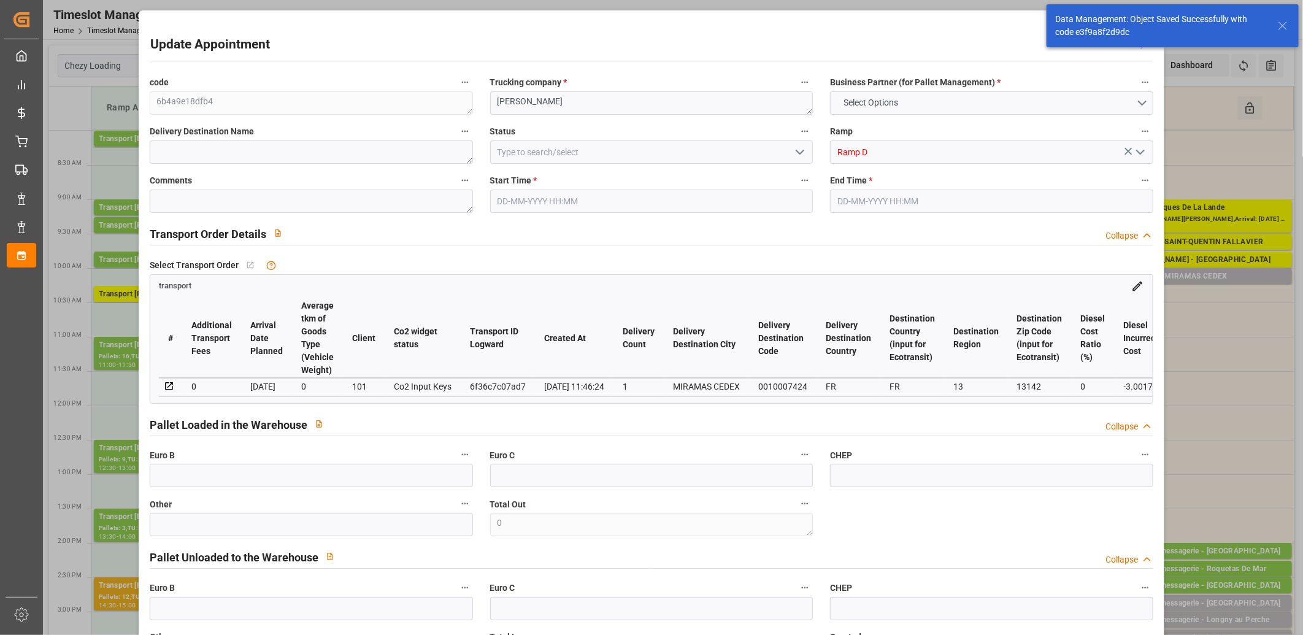
type input "167.5483"
type input "-3.0017"
type input "0"
type input "566.352"
type input "731.668"
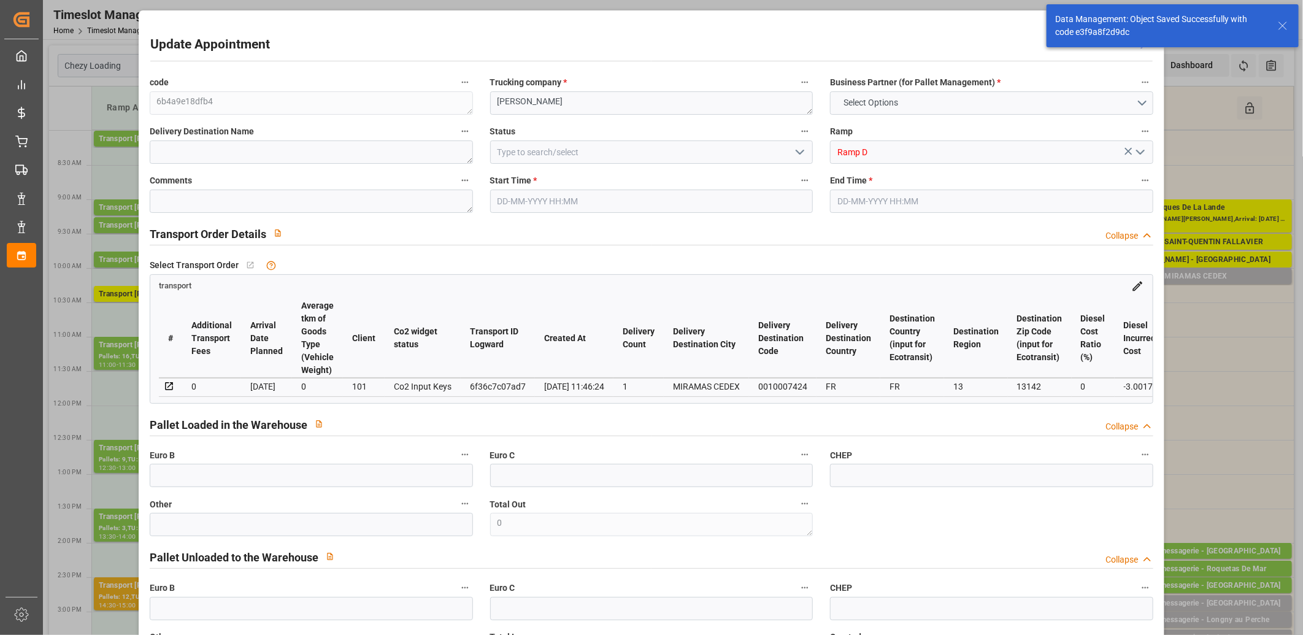
type input "1944.576"
type input "13"
type input "2"
type input "16"
type input "3"
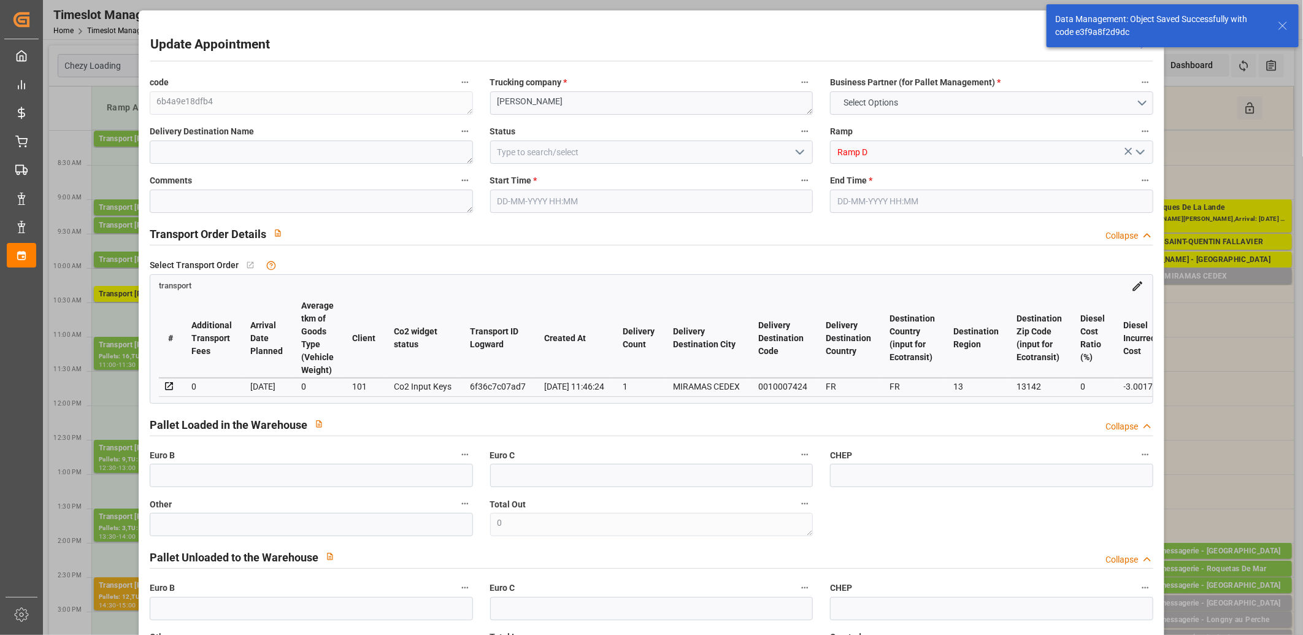
type input "101"
type input "657.888"
type input "0"
type input "4710.8598"
type input "0"
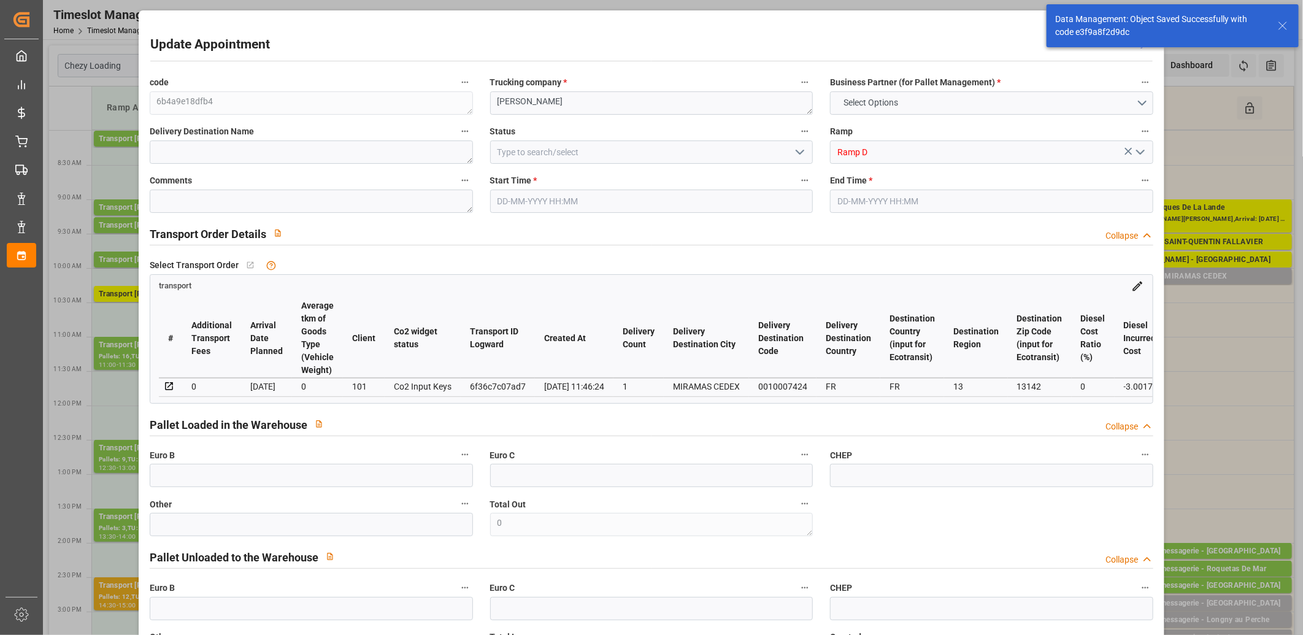
type input "0"
type input "21"
type input "35"
type input "18-09-2025 10:00"
type input "18-09-2025 10:15"
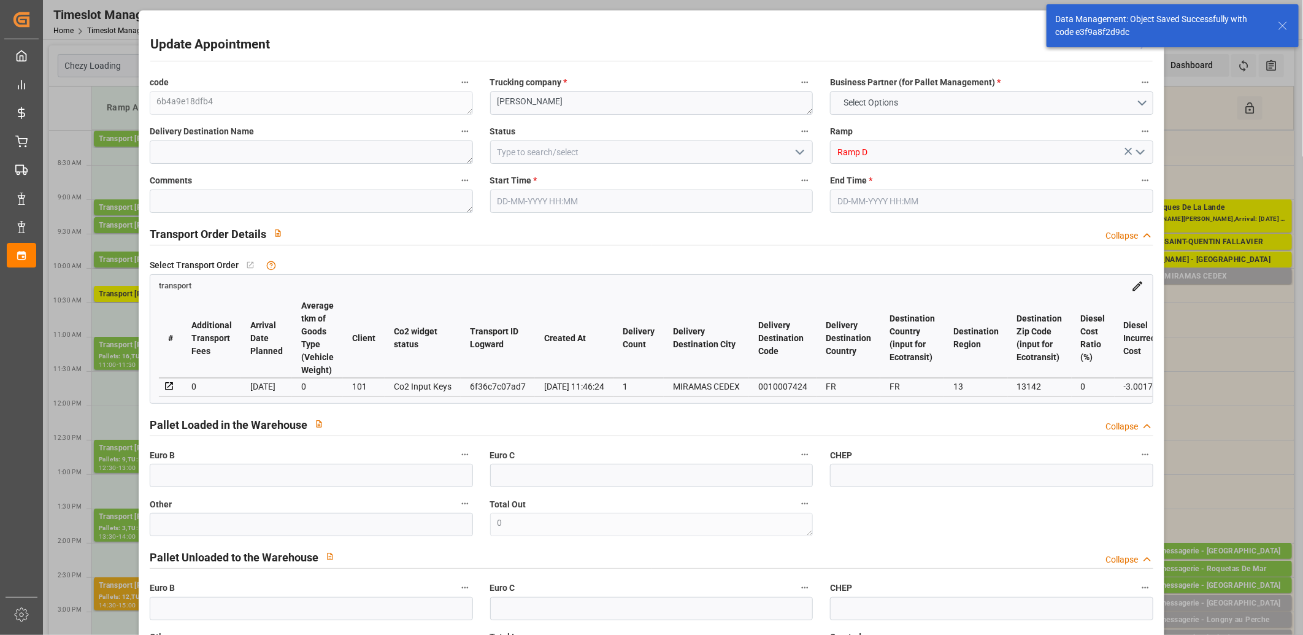
type input "16-09-2025 13:02"
type input "16-09-2025 11:46"
type input "23-09-2025"
type input "18-09-2025"
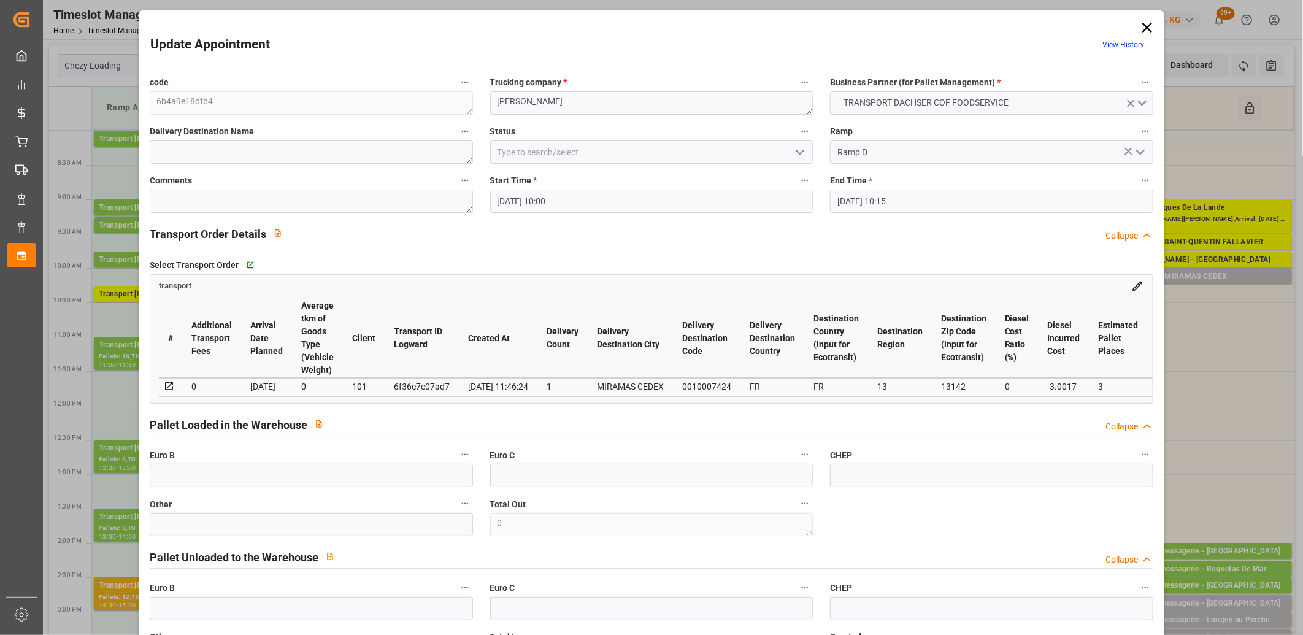
click at [796, 154] on polyline "open menu" at bounding box center [799, 152] width 7 height 4
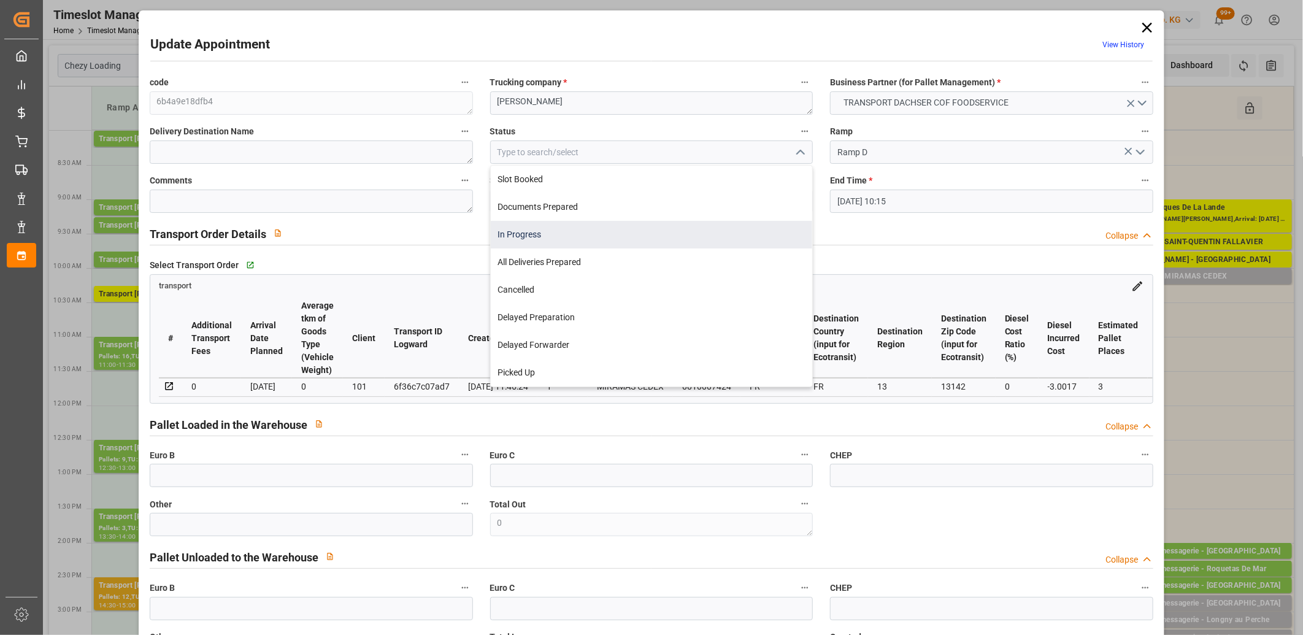
click at [737, 224] on div "In Progress" at bounding box center [652, 235] width 322 height 28
type input "In Progress"
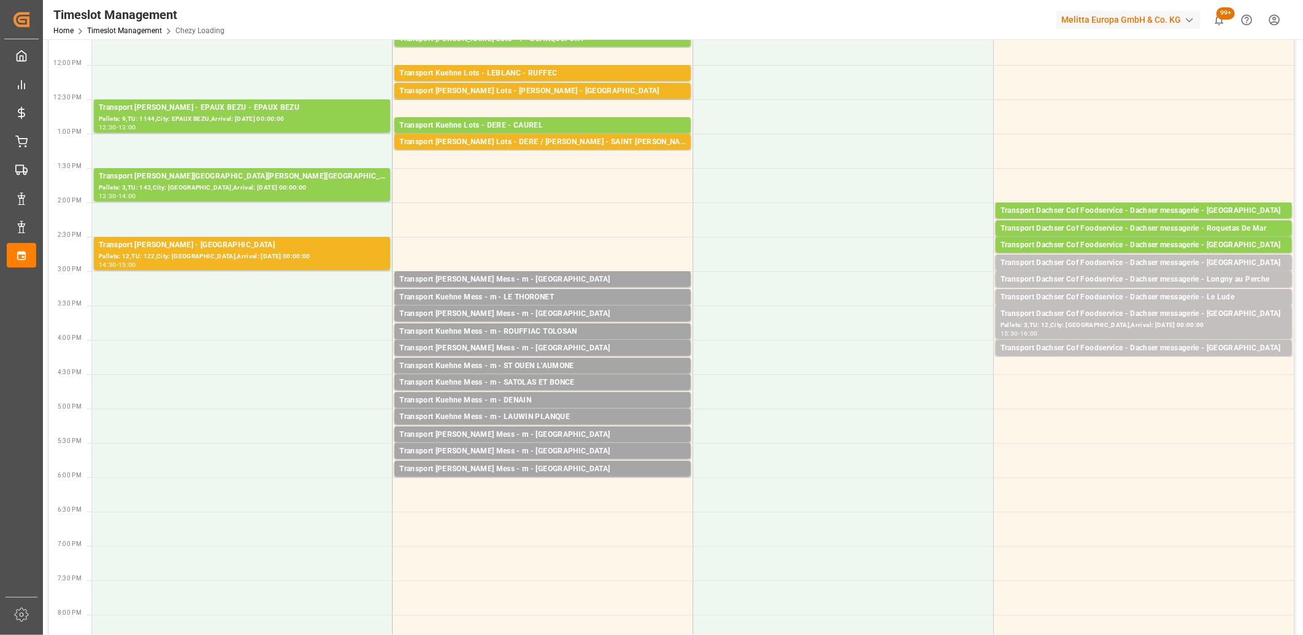
scroll to position [68, 0]
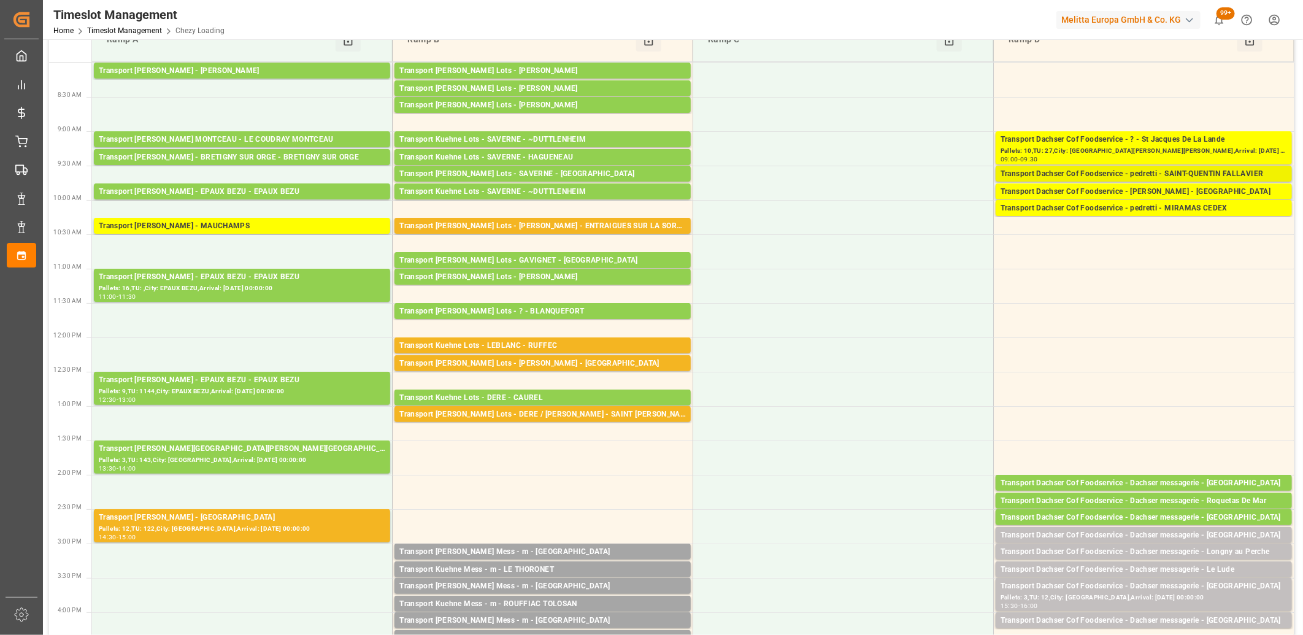
click at [1083, 172] on div "Transport Dachser Cof Foodservice - pedretti - SAINT-QUENTIN FALLAVIER" at bounding box center [1143, 174] width 286 height 12
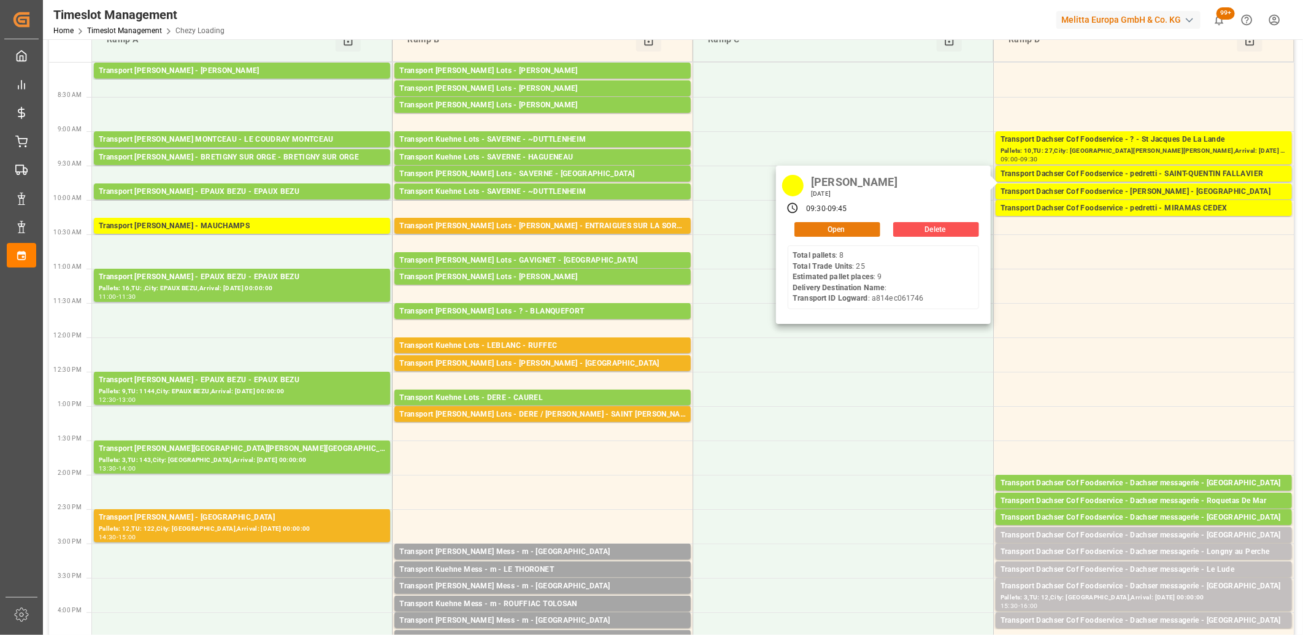
click at [841, 229] on button "Open" at bounding box center [837, 229] width 86 height 15
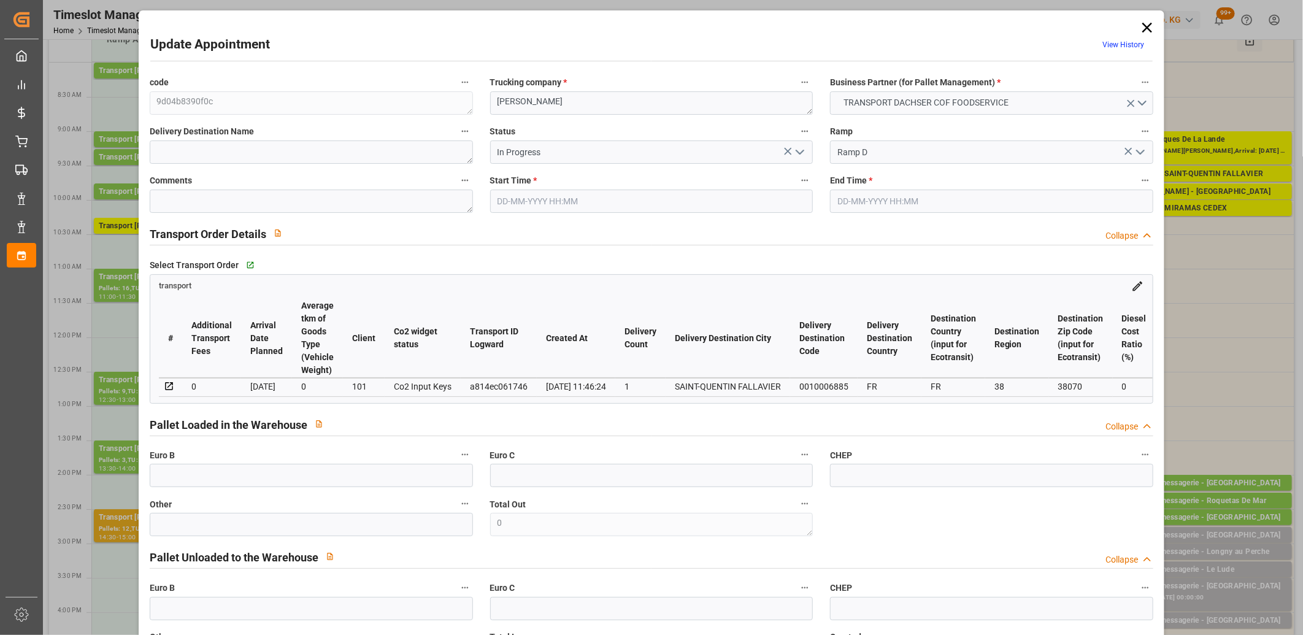
type input "18-09-2025 09:30"
type input "18-09-2025 09:45"
type input "16-09-2025 13:01"
type input "16-09-2025 11:46"
type input "23-09-2025"
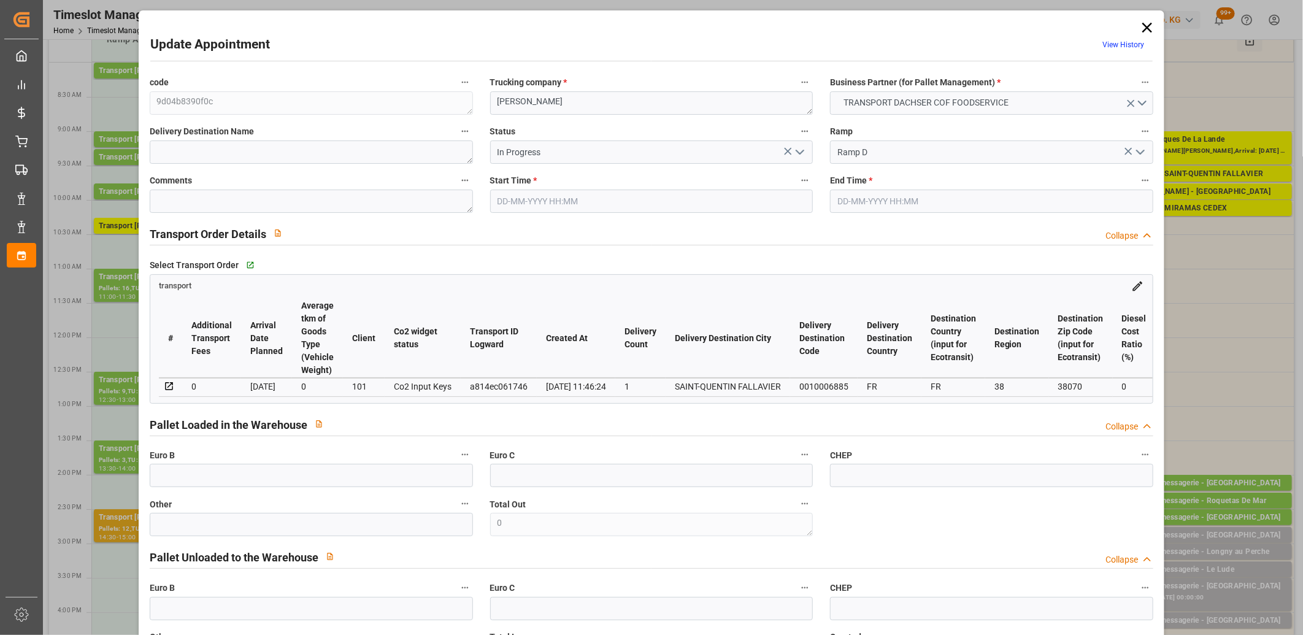
type input "18-09-2025"
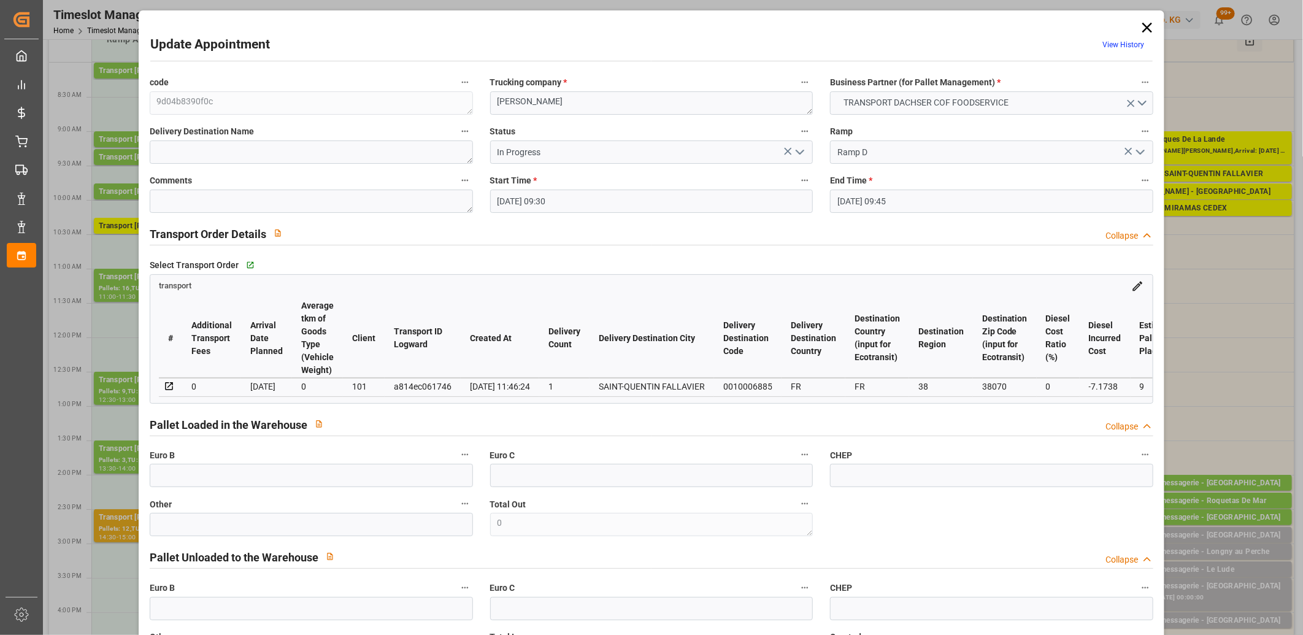
click at [796, 151] on polyline "open menu" at bounding box center [799, 152] width 7 height 4
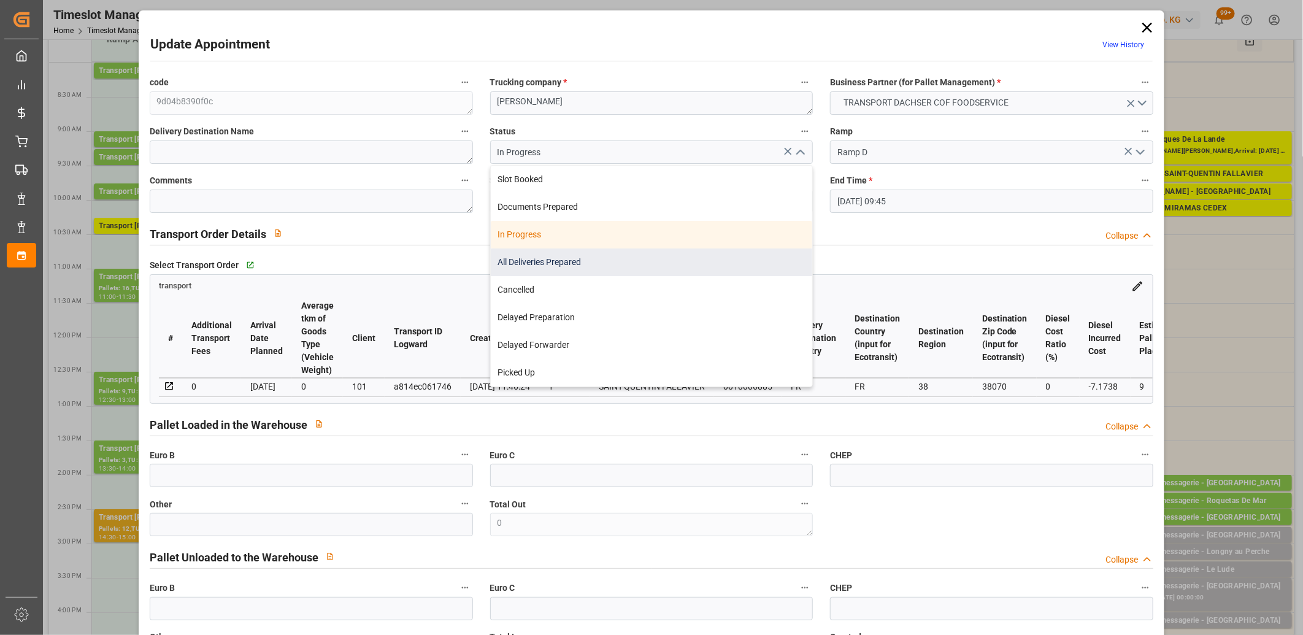
click at [686, 253] on div "All Deliveries Prepared" at bounding box center [652, 262] width 322 height 28
type input "All Deliveries Prepared"
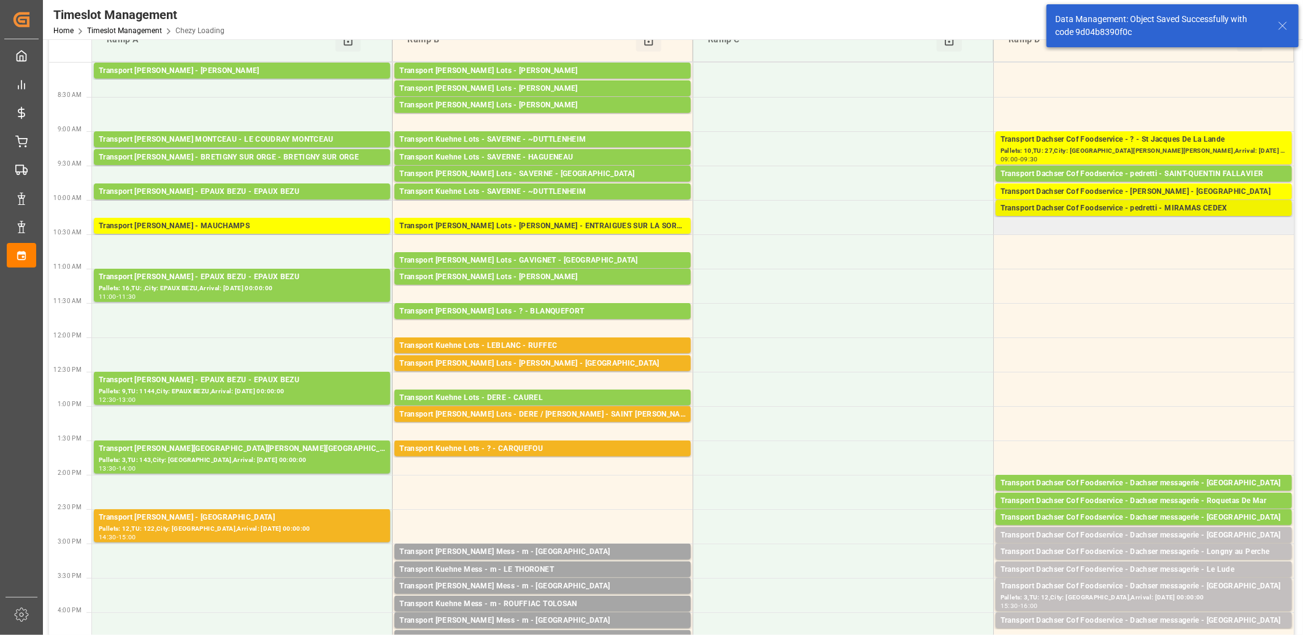
click at [1098, 210] on div "Transport Dachser Cof Foodservice - pedretti - MIRAMAS CEDEX" at bounding box center [1143, 208] width 286 height 12
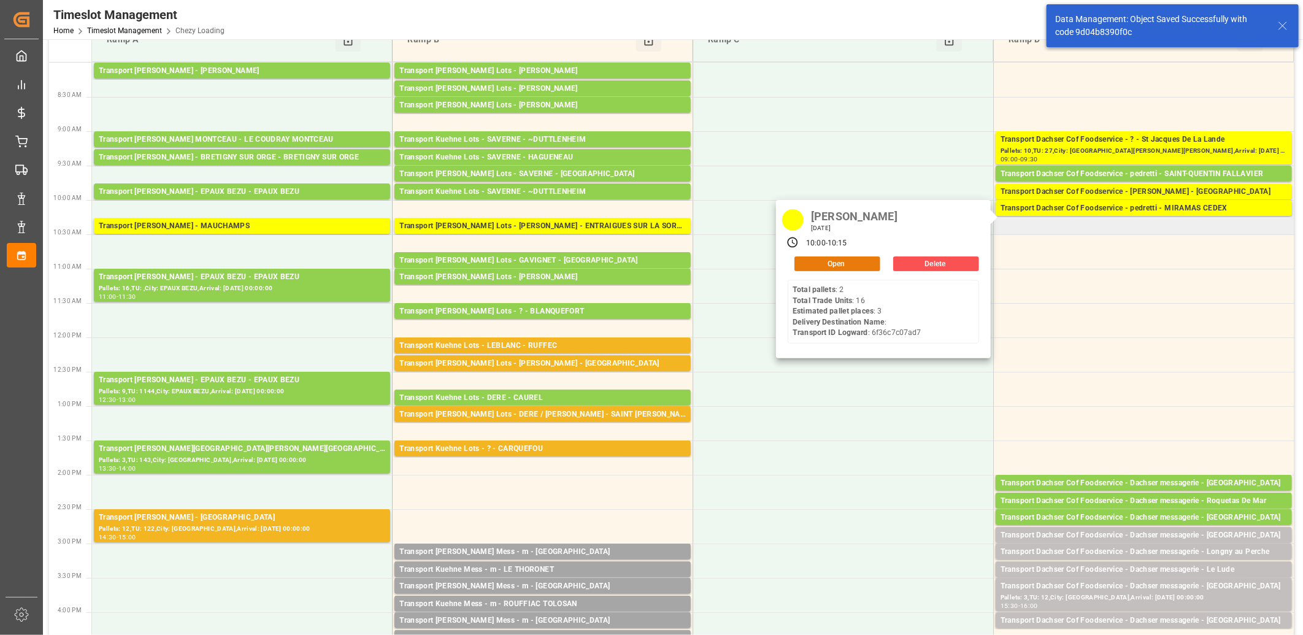
click at [855, 266] on button "Open" at bounding box center [837, 263] width 86 height 15
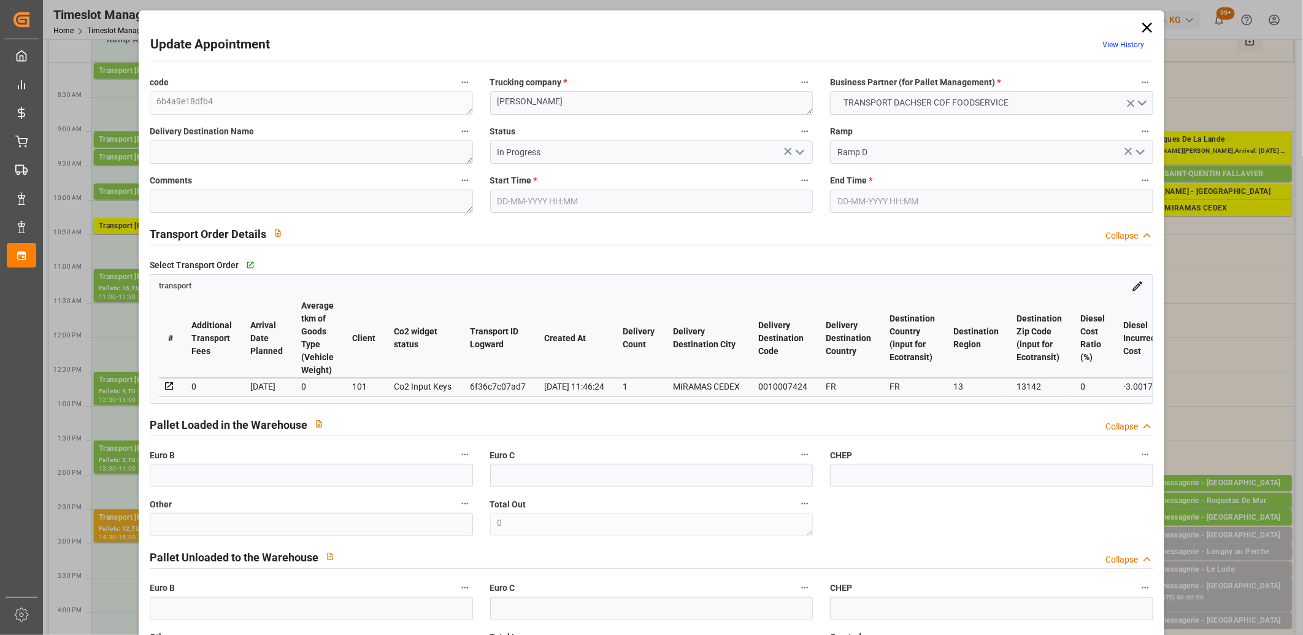
type input "18-09-2025 10:00"
type input "18-09-2025 10:15"
type input "16-09-2025 13:02"
type input "16-09-2025 11:46"
type input "23-09-2025"
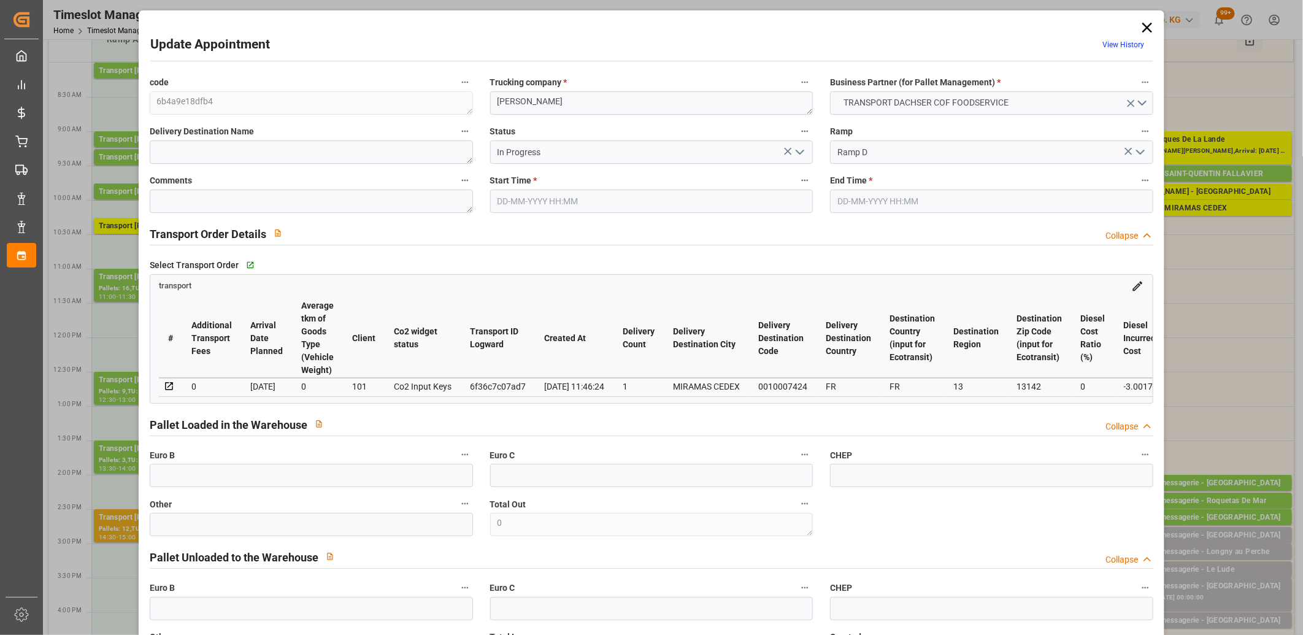
type input "18-09-2025"
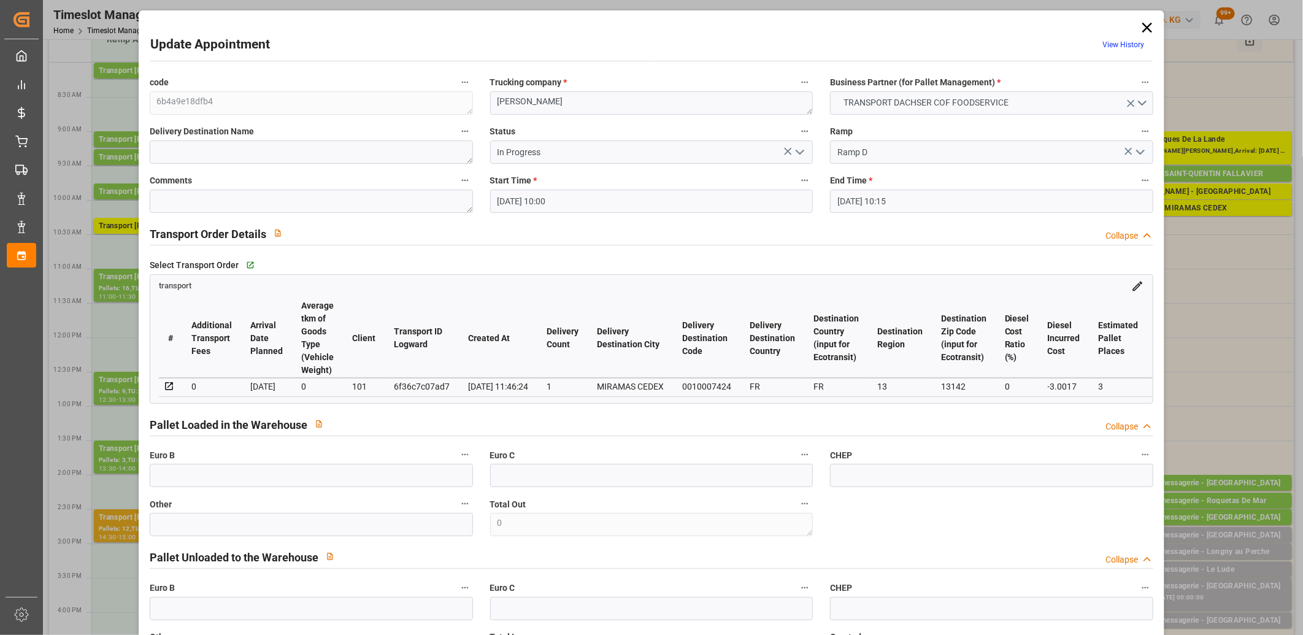
click at [797, 154] on polyline "open menu" at bounding box center [799, 152] width 7 height 4
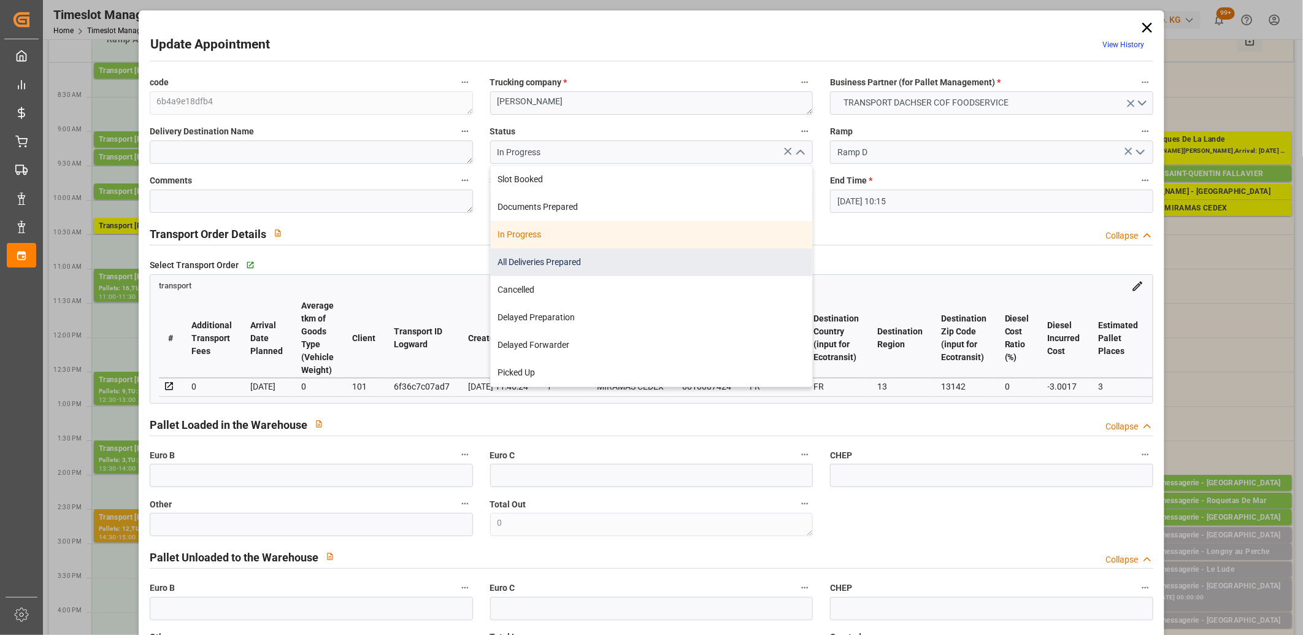
click at [736, 255] on div "All Deliveries Prepared" at bounding box center [652, 262] width 322 height 28
type input "All Deliveries Prepared"
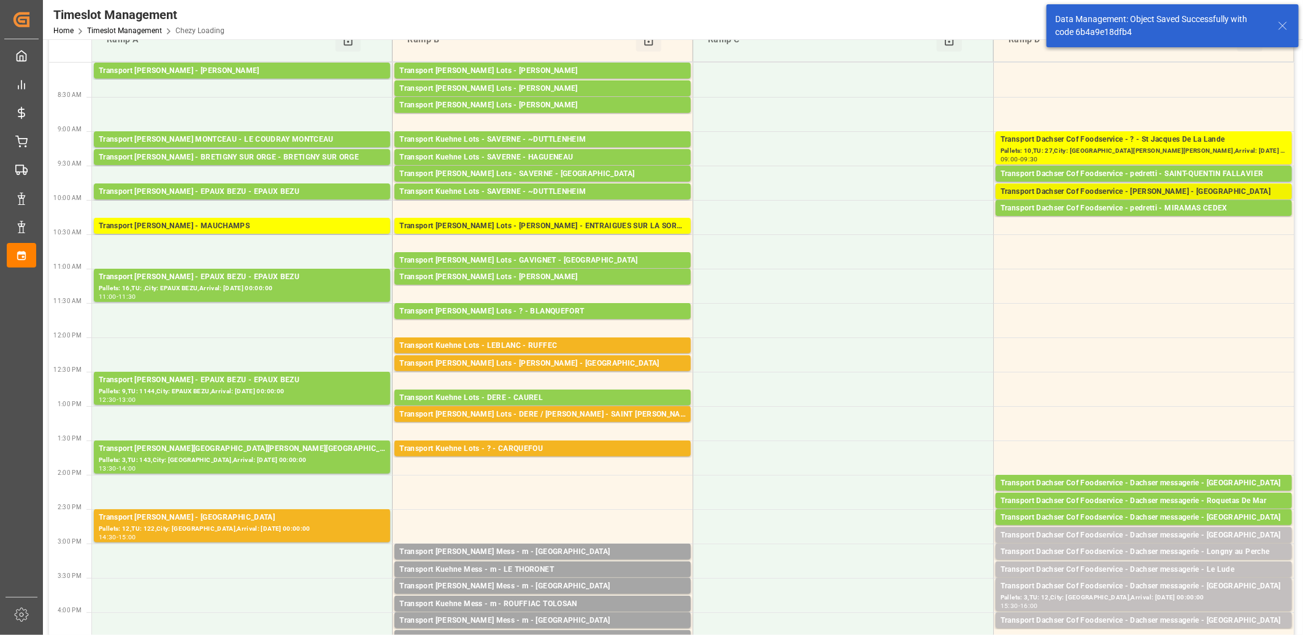
click at [1106, 192] on div "Transport Dachser Cof Foodservice - pedretti - Le Pontet" at bounding box center [1143, 192] width 286 height 12
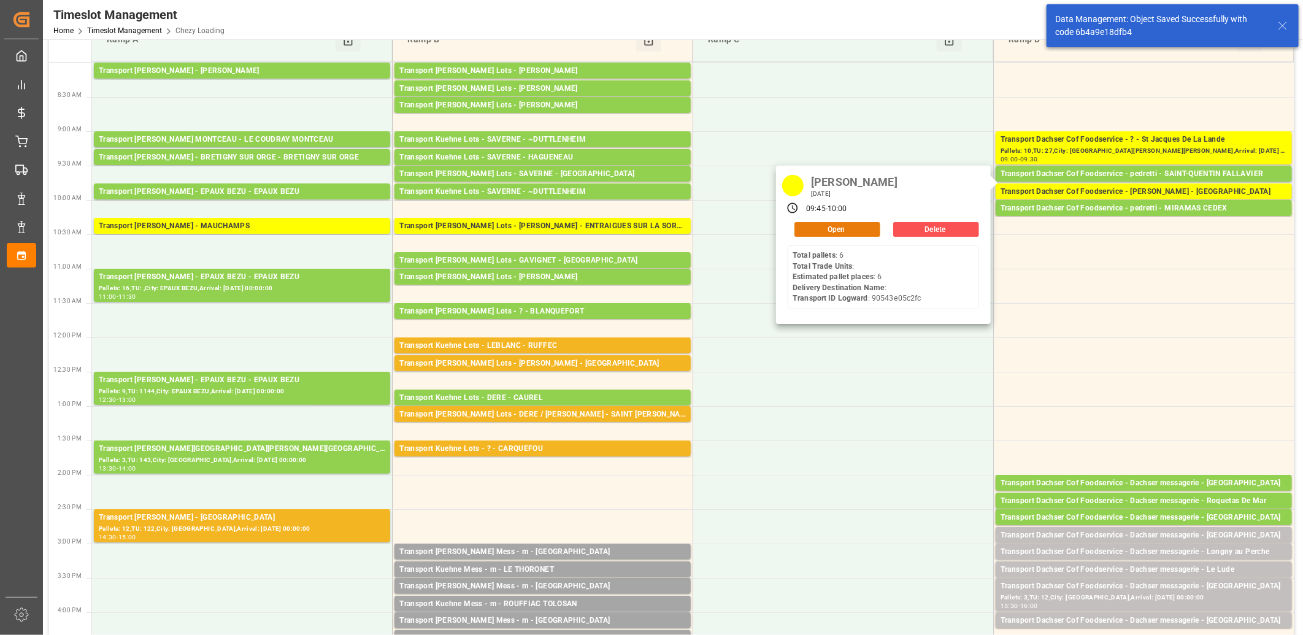
click at [870, 229] on button "Open" at bounding box center [837, 229] width 86 height 15
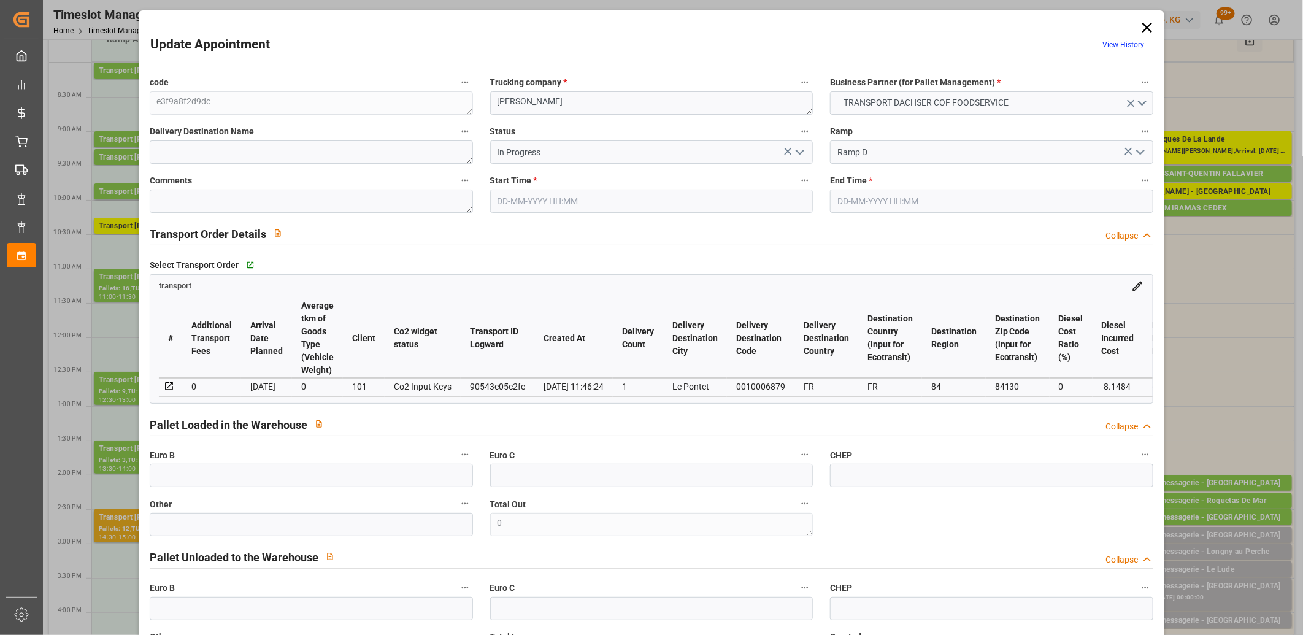
type input "18-09-2025 09:45"
type input "18-09-2025 10:00"
type input "16-09-2025 13:01"
type input "16-09-2025 11:46"
type input "[DATE]"
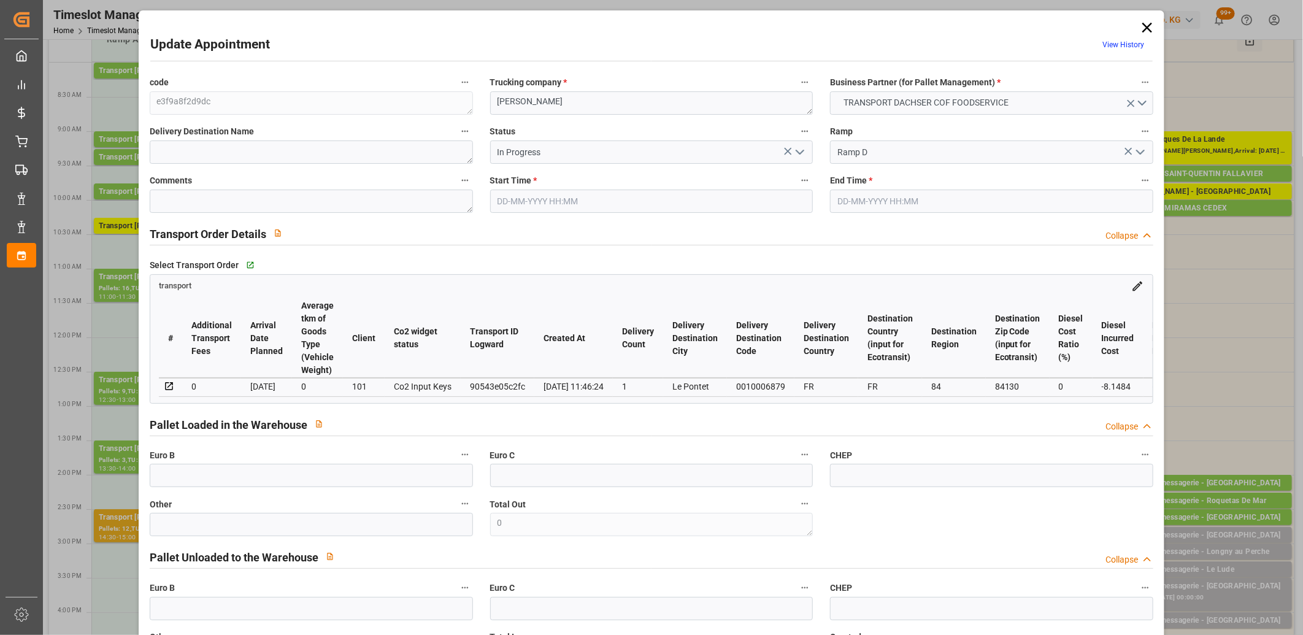
type input "18-09-2025"
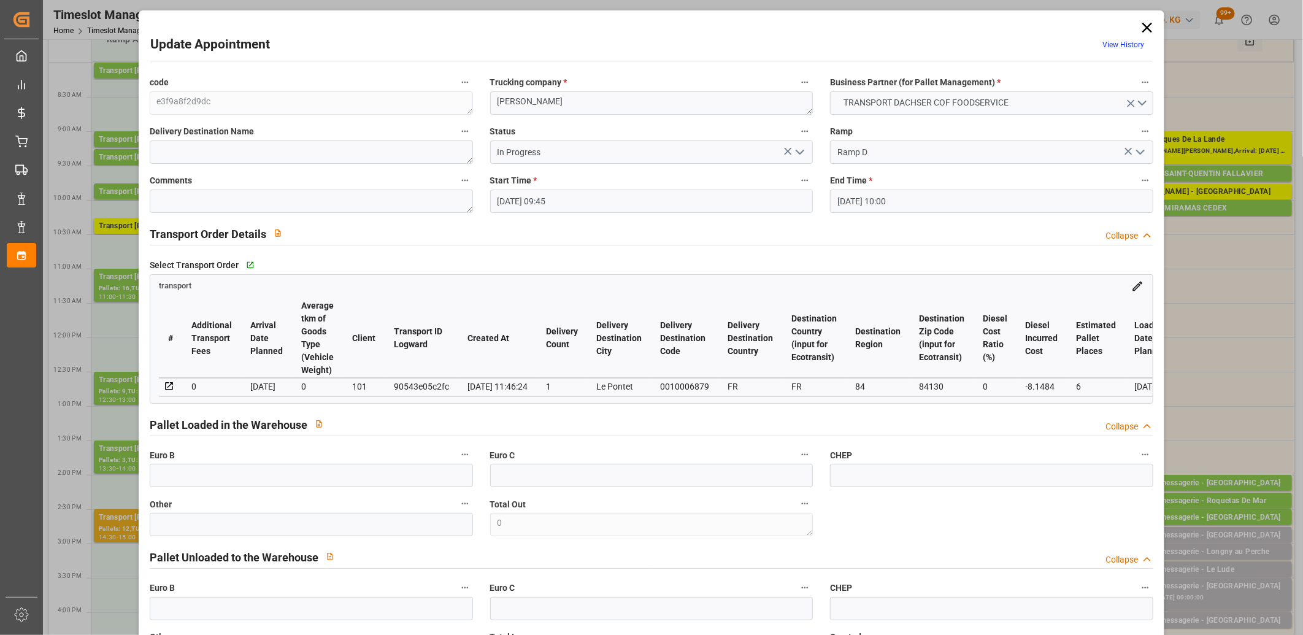
click at [797, 152] on icon "open menu" at bounding box center [799, 152] width 15 height 15
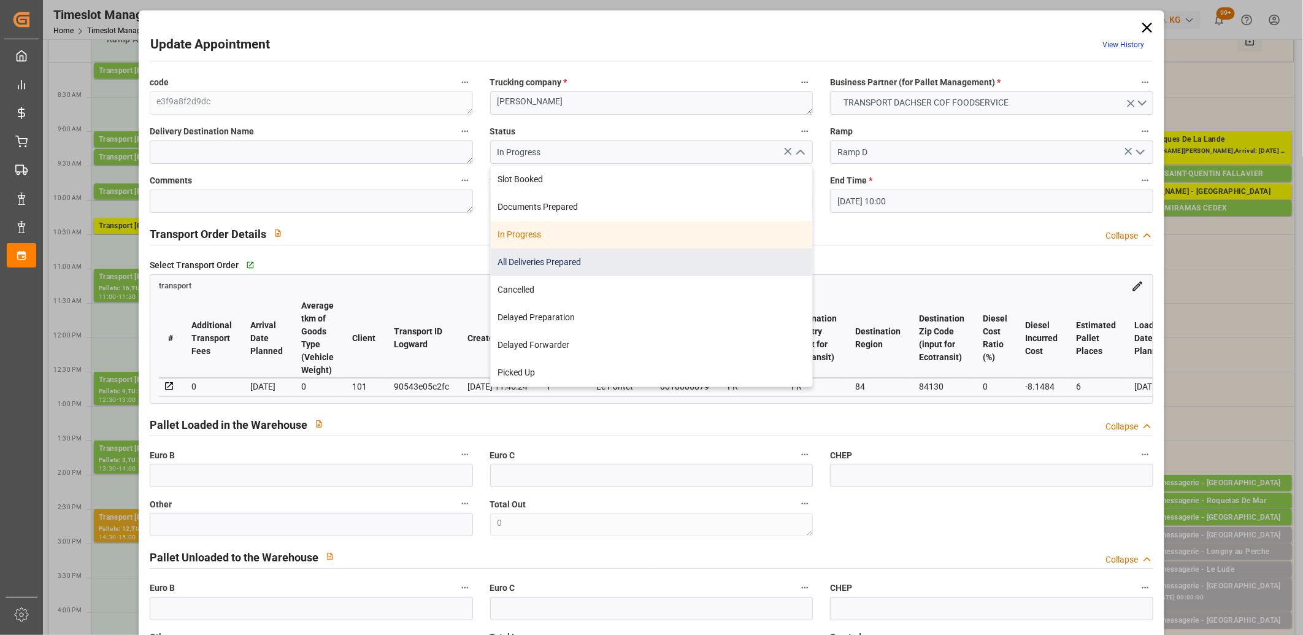
click at [703, 260] on div "All Deliveries Prepared" at bounding box center [652, 262] width 322 height 28
type input "All Deliveries Prepared"
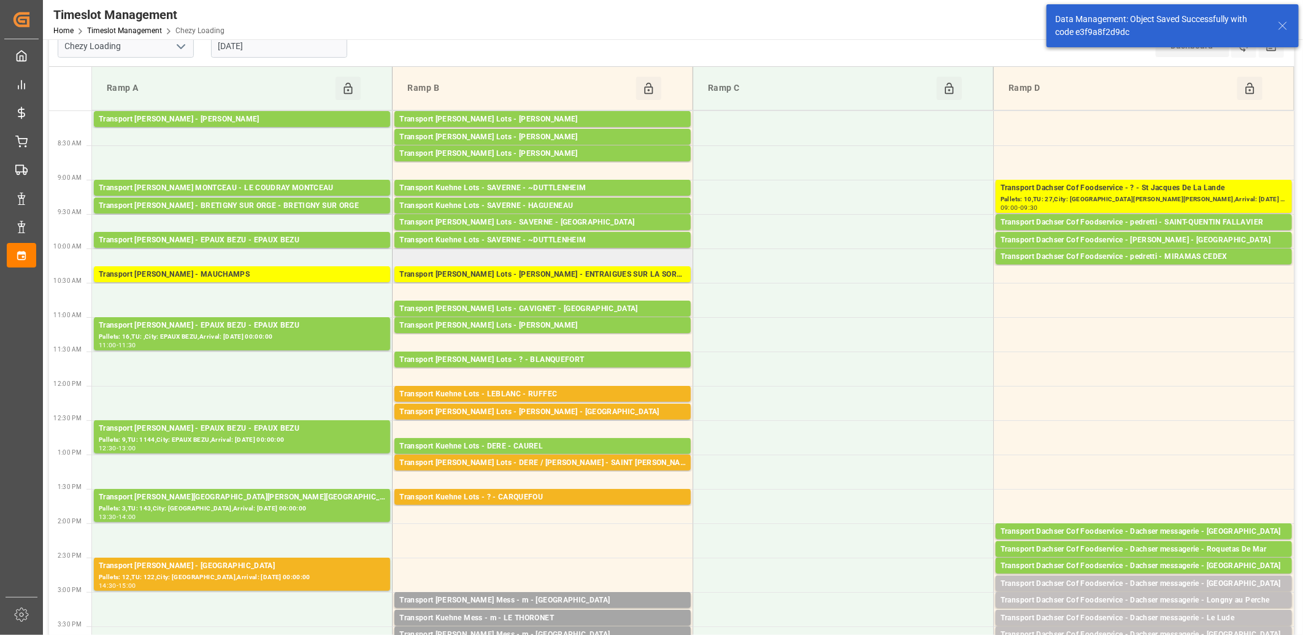
scroll to position [0, 0]
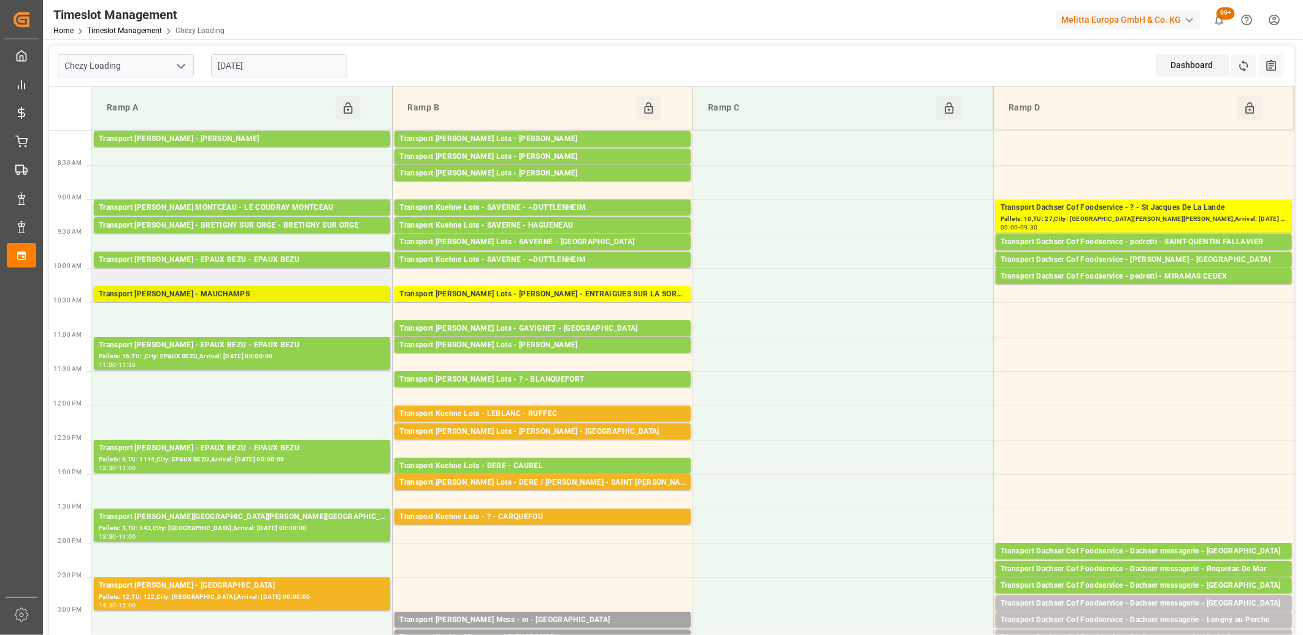
click at [305, 299] on div "Transport Delisle - MAUCHAMPS - MAUCHAMPS" at bounding box center [242, 294] width 286 height 12
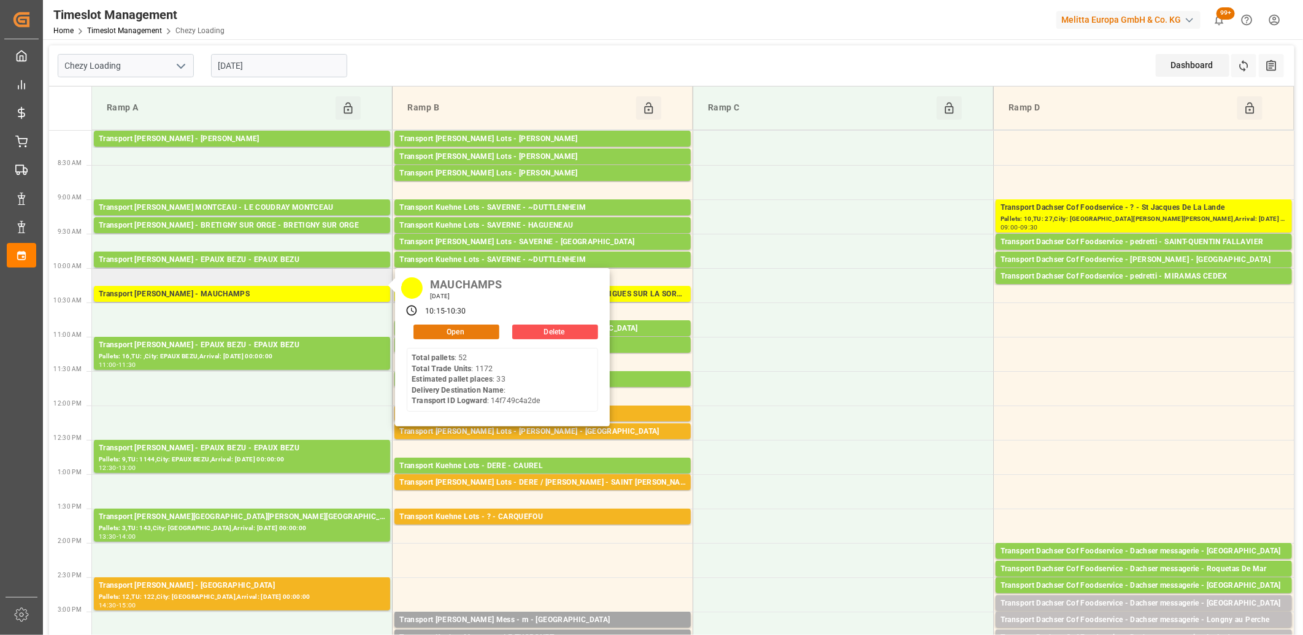
click at [426, 332] on button "Open" at bounding box center [456, 331] width 86 height 15
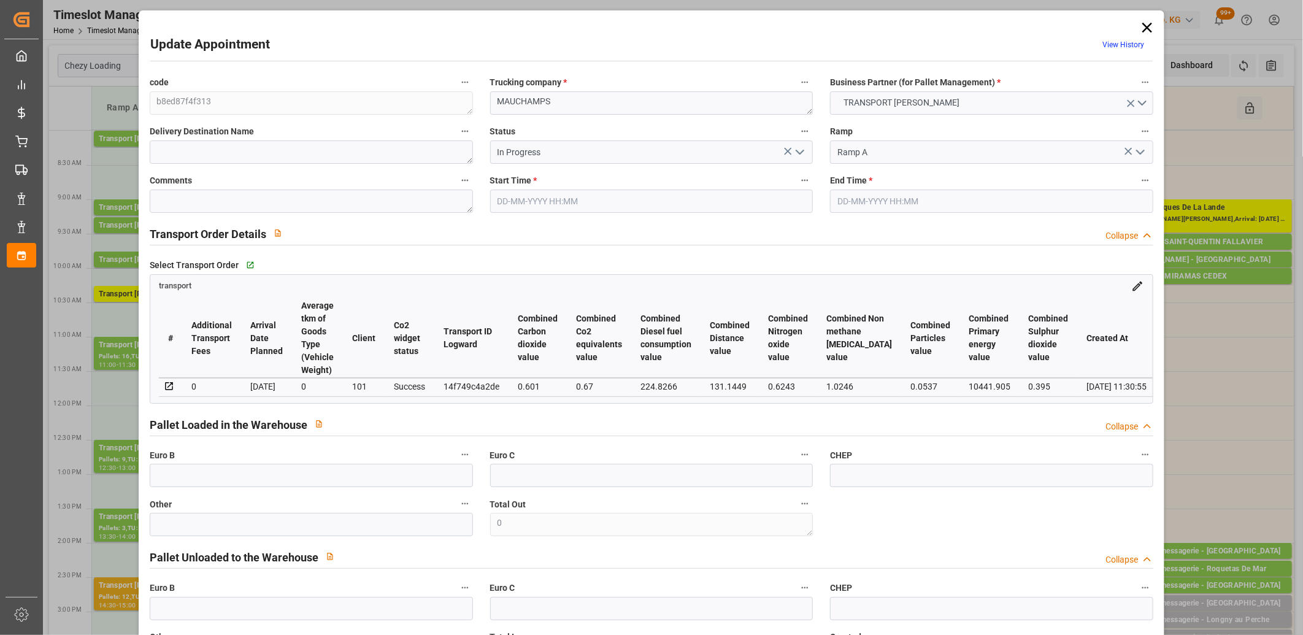
type input "18-09-2025 10:15"
type input "18-09-2025 10:30"
type input "16-09-2025 08:03"
type input "15-09-2025 11:30"
type input "[DATE]"
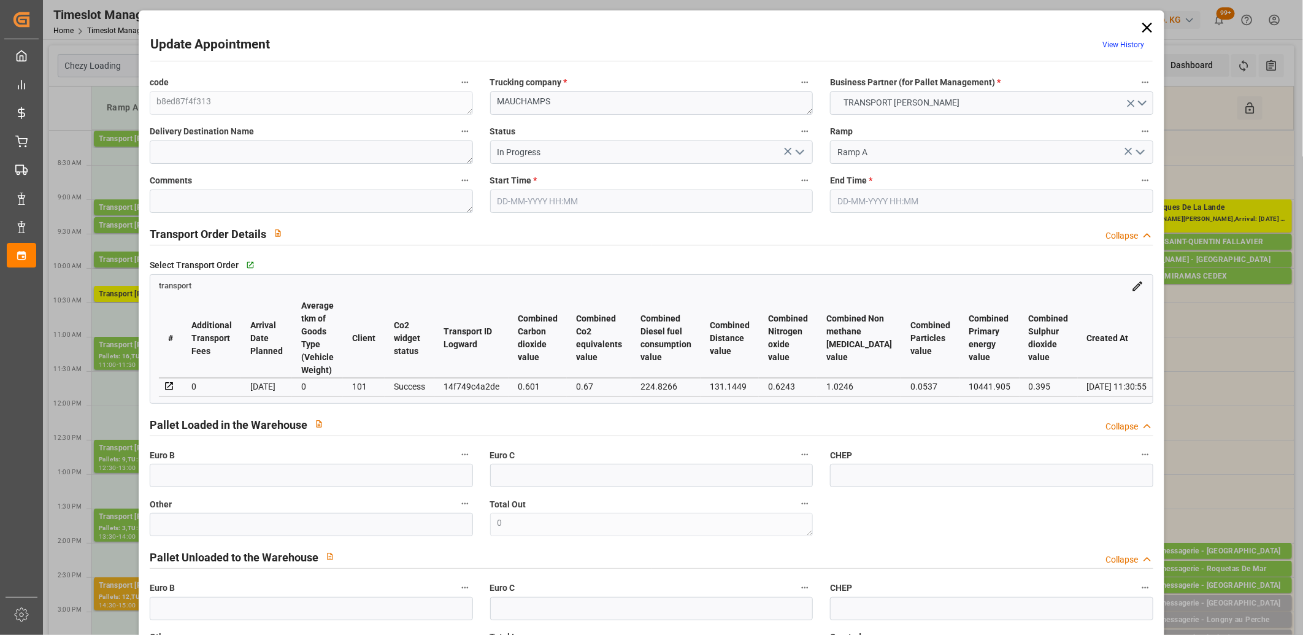
type input "18-09-2025"
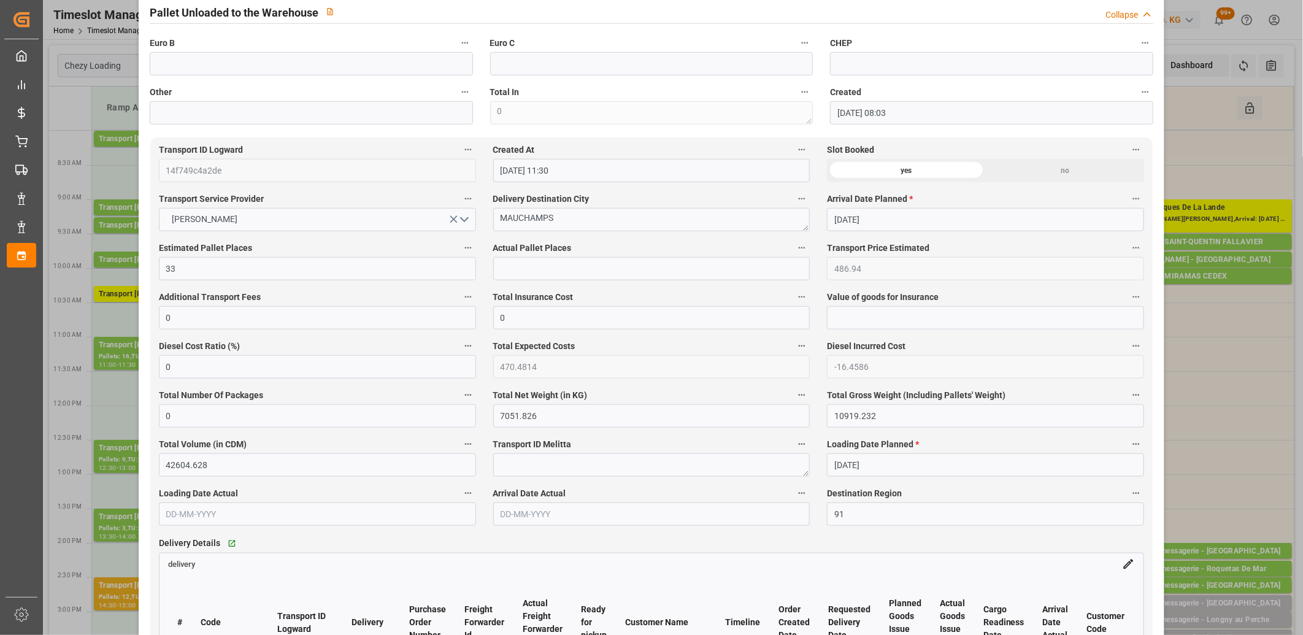
scroll to position [681, 0]
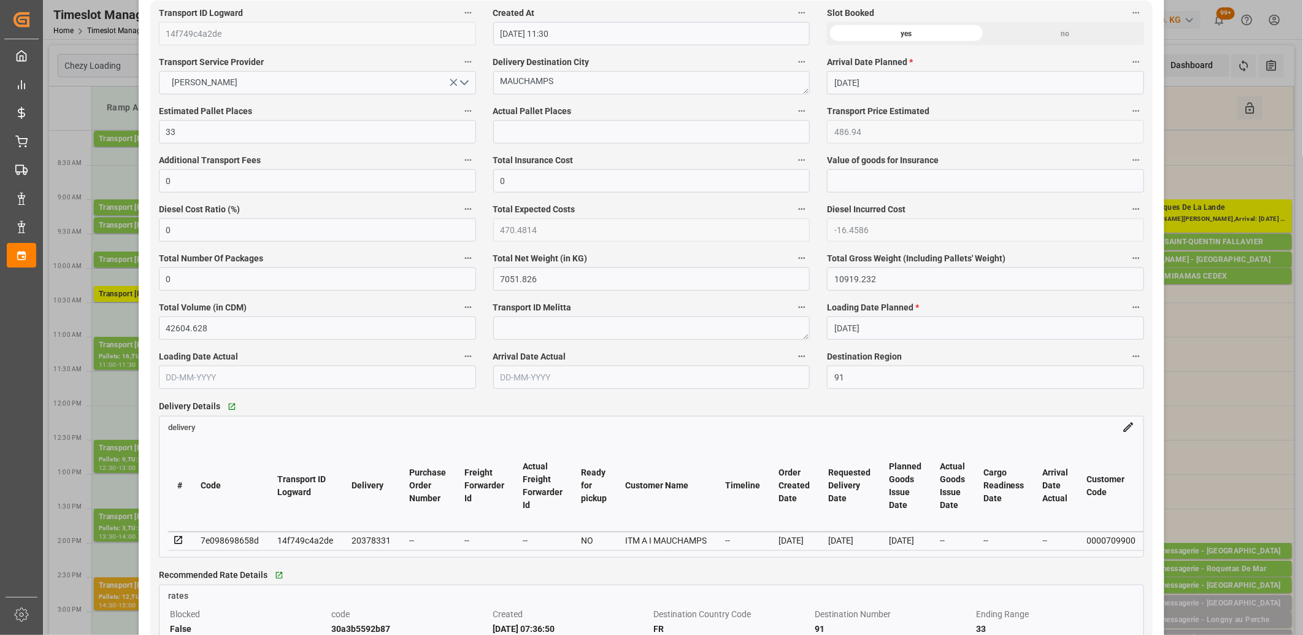
click at [378, 543] on div "20378331" at bounding box center [370, 540] width 39 height 15
copy div "20378331"
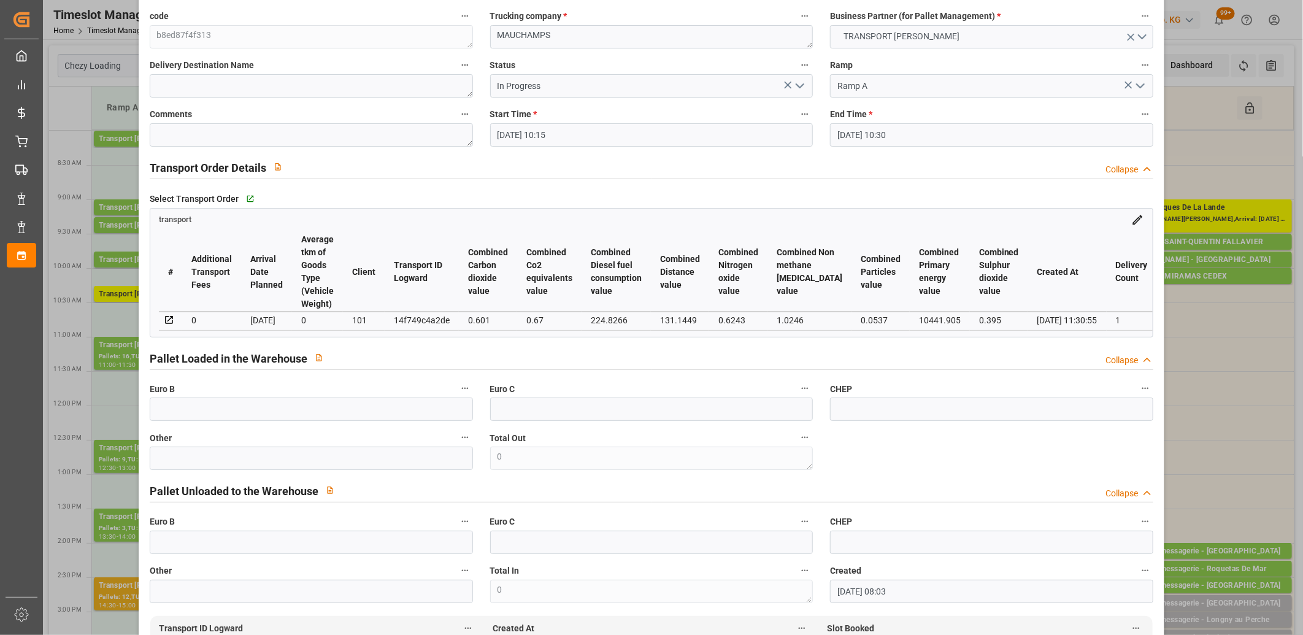
scroll to position [0, 0]
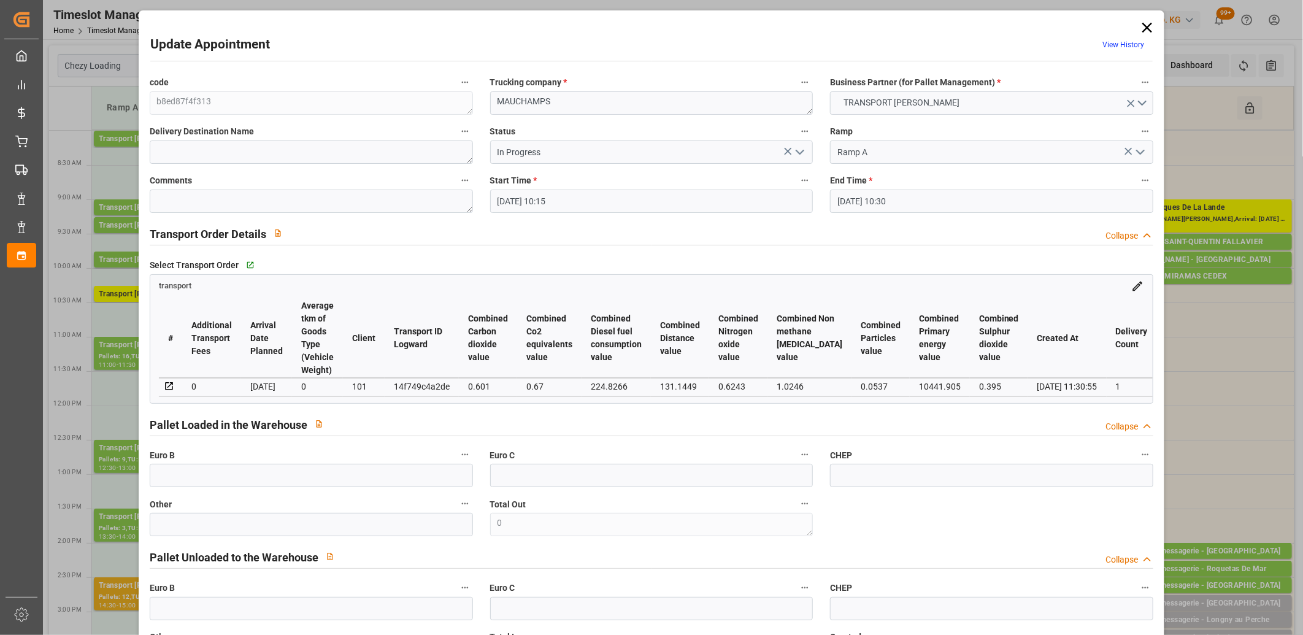
drag, startPoint x: 1145, startPoint y: 28, endPoint x: 1131, endPoint y: 37, distance: 16.8
click at [1143, 29] on icon at bounding box center [1146, 27] width 17 height 17
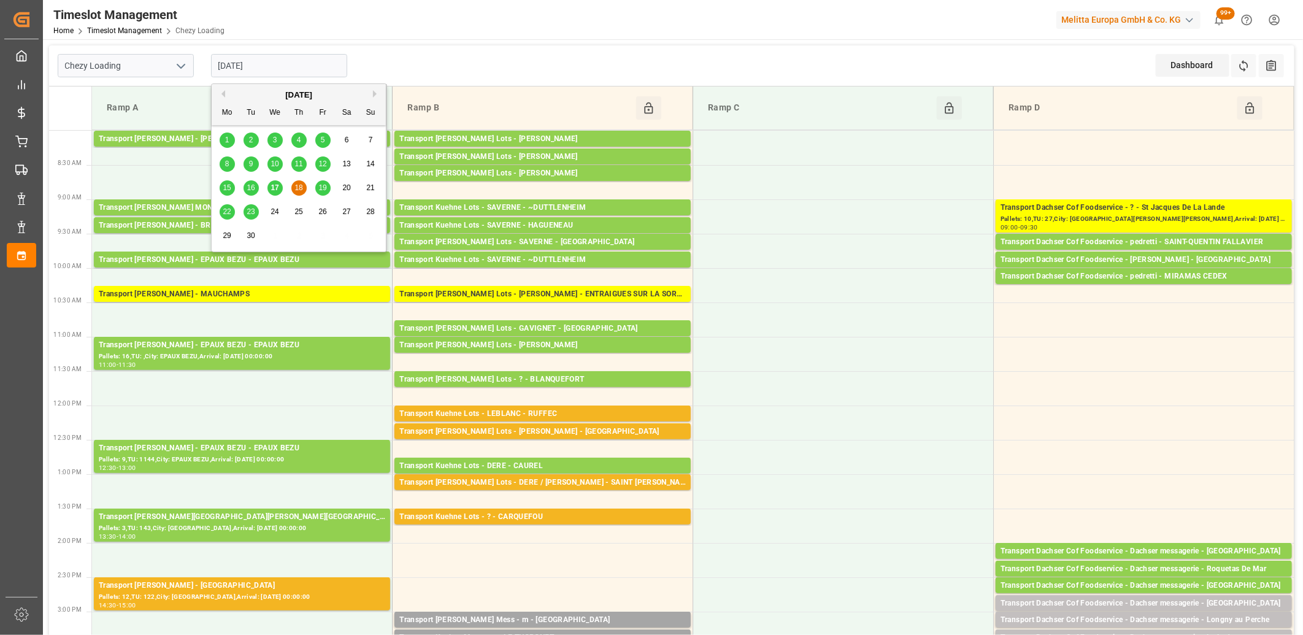
drag, startPoint x: 289, startPoint y: 64, endPoint x: 292, endPoint y: 83, distance: 19.3
click at [289, 63] on input "18-09-2025" at bounding box center [279, 65] width 136 height 23
click at [321, 193] on div "19" at bounding box center [322, 188] width 15 height 15
type input "[DATE]"
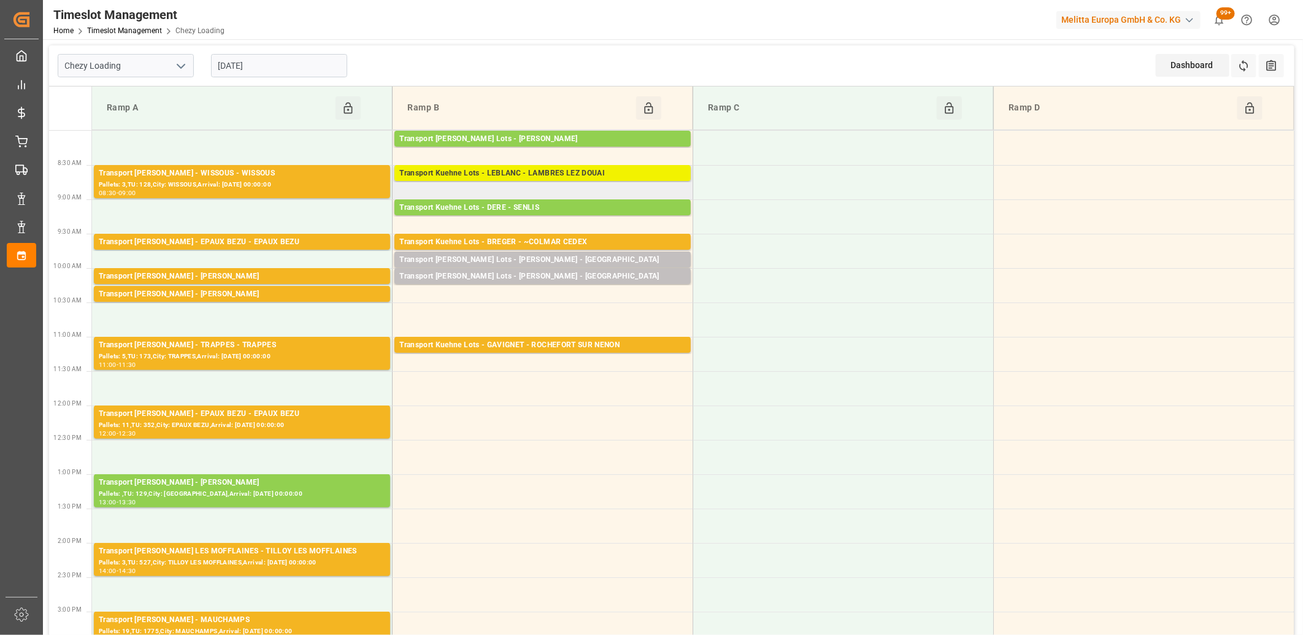
click at [486, 172] on div "Transport Kuehne Lots - LEBLANC - LAMBRES LEZ DOUAI" at bounding box center [542, 173] width 286 height 12
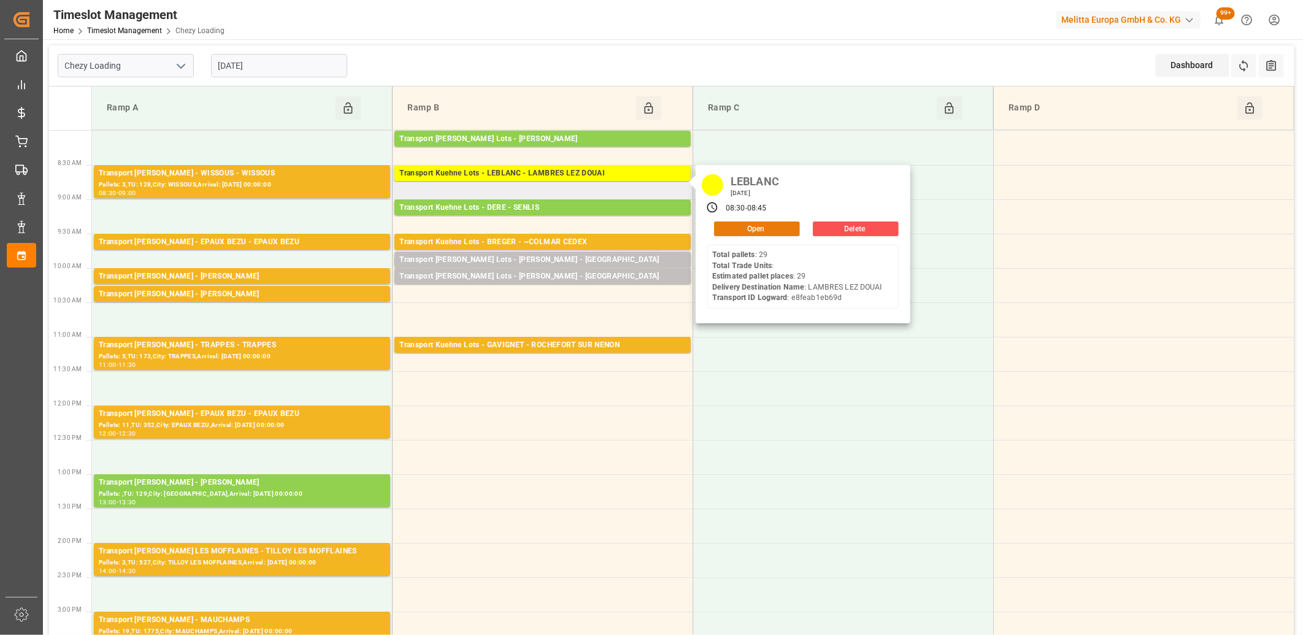
click at [726, 234] on button "Open" at bounding box center [757, 228] width 86 height 15
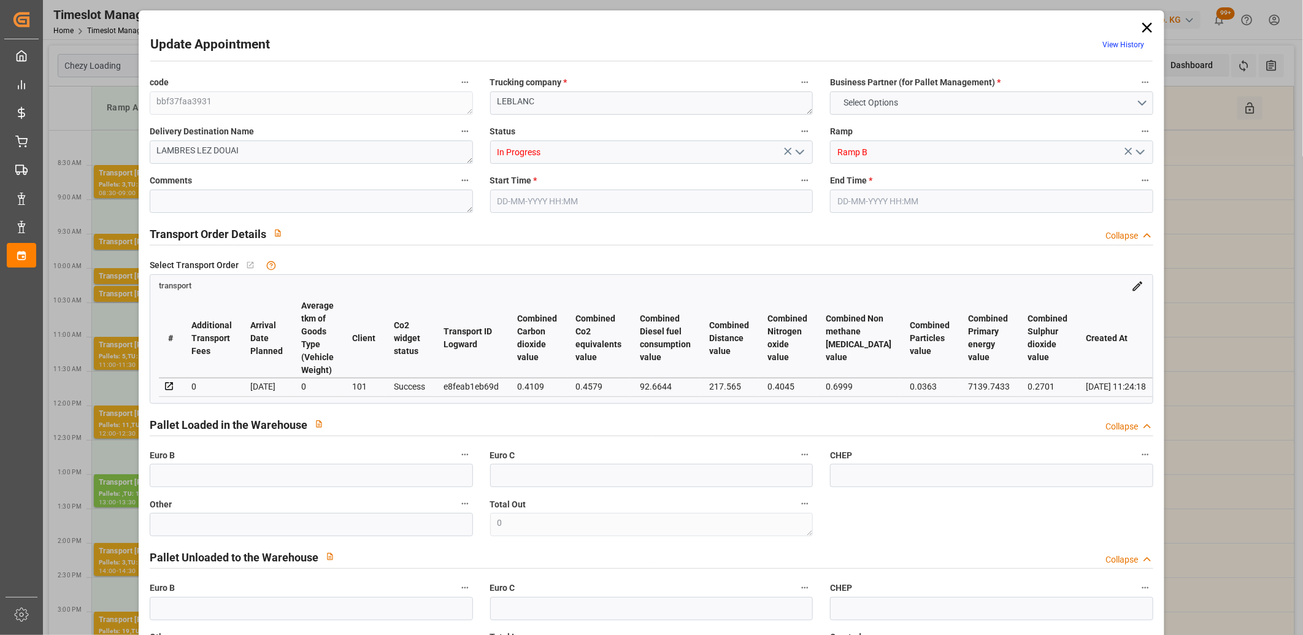
type input "29"
type input "443.78"
type input "0"
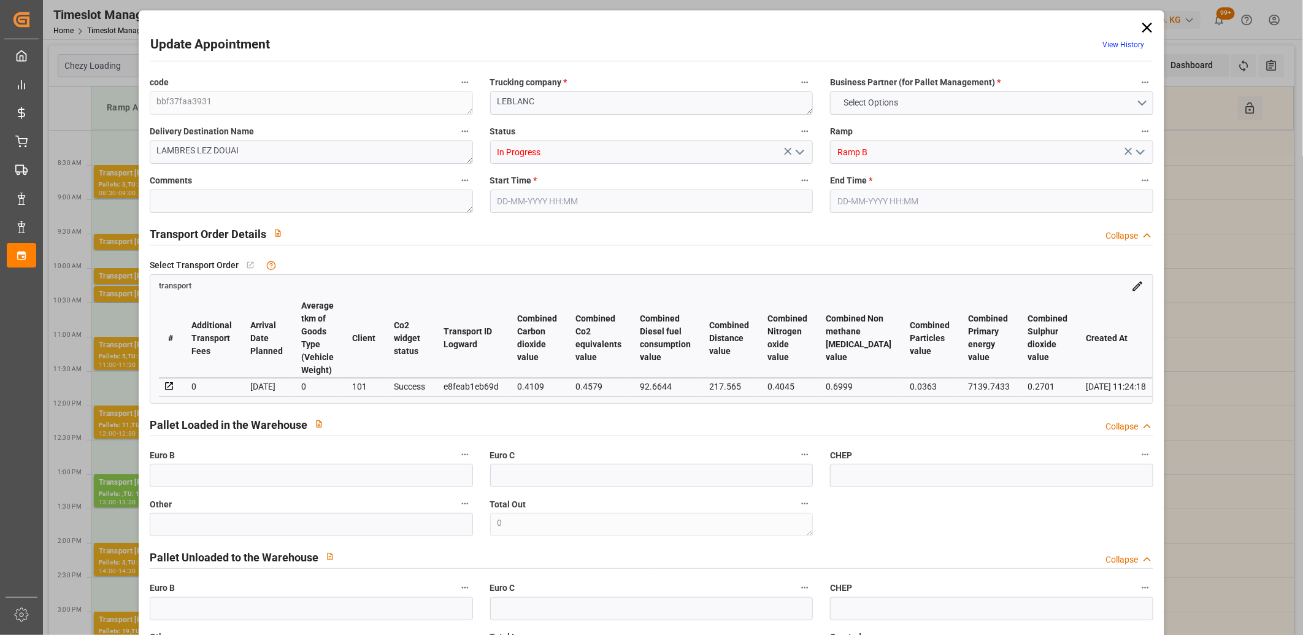
type input "443.78"
type input "0"
type input "2644.8"
type input "4727"
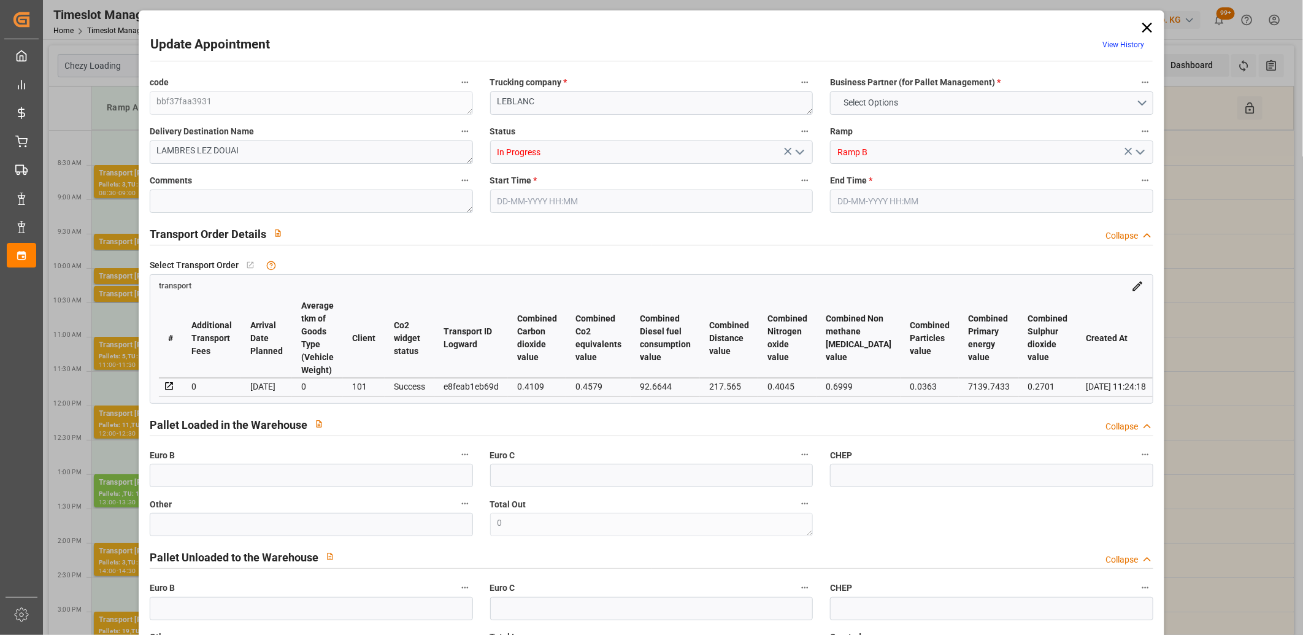
type input "34901.616"
type input "59"
type input "29"
type input "0"
type input "29"
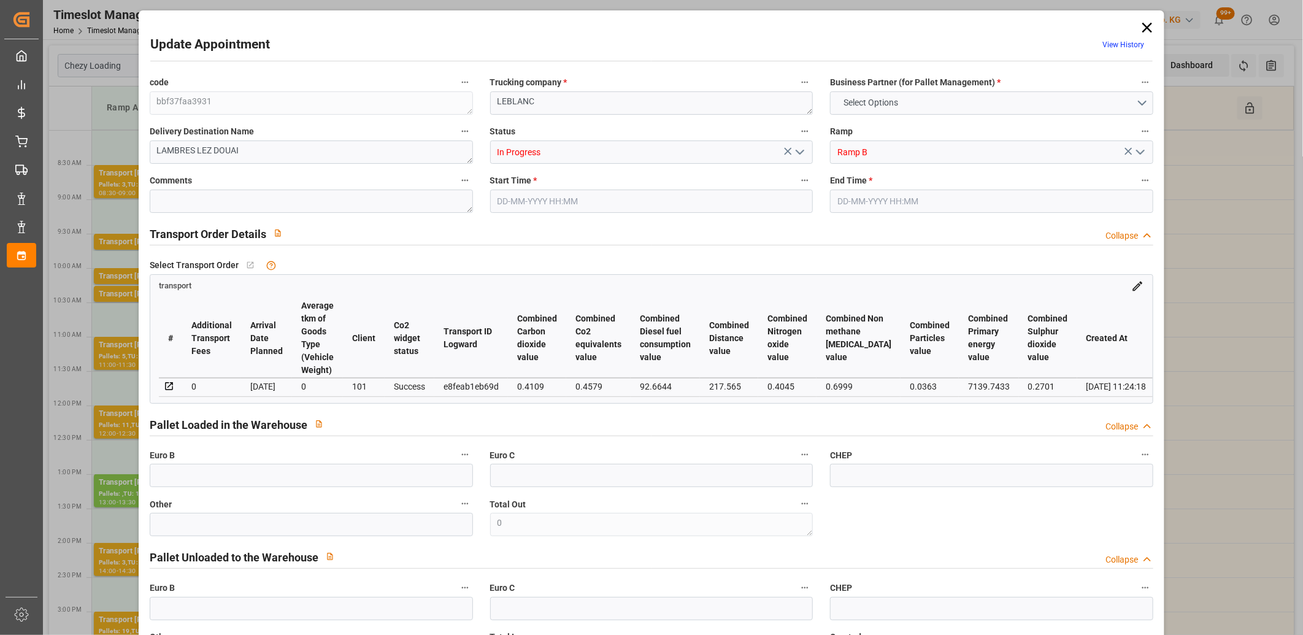
type input "101"
type input "3667.92"
type input "0"
type input "4710.8598"
type input "0"
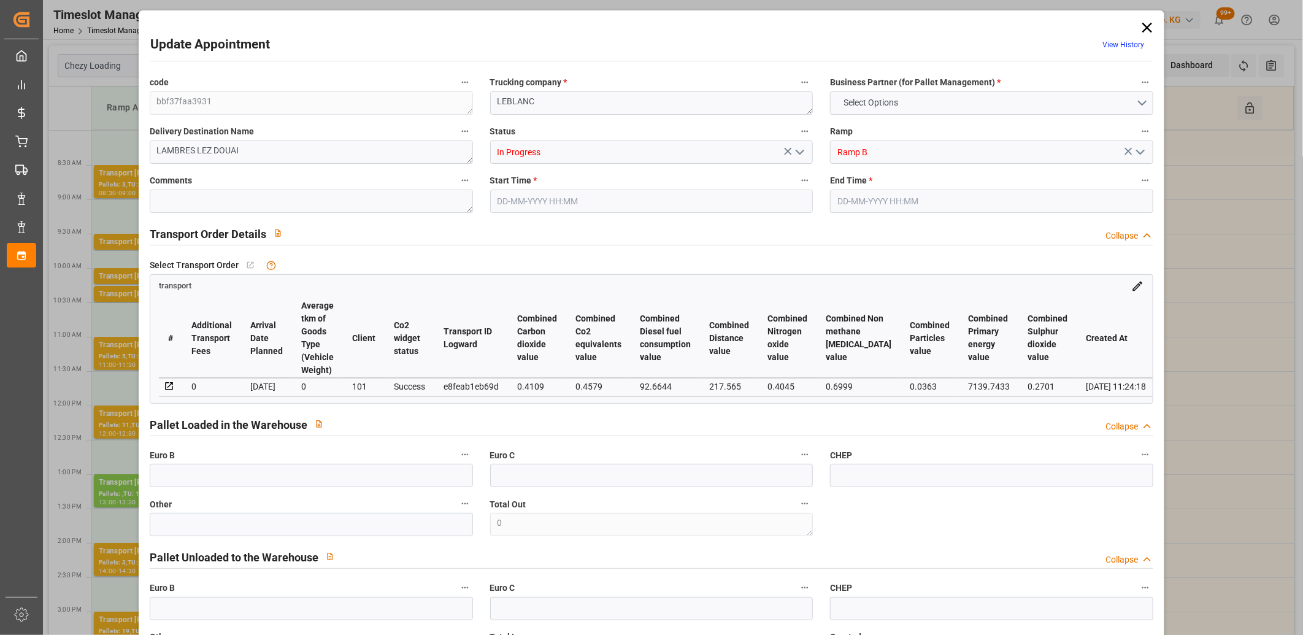
type input "0"
type input "21"
type input "35"
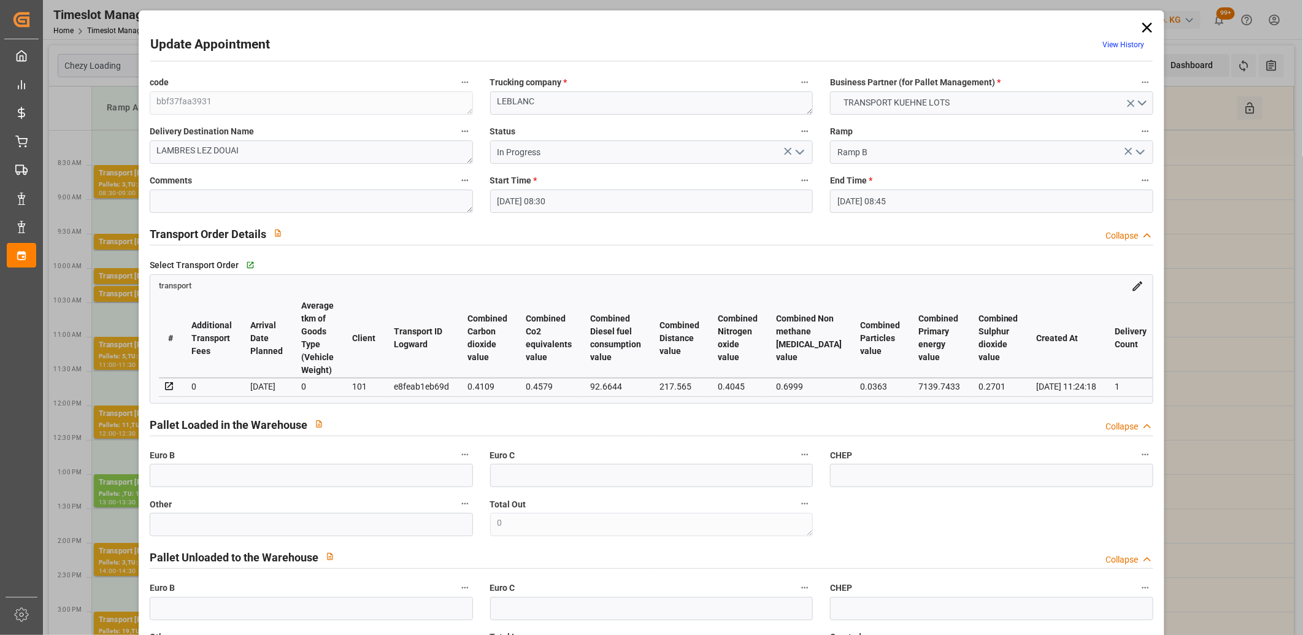
type input "19-09-2025 08:30"
type input "19-09-2025 08:45"
type input "08-09-2025 13:06"
type input "08-09-2025 11:24"
type input "[DATE]"
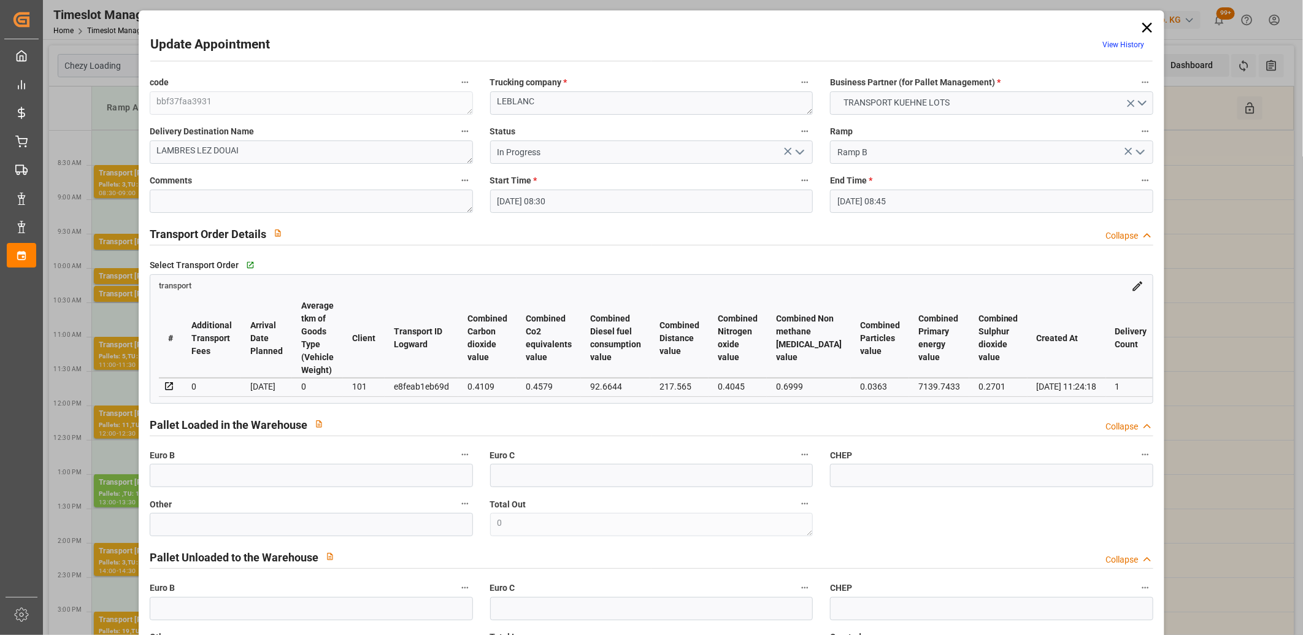
type input "12-09-2025"
click at [799, 153] on polyline "open menu" at bounding box center [799, 152] width 7 height 4
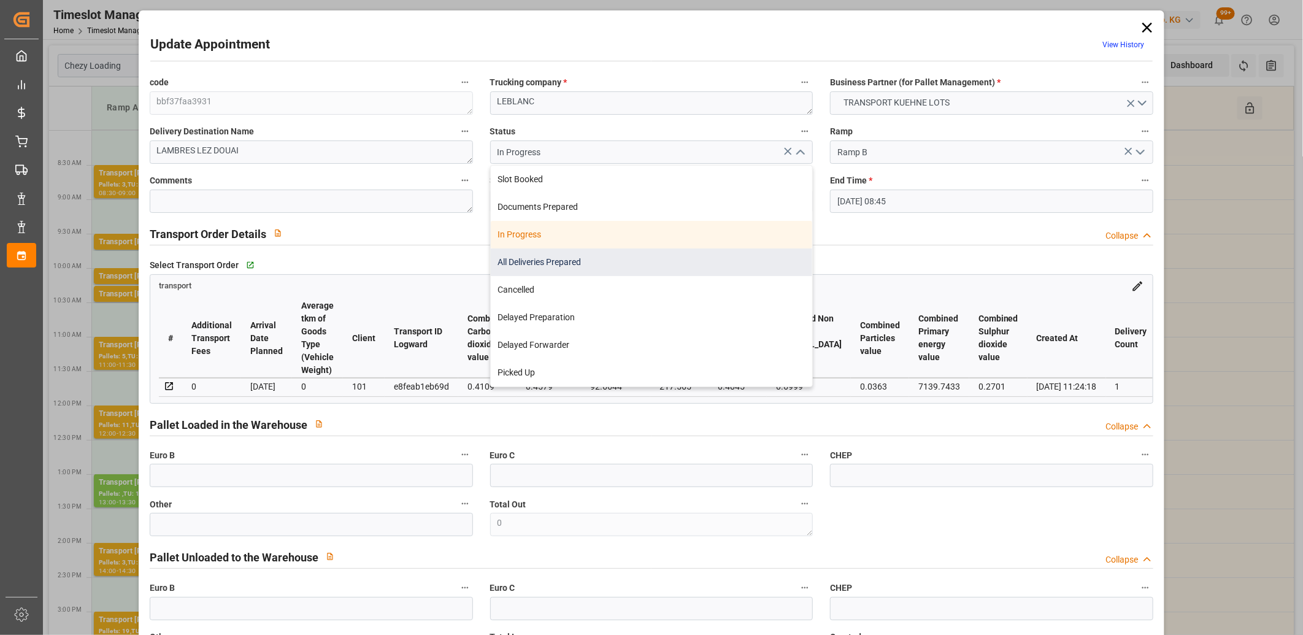
click at [707, 267] on div "All Deliveries Prepared" at bounding box center [652, 262] width 322 height 28
type input "All Deliveries Prepared"
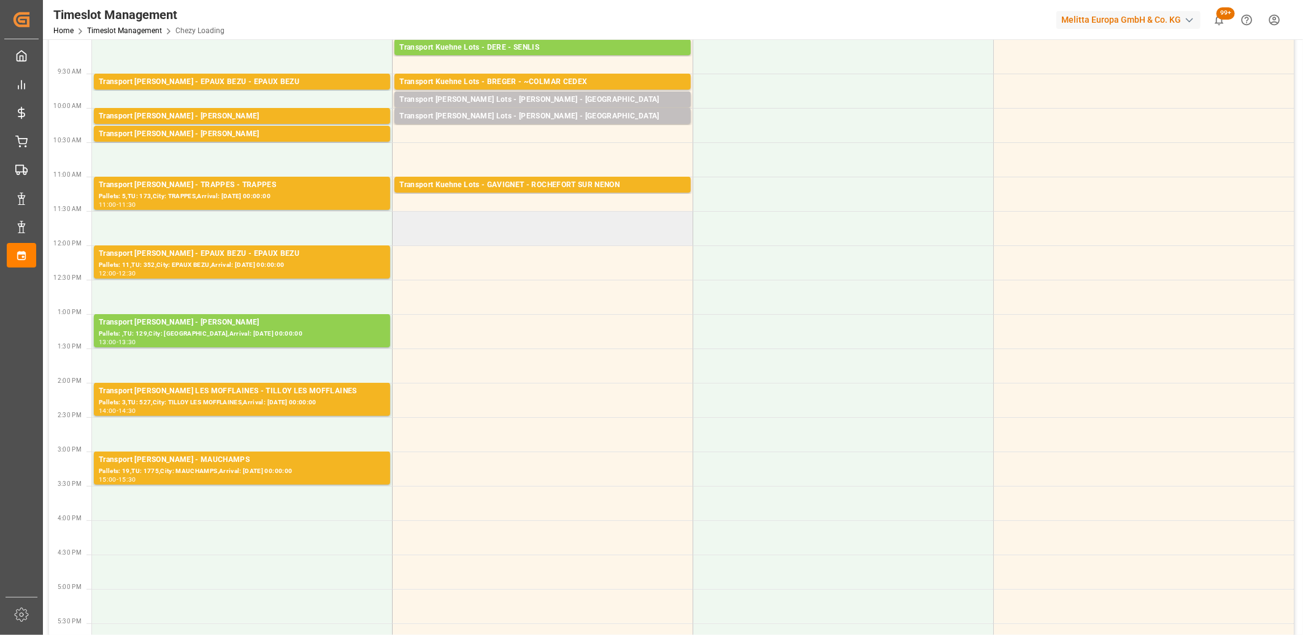
scroll to position [136, 0]
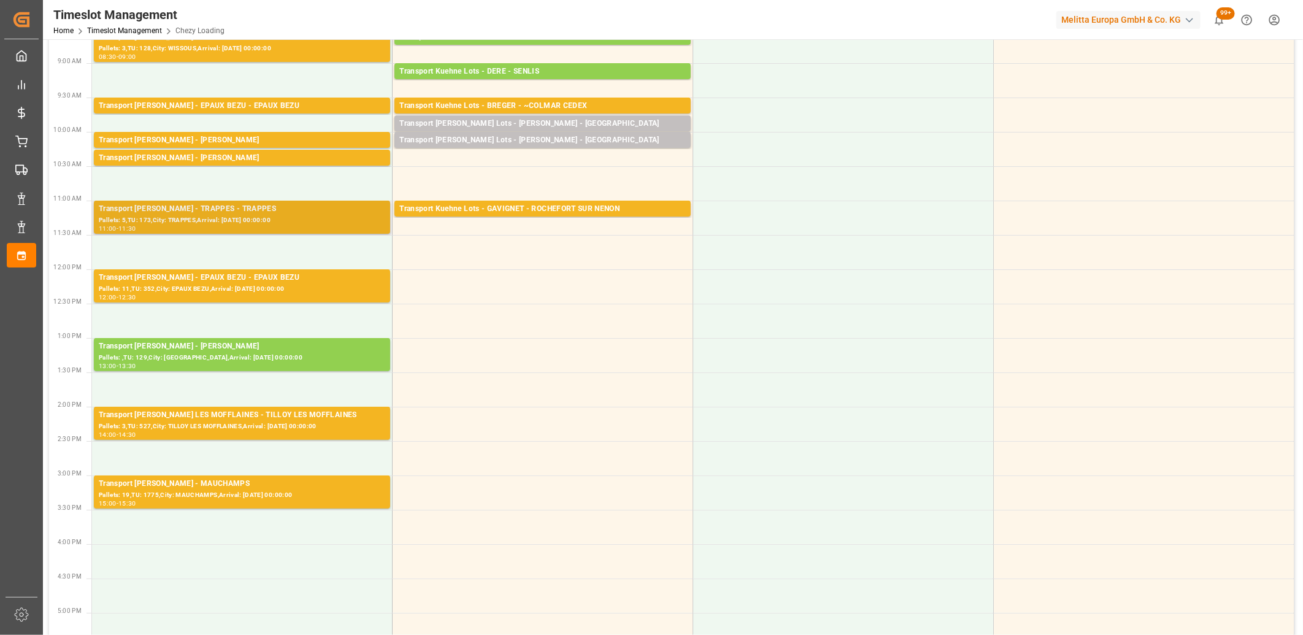
click at [218, 224] on div "Pallets: 5,TU: 173,City: TRAPPES,Arrival: 2025-09-22 00:00:00" at bounding box center [242, 220] width 286 height 10
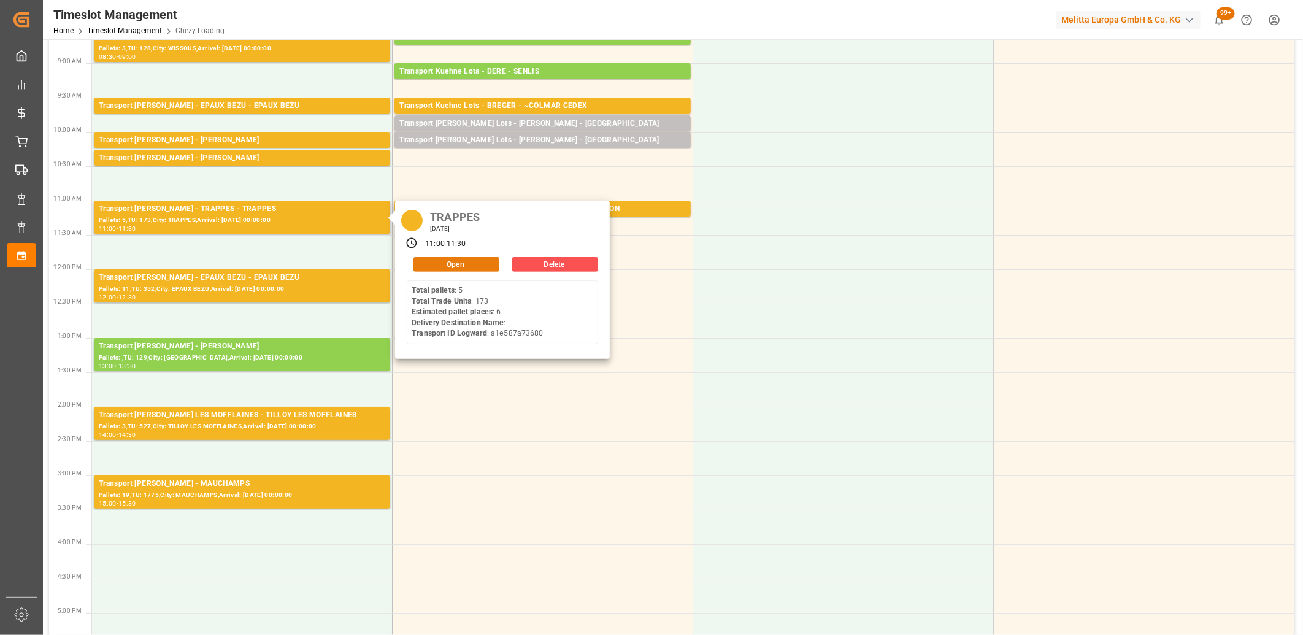
click at [437, 268] on button "Open" at bounding box center [456, 264] width 86 height 15
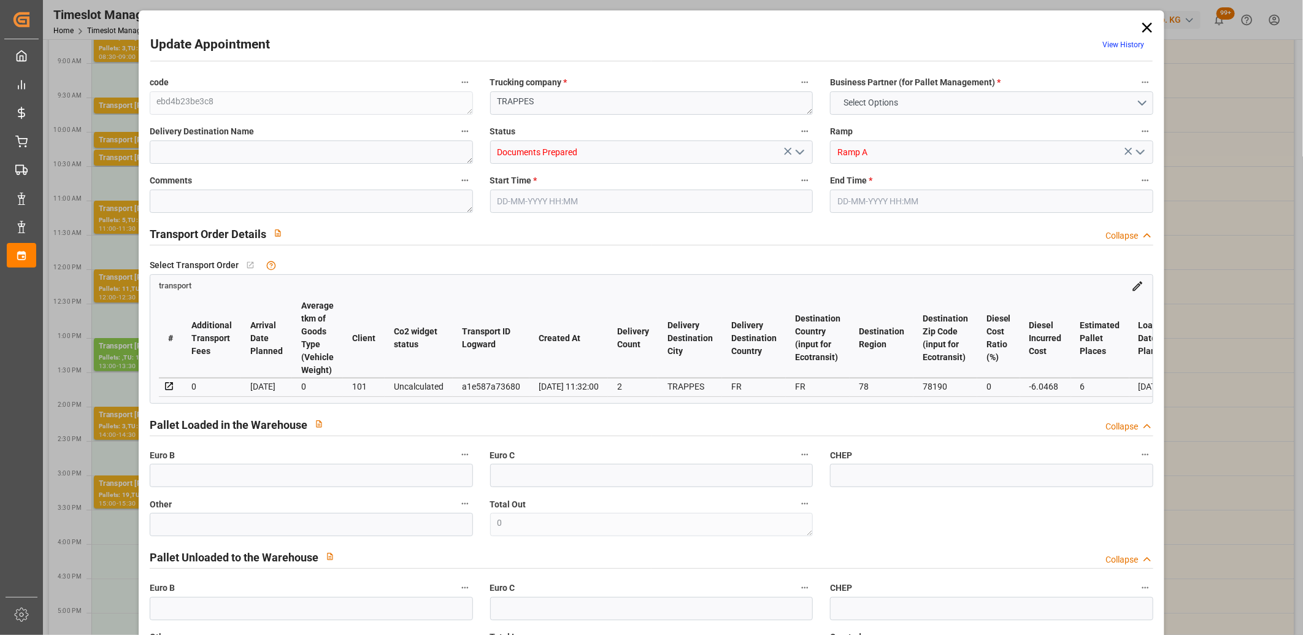
type input "6"
type input "178.9"
type input "0"
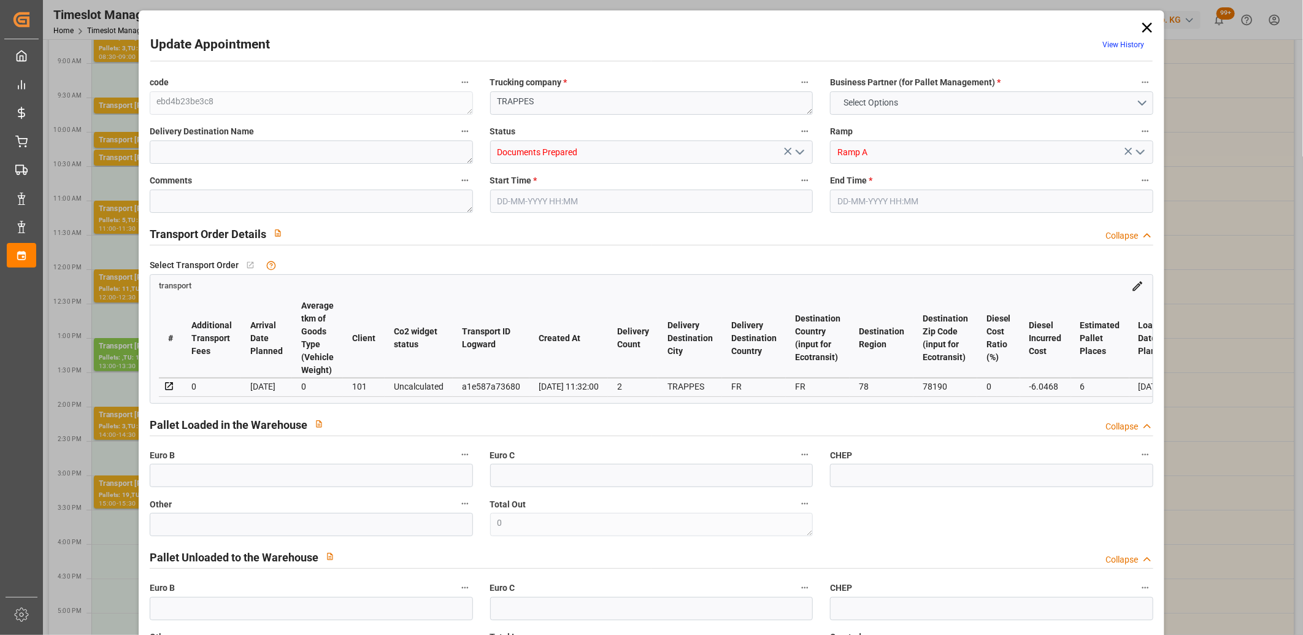
type input "172.8532"
type input "-6.0468"
type input "3"
type input "684.361"
type input "1227.548"
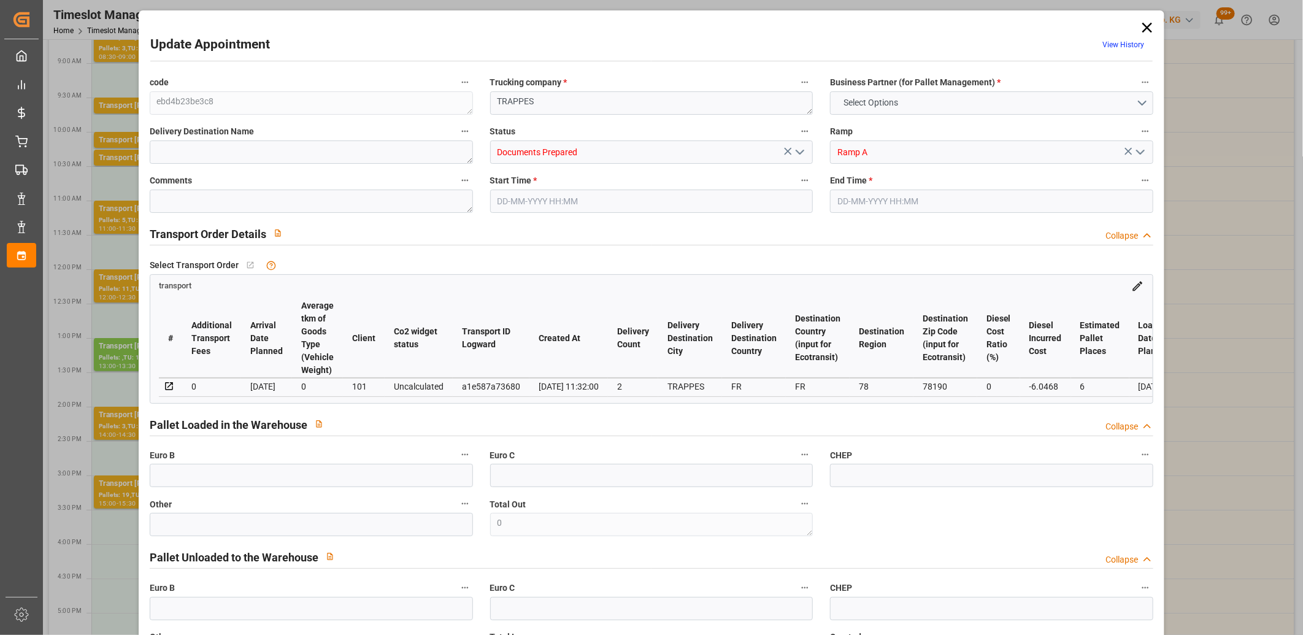
type input "4675.587"
type input "78"
type input "5"
type input "173"
type input "15"
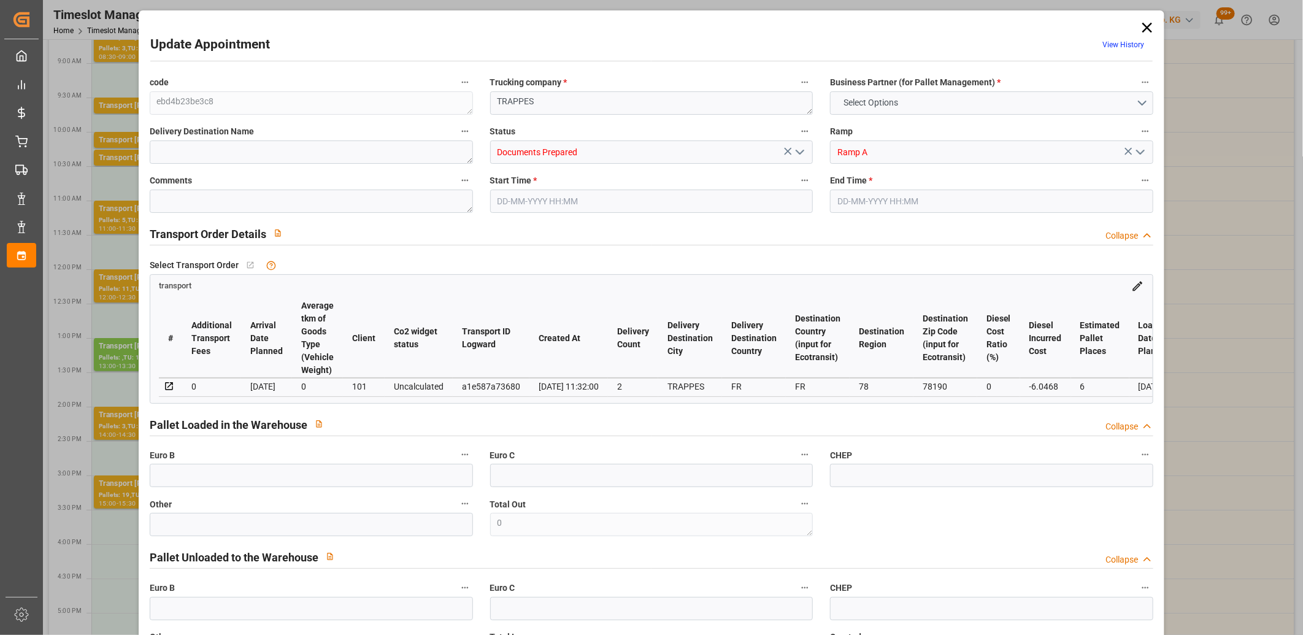
type input "101"
type input "855.508"
type input "0"
type input "4710.8598"
type input "0"
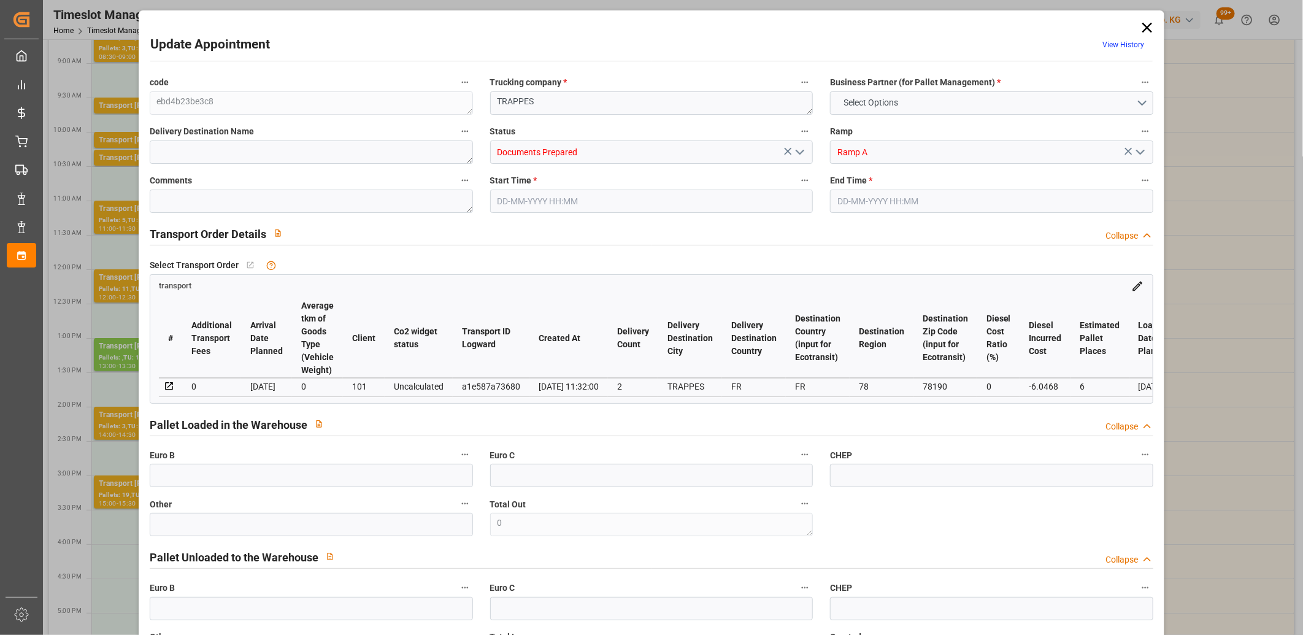
type input "0"
type input "21"
type input "35"
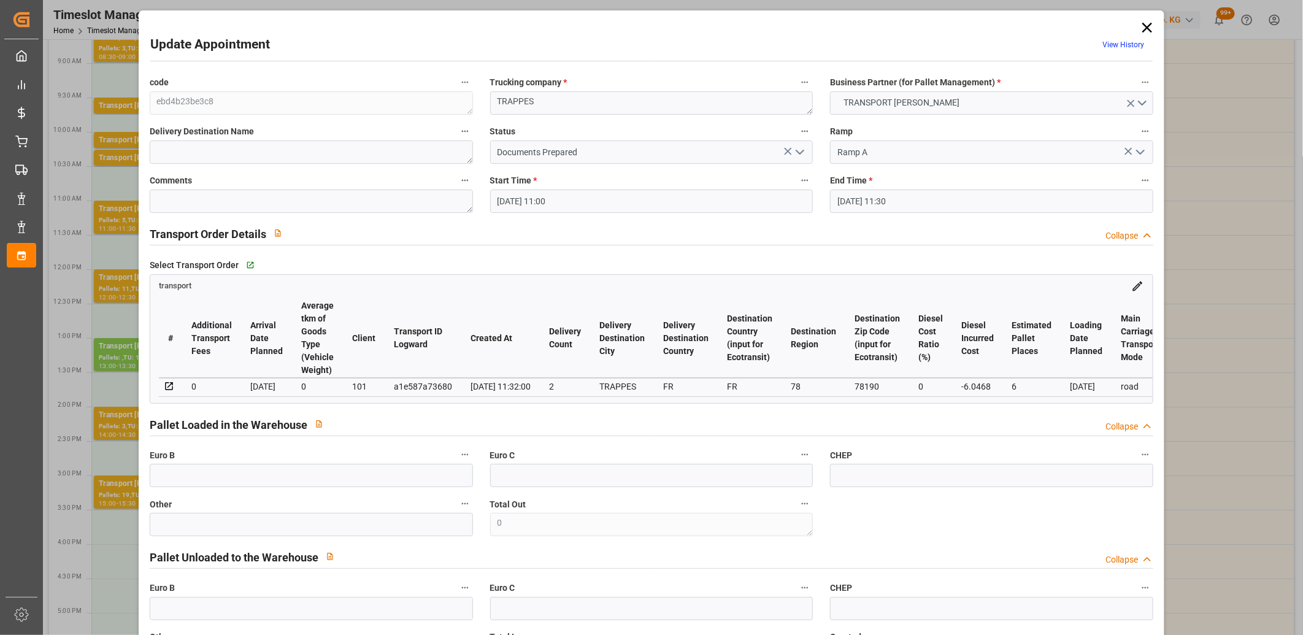
type input "19-09-2025 11:00"
type input "19-09-2025 11:30"
type input "15-09-2025 12:47"
type input "15-09-2025 11:32"
type input "[DATE]"
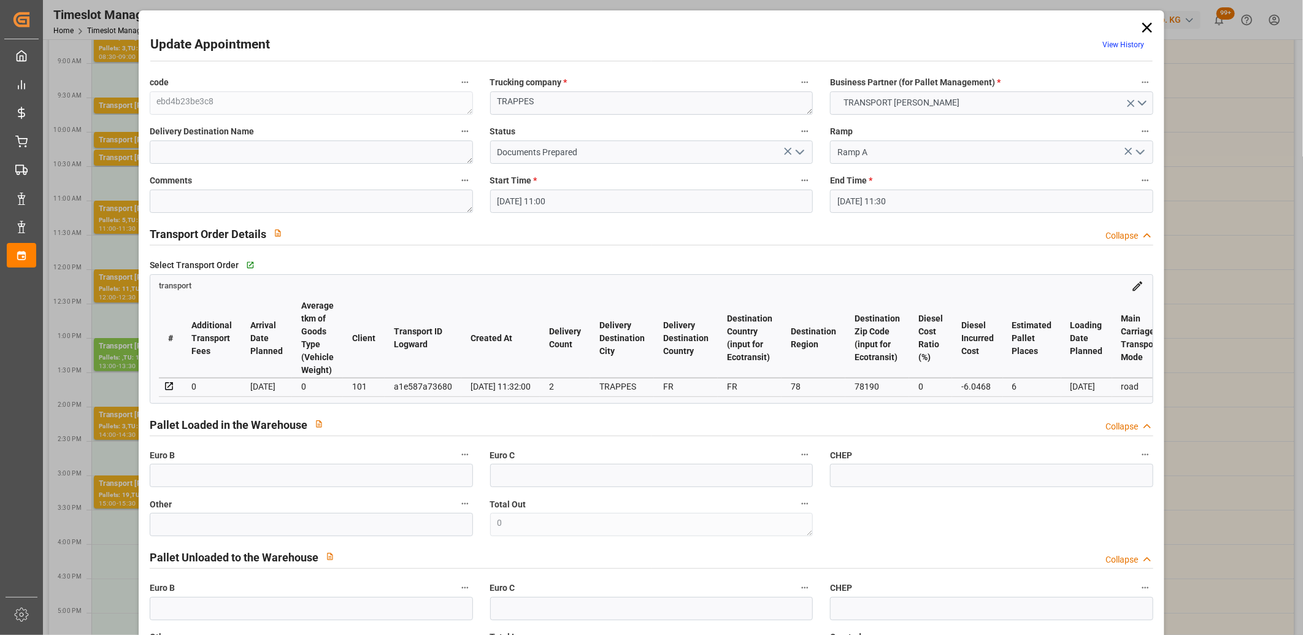
type input "[DATE]"
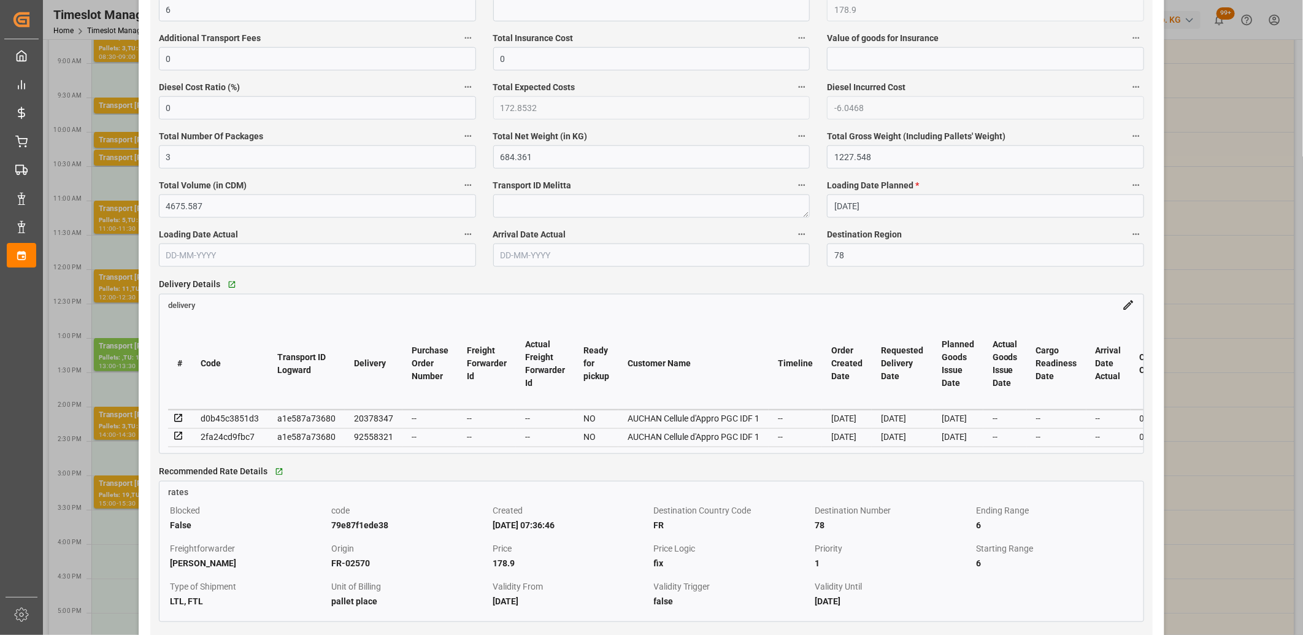
scroll to position [886, 0]
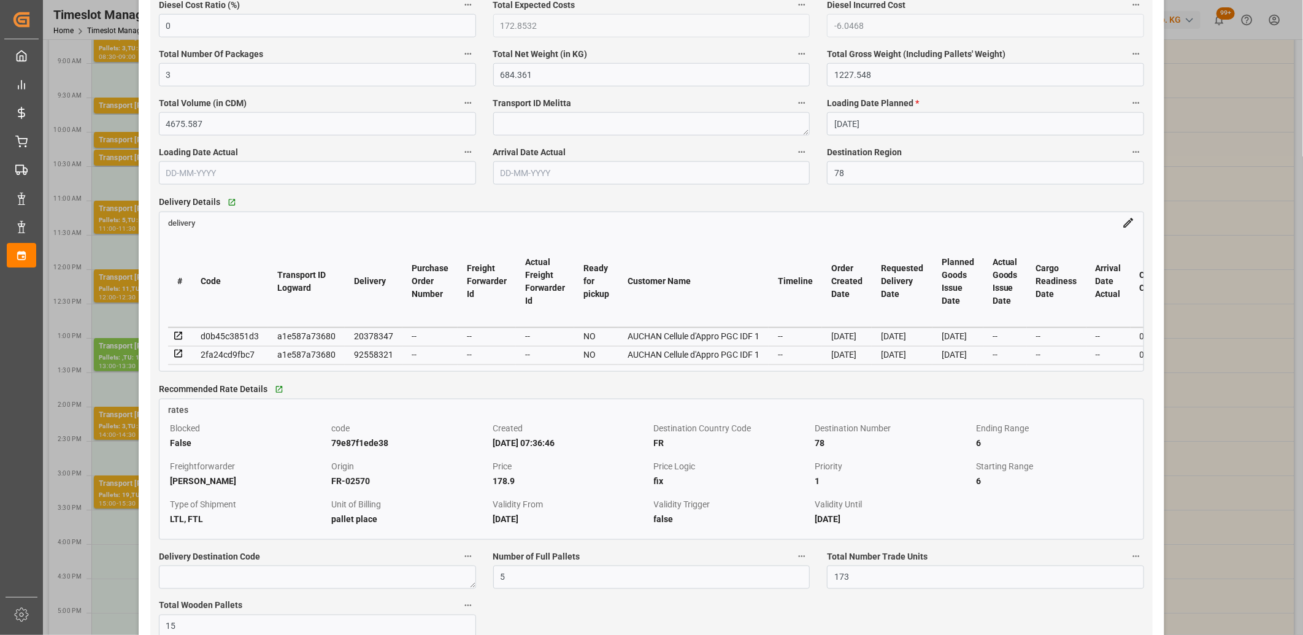
click at [177, 335] on icon at bounding box center [178, 336] width 11 height 11
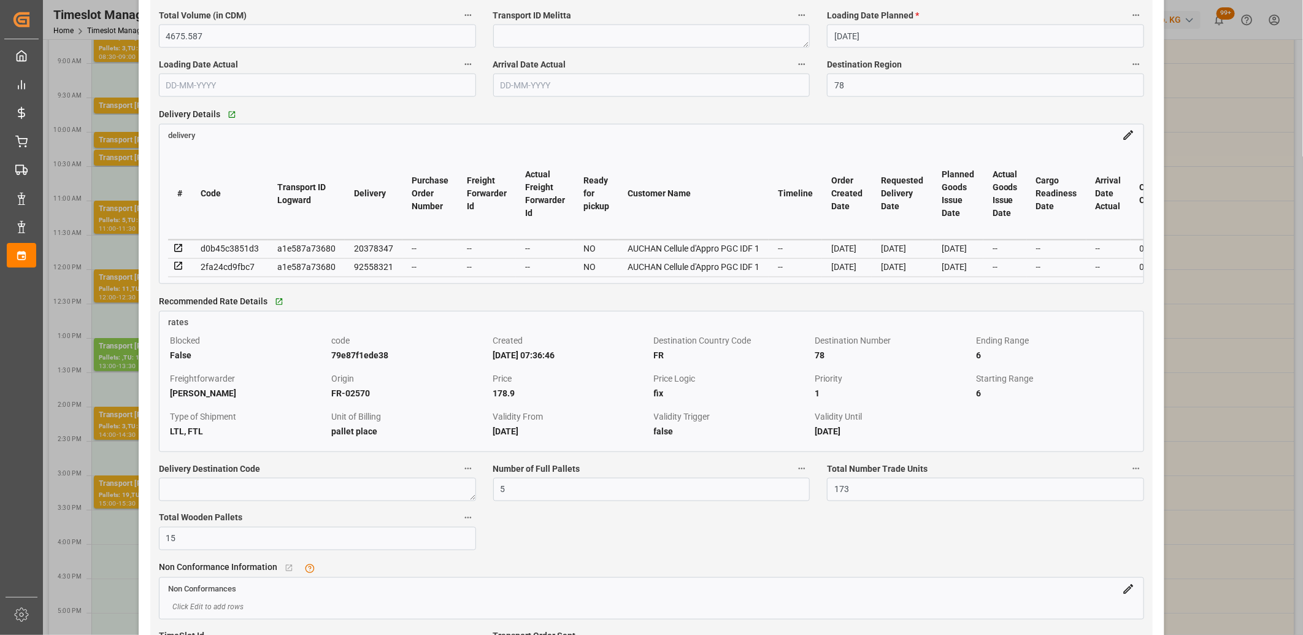
scroll to position [954, 0]
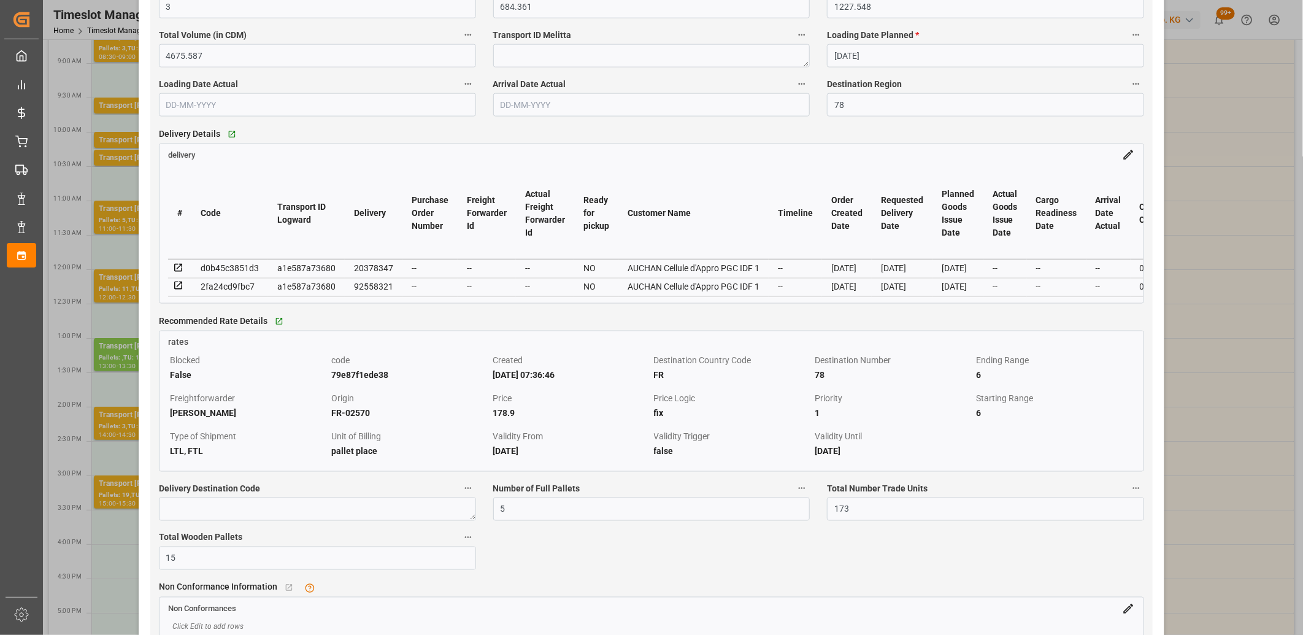
click at [179, 287] on icon at bounding box center [178, 285] width 11 height 11
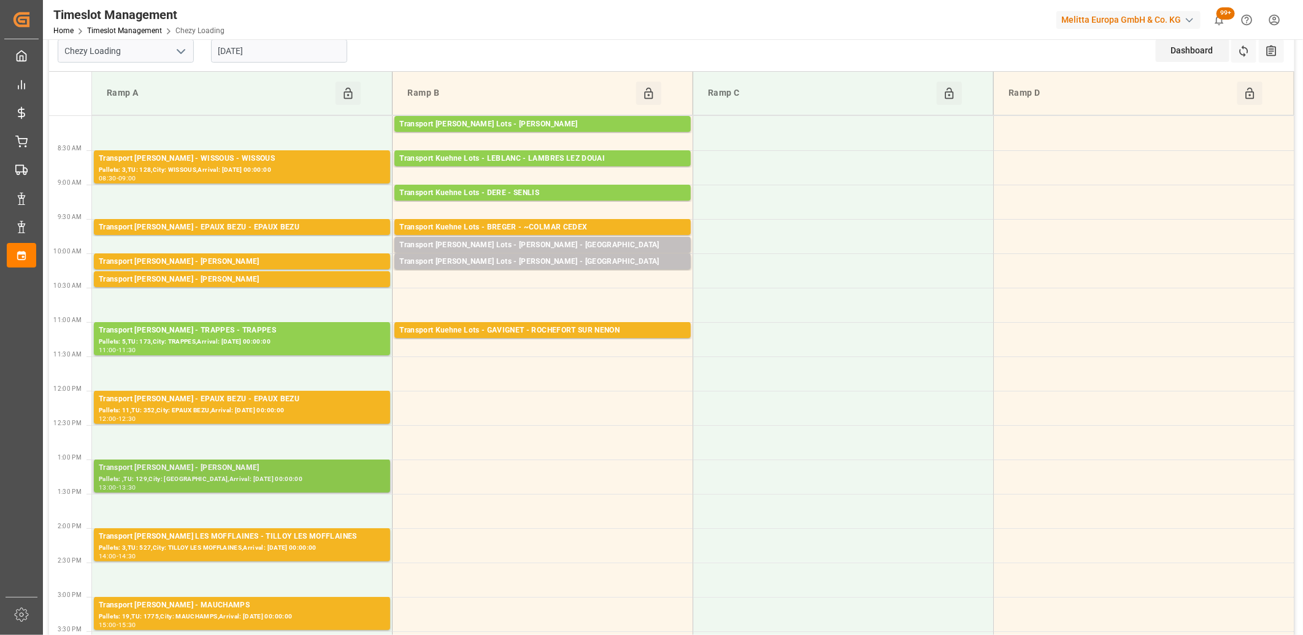
scroll to position [0, 0]
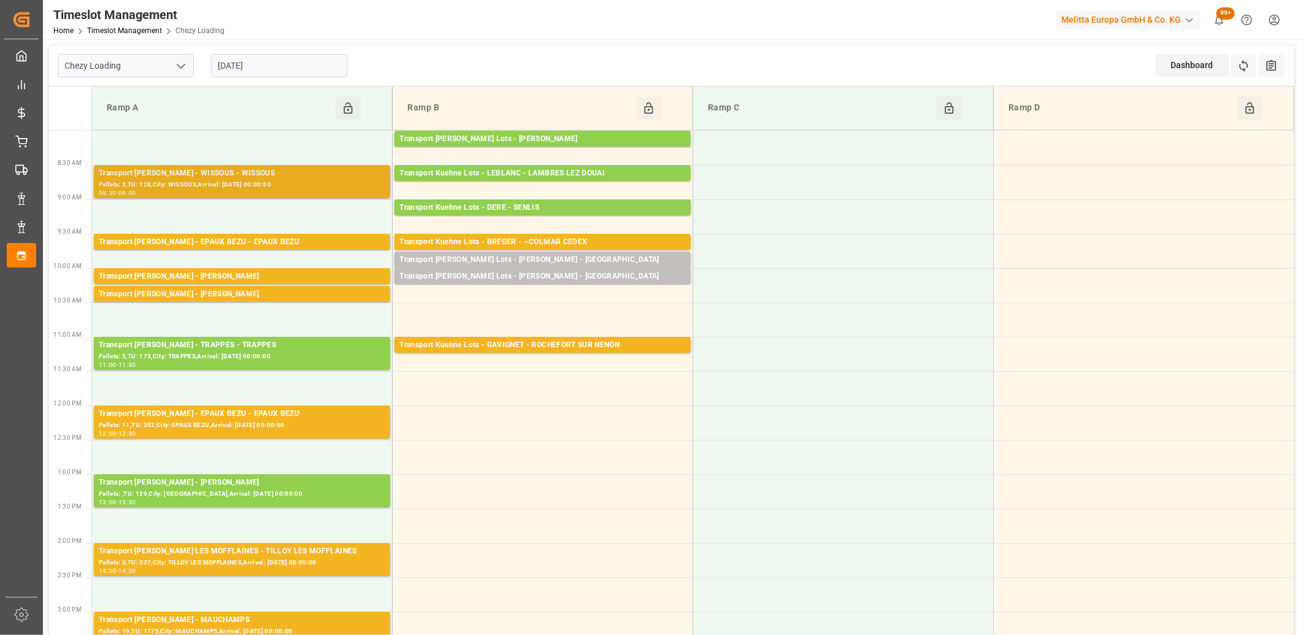
click at [265, 174] on div "Transport Delisle - WISSOUS - WISSOUS" at bounding box center [242, 173] width 286 height 12
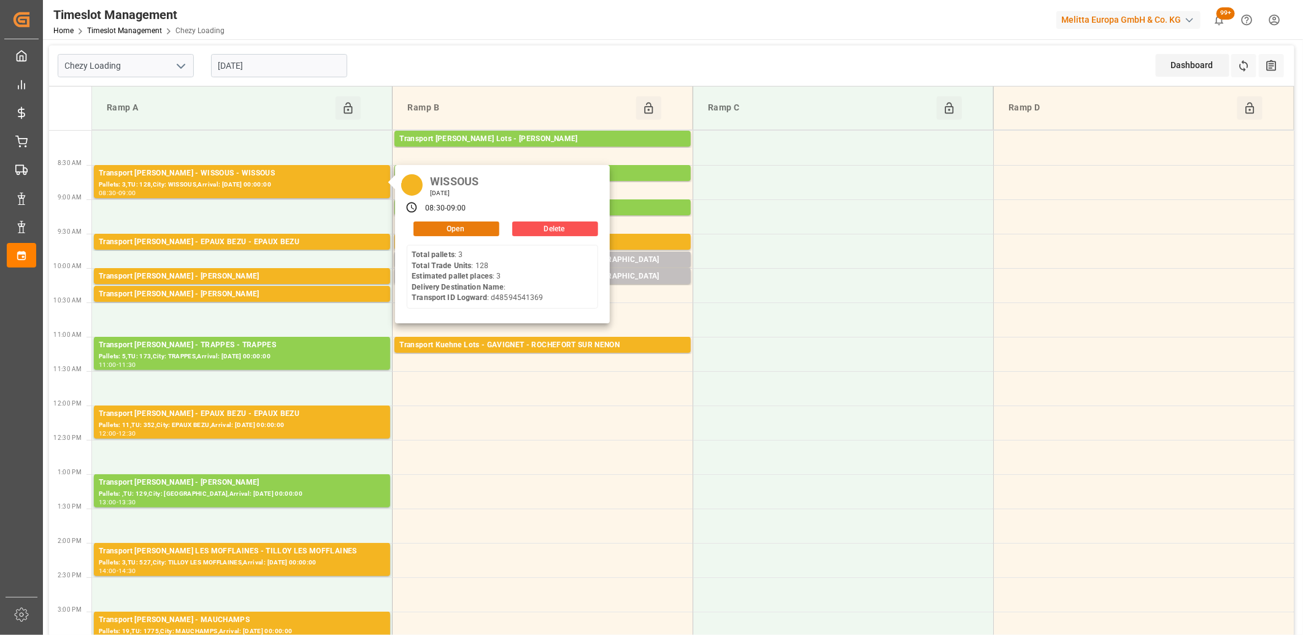
click at [432, 225] on button "Open" at bounding box center [456, 228] width 86 height 15
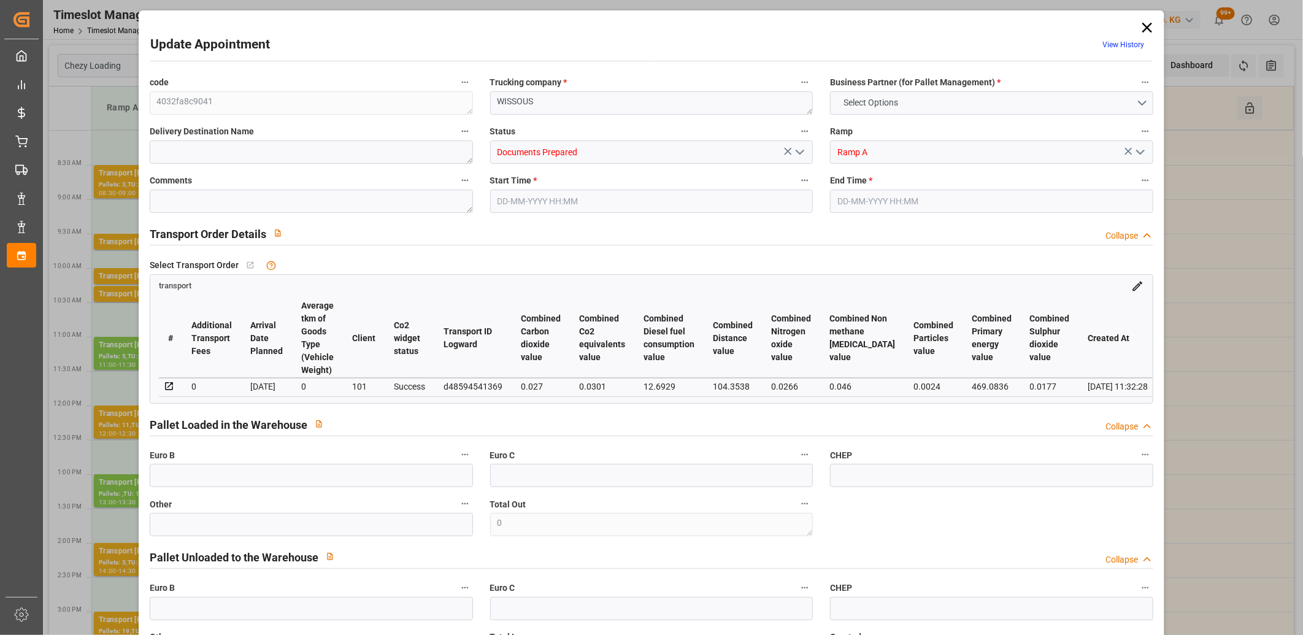
type input "3"
type input "138.36"
type input "0"
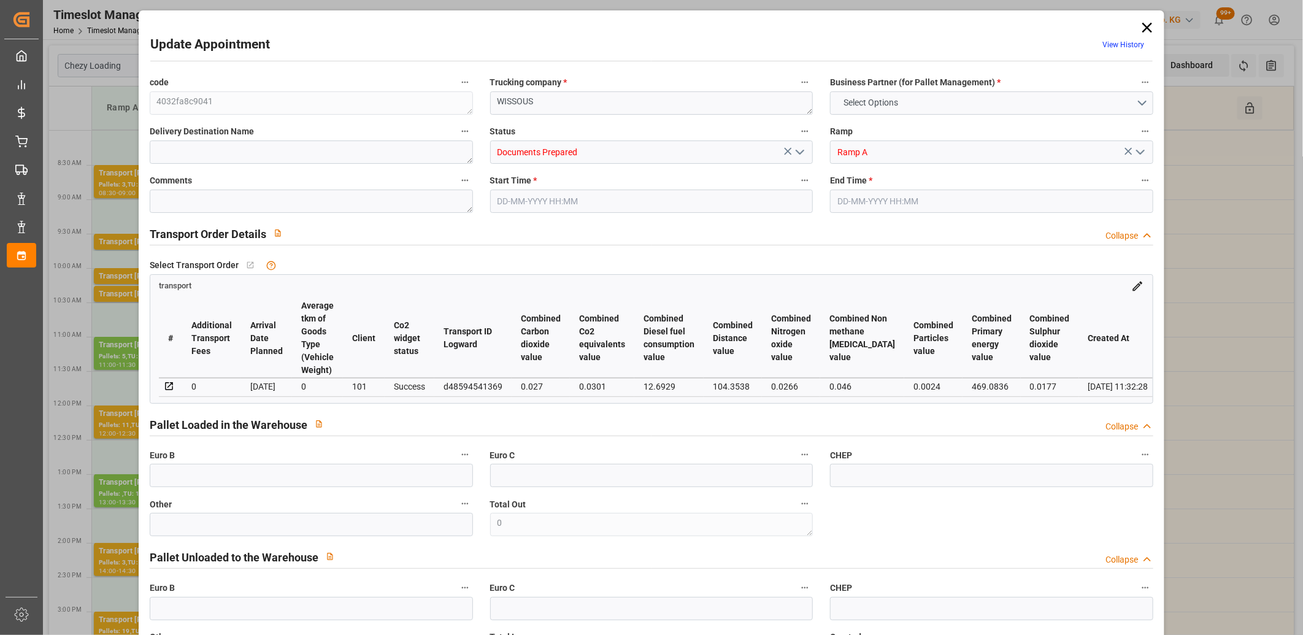
type input "133.6834"
type input "-4.6766"
type input "0"
type input "408.32"
type input "640"
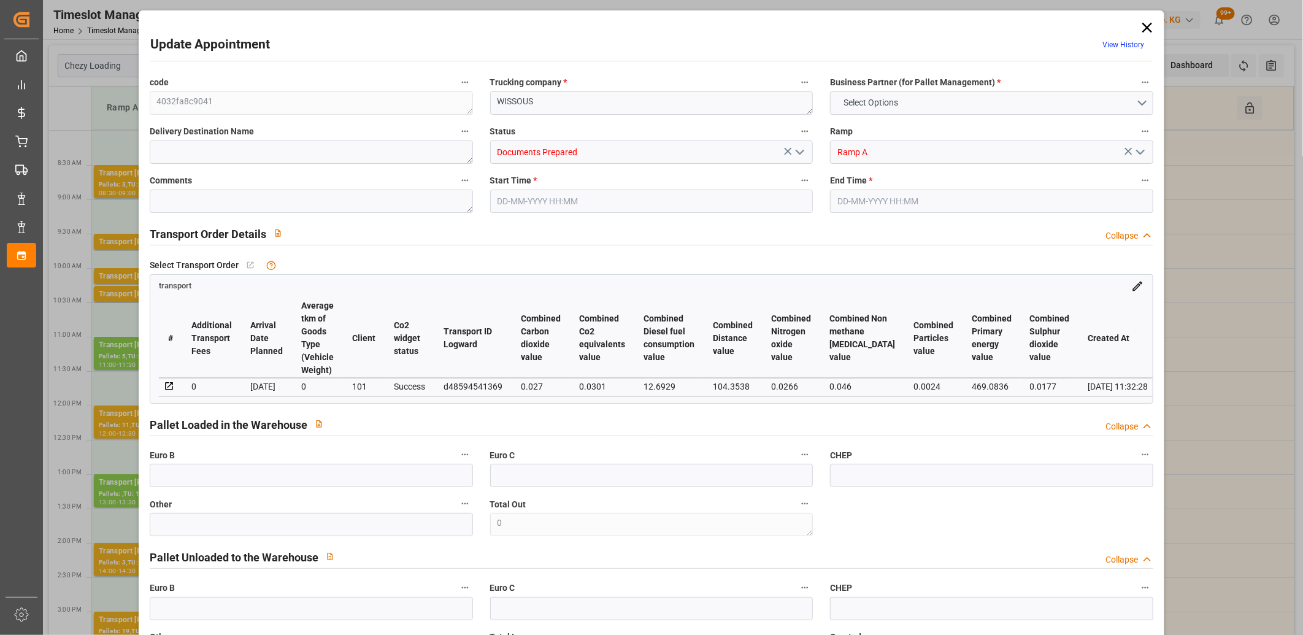
type input "3118.592"
type input "91"
type input "3"
type input "128"
type input "5"
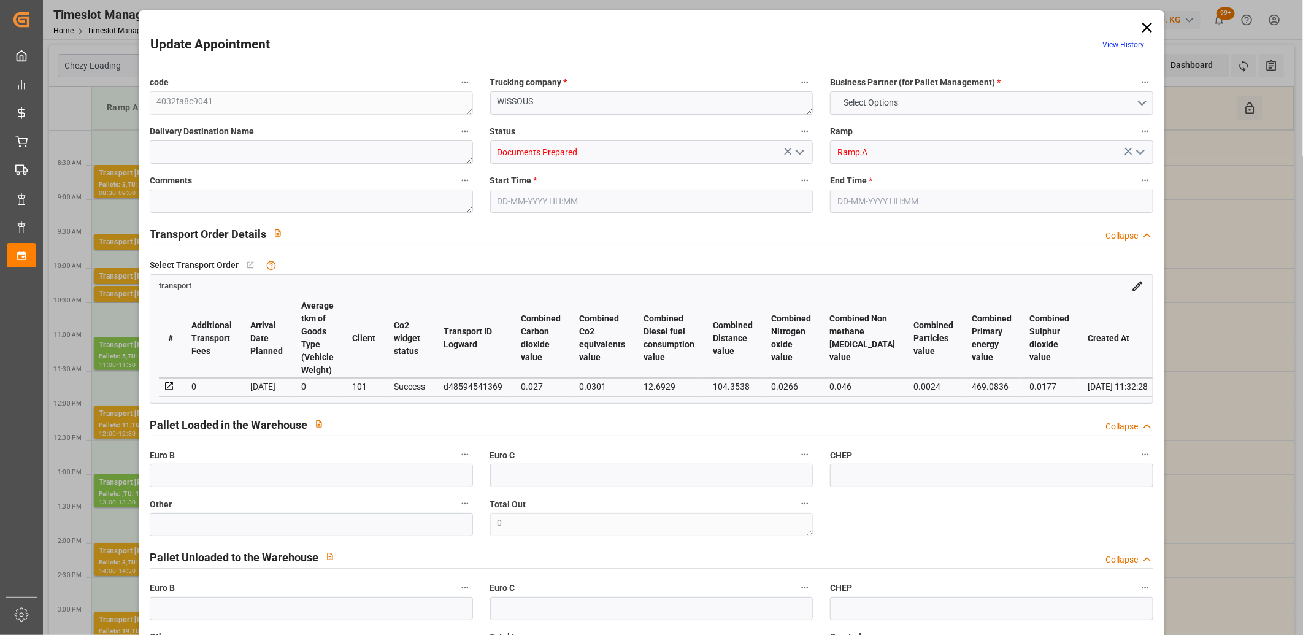
type input "101"
type input "502.272"
type input "0"
type input "4710.8598"
type input "0"
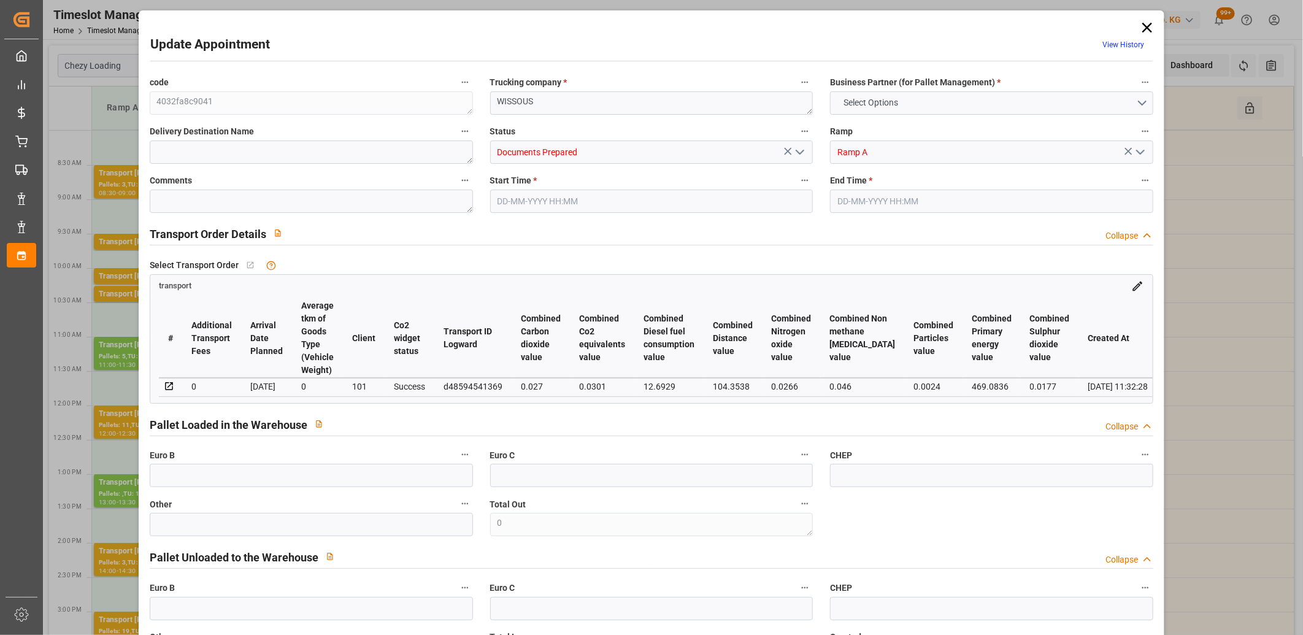
type input "0"
type input "21"
type input "35"
type input "19-09-2025 08:30"
type input "19-09-2025 09:00"
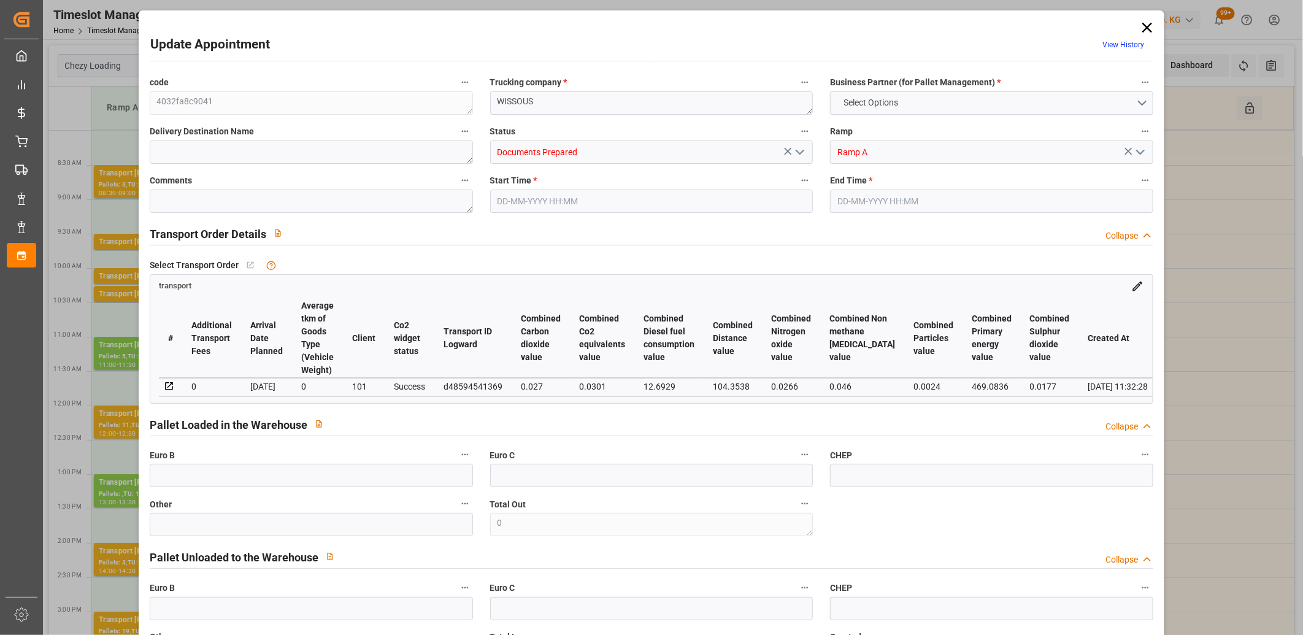
type input "15-09-2025 12:46"
type input "15-09-2025 11:32"
type input "[DATE]"
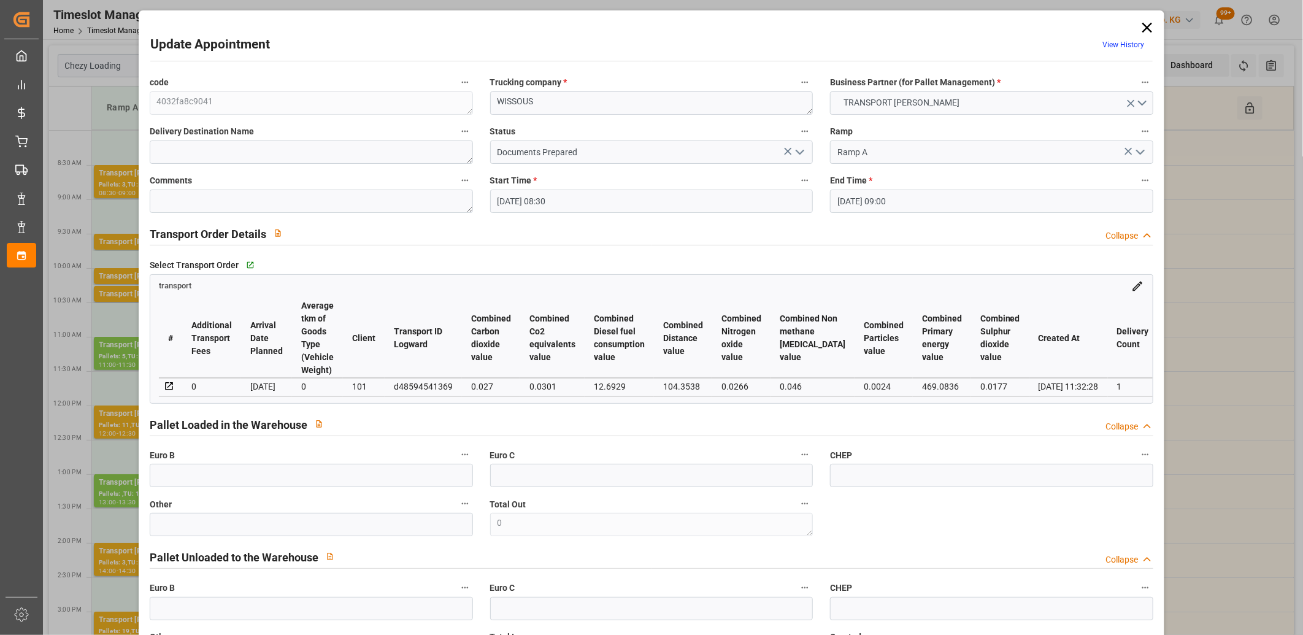
click at [796, 151] on polyline "open menu" at bounding box center [799, 152] width 7 height 4
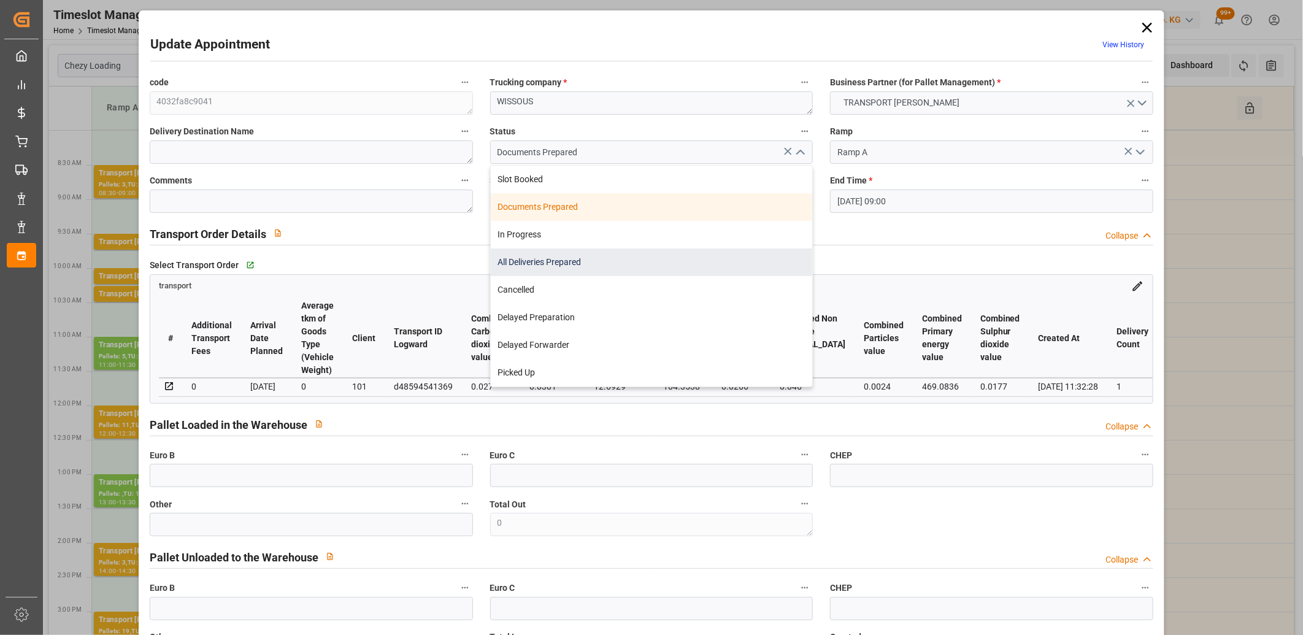
click at [731, 255] on div "All Deliveries Prepared" at bounding box center [652, 262] width 322 height 28
type input "All Deliveries Prepared"
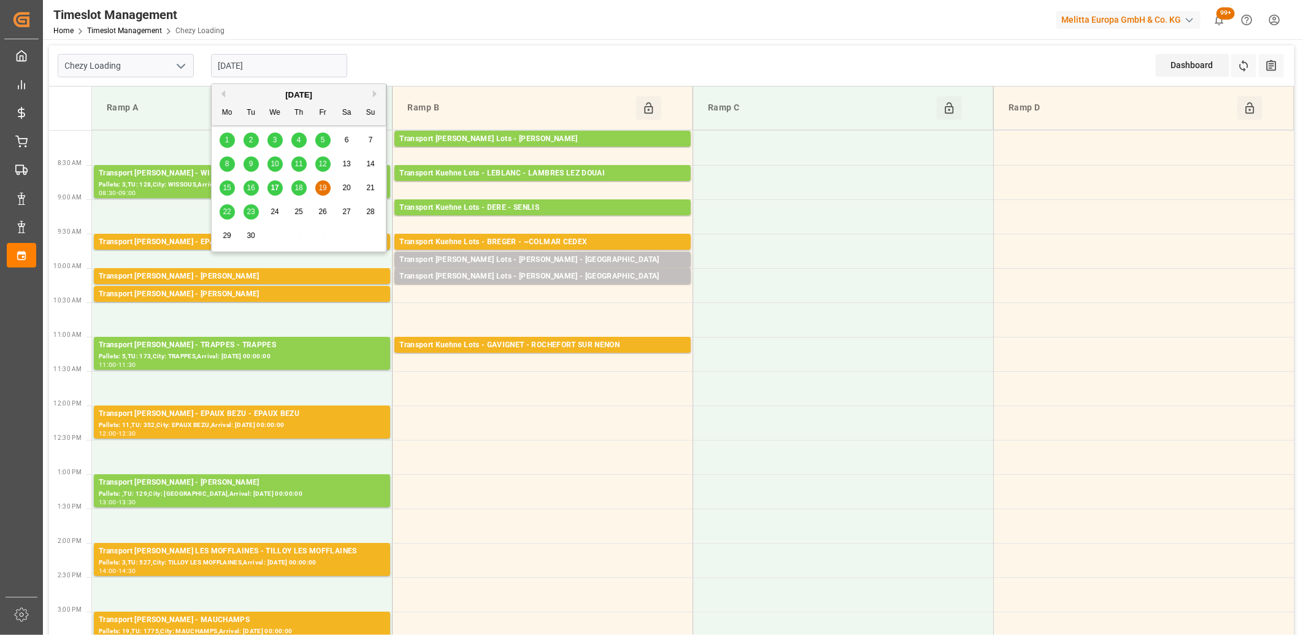
click at [315, 65] on input "[DATE]" at bounding box center [279, 65] width 136 height 23
click at [275, 184] on span "17" at bounding box center [274, 187] width 8 height 9
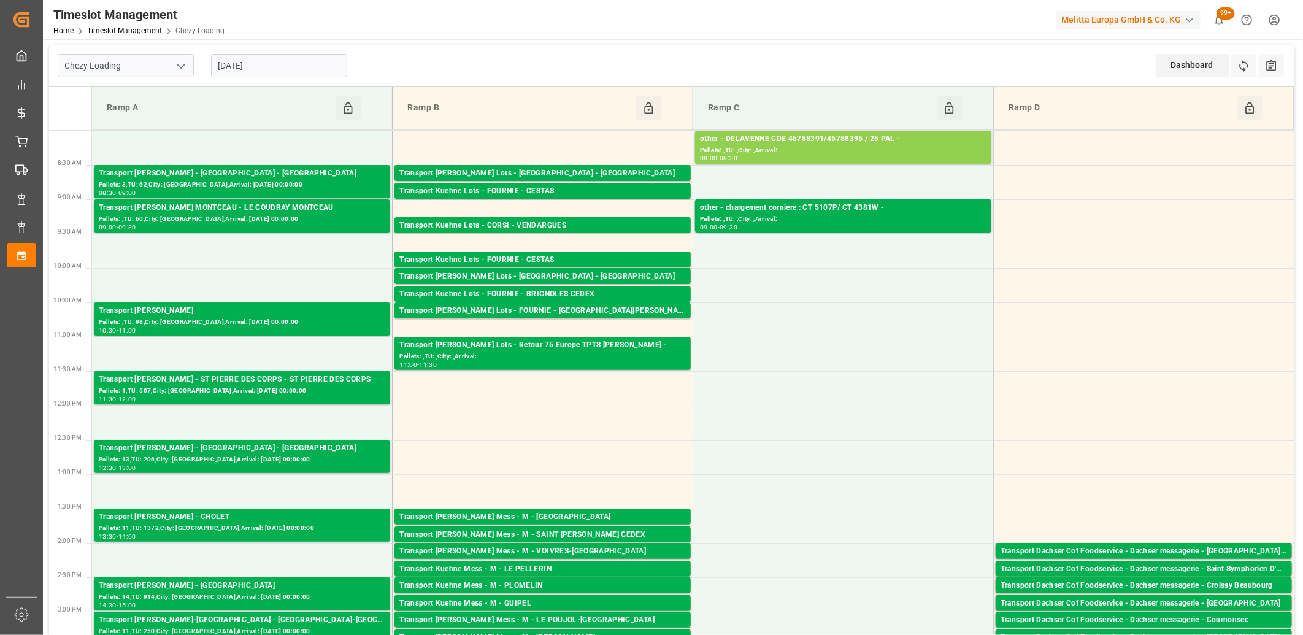
click at [292, 64] on input "17-09-2025" at bounding box center [279, 65] width 136 height 23
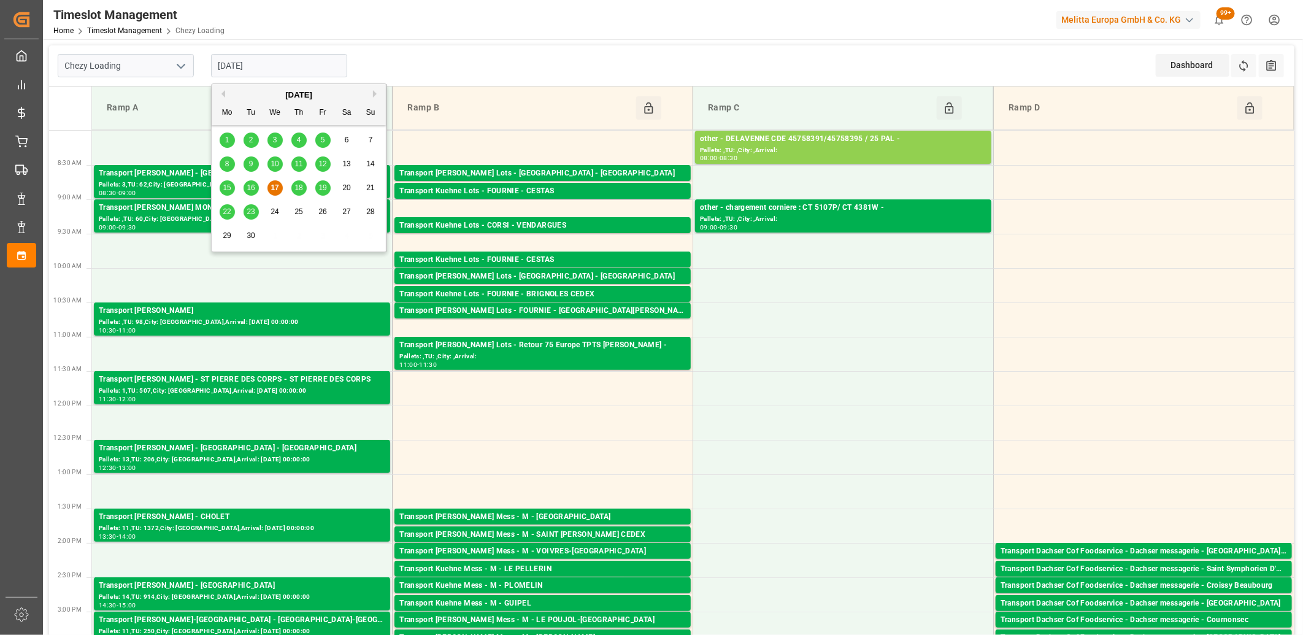
click at [299, 186] on span "18" at bounding box center [298, 187] width 8 height 9
type input "18-09-2025"
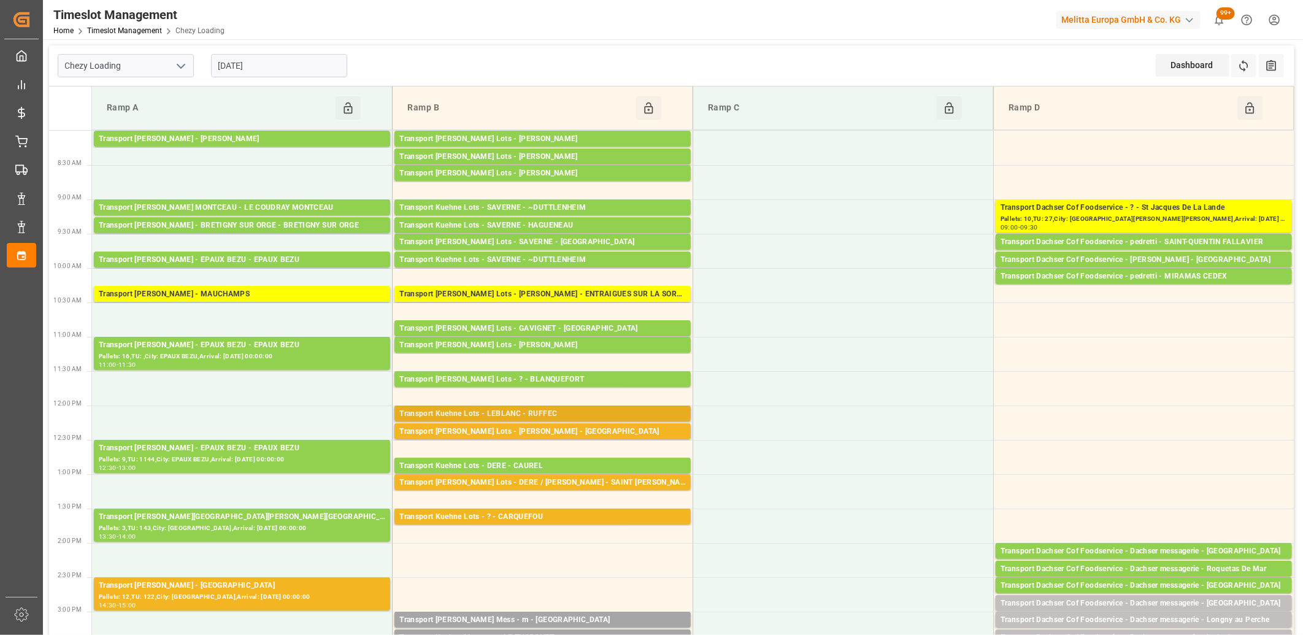
scroll to position [340, 0]
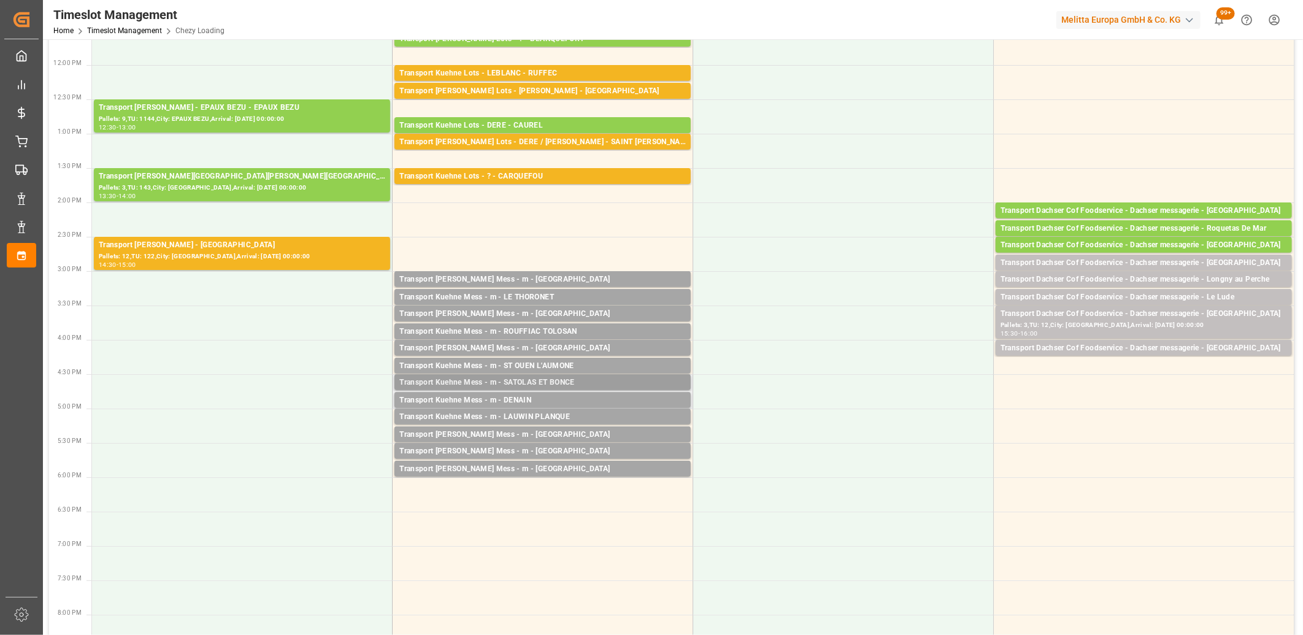
click at [475, 383] on div "Transport Kuehne Mess - m - SATOLAS ET BONCE" at bounding box center [542, 383] width 286 height 12
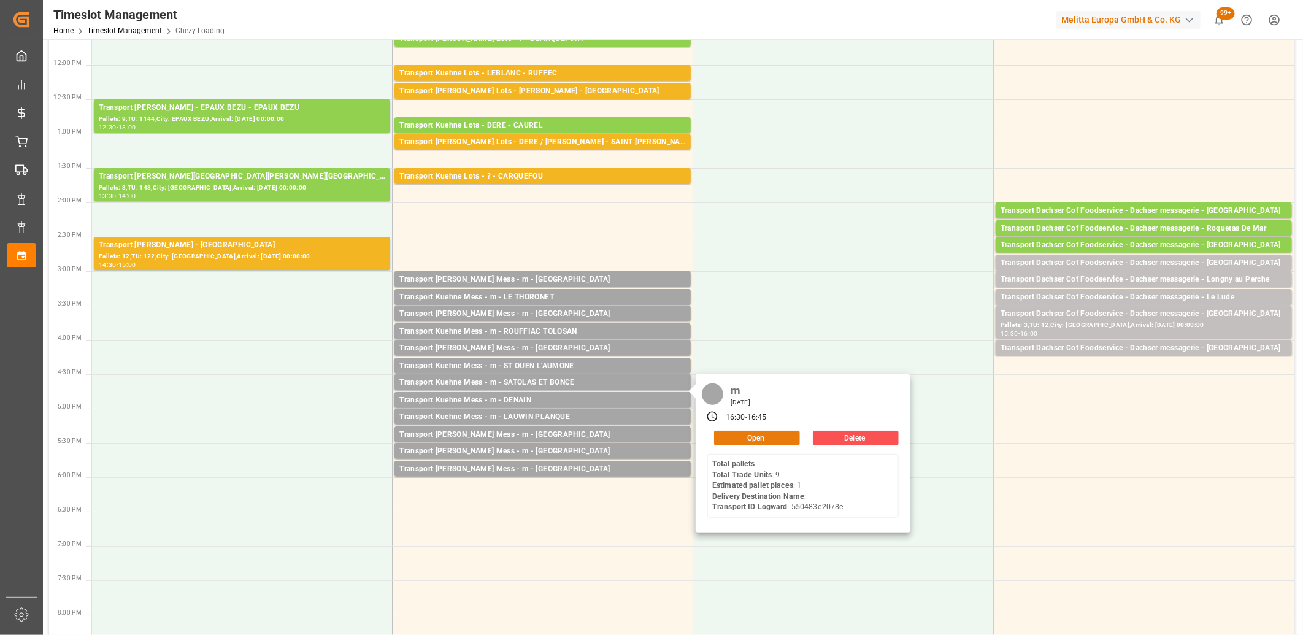
click at [755, 437] on button "Open" at bounding box center [757, 438] width 86 height 15
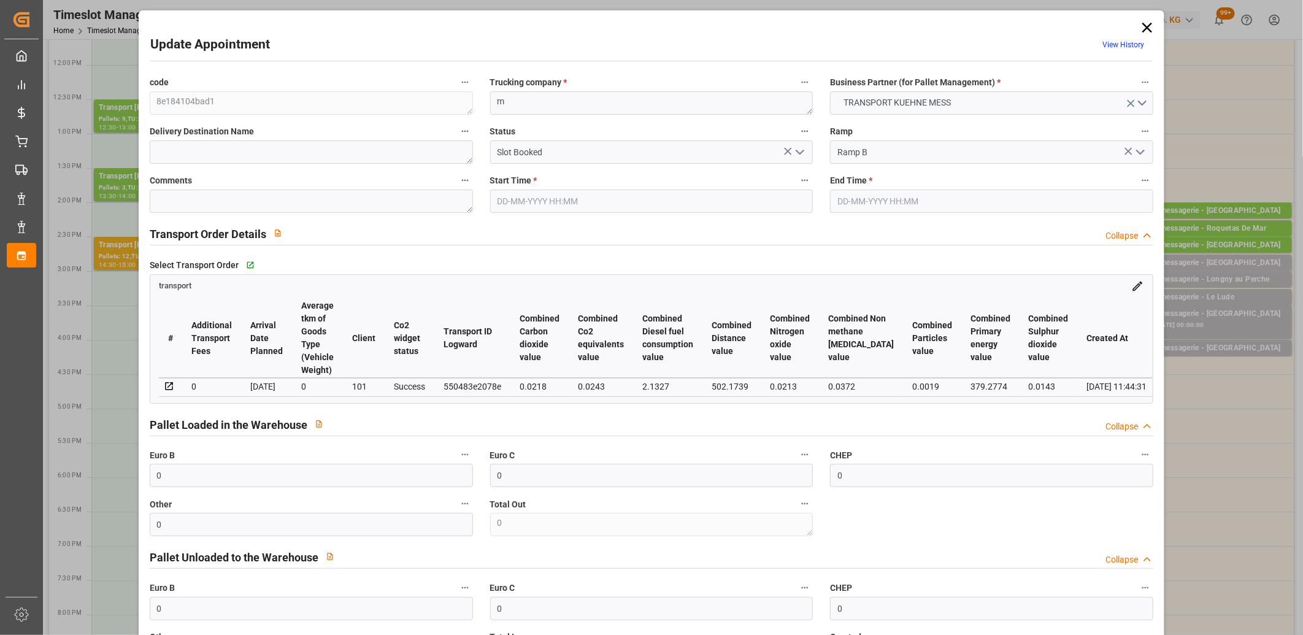
type input "18-09-2025 16:30"
type input "18-09-2025 16:45"
type input "17-09-2025 11:44"
type input "24-09-2025"
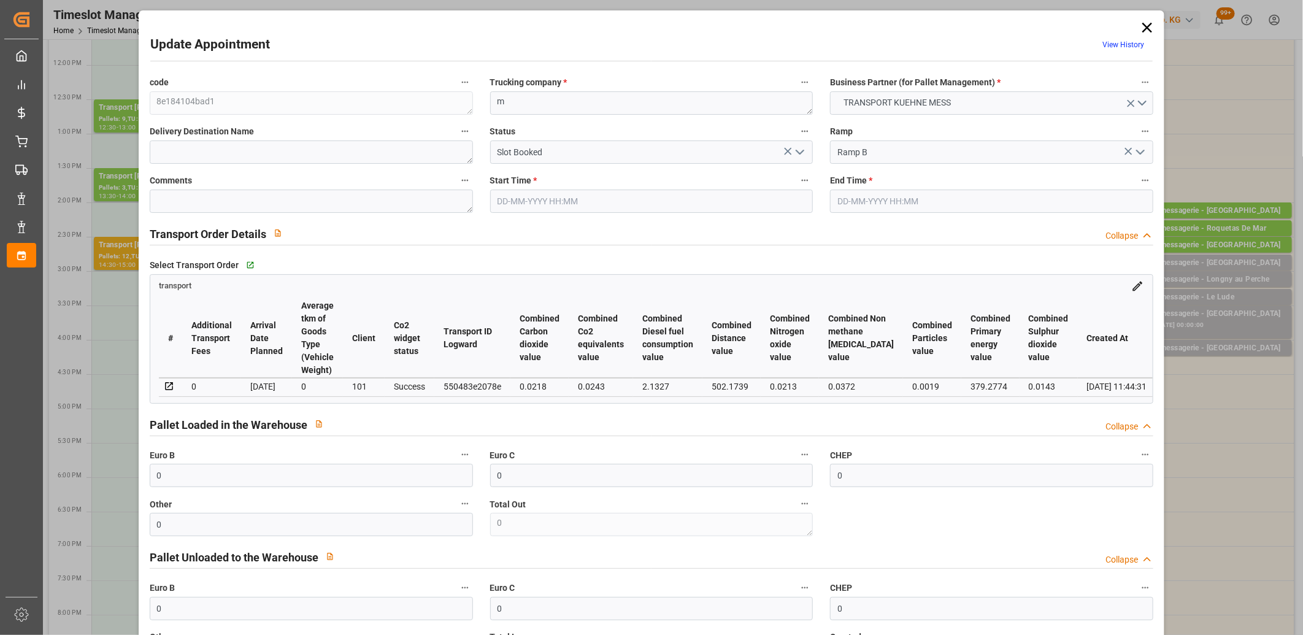
type input "[DATE]"
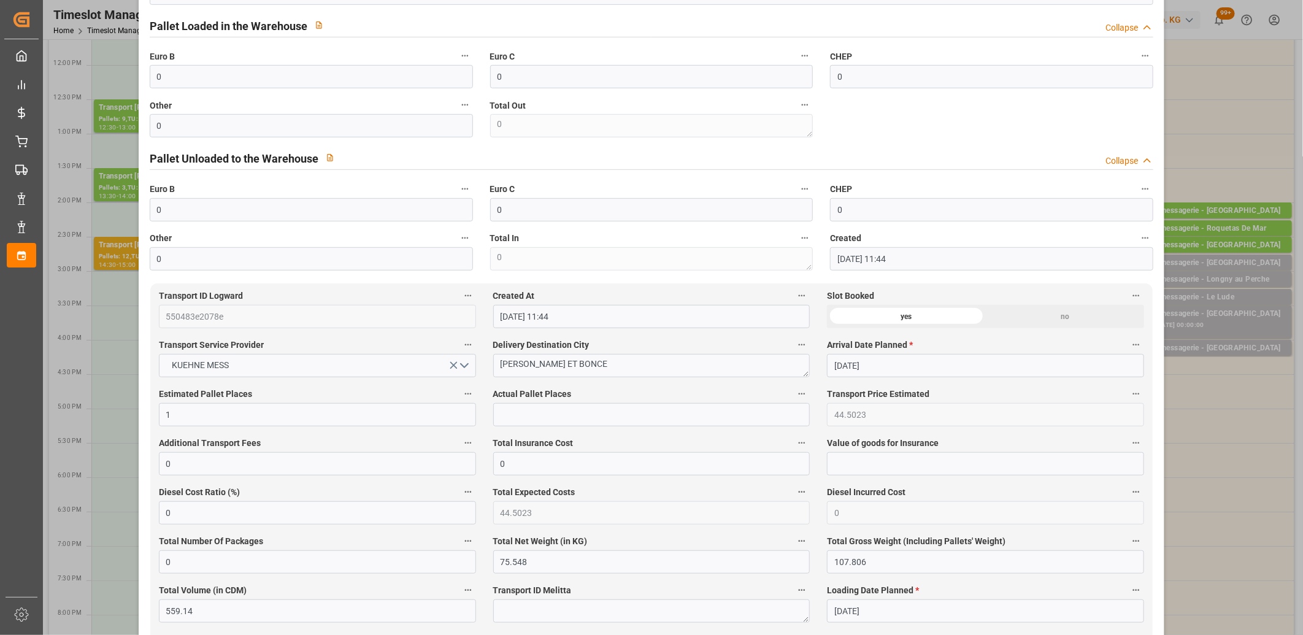
scroll to position [408, 0]
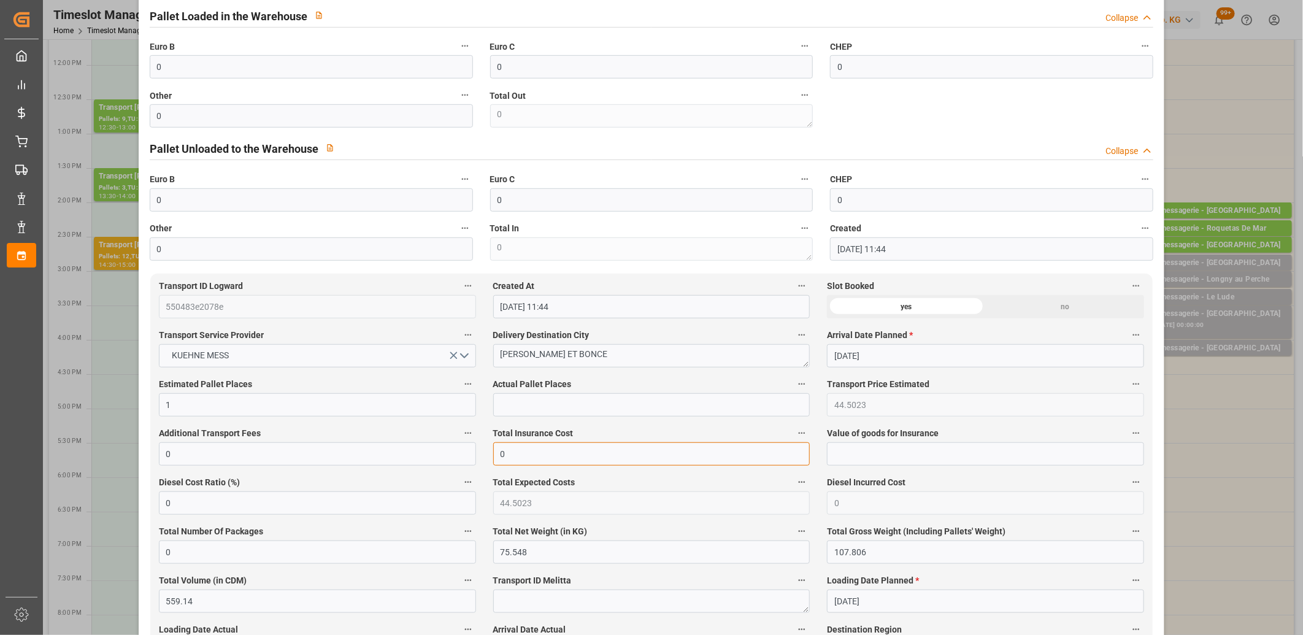
drag, startPoint x: 518, startPoint y: 456, endPoint x: 489, endPoint y: 455, distance: 28.9
click at [489, 455] on div "Total Insurance Cost 0" at bounding box center [652, 445] width 334 height 49
type input "21.6"
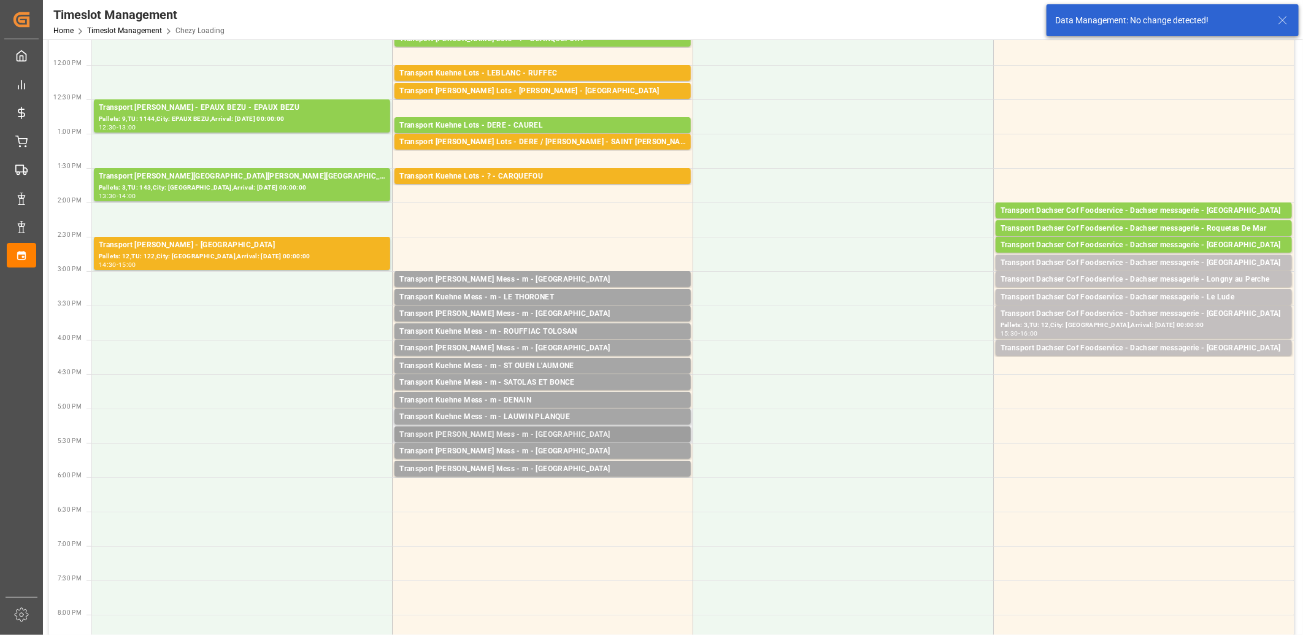
click at [489, 432] on div "Transport Kuehne Mess - m - Brebières" at bounding box center [542, 435] width 286 height 12
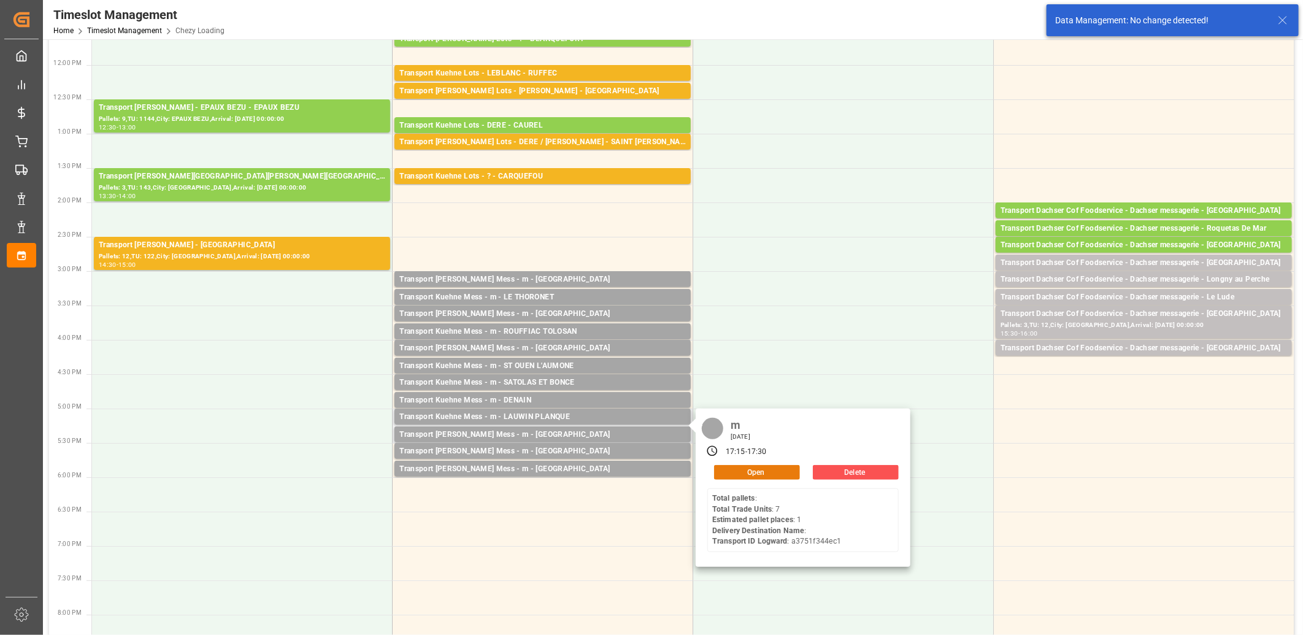
click at [729, 467] on button "Open" at bounding box center [757, 472] width 86 height 15
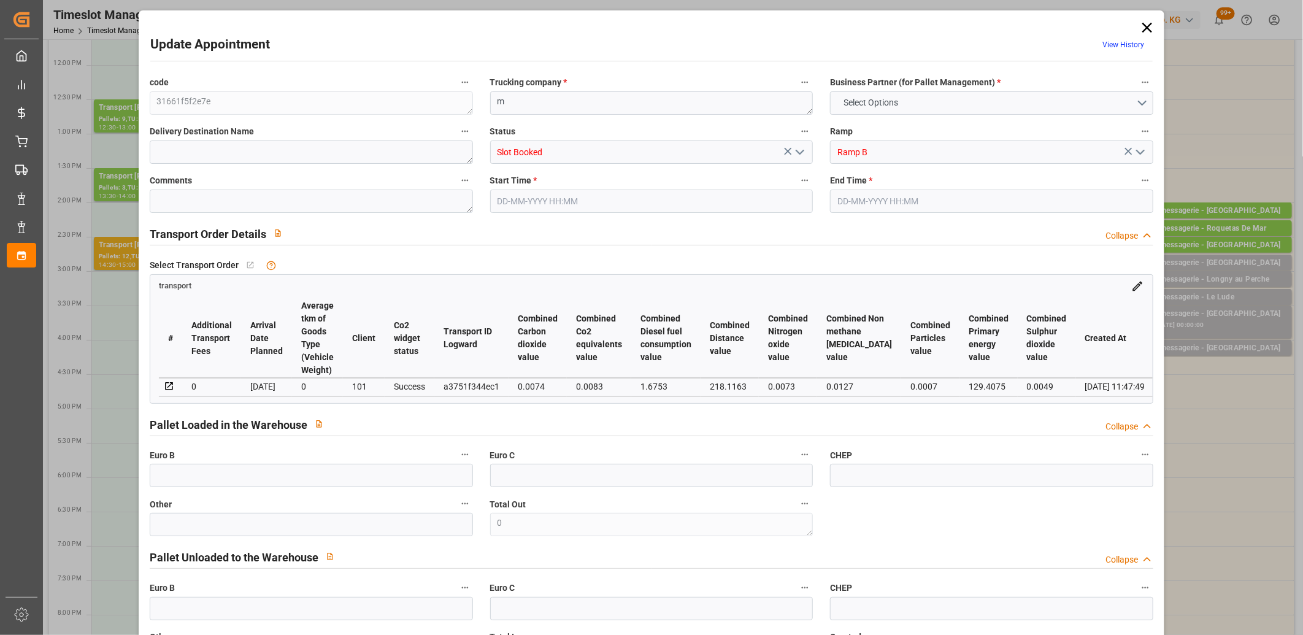
type input "0"
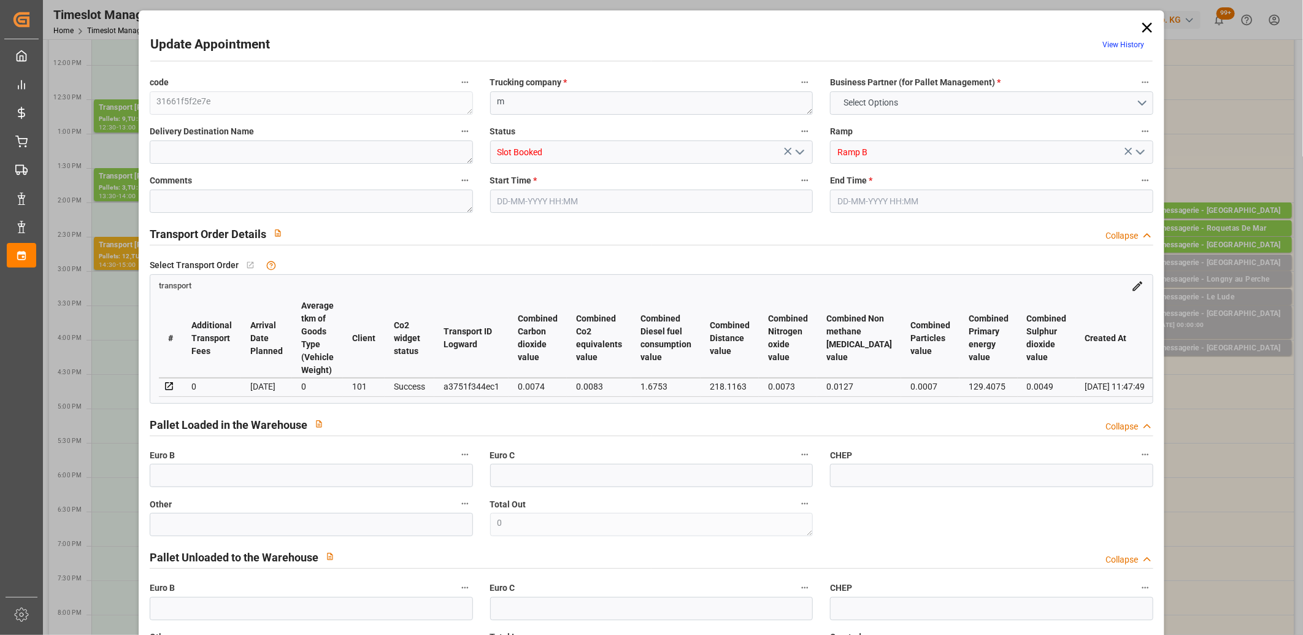
type input "0"
type input "1"
type input "37.38"
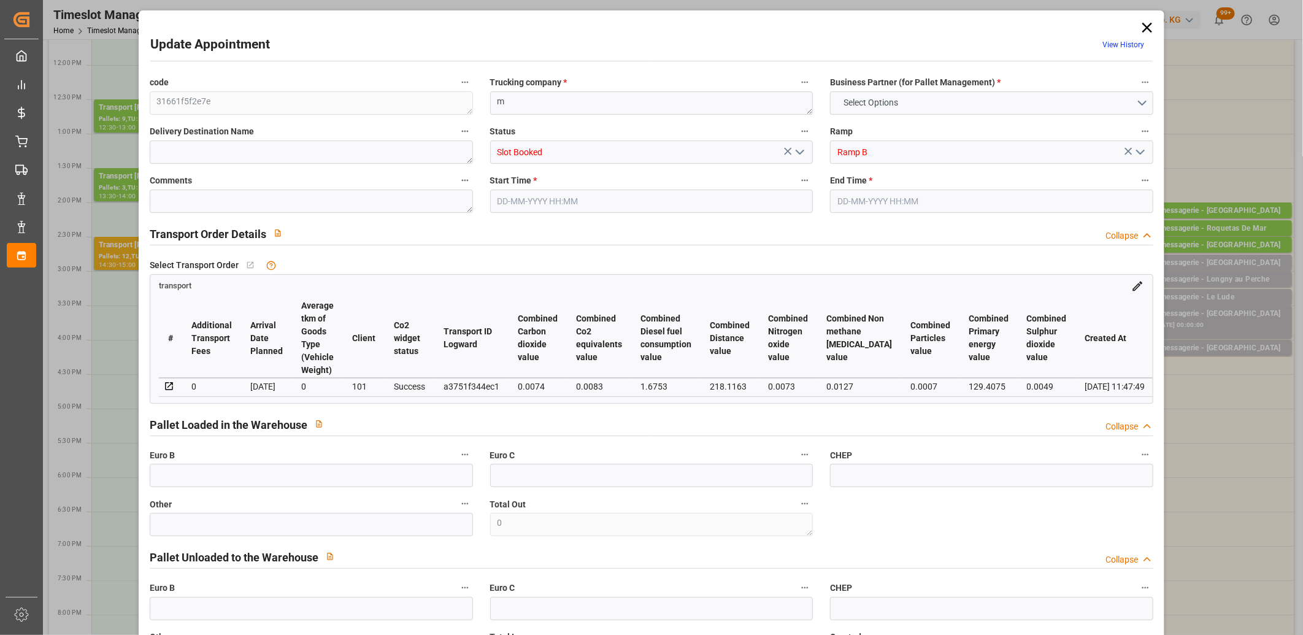
type input "0"
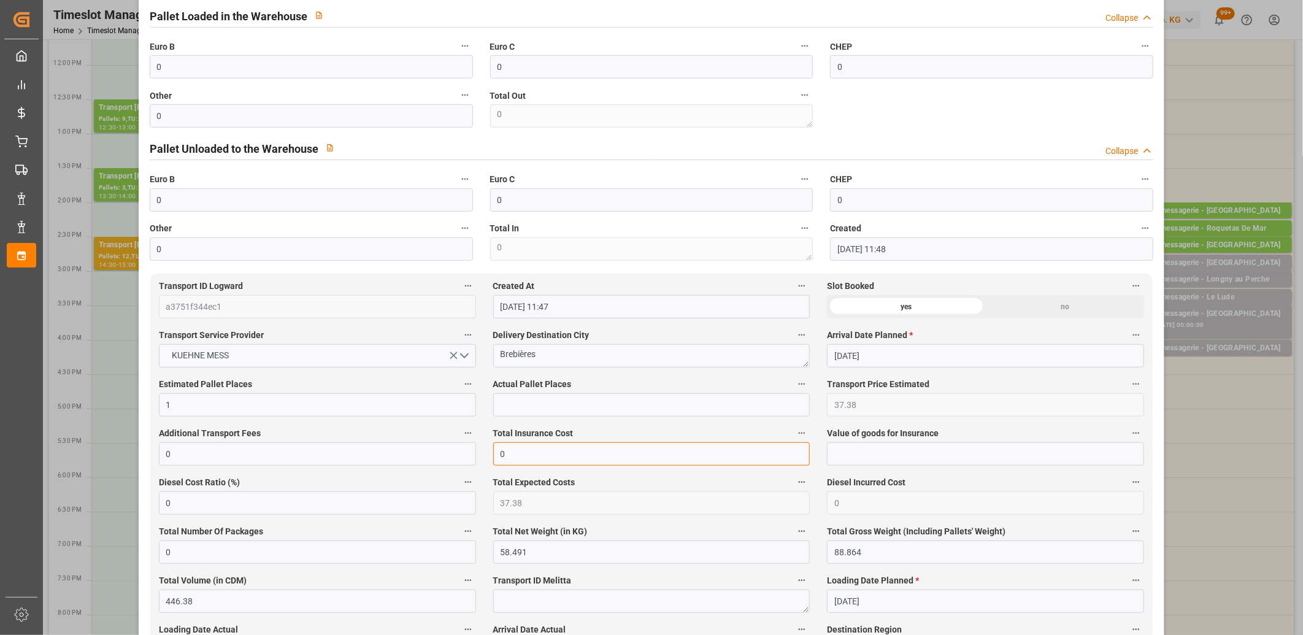
drag, startPoint x: 524, startPoint y: 459, endPoint x: 443, endPoint y: 459, distance: 81.0
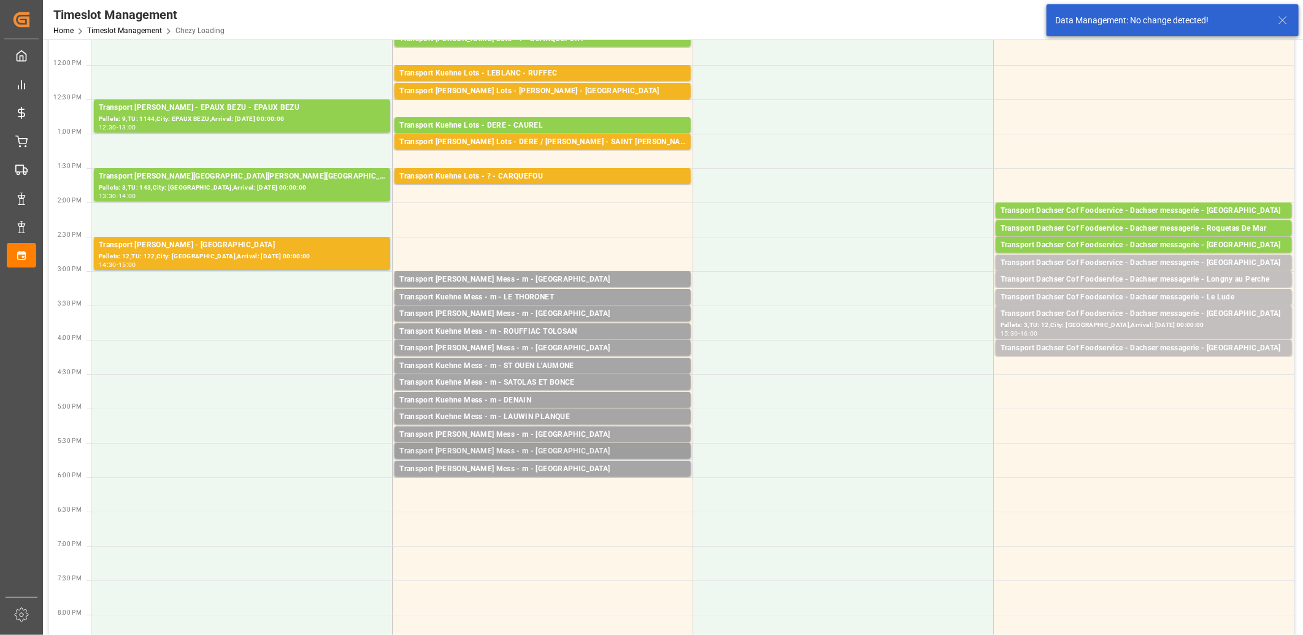
click at [483, 450] on div "Transport Kuehne Mess - m - Réau" at bounding box center [542, 451] width 286 height 12
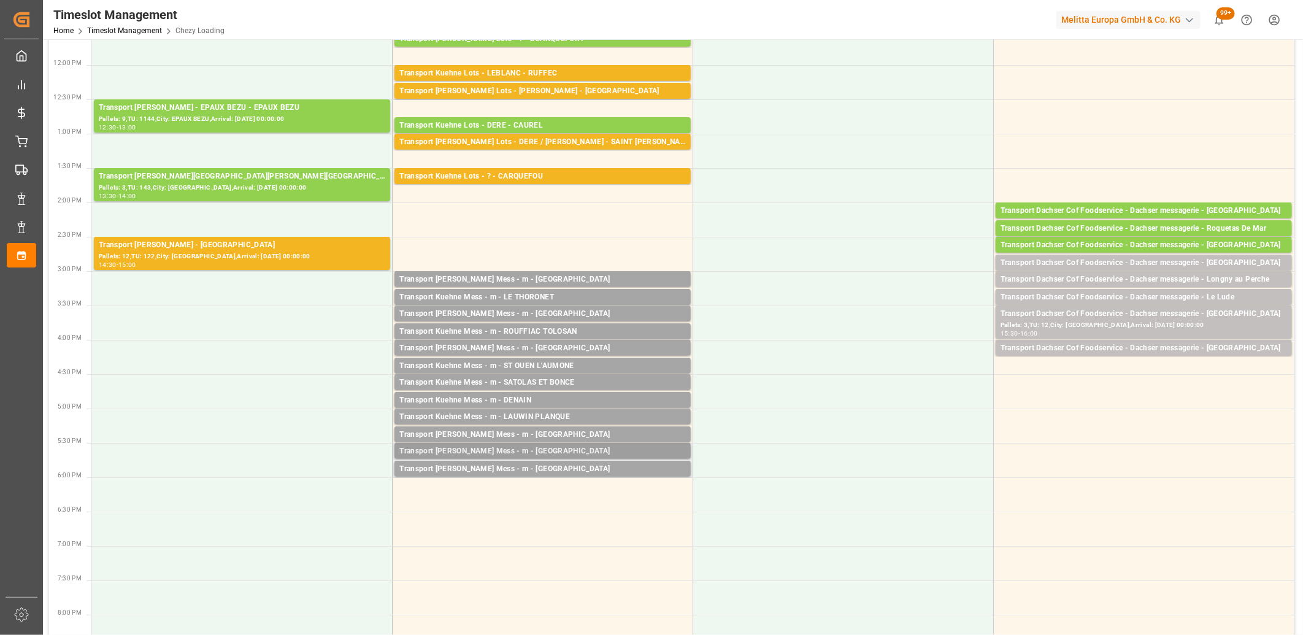
click at [607, 451] on div "Transport Kuehne Mess - m - Réau" at bounding box center [542, 451] width 286 height 12
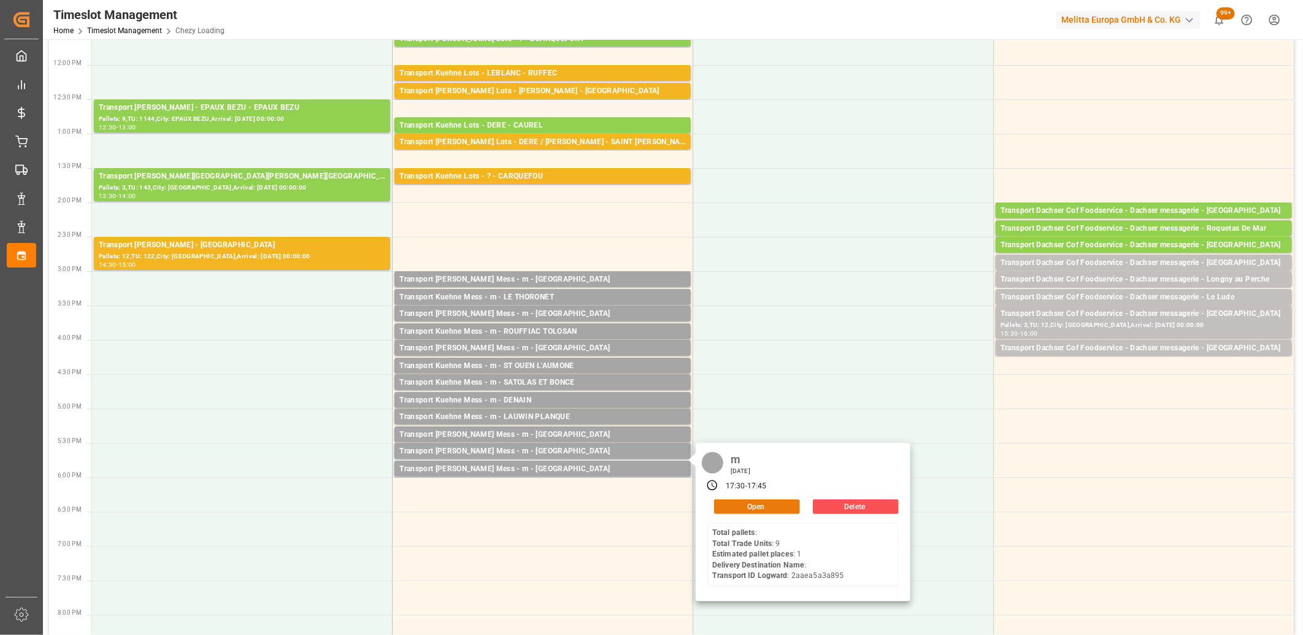
click at [724, 505] on button "Open" at bounding box center [757, 506] width 86 height 15
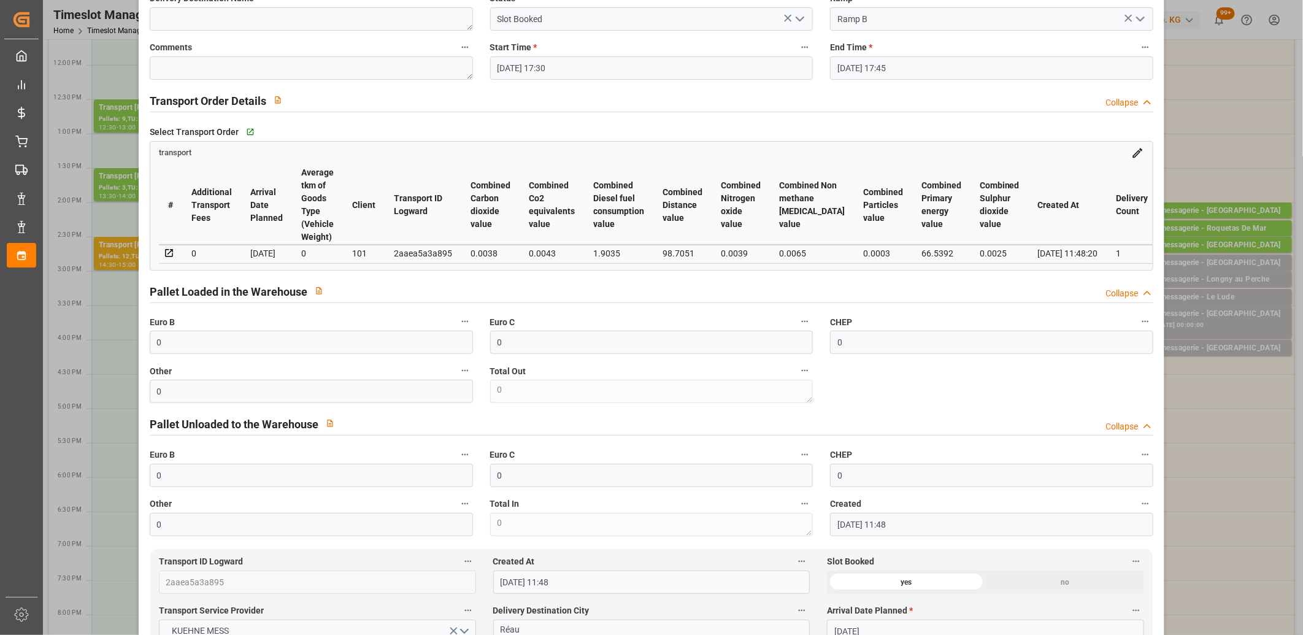
scroll to position [340, 0]
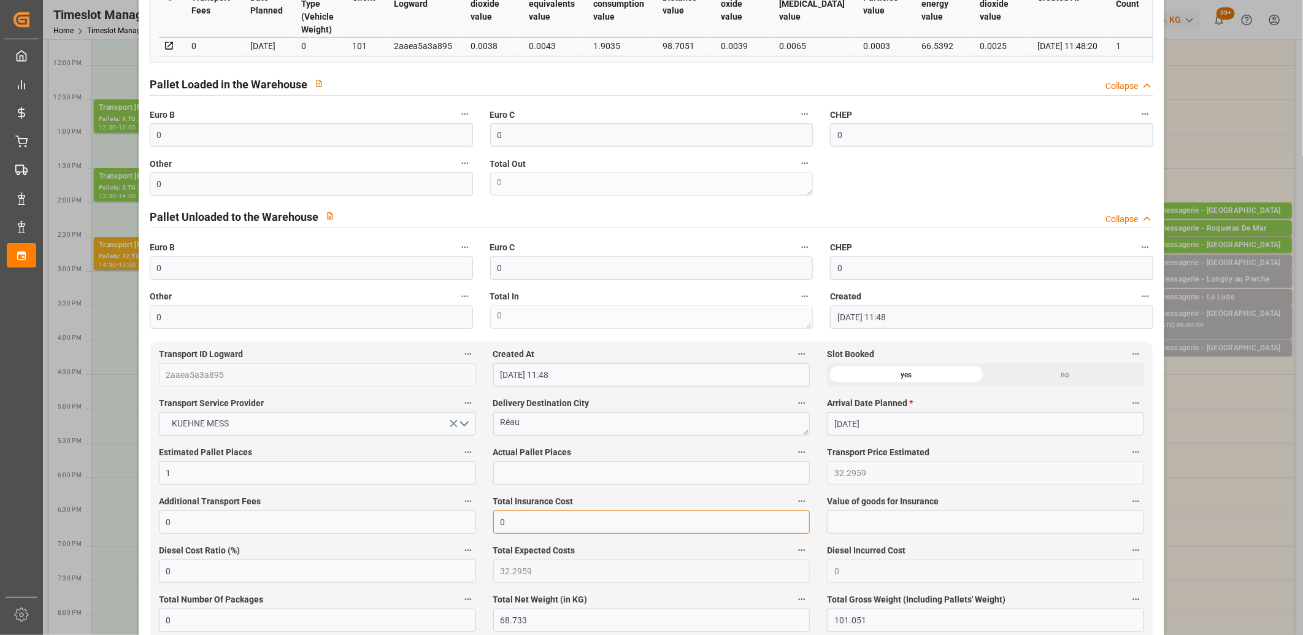
drag, startPoint x: 507, startPoint y: 527, endPoint x: 454, endPoint y: 530, distance: 53.4
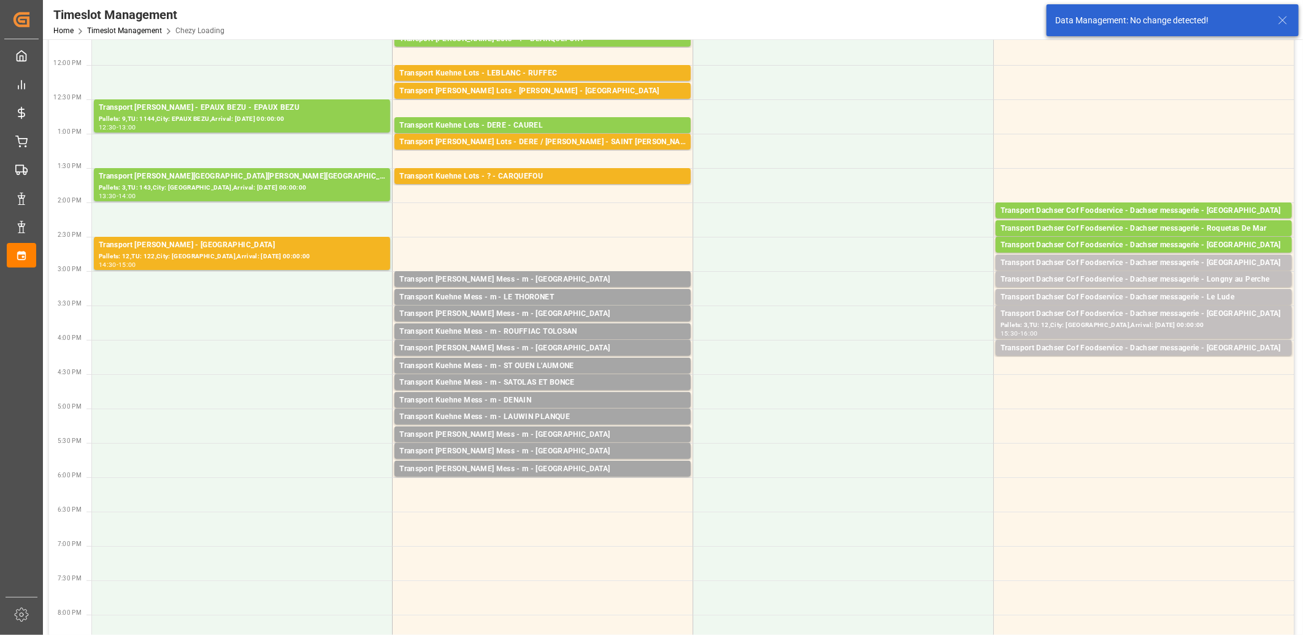
click at [512, 470] on div "Transport Kuehne Mess - m - St Sauveur" at bounding box center [542, 469] width 286 height 12
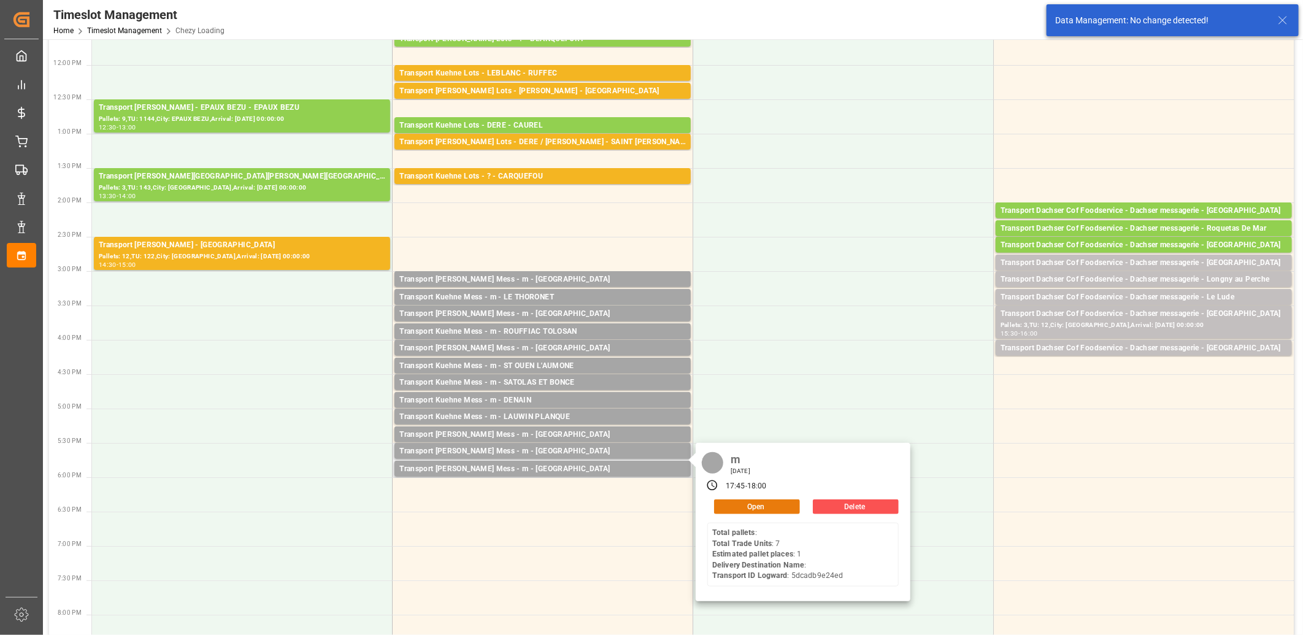
click at [732, 505] on button "Open" at bounding box center [757, 506] width 86 height 15
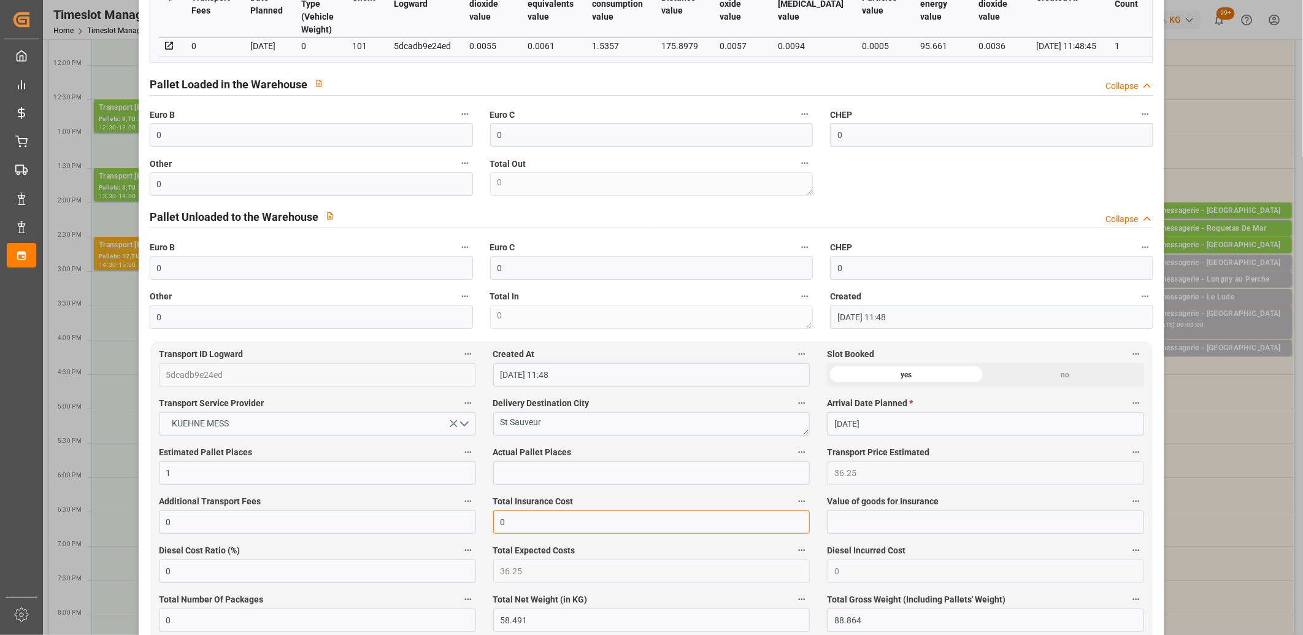
drag, startPoint x: 507, startPoint y: 518, endPoint x: 485, endPoint y: 522, distance: 23.1
click at [485, 522] on div "Total Insurance Cost 0" at bounding box center [652, 513] width 334 height 49
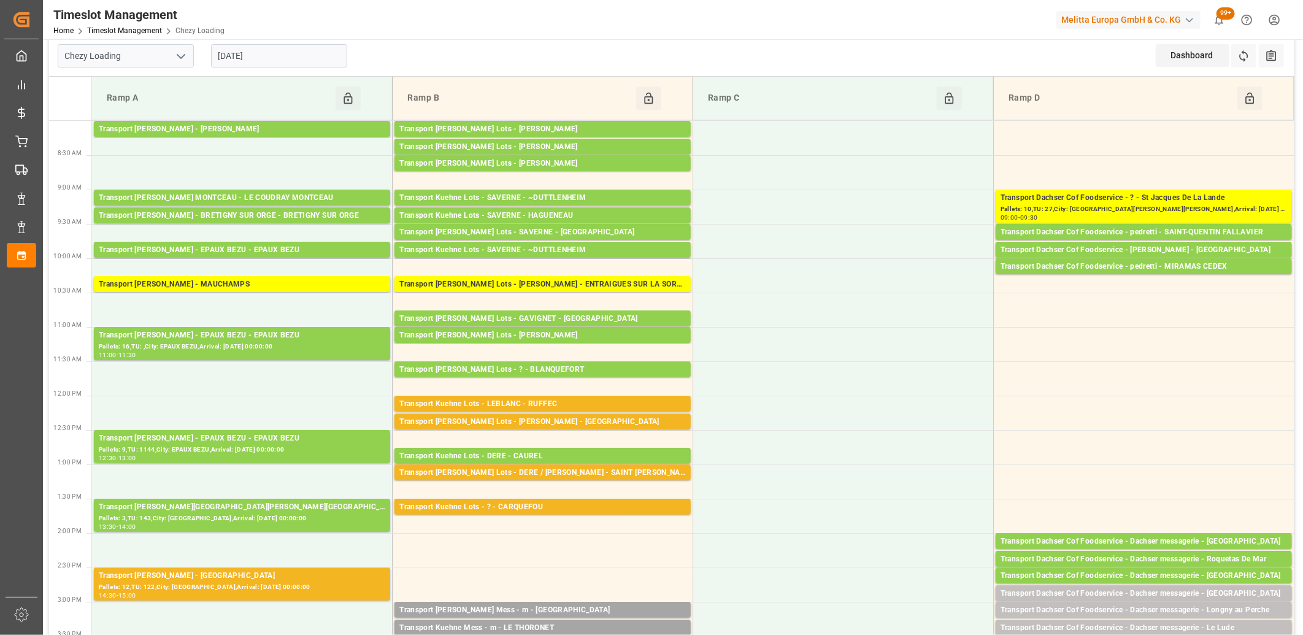
scroll to position [0, 0]
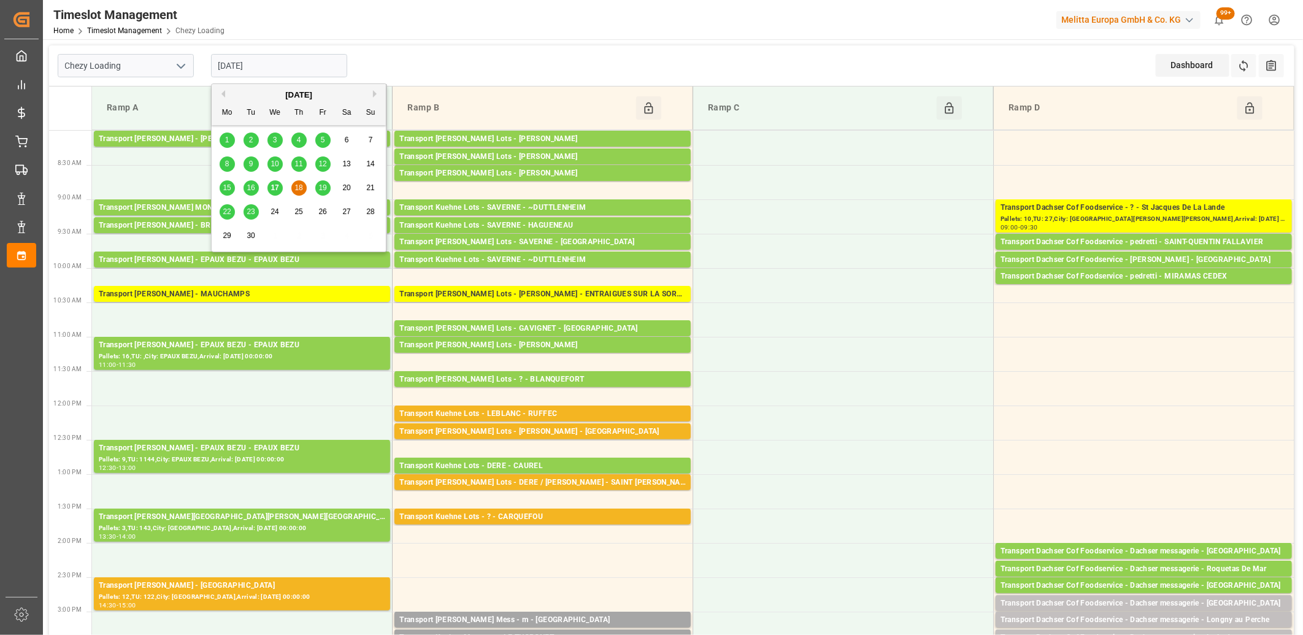
click at [271, 69] on input "18-09-2025" at bounding box center [279, 65] width 136 height 23
click at [274, 186] on span "17" at bounding box center [274, 187] width 8 height 9
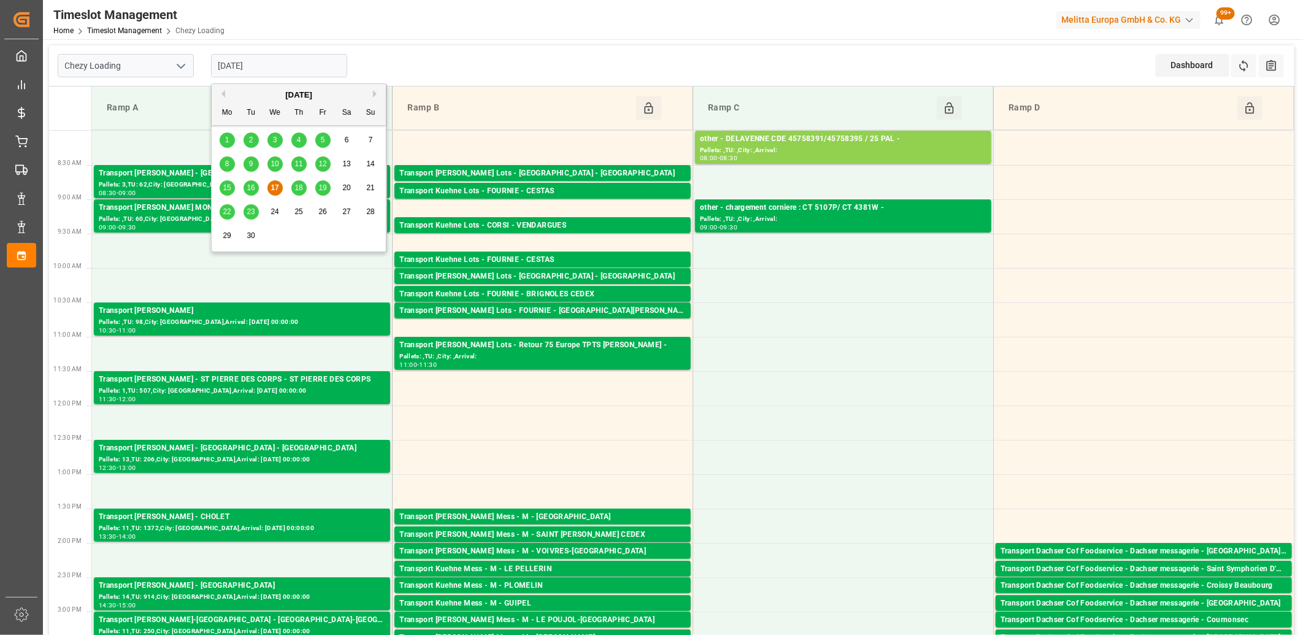
click at [286, 66] on input "17-09-2025" at bounding box center [279, 65] width 136 height 23
click at [301, 188] on span "18" at bounding box center [298, 187] width 8 height 9
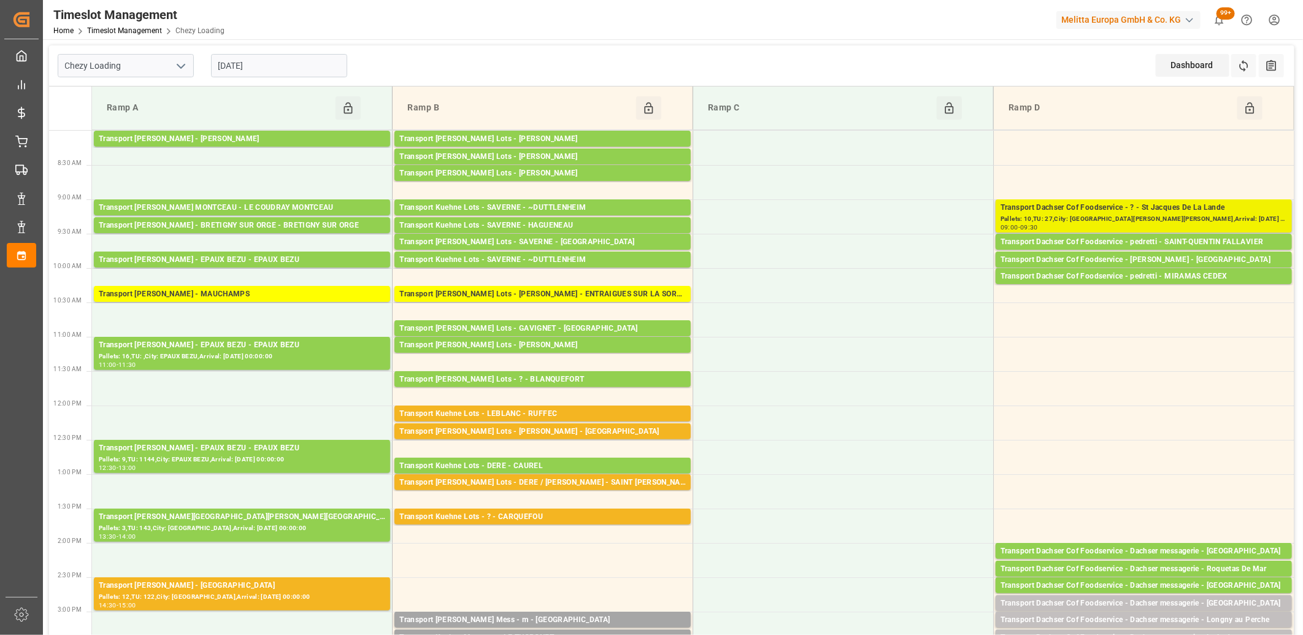
click at [1094, 218] on div "Pallets: 10,TU: 27,City: St Jacques De La Lande,Arrival: 2025-09-22 00:00:00" at bounding box center [1143, 219] width 286 height 10
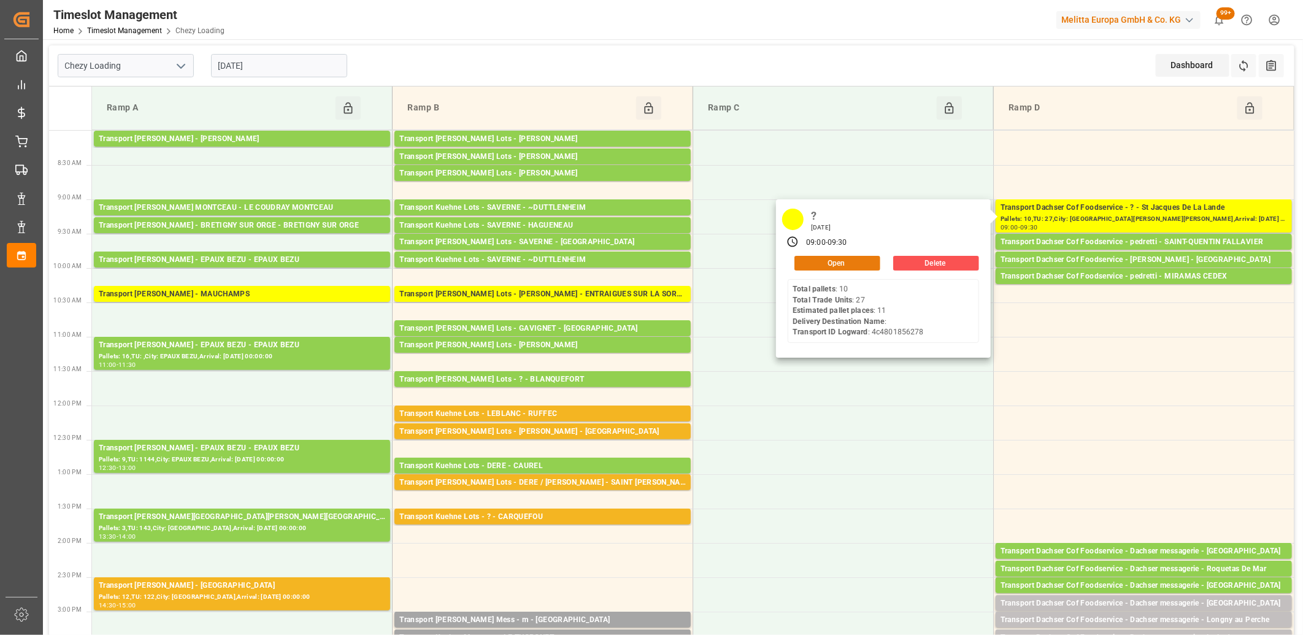
click at [820, 262] on button "Open" at bounding box center [837, 263] width 86 height 15
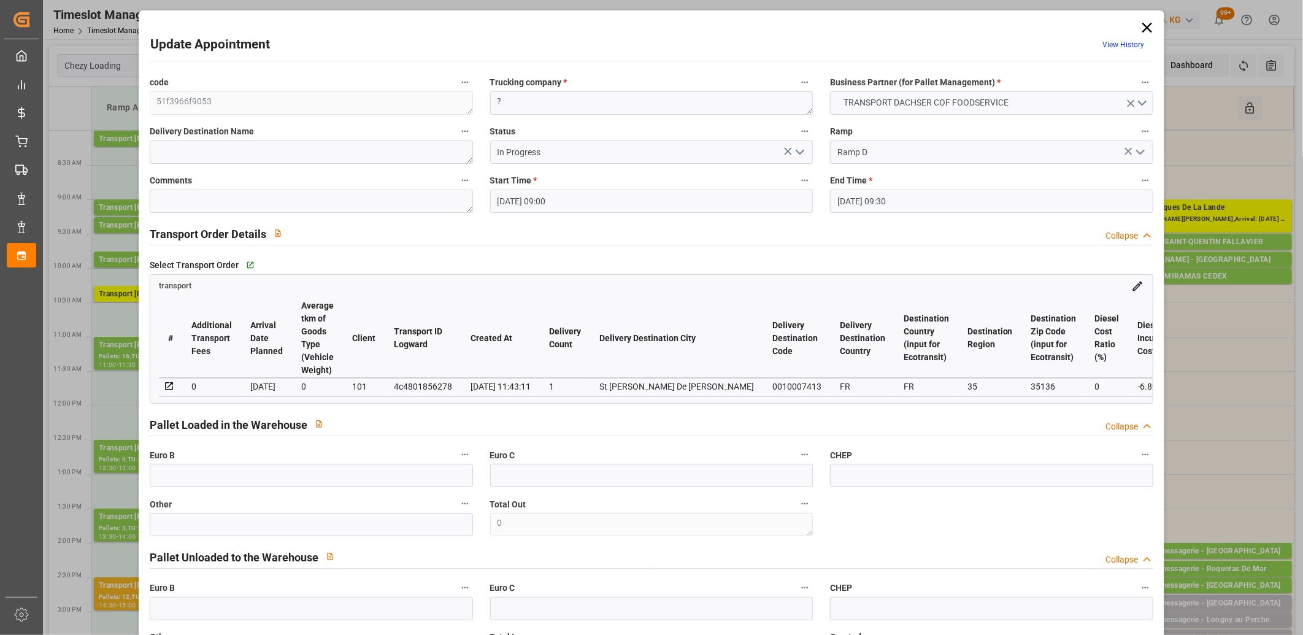
click at [799, 155] on icon "open menu" at bounding box center [799, 152] width 15 height 15
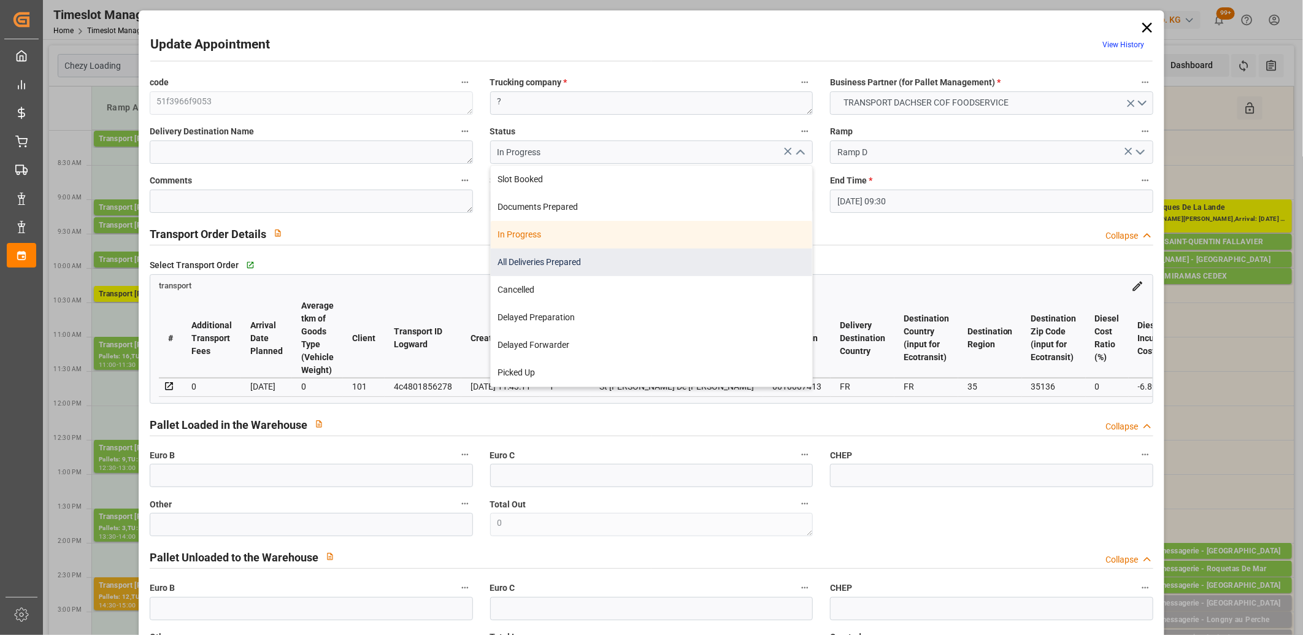
click at [737, 255] on div "All Deliveries Prepared" at bounding box center [652, 262] width 322 height 28
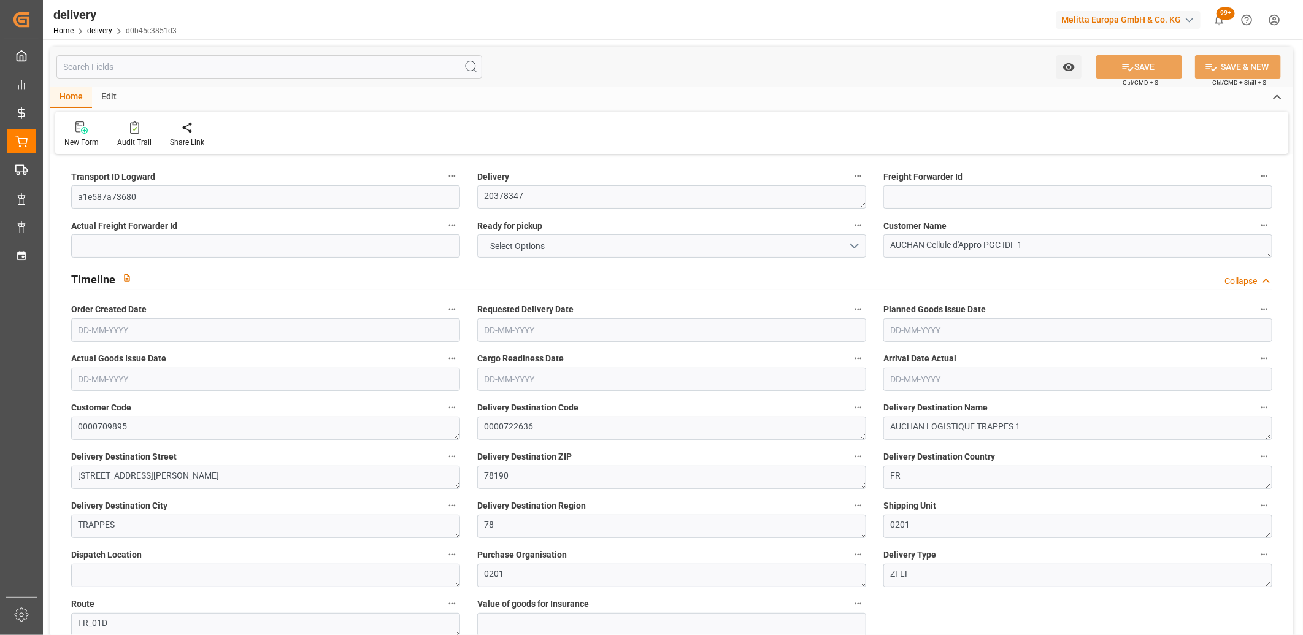
type input "3"
type input "244.789"
type input "532.548"
type input "1509.987"
type input "173"
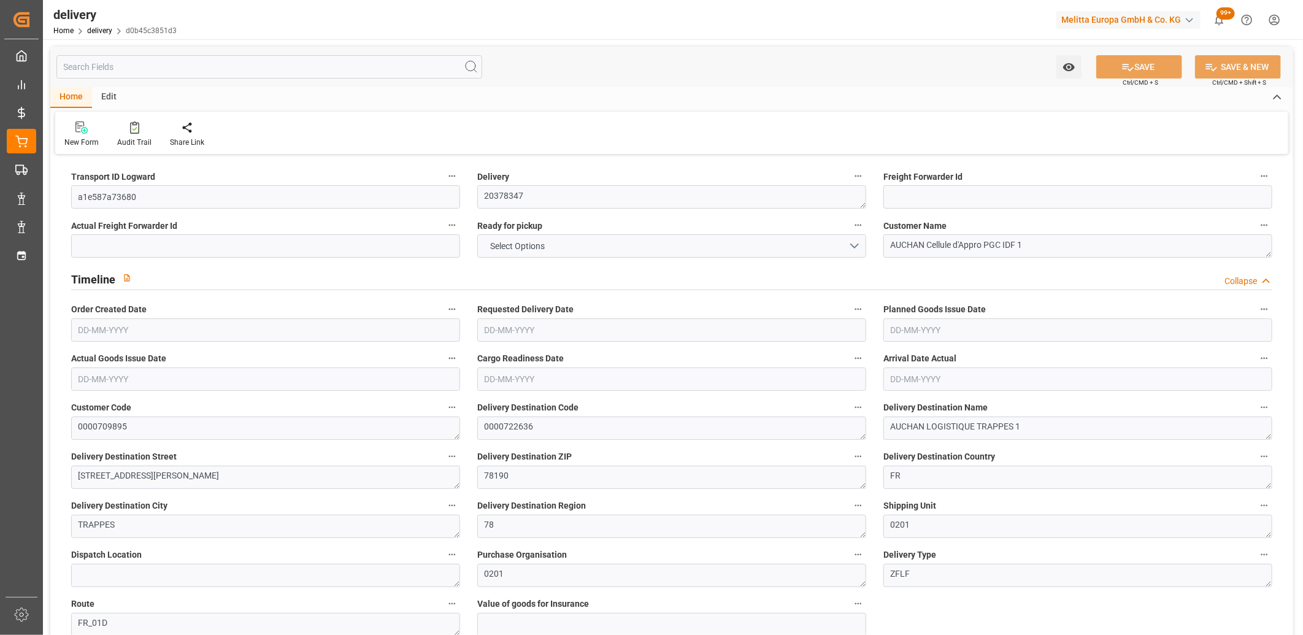
type input "10"
type input "0"
type input "3"
type input "0"
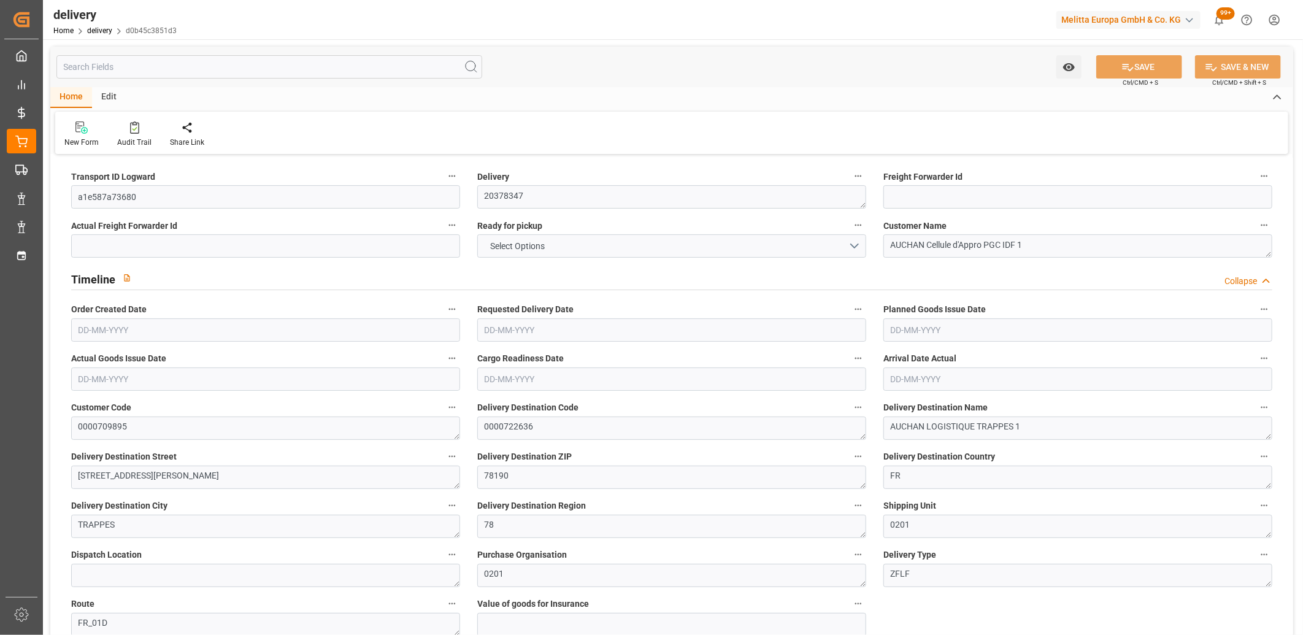
type input "-3.0234"
type input "89.45"
type input "86.4266"
type input "0"
type input "62.28"
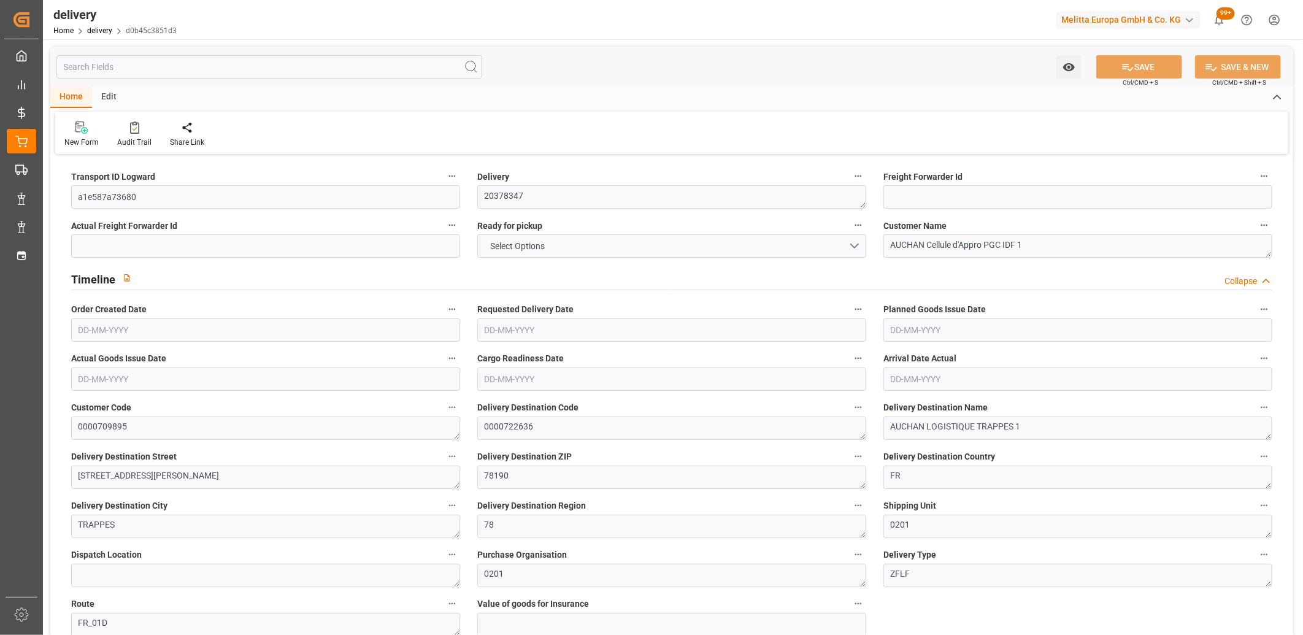
type input "1.5"
type input "1.3"
type input "0"
type input "15"
type input "302.548"
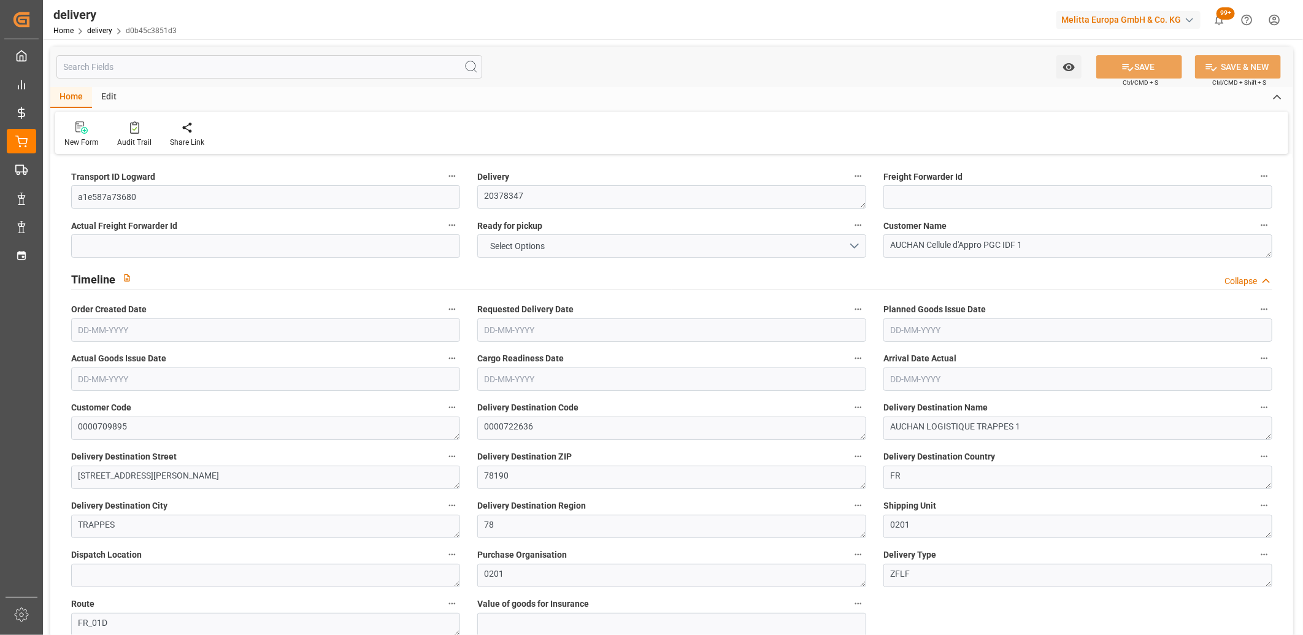
type input "101"
type input "0"
type input "17-09-2025"
type input "[DATE]"
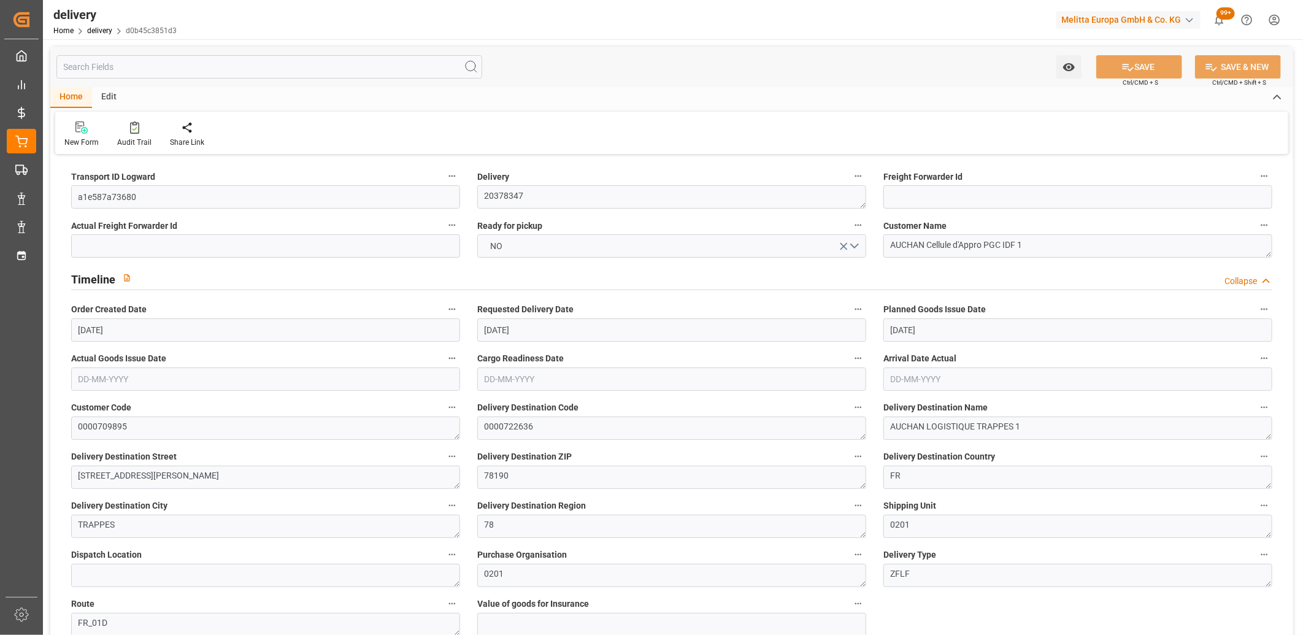
type input "[DATE] 11:02"
click at [854, 246] on button "NO" at bounding box center [671, 245] width 389 height 23
click at [754, 255] on div "YES" at bounding box center [672, 249] width 388 height 26
click at [1151, 66] on button "SAVE" at bounding box center [1139, 66] width 86 height 23
type input "[DATE]"
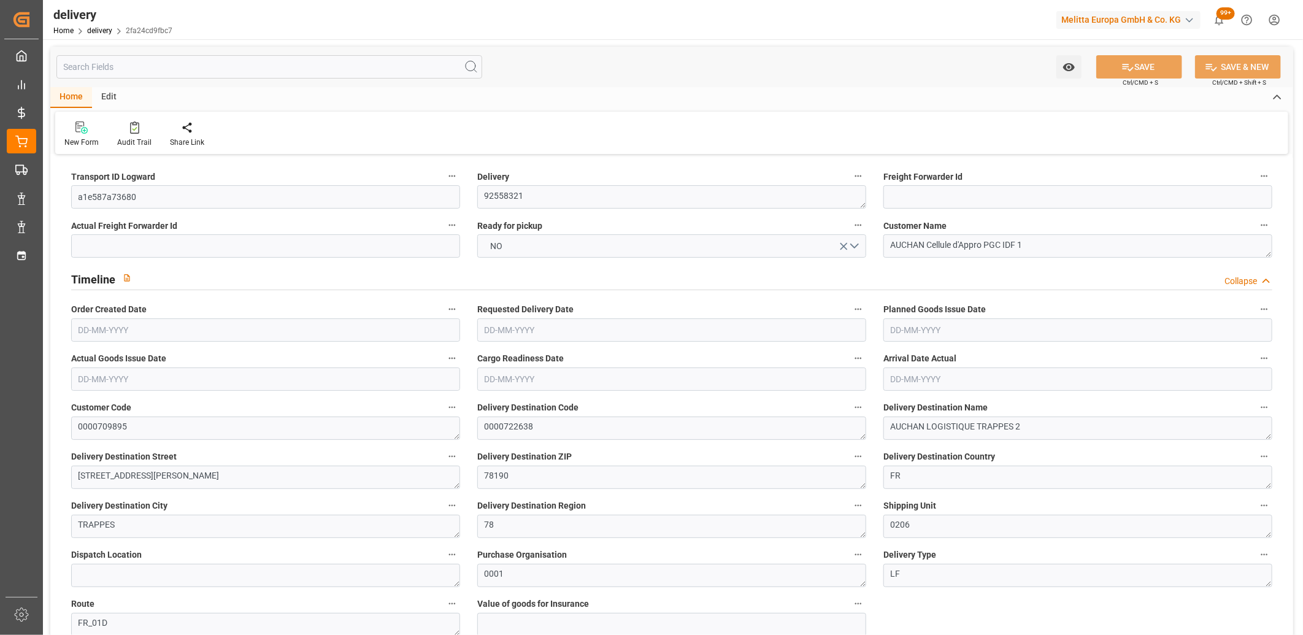
type input "[DATE]"
type input "[DATE] 11:02"
click at [519, 247] on button "NO" at bounding box center [671, 245] width 389 height 23
click at [519, 247] on div "YES" at bounding box center [672, 249] width 388 height 26
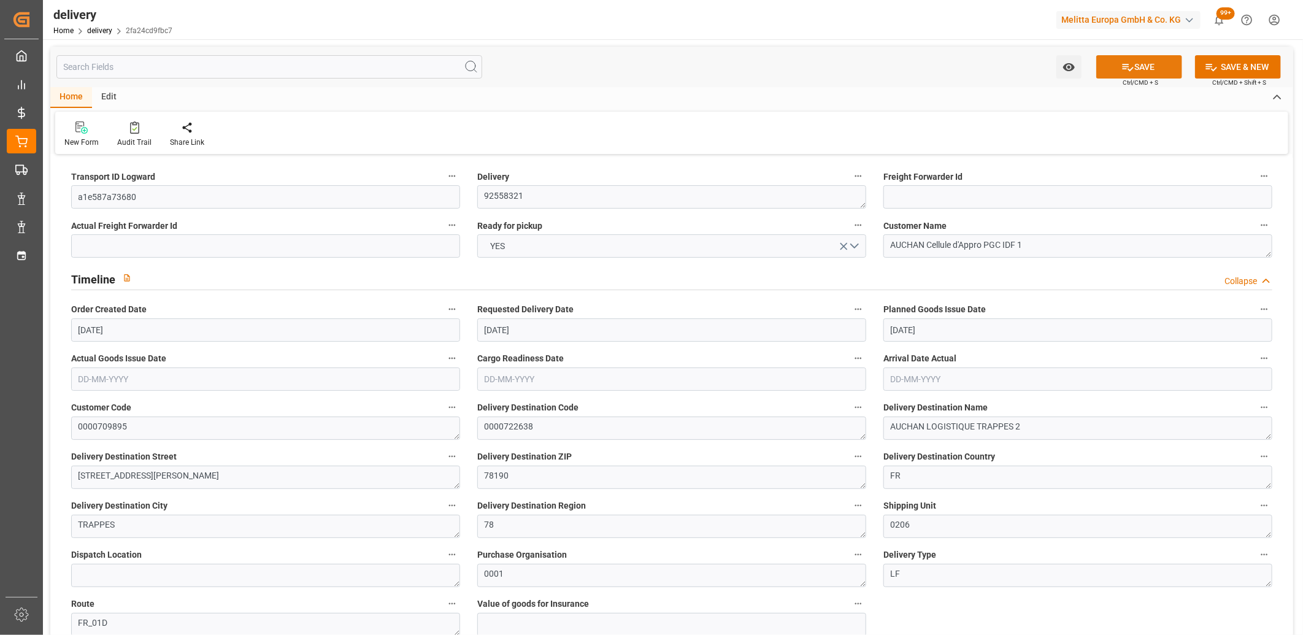
click at [1136, 67] on button "SAVE" at bounding box center [1139, 66] width 86 height 23
